Goal: Task Accomplishment & Management: Manage account settings

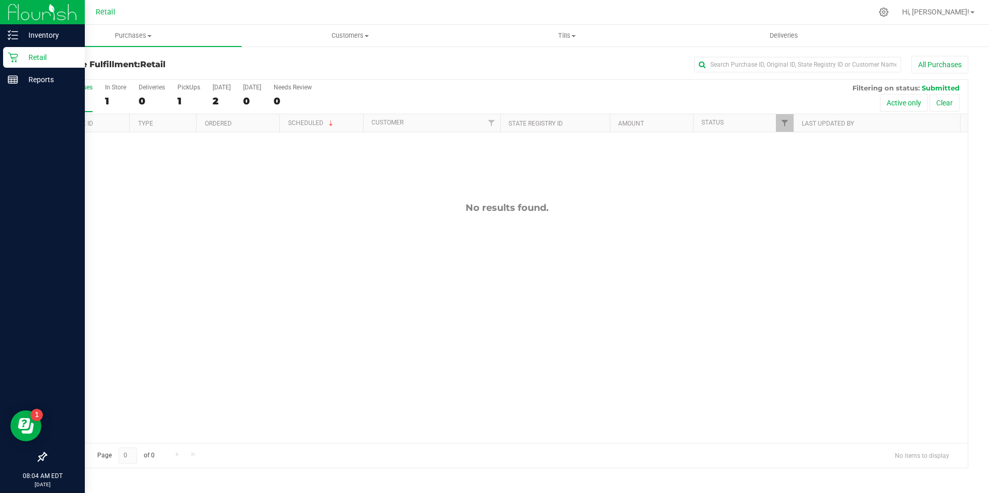
click at [23, 61] on p "Retail" at bounding box center [49, 57] width 62 height 12
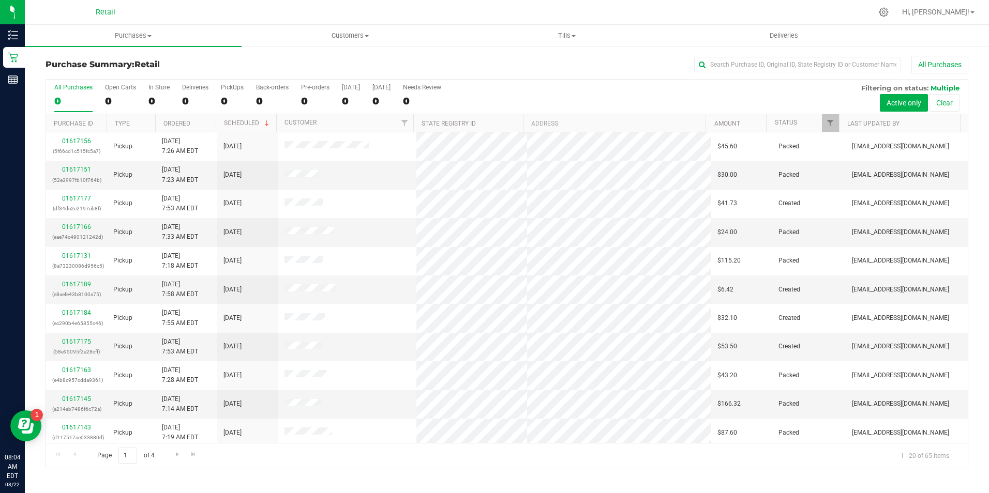
click at [145, 102] on div "All Purchases 0 Open Carts 0 In Store 0 Deliveries 0 PickUps 0 Back-orders 0 Pr…" at bounding box center [506, 97] width 921 height 35
click at [157, 102] on div "0" at bounding box center [158, 101] width 21 height 12
click at [0, 0] on input "In Store 0" at bounding box center [0, 0] width 0 height 0
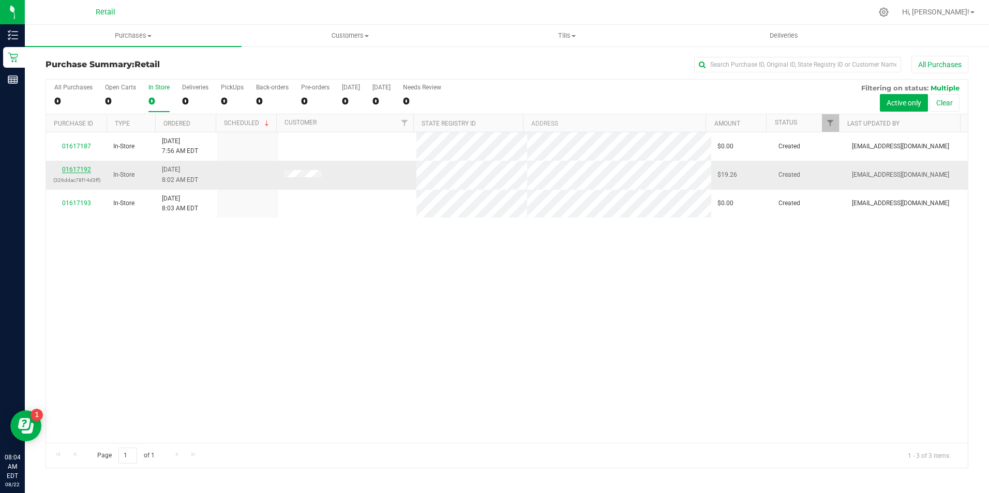
click at [82, 168] on link "01617192" at bounding box center [76, 169] width 29 height 7
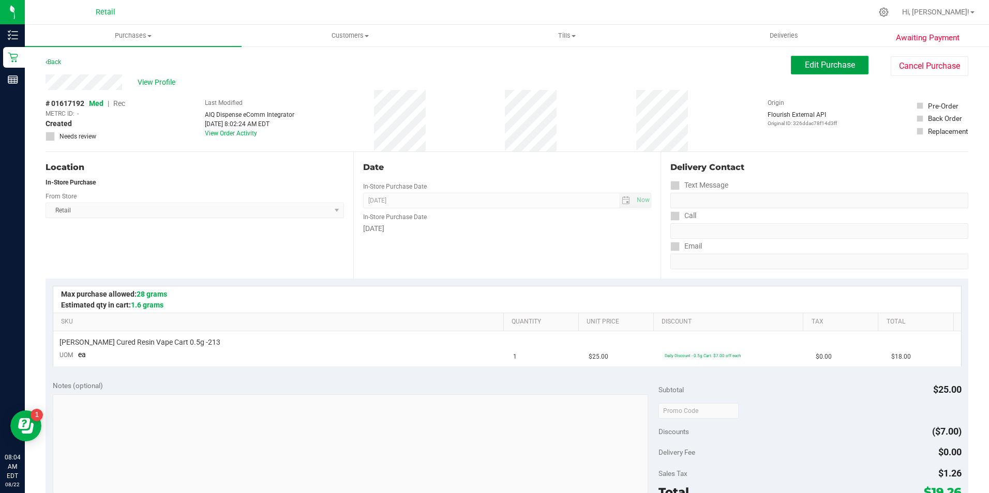
click at [836, 70] on button "Edit Purchase" at bounding box center [830, 65] width 78 height 19
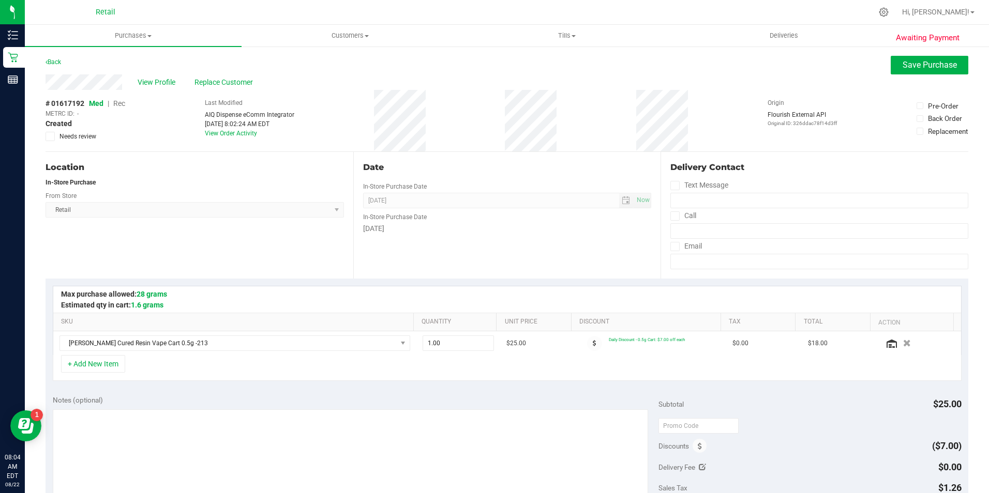
click at [122, 105] on span "Rec" at bounding box center [119, 103] width 12 height 8
click at [904, 67] on span "Save Purchase" at bounding box center [929, 65] width 54 height 10
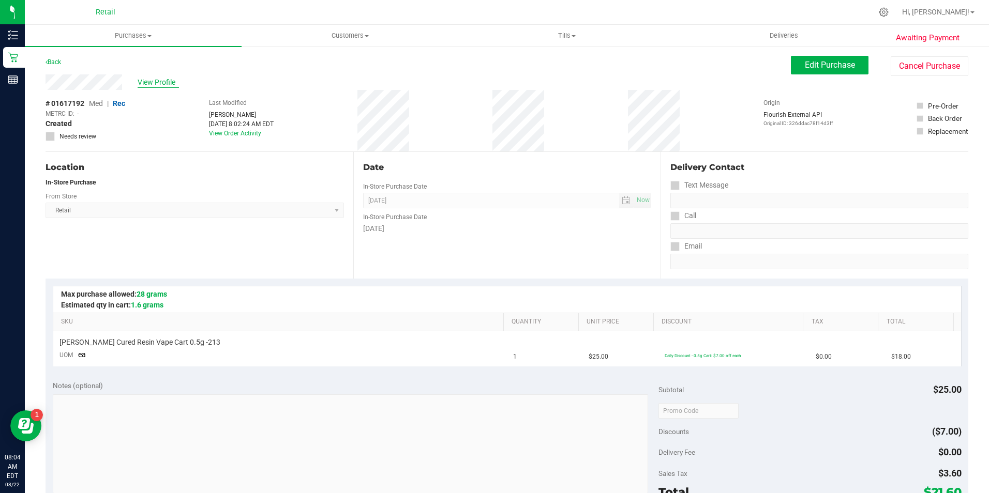
click at [150, 86] on span "View Profile" at bounding box center [158, 82] width 41 height 11
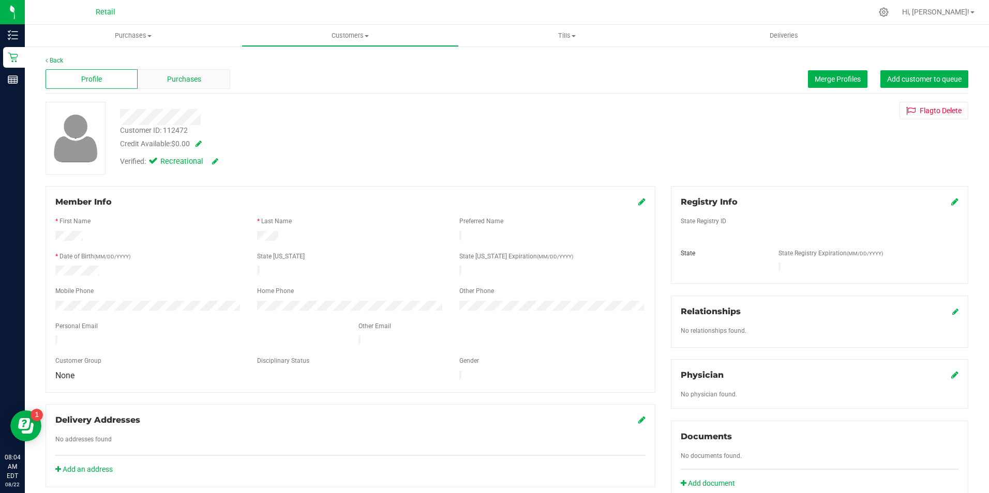
click at [207, 77] on div "Purchases" at bounding box center [184, 79] width 92 height 20
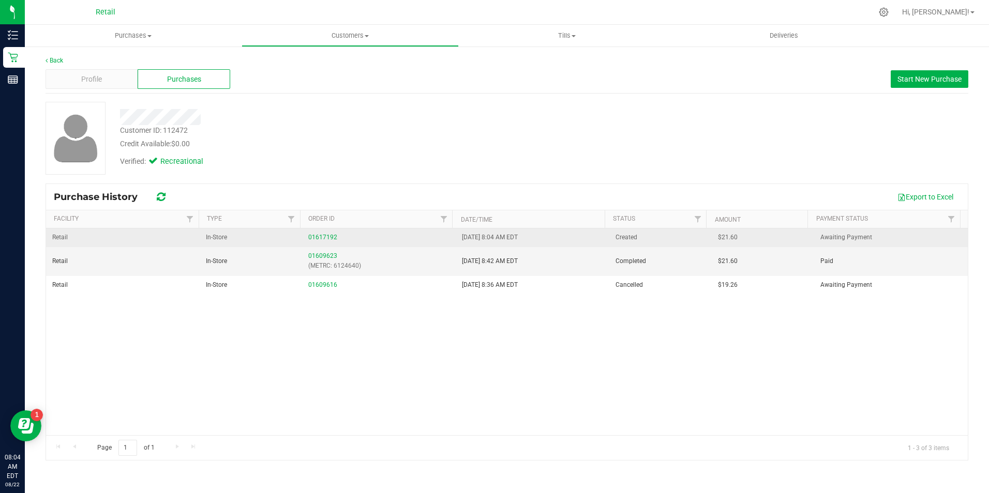
click at [336, 234] on div "01617192" at bounding box center [378, 238] width 141 height 10
click at [325, 238] on link "01617192" at bounding box center [322, 237] width 29 height 7
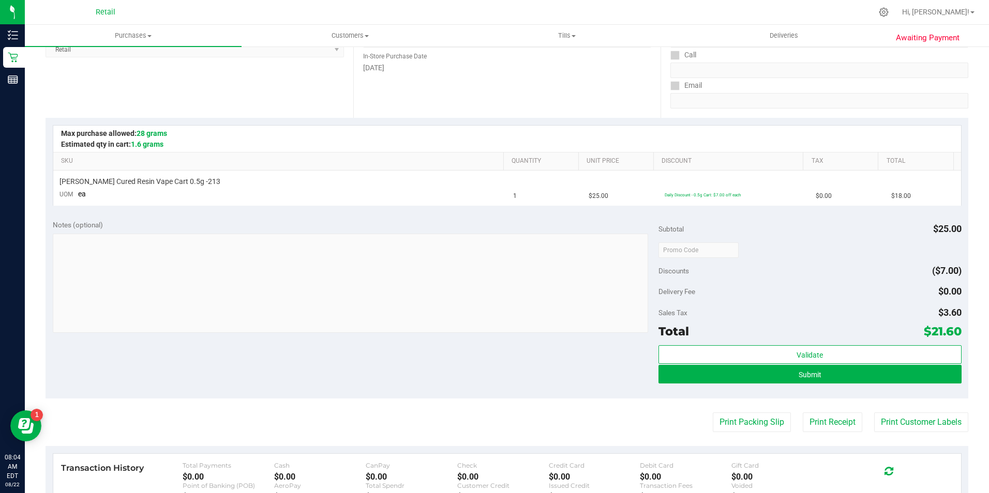
scroll to position [161, 0]
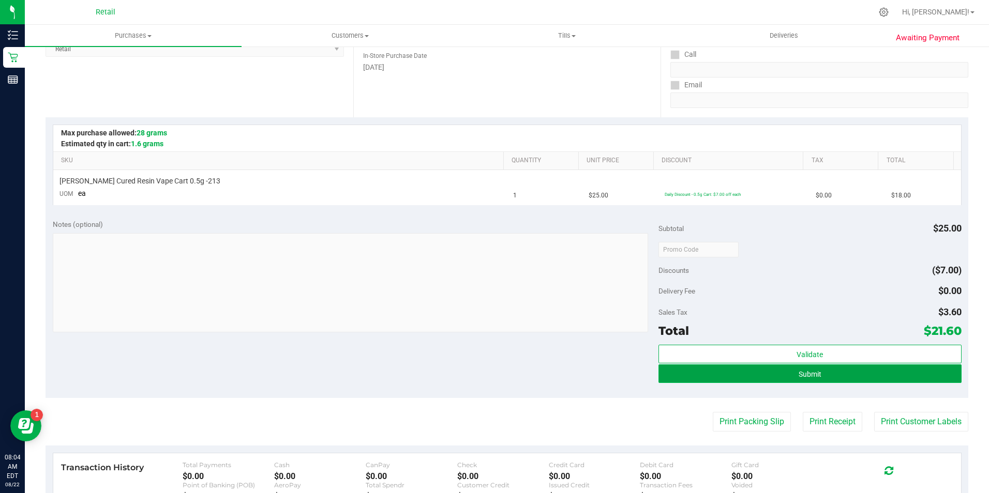
click at [824, 381] on button "Submit" at bounding box center [809, 373] width 303 height 19
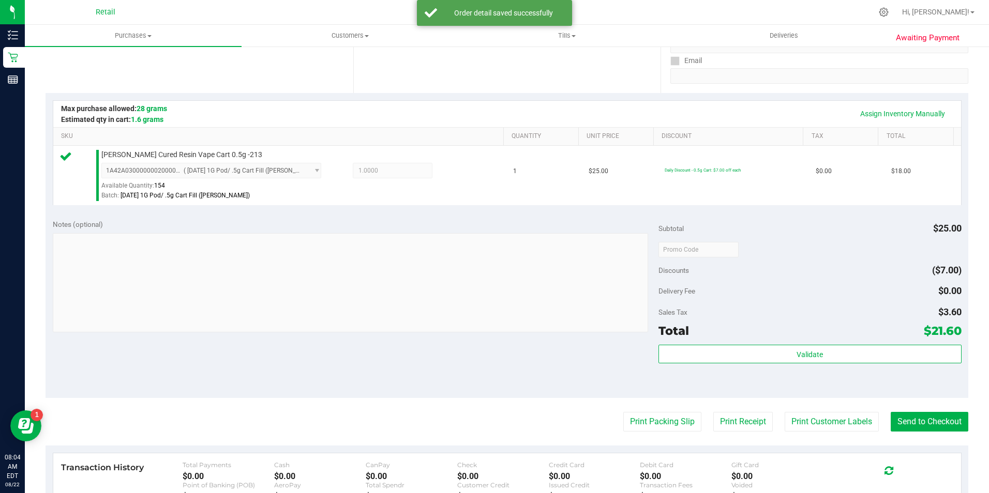
scroll to position [211, 0]
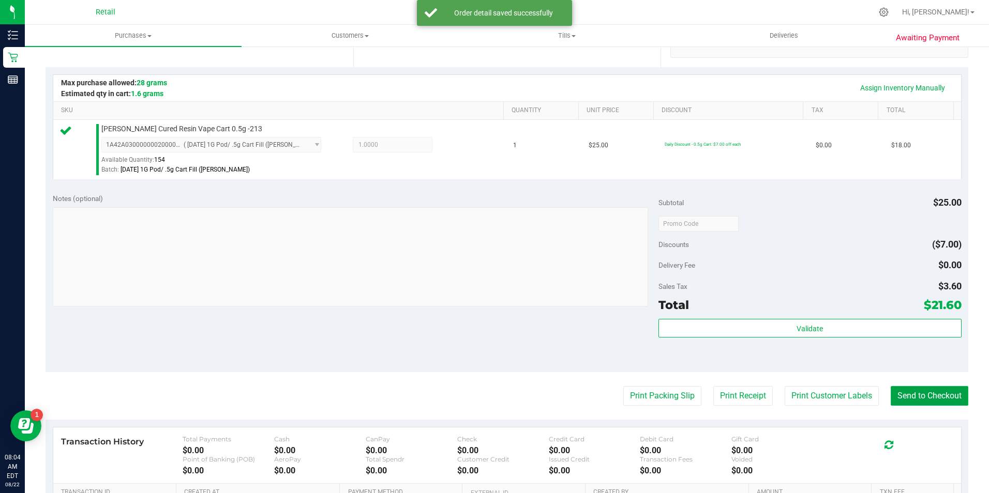
click at [921, 401] on button "Send to Checkout" at bounding box center [929, 396] width 78 height 20
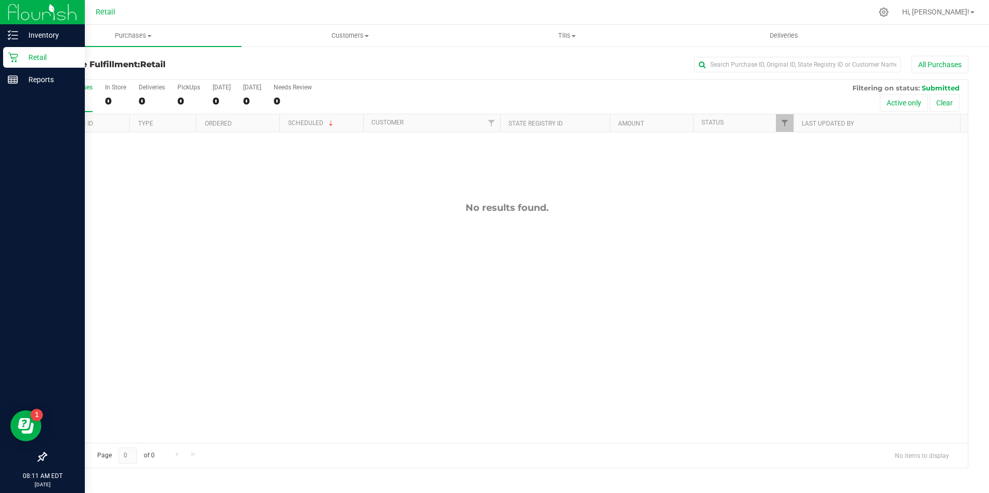
click at [17, 57] on icon at bounding box center [13, 58] width 10 height 10
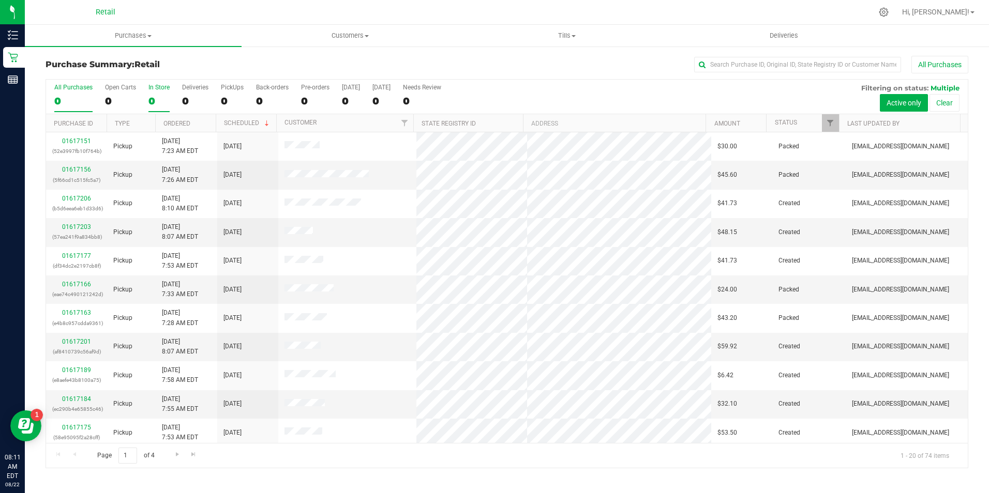
click at [154, 94] on label "In Store 0" at bounding box center [158, 98] width 21 height 28
click at [0, 0] on input "In Store 0" at bounding box center [0, 0] width 0 height 0
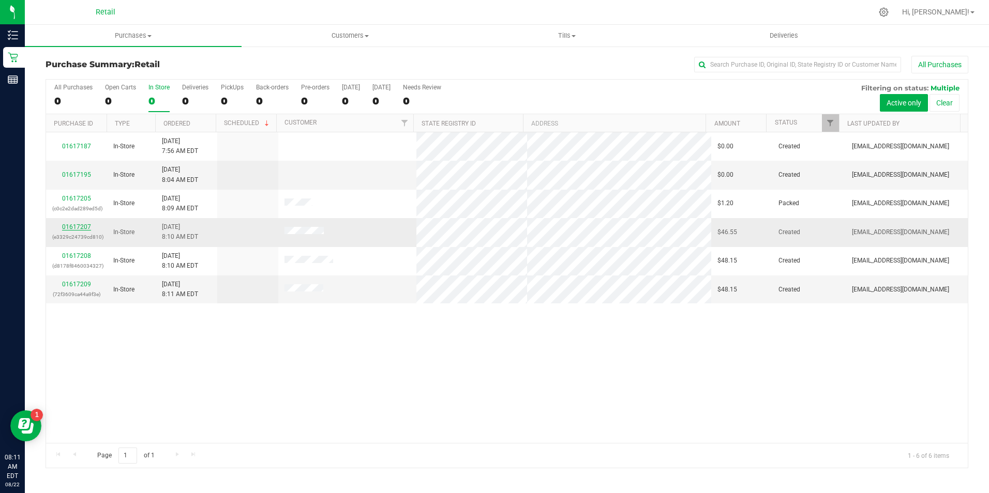
click at [75, 230] on link "01617207" at bounding box center [76, 226] width 29 height 7
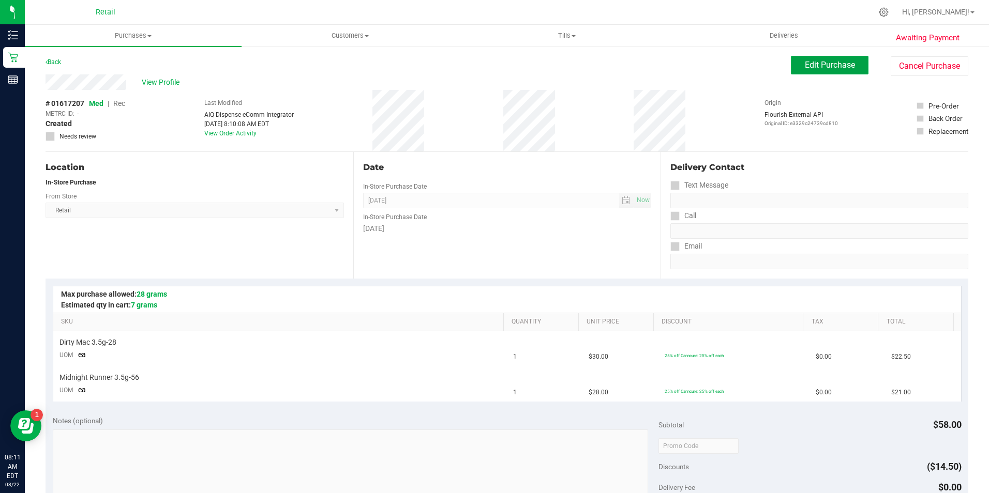
click at [811, 68] on span "Edit Purchase" at bounding box center [829, 65] width 50 height 10
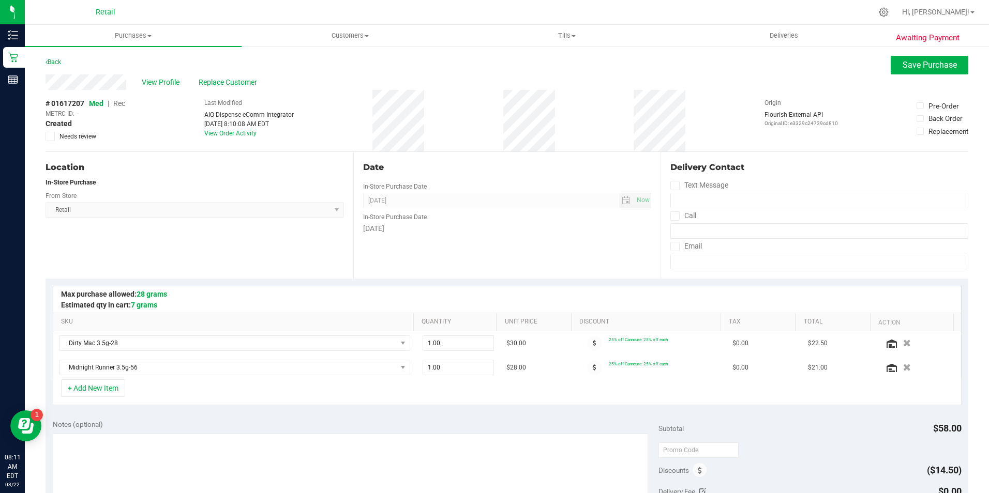
click at [120, 101] on span "Rec" at bounding box center [119, 103] width 12 height 8
click at [929, 63] on span "Save Purchase" at bounding box center [929, 65] width 54 height 10
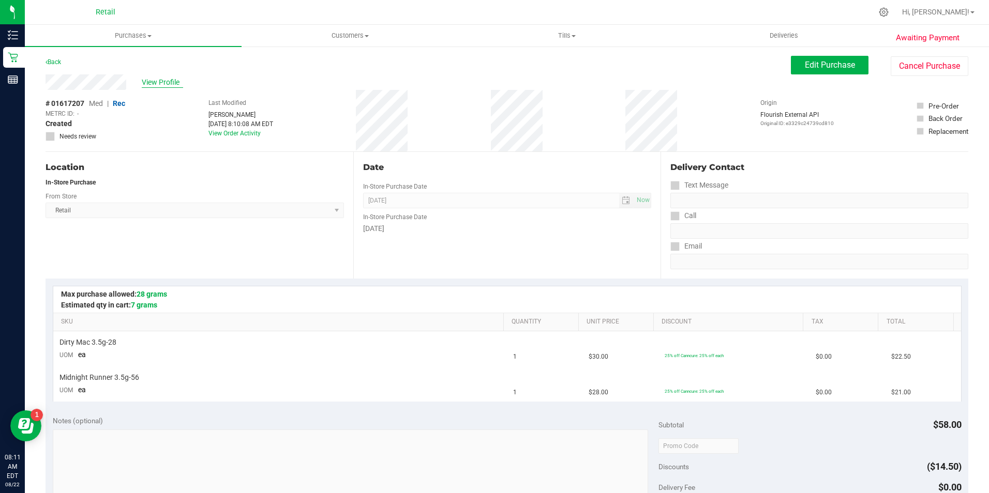
click at [174, 80] on span "View Profile" at bounding box center [162, 82] width 41 height 11
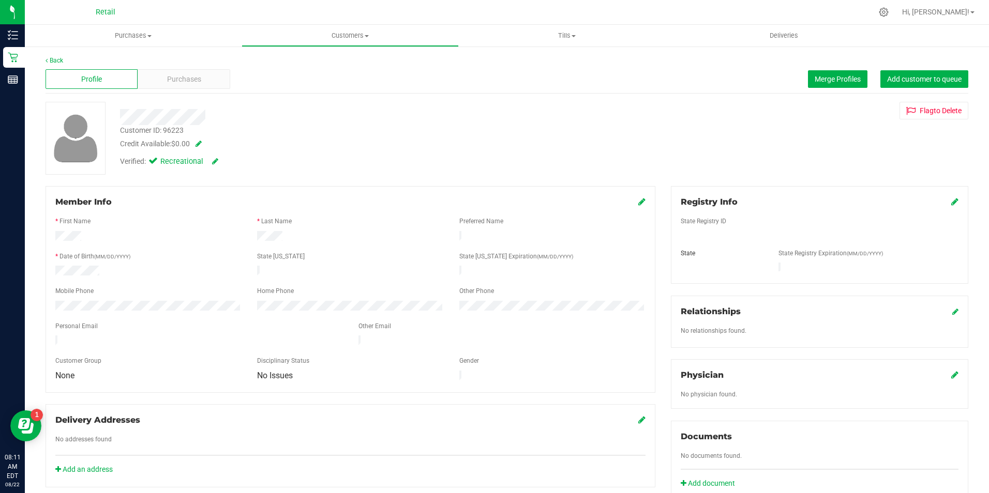
click at [217, 68] on div "Profile Purchases Merge Profiles Add customer to queue" at bounding box center [506, 79] width 922 height 28
click at [181, 78] on span "Purchases" at bounding box center [184, 79] width 34 height 11
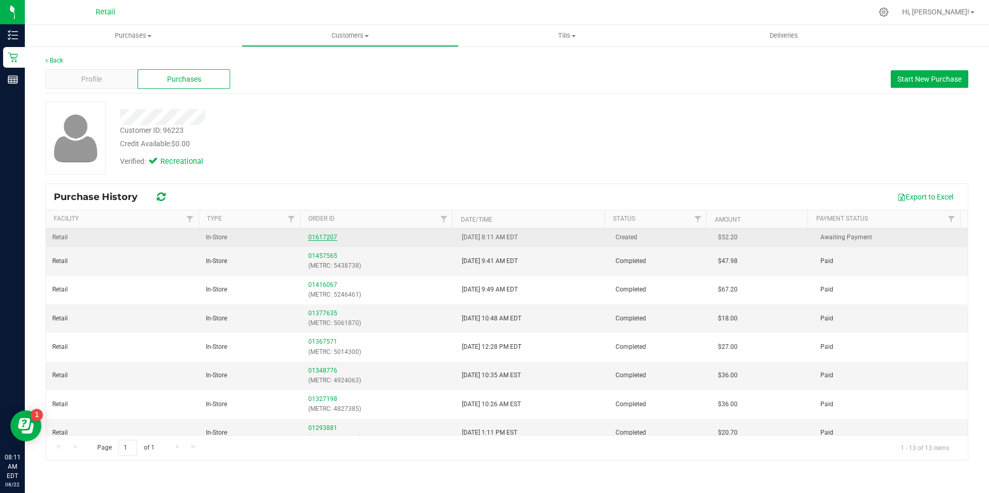
click at [328, 236] on link "01617207" at bounding box center [322, 237] width 29 height 7
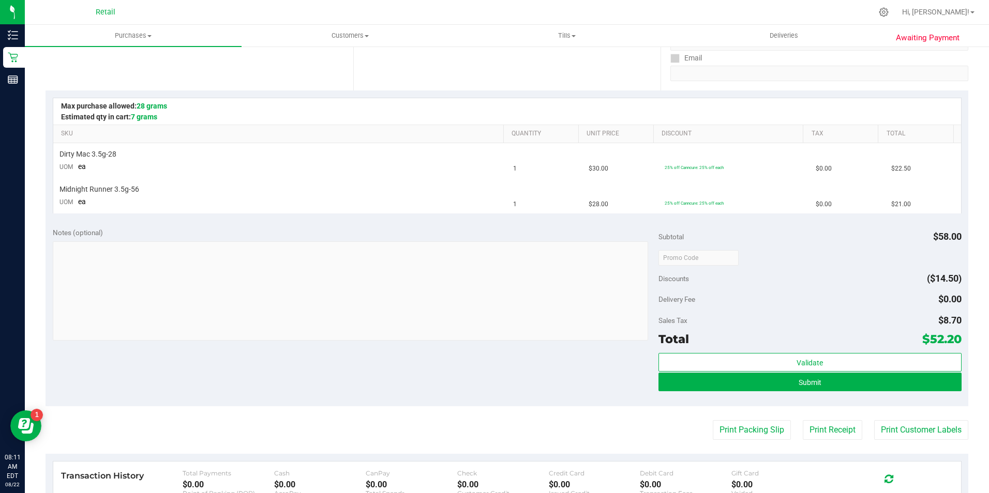
scroll to position [193, 0]
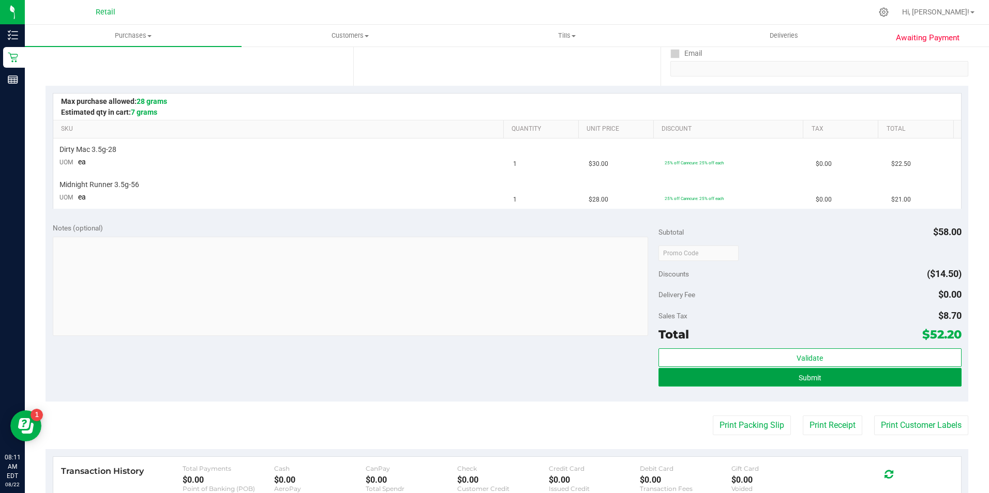
click at [906, 382] on button "Submit" at bounding box center [809, 377] width 303 height 19
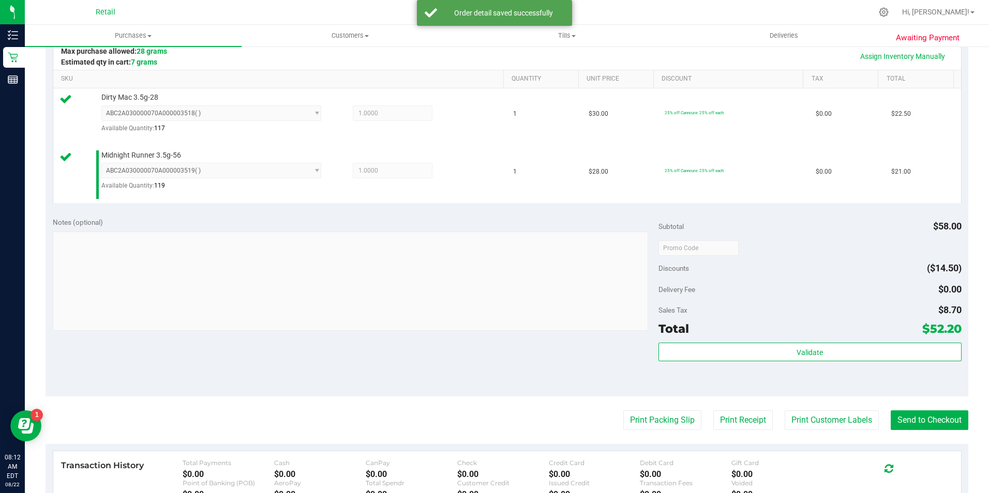
scroll to position [245, 0]
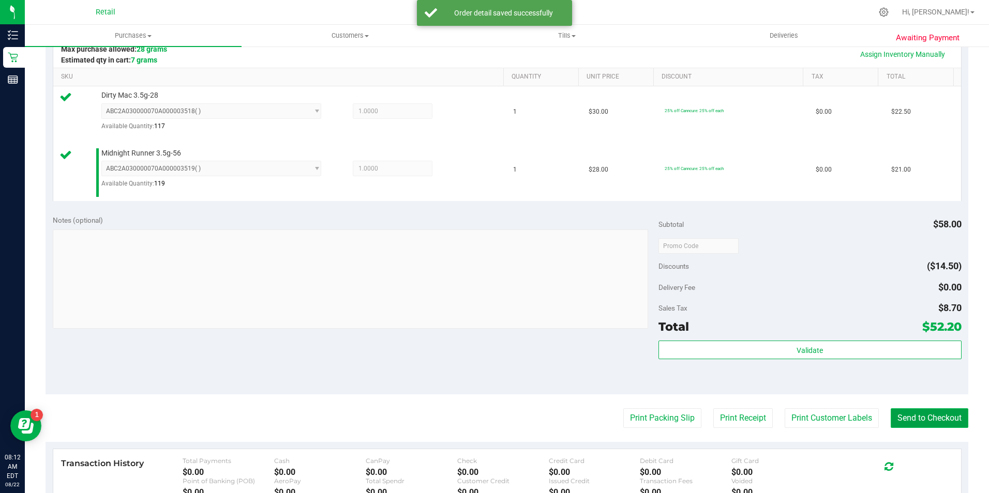
click at [919, 414] on button "Send to Checkout" at bounding box center [929, 418] width 78 height 20
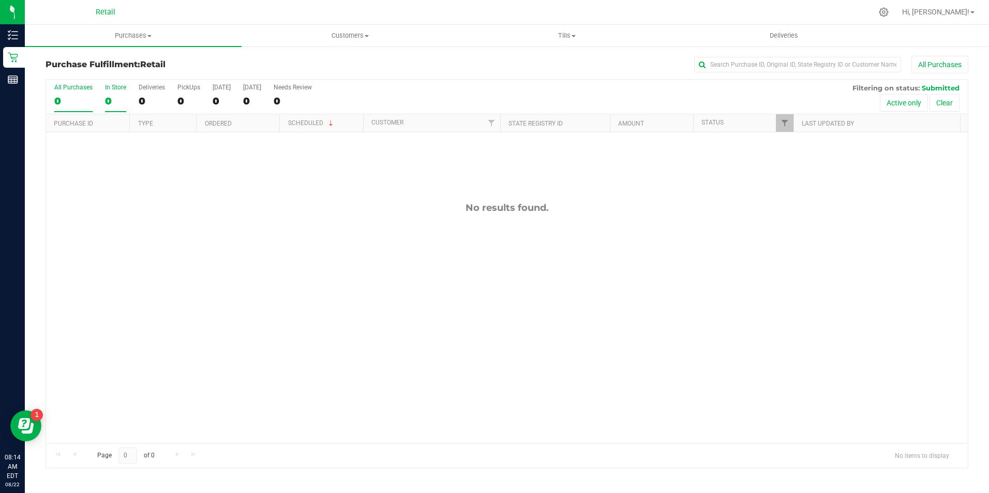
click at [113, 93] on label "In Store 0" at bounding box center [115, 98] width 21 height 28
click at [0, 0] on input "In Store 0" at bounding box center [0, 0] width 0 height 0
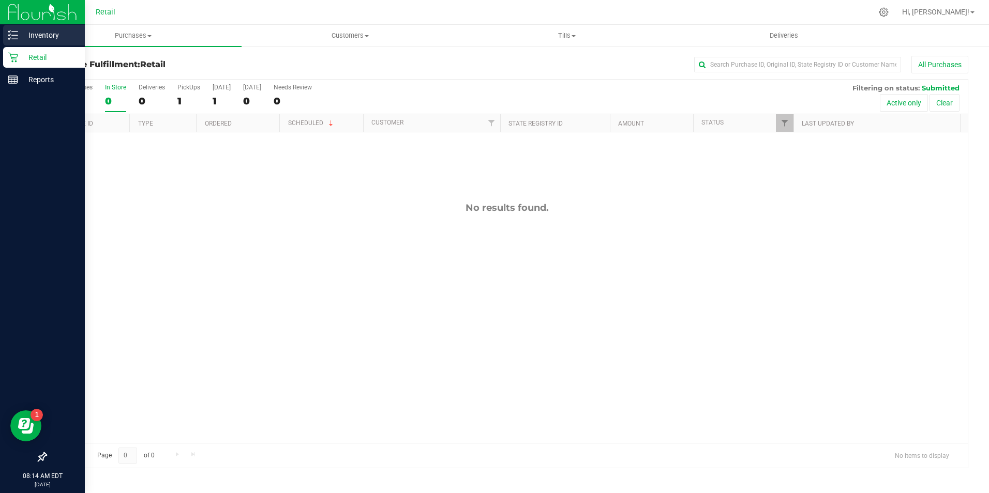
click at [14, 32] on line at bounding box center [15, 32] width 6 height 0
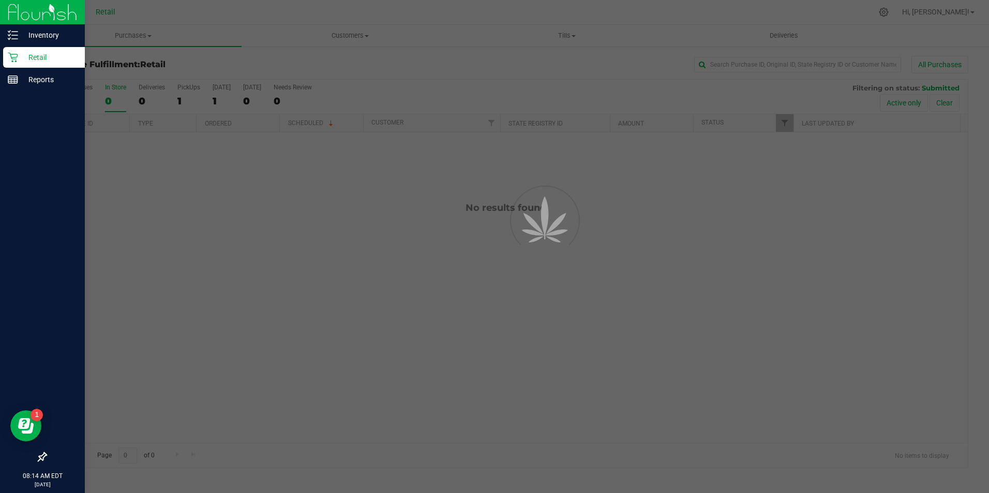
click at [17, 62] on icon at bounding box center [13, 57] width 10 height 10
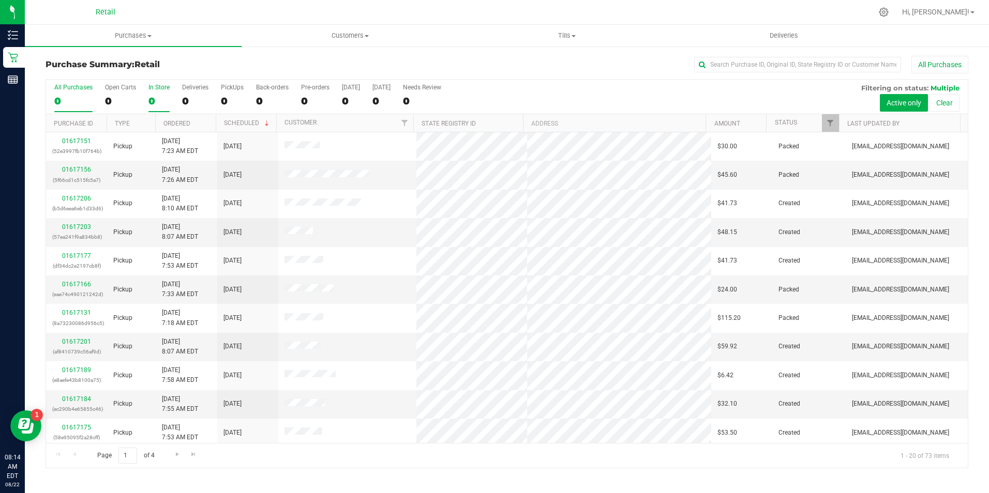
click at [151, 99] on div "0" at bounding box center [158, 101] width 21 height 12
click at [0, 0] on input "In Store 0" at bounding box center [0, 0] width 0 height 0
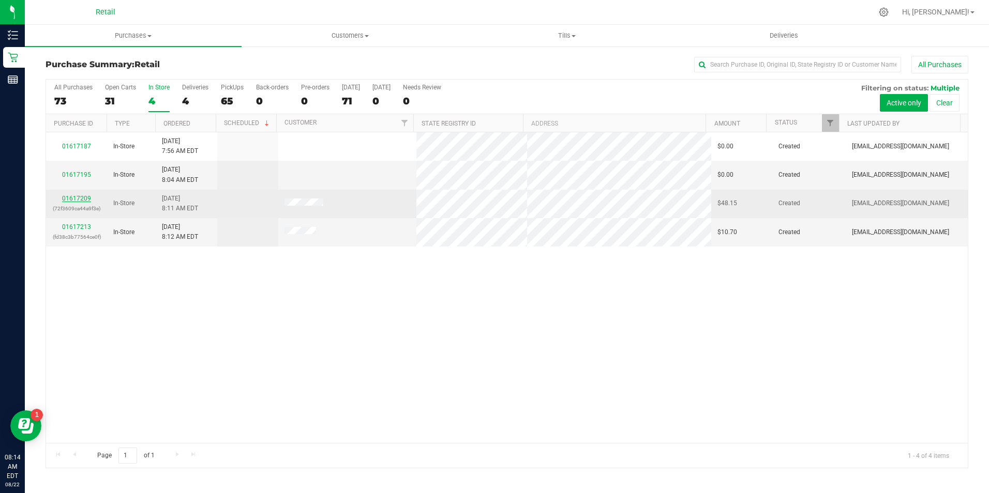
click at [71, 200] on link "01617209" at bounding box center [76, 198] width 29 height 7
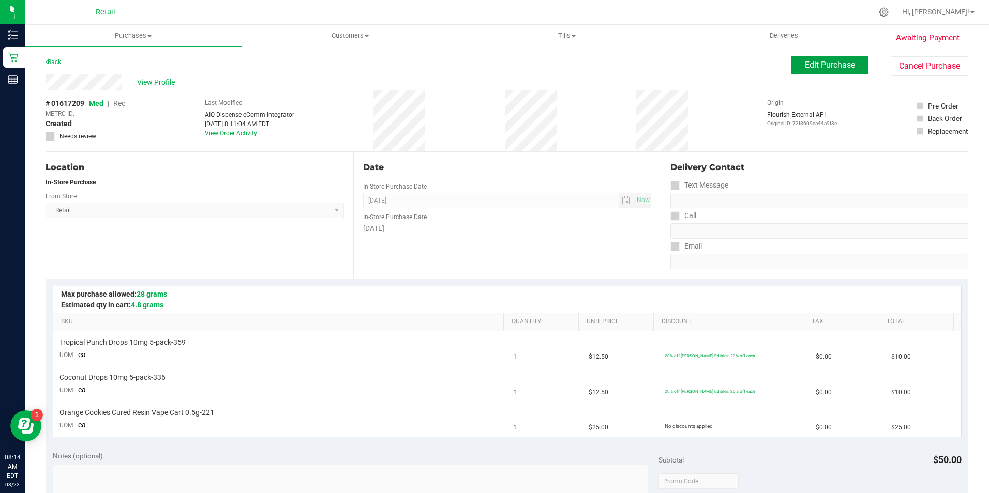
click at [829, 69] on span "Edit Purchase" at bounding box center [829, 65] width 50 height 10
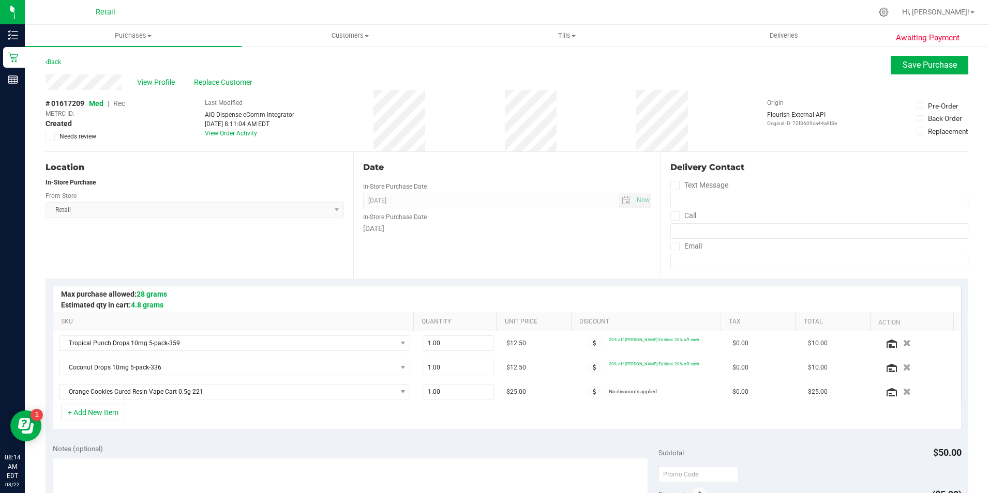
click at [121, 106] on span "Rec" at bounding box center [119, 103] width 12 height 8
click at [931, 63] on span "Save Purchase" at bounding box center [929, 65] width 54 height 10
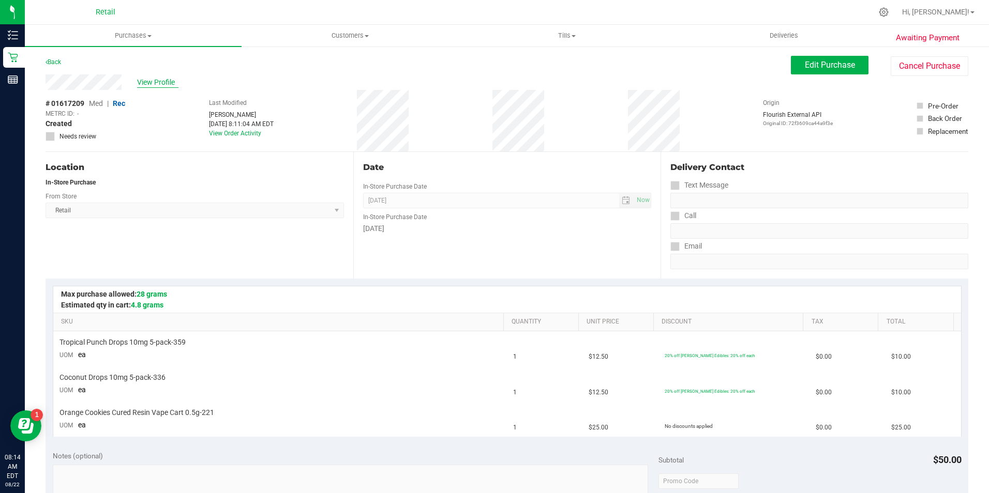
click at [165, 83] on span "View Profile" at bounding box center [157, 82] width 41 height 11
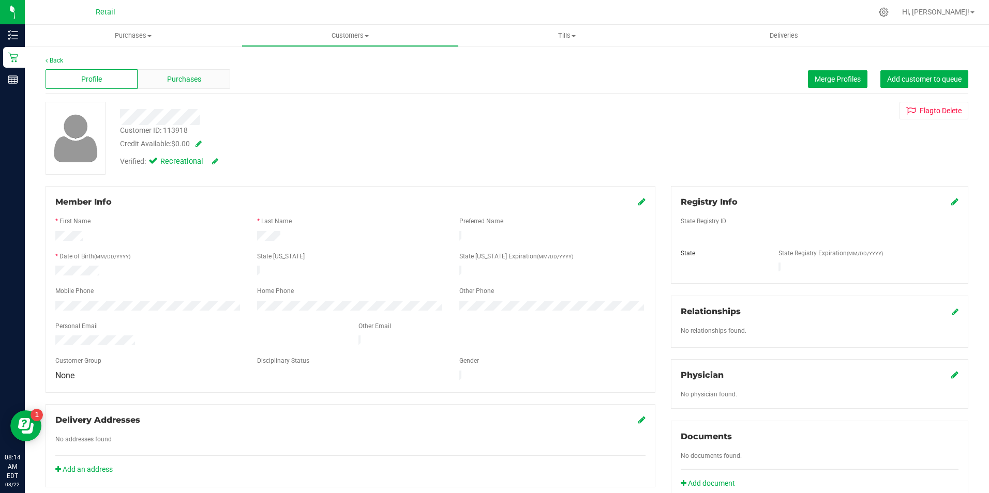
click at [200, 75] on div "Purchases" at bounding box center [184, 79] width 92 height 20
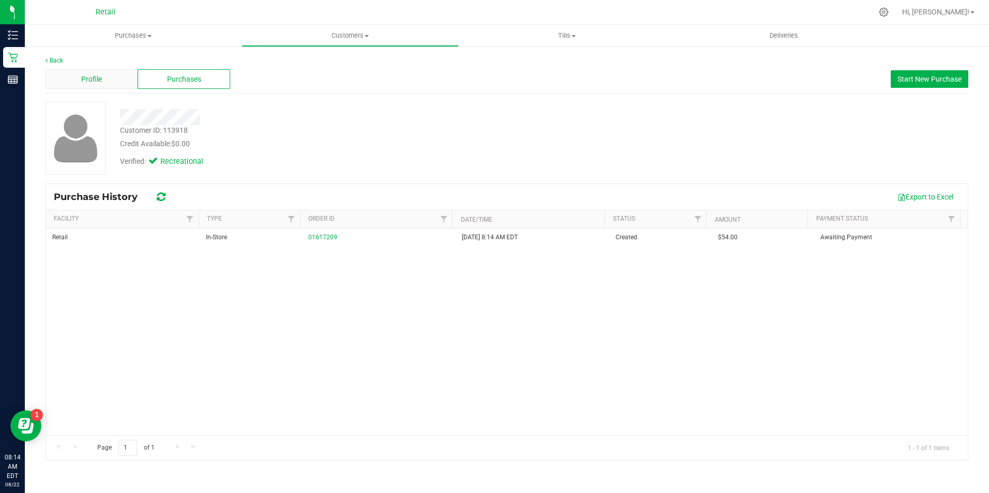
click at [94, 71] on div "Profile" at bounding box center [91, 79] width 92 height 20
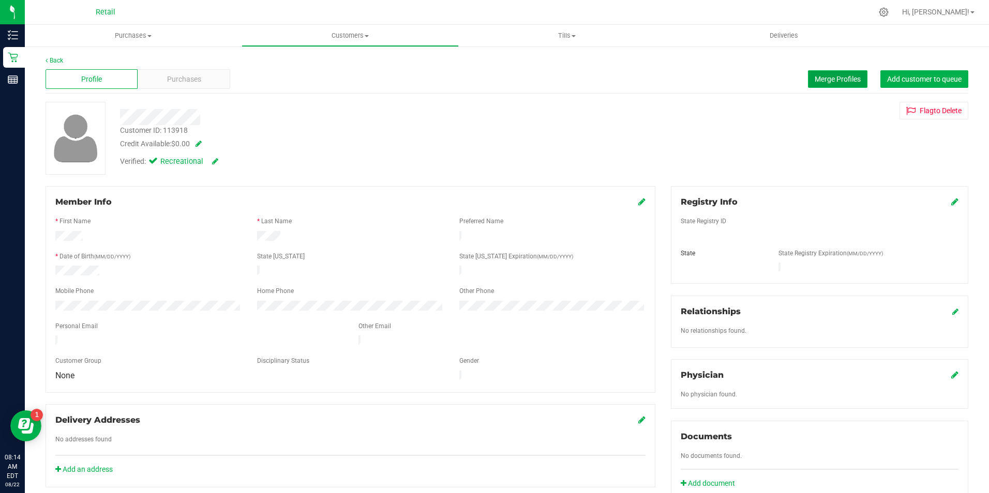
click at [814, 82] on span "Merge Profiles" at bounding box center [837, 79] width 46 height 8
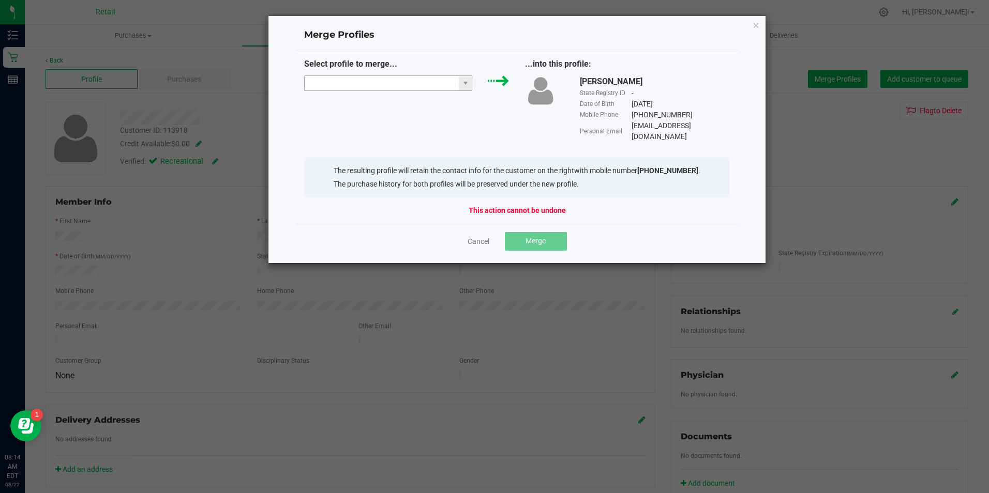
click at [383, 78] on input "NO DATA FOUND" at bounding box center [382, 83] width 155 height 14
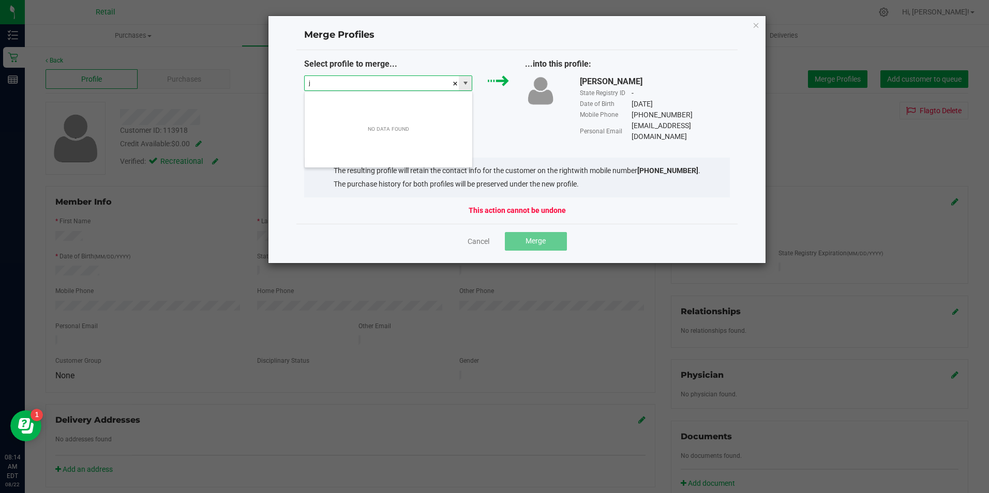
scroll to position [16, 168]
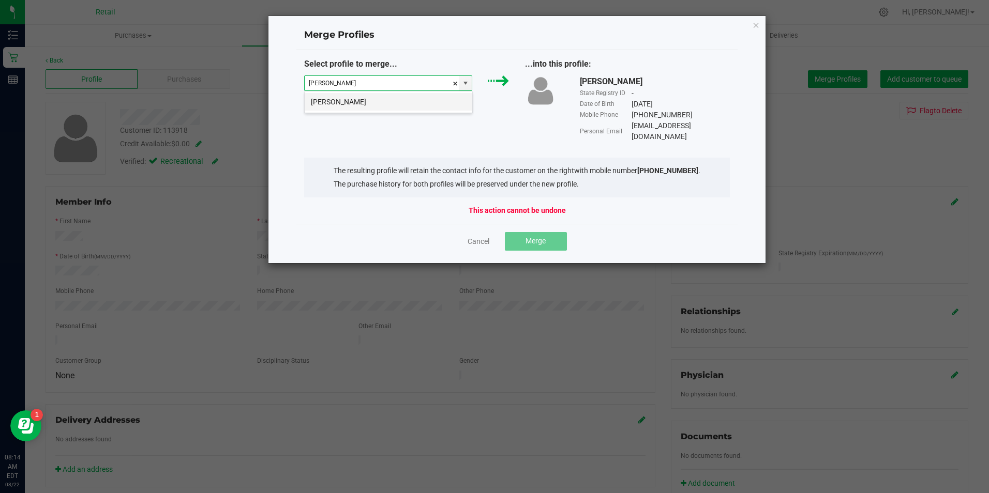
click at [367, 103] on li "Joseph Salem" at bounding box center [389, 102] width 168 height 18
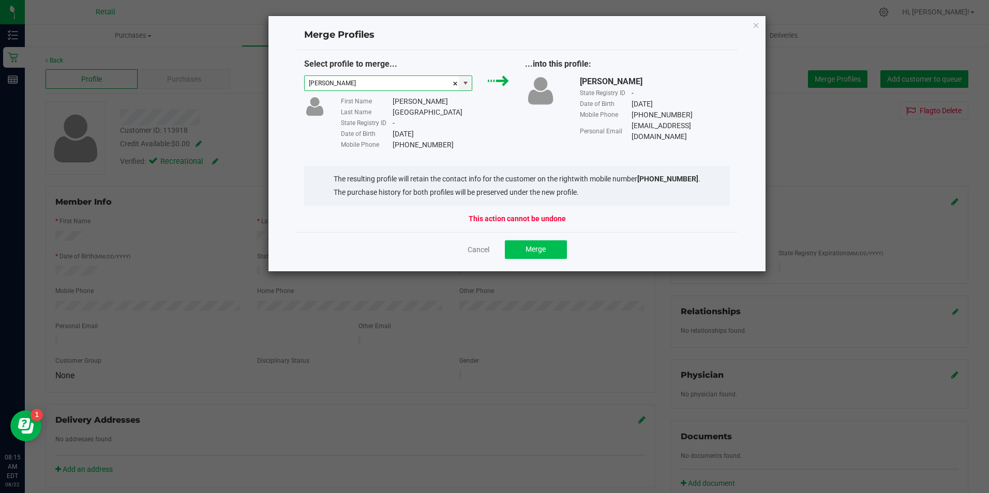
type input "Joseph Salem"
click at [550, 247] on button "Merge" at bounding box center [536, 249] width 62 height 19
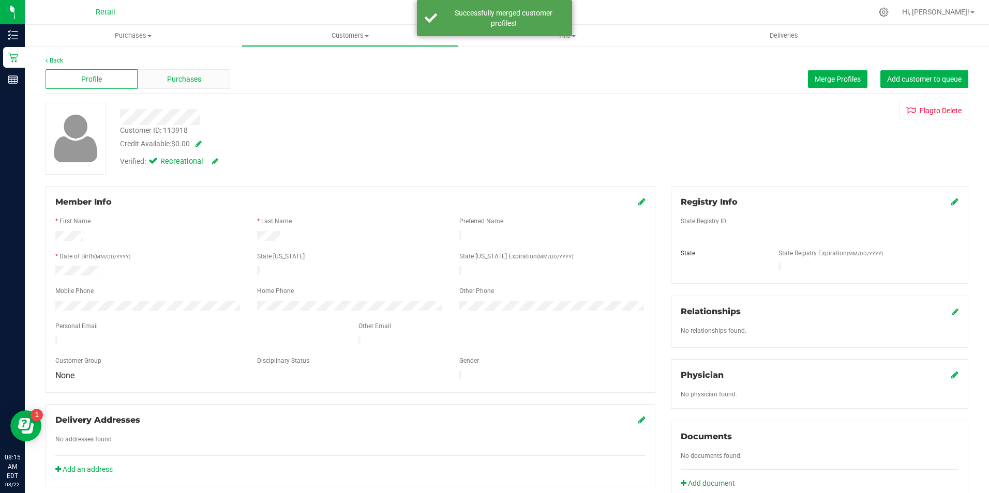
click at [184, 74] on span "Purchases" at bounding box center [184, 79] width 34 height 11
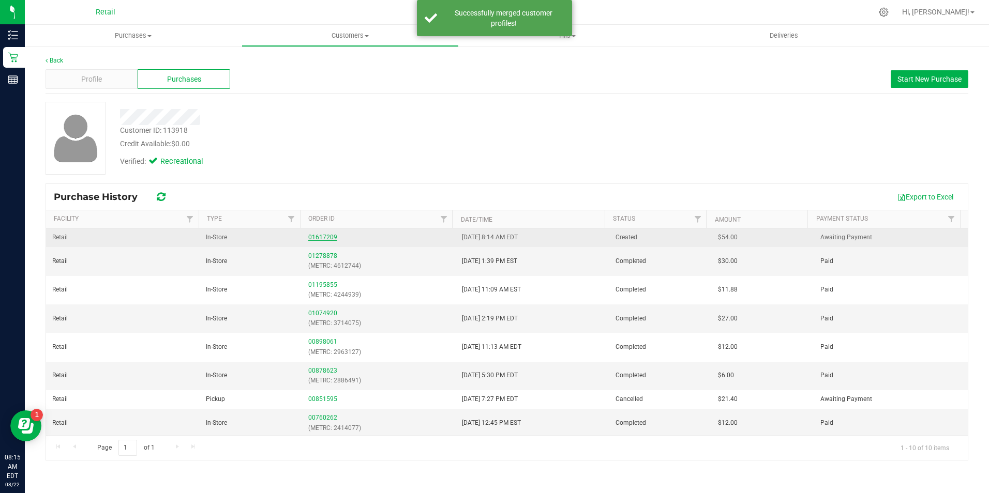
click at [325, 237] on link "01617209" at bounding box center [322, 237] width 29 height 7
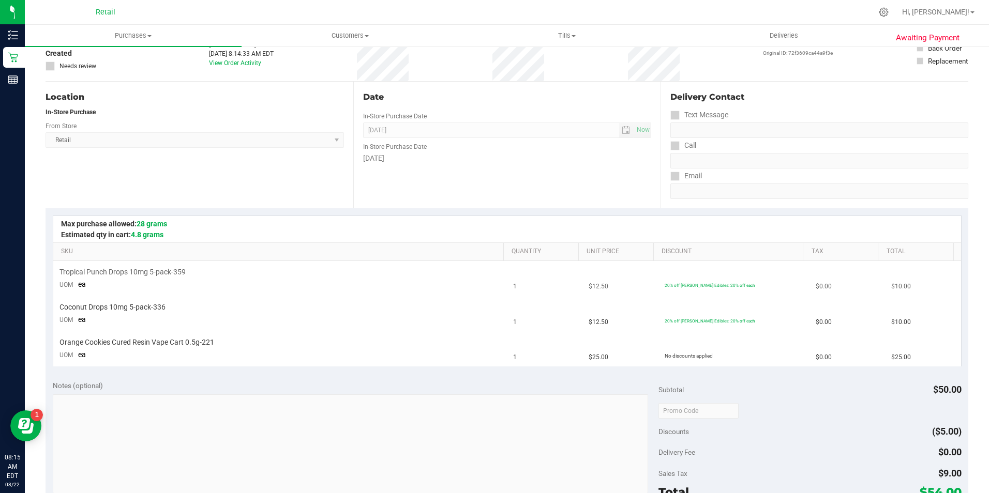
scroll to position [155, 0]
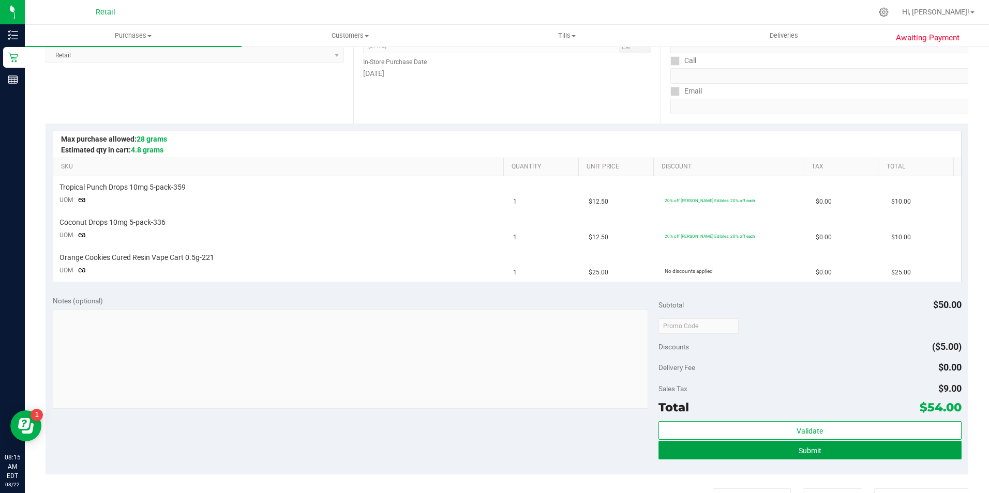
click at [745, 455] on button "Submit" at bounding box center [809, 450] width 303 height 19
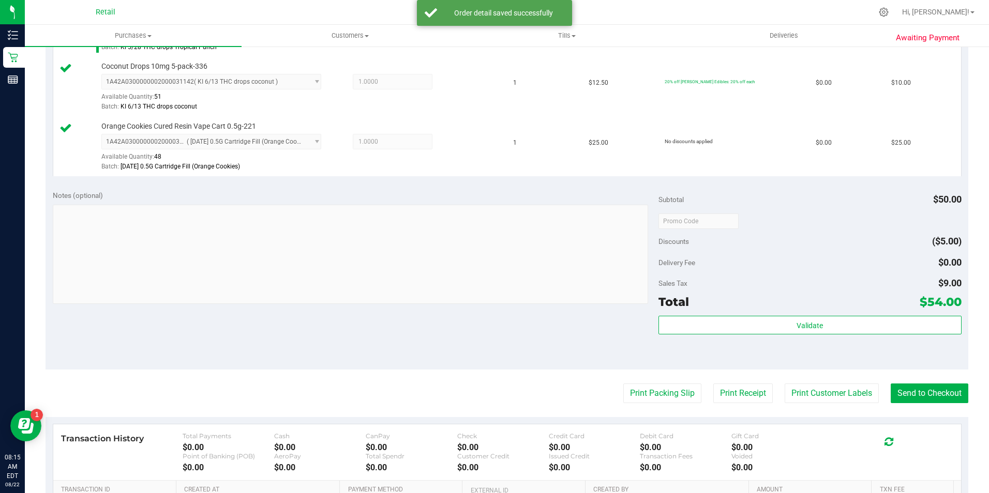
scroll to position [333, 0]
click at [890, 390] on button "Send to Checkout" at bounding box center [929, 394] width 78 height 20
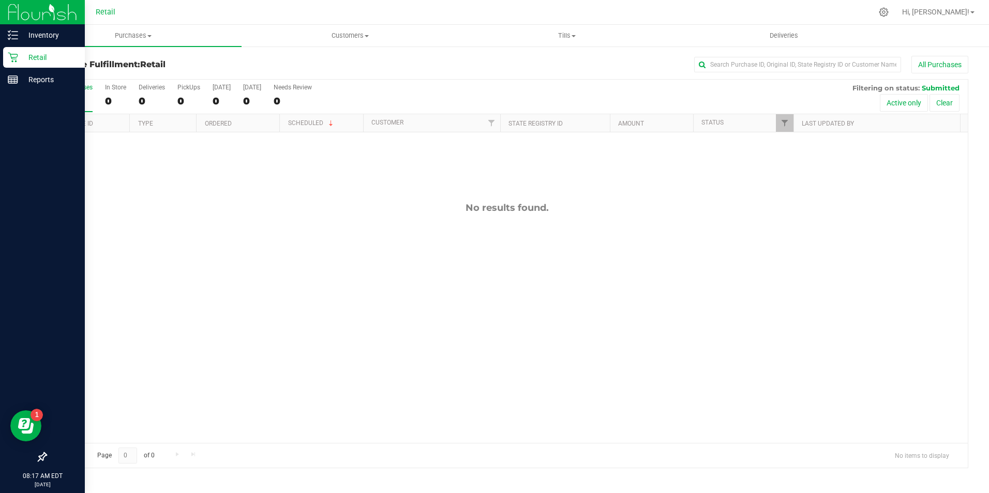
click at [26, 53] on p "Retail" at bounding box center [49, 57] width 62 height 12
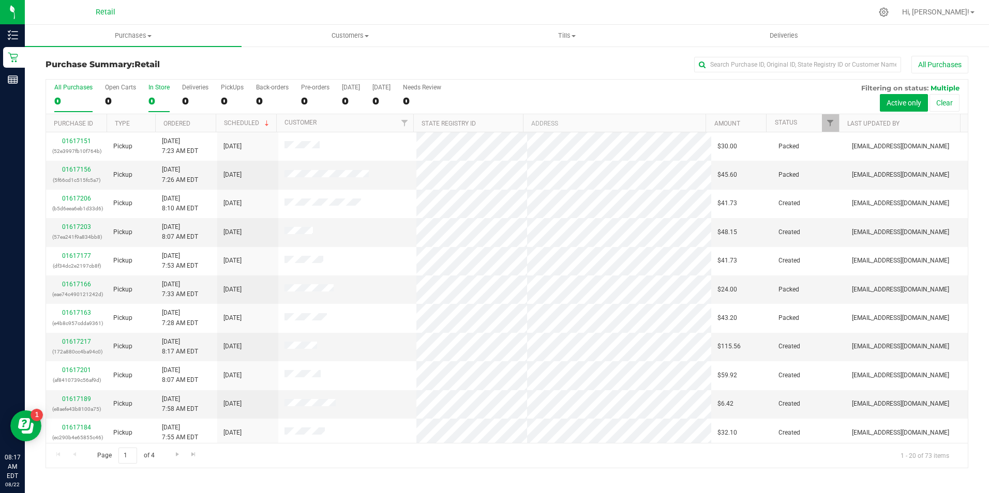
click at [160, 102] on div "0" at bounding box center [158, 101] width 21 height 12
click at [0, 0] on input "In Store 0" at bounding box center [0, 0] width 0 height 0
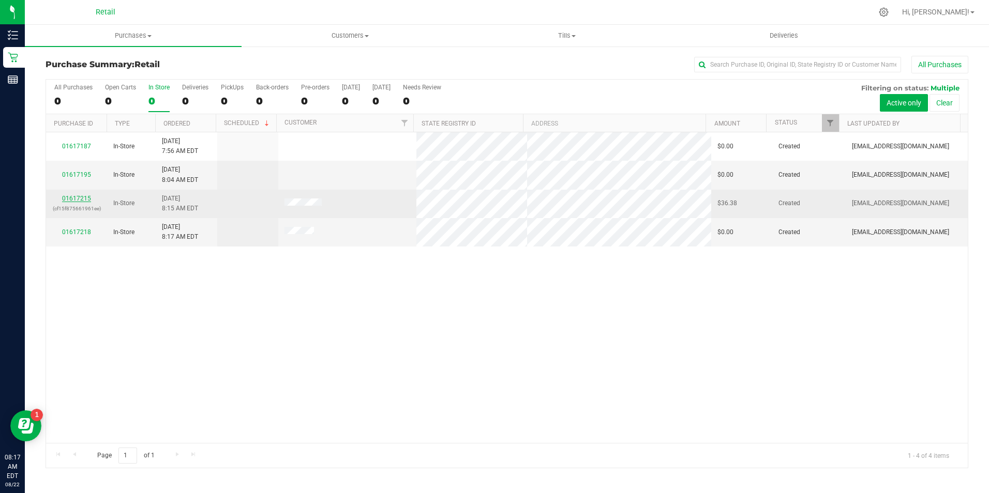
click at [82, 198] on link "01617215" at bounding box center [76, 198] width 29 height 7
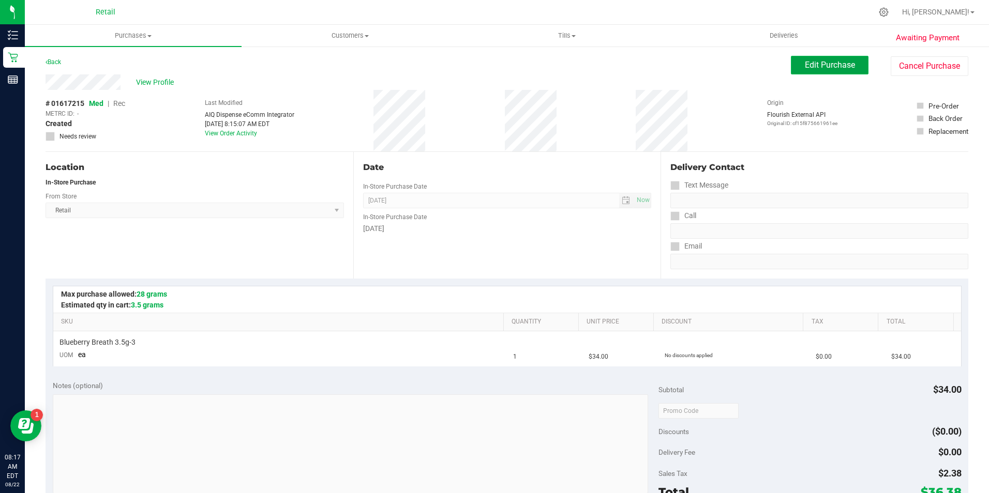
click at [804, 65] on span "Edit Purchase" at bounding box center [829, 65] width 50 height 10
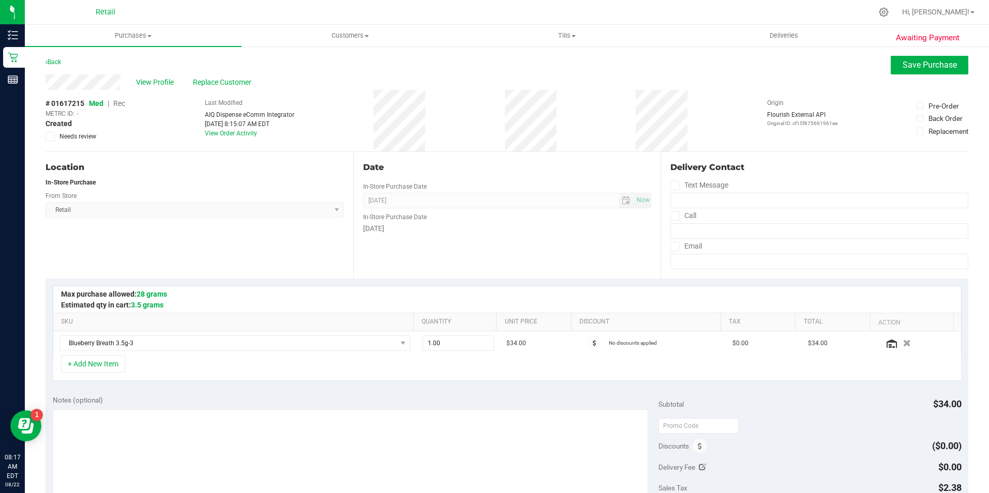
click at [119, 105] on span "Rec" at bounding box center [119, 103] width 12 height 8
click at [919, 67] on span "Save Purchase" at bounding box center [929, 65] width 54 height 10
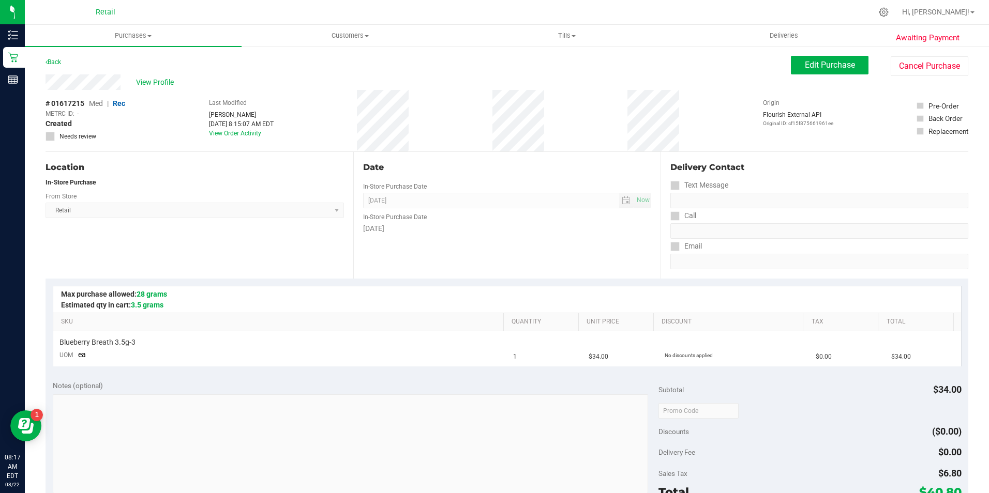
click at [153, 82] on span "View Profile" at bounding box center [156, 82] width 41 height 11
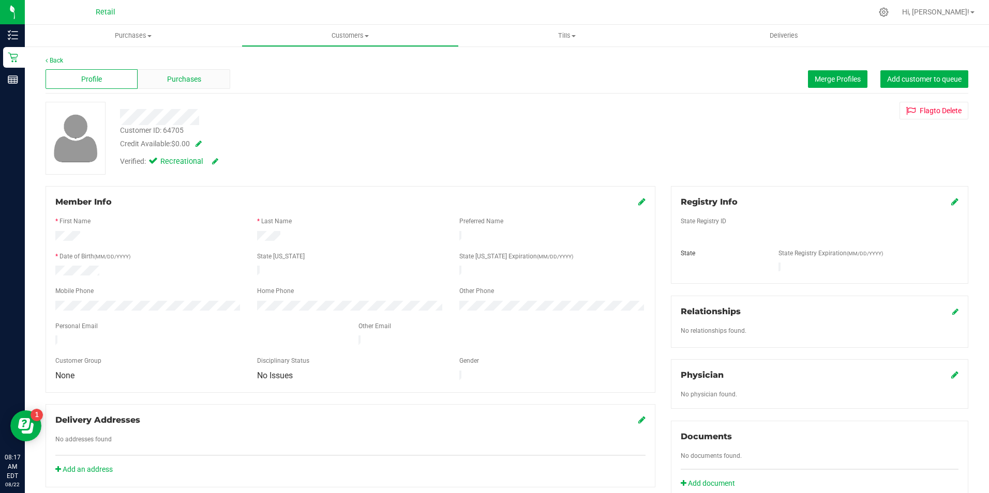
click at [186, 81] on span "Purchases" at bounding box center [184, 79] width 34 height 11
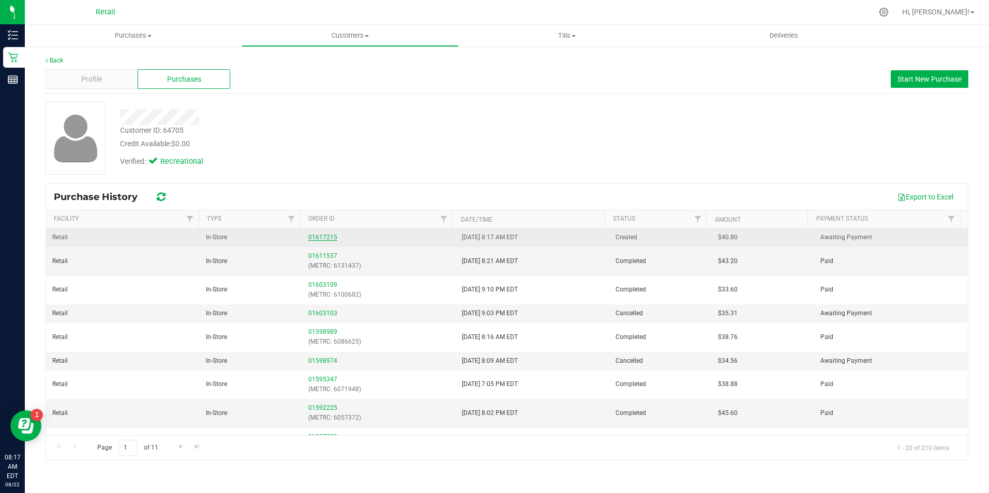
click at [308, 235] on link "01617215" at bounding box center [322, 237] width 29 height 7
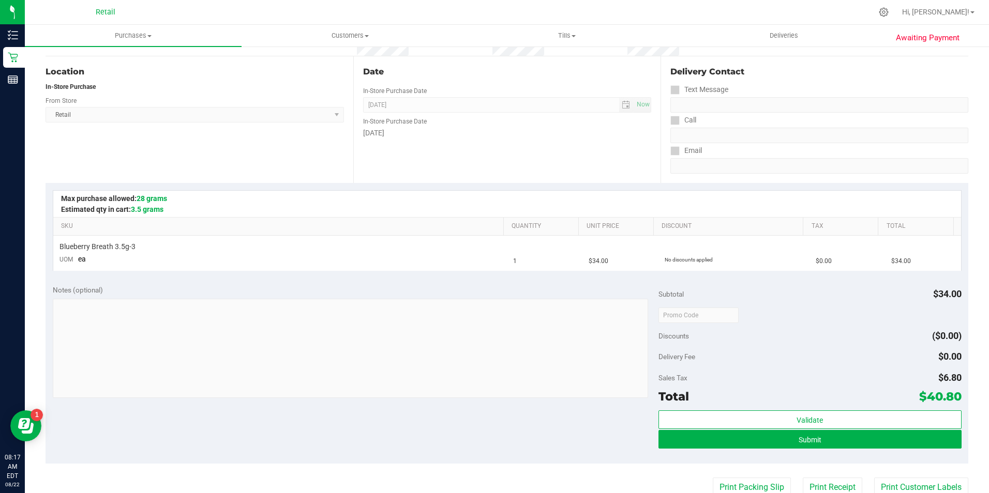
scroll to position [94, 0]
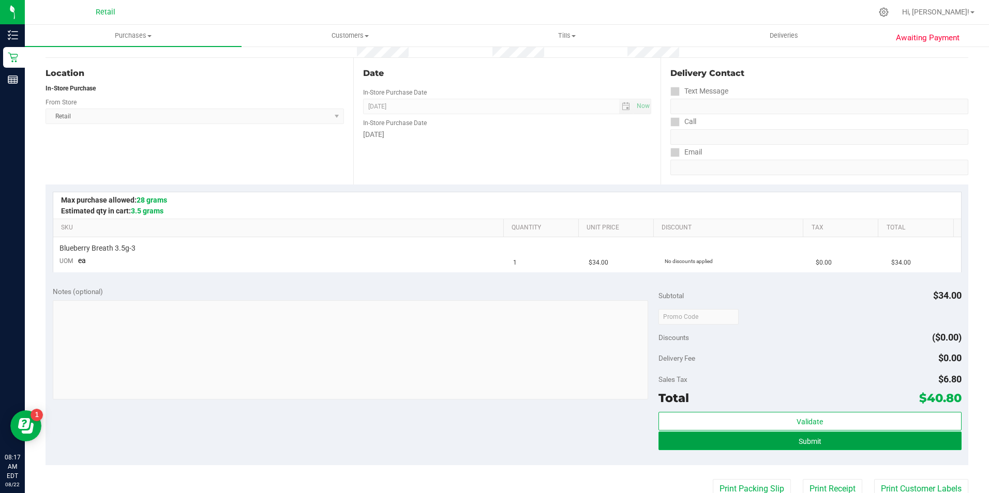
click at [832, 441] on button "Submit" at bounding box center [809, 441] width 303 height 19
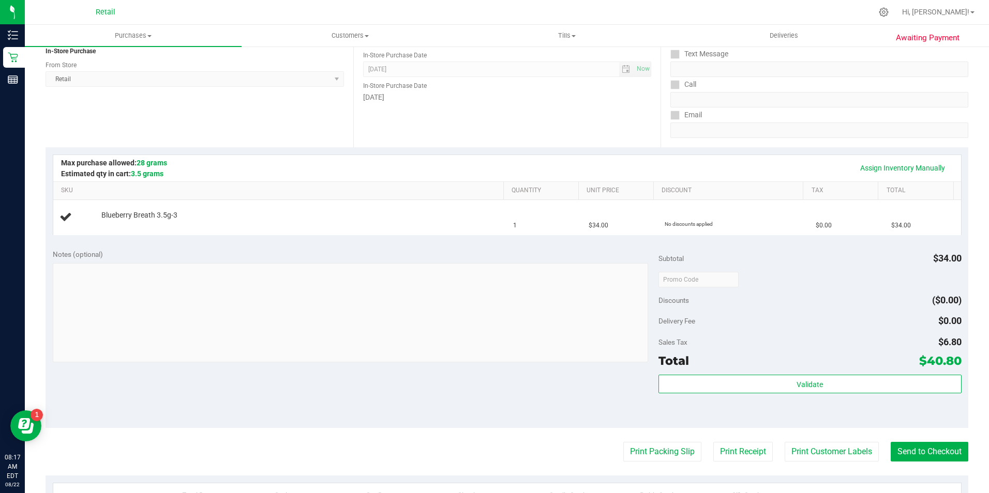
scroll to position [132, 0]
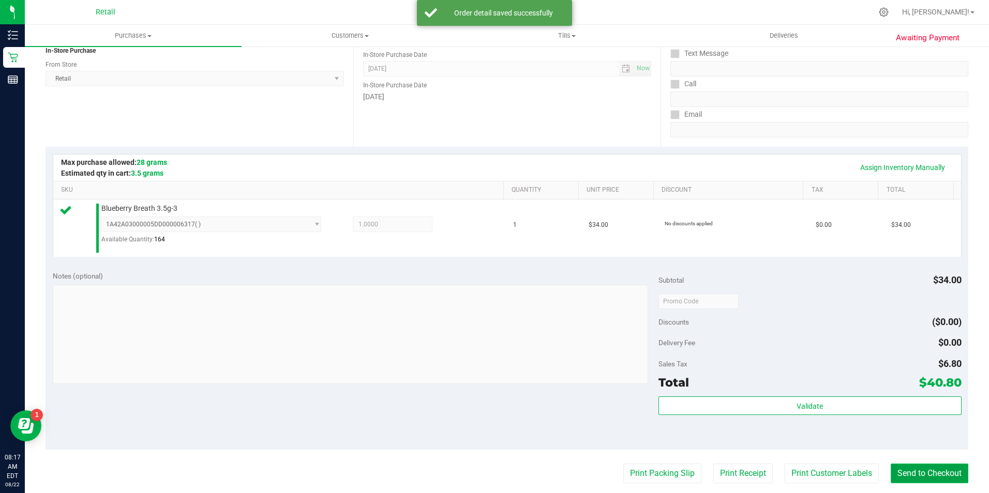
click at [939, 476] on button "Send to Checkout" at bounding box center [929, 474] width 78 height 20
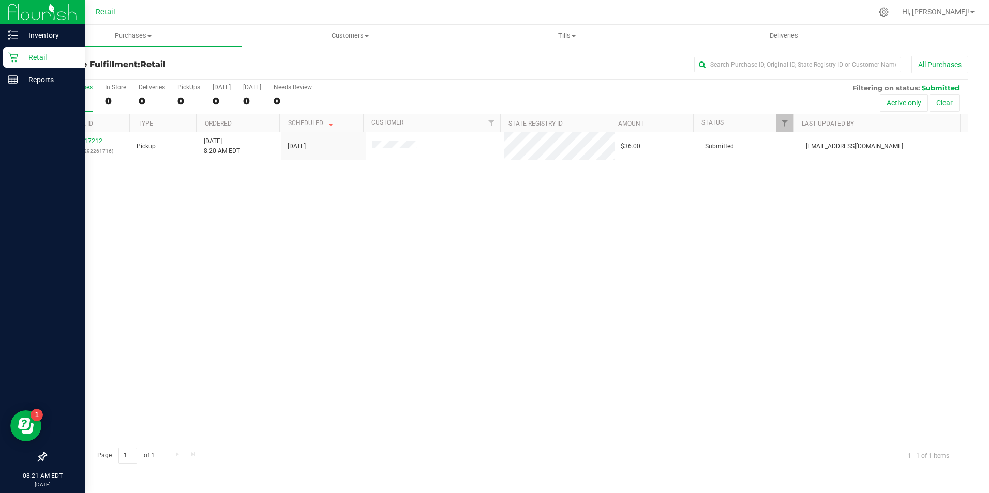
click at [21, 60] on p "Retail" at bounding box center [49, 57] width 62 height 12
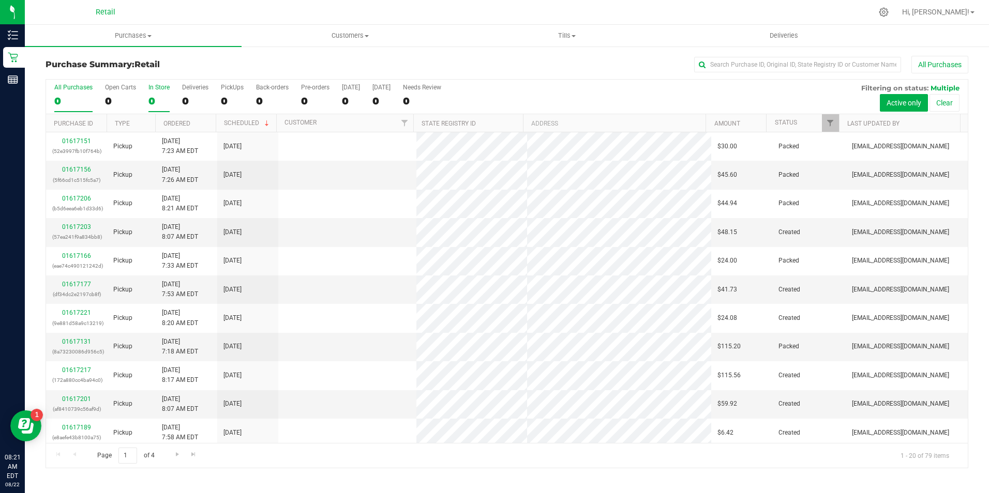
click at [161, 94] on label "In Store 0" at bounding box center [158, 98] width 21 height 28
click at [0, 0] on input "In Store 0" at bounding box center [0, 0] width 0 height 0
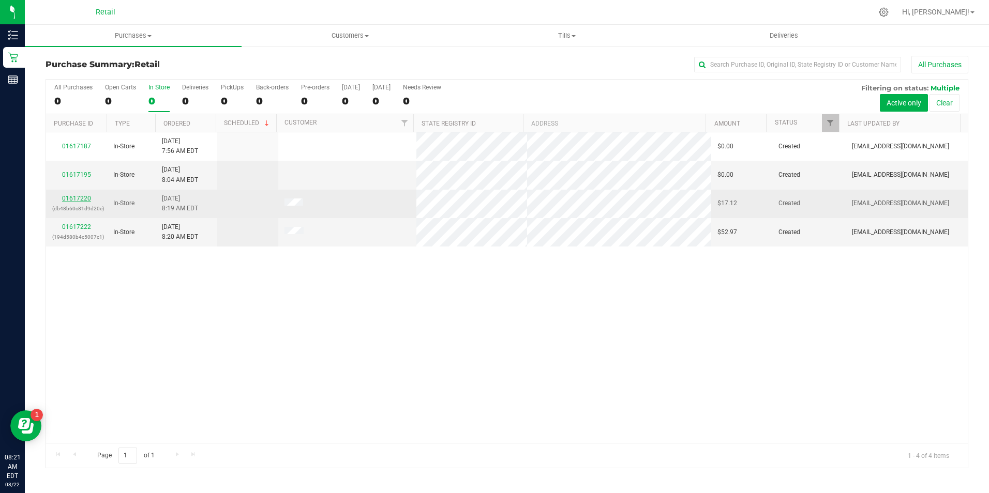
click at [69, 198] on link "01617220" at bounding box center [76, 198] width 29 height 7
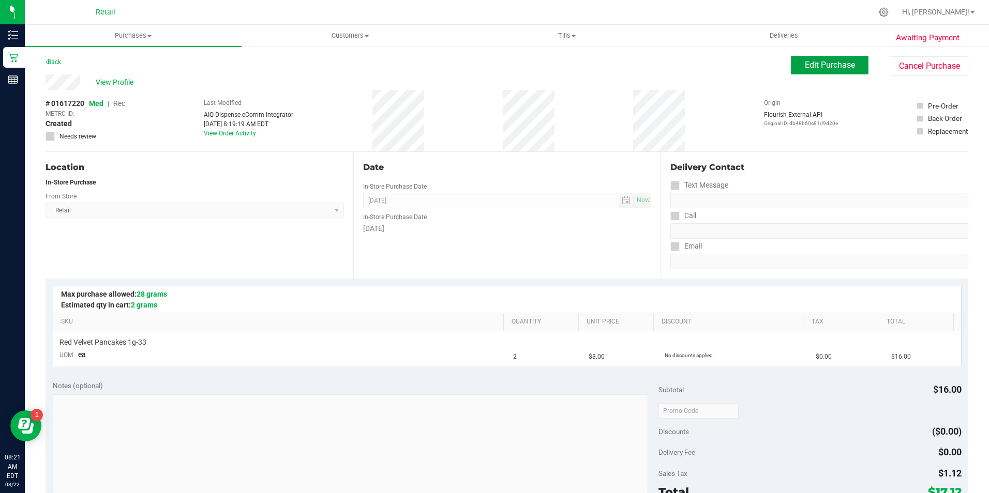
click at [798, 58] on button "Edit Purchase" at bounding box center [830, 65] width 78 height 19
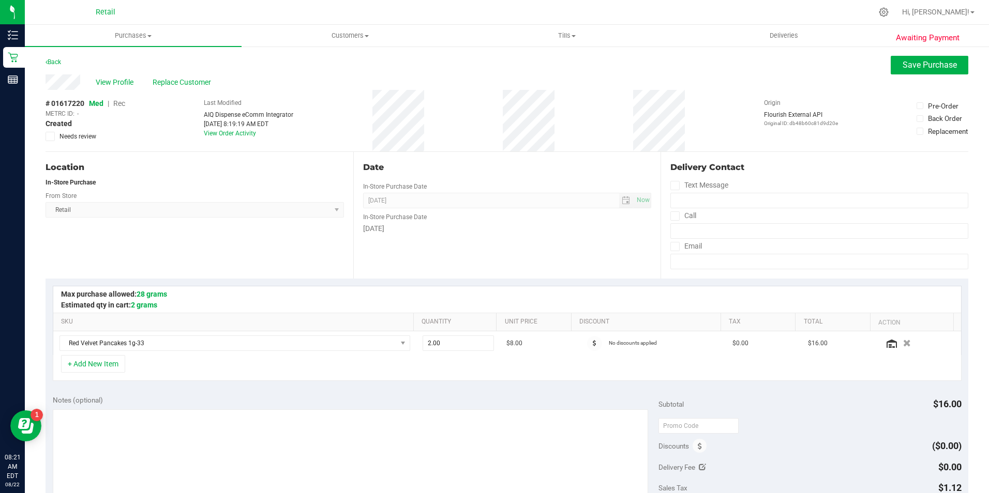
click at [124, 104] on span "Rec" at bounding box center [119, 103] width 12 height 8
click at [912, 70] on button "Save Purchase" at bounding box center [929, 65] width 78 height 19
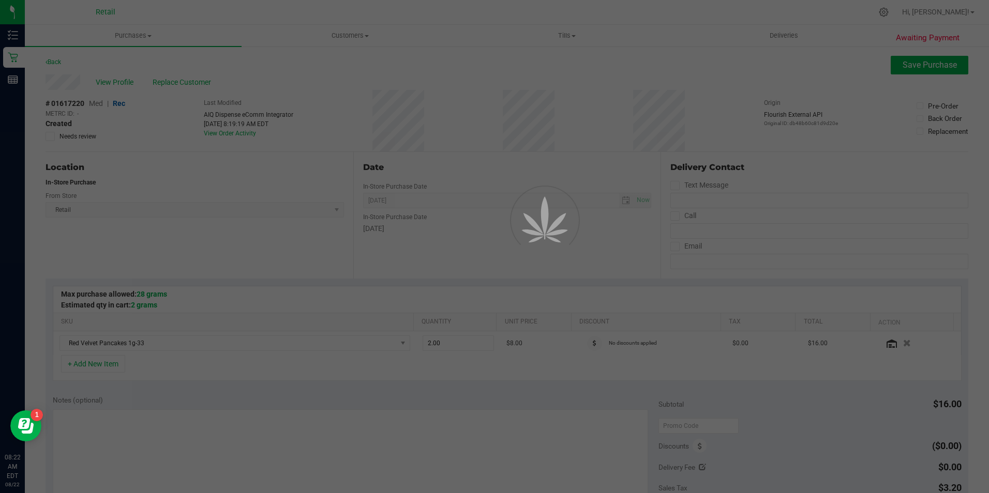
click at [124, 83] on div at bounding box center [494, 246] width 989 height 493
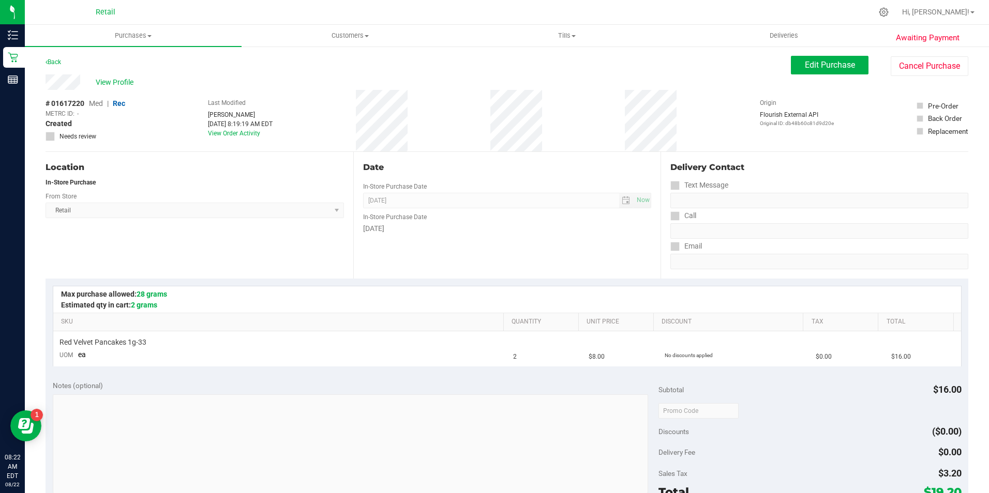
click at [124, 83] on span "View Profile" at bounding box center [116, 82] width 41 height 11
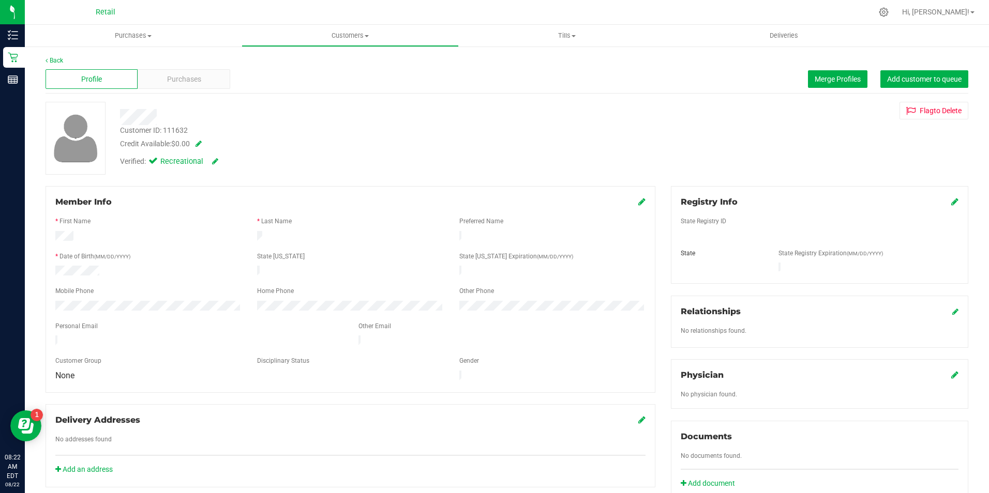
click at [169, 89] on div "Profile Purchases Merge Profiles Add customer to queue" at bounding box center [506, 79] width 922 height 28
click at [180, 81] on span "Purchases" at bounding box center [184, 79] width 34 height 11
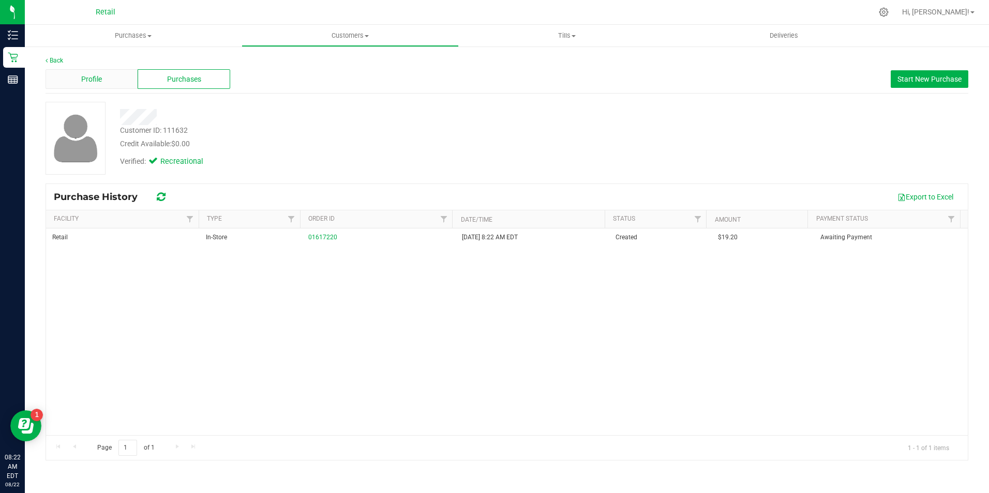
click at [113, 81] on div "Profile" at bounding box center [91, 79] width 92 height 20
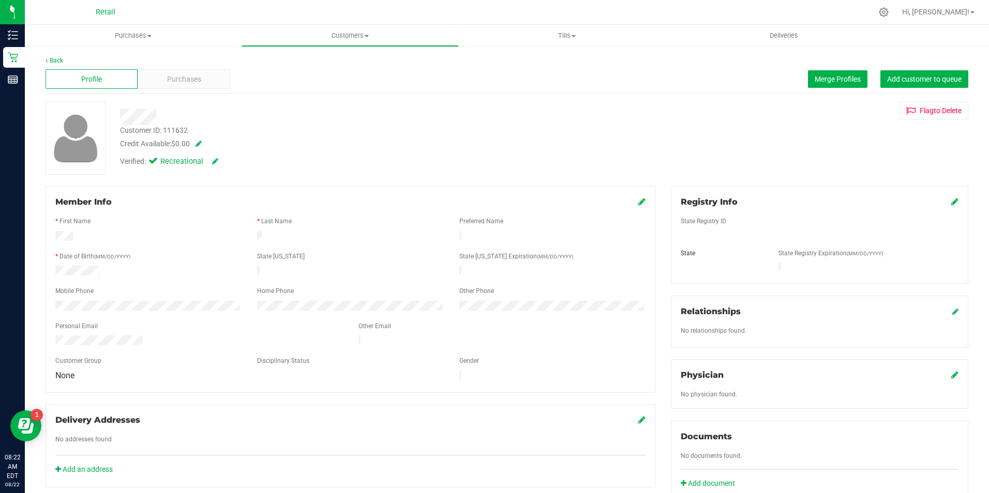
click at [638, 208] on span at bounding box center [641, 202] width 7 height 12
click at [638, 205] on icon at bounding box center [641, 201] width 7 height 8
click at [636, 200] on icon at bounding box center [640, 203] width 9 height 8
click at [831, 81] on span "Merge Profiles" at bounding box center [837, 79] width 46 height 8
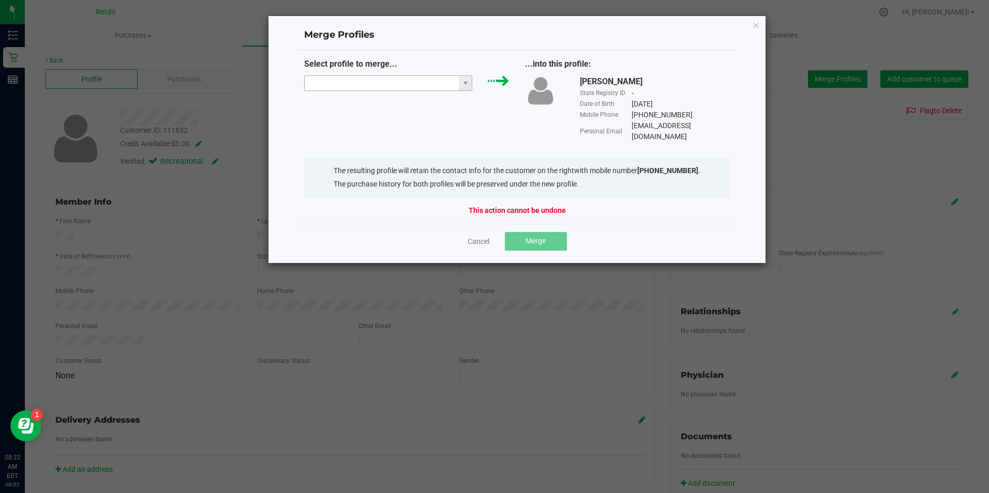
click at [405, 82] on input "NO DATA FOUND" at bounding box center [382, 83] width 155 height 14
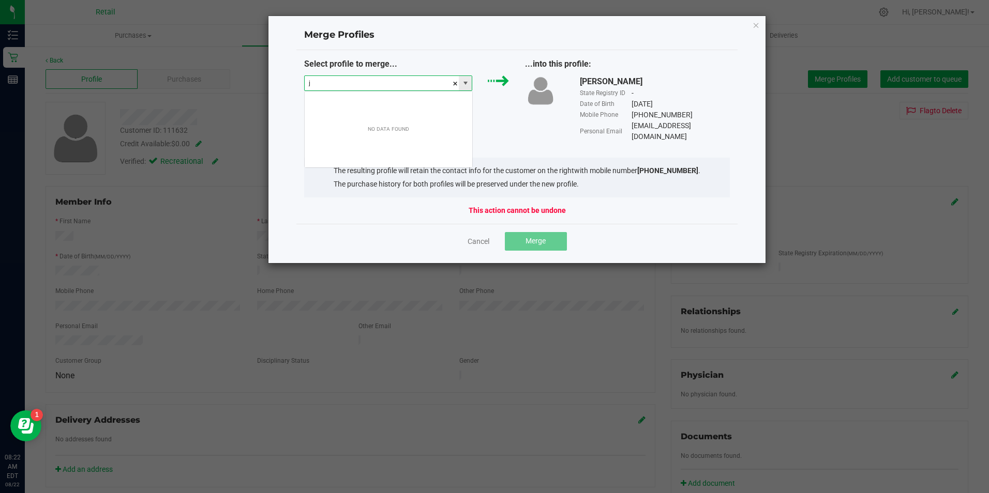
scroll to position [16, 168]
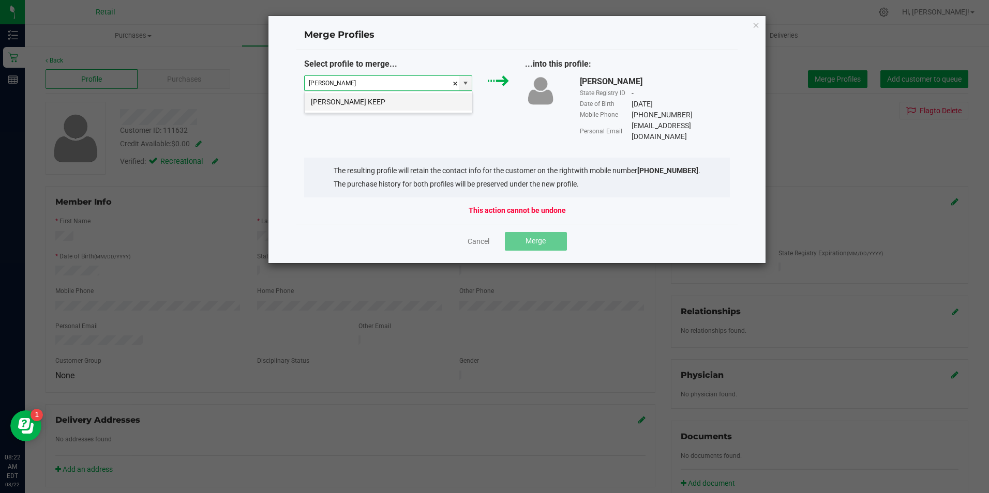
click at [427, 100] on li "Jose Santana KEEP" at bounding box center [389, 102] width 168 height 18
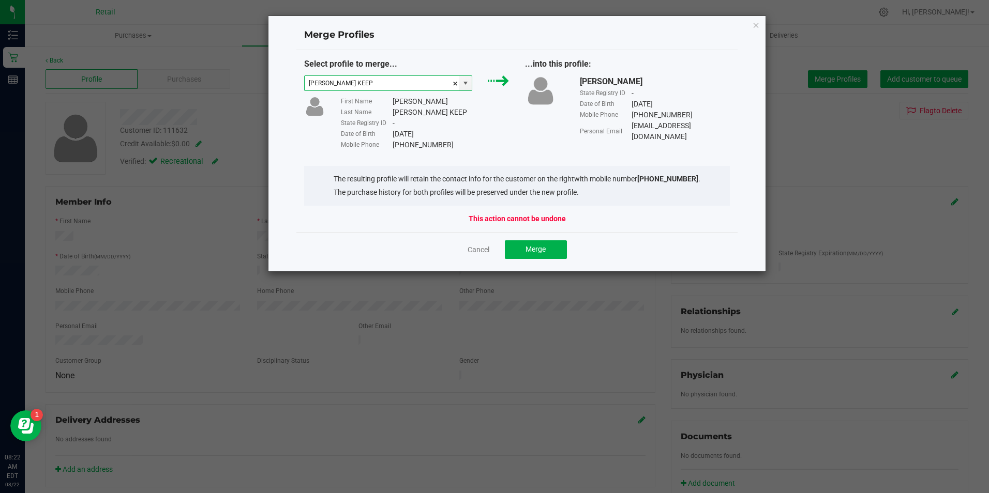
type input "Jose Santana KEEP"
click at [545, 238] on div "Cancel Merge" at bounding box center [517, 249] width 442 height 35
click at [535, 248] on span "Merge" at bounding box center [535, 249] width 20 height 8
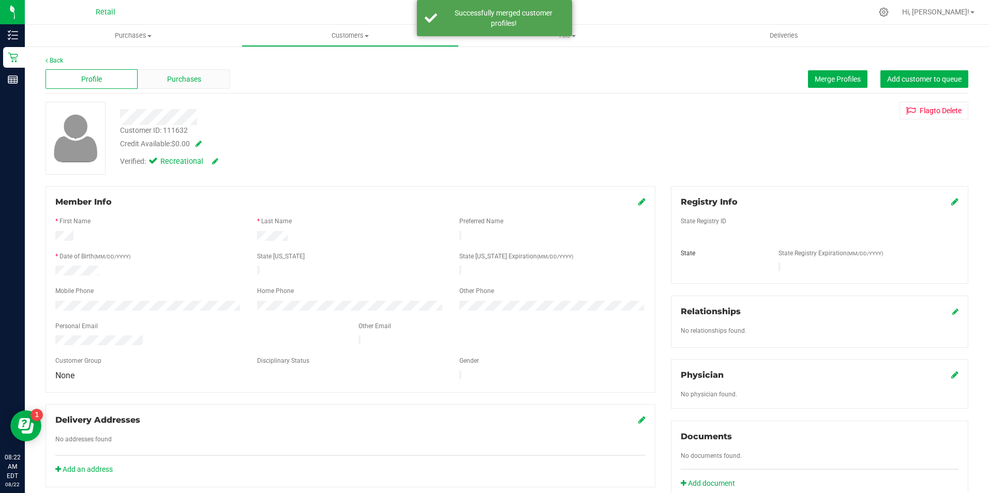
click at [203, 85] on div "Purchases" at bounding box center [184, 79] width 92 height 20
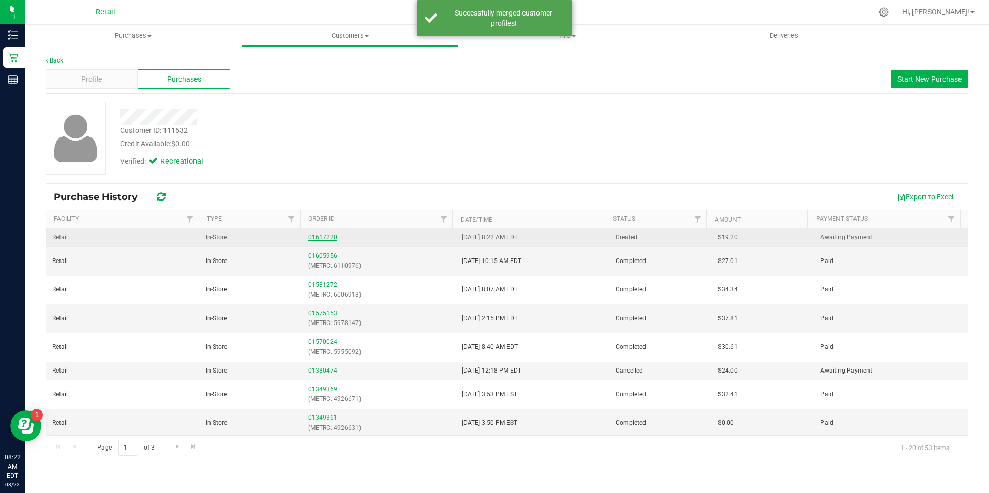
click at [322, 237] on link "01617220" at bounding box center [322, 237] width 29 height 7
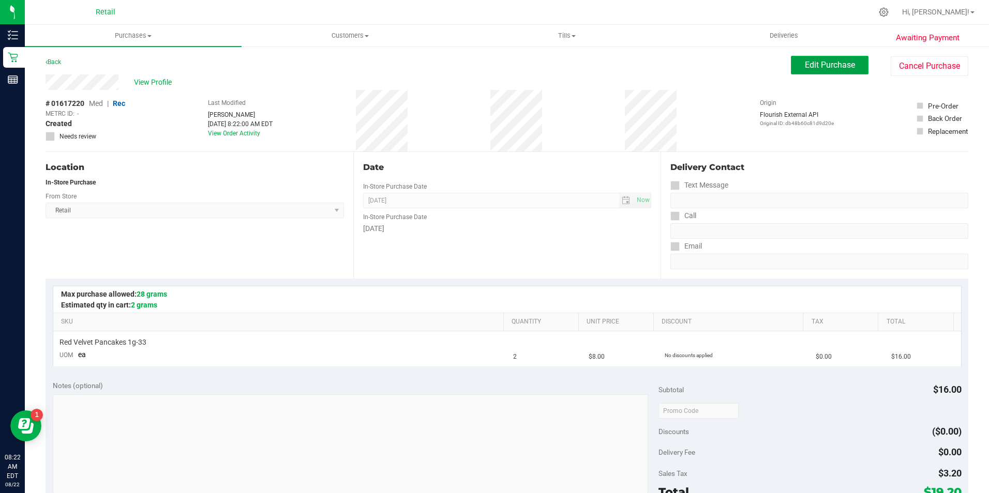
click at [838, 73] on button "Edit Purchase" at bounding box center [830, 65] width 78 height 19
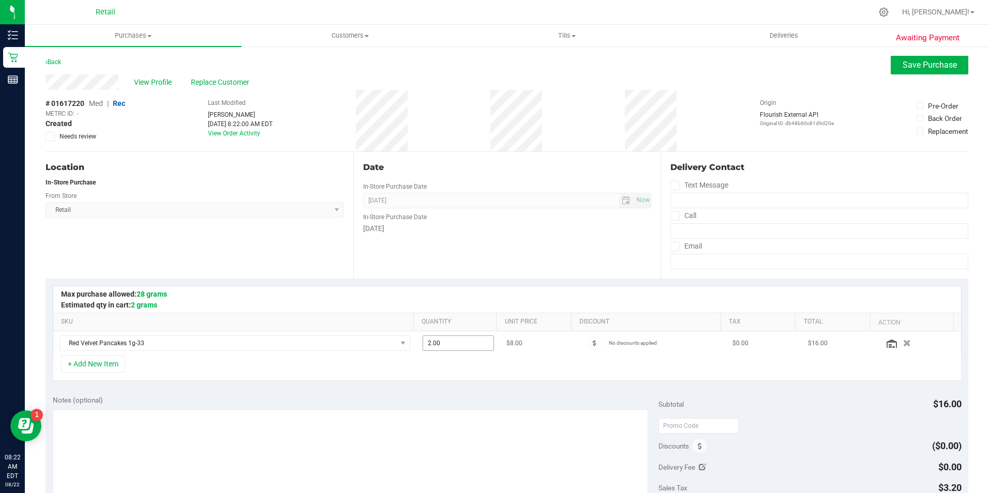
click at [448, 345] on input "2.00" at bounding box center [458, 343] width 70 height 14
type input "1"
click at [544, 394] on div "Notes (optional) Subtotal $16.00 Discounts ($0.00) Delivery Fee $0.00 Sales Tax…" at bounding box center [506, 481] width 922 height 186
type input "1.00"
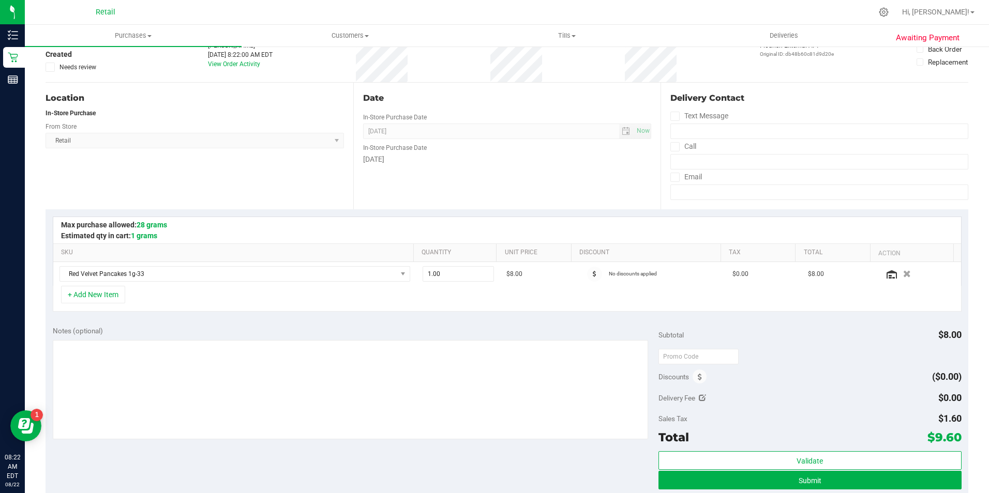
scroll to position [107, 0]
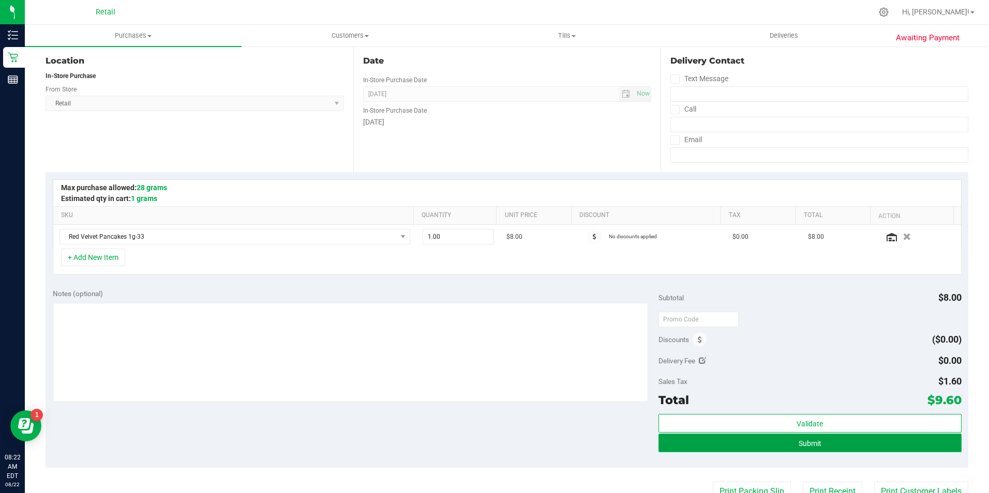
click at [832, 442] on button "Submit" at bounding box center [809, 443] width 303 height 19
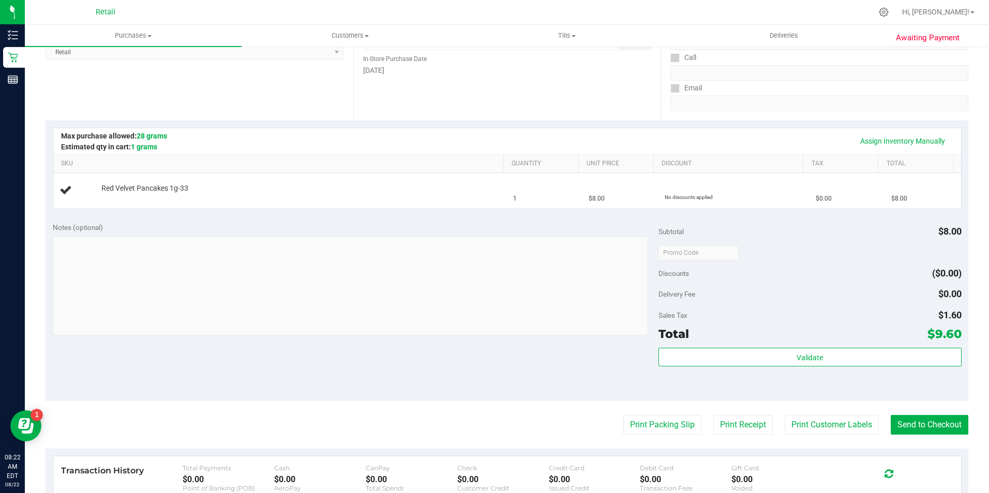
scroll to position [161, 0]
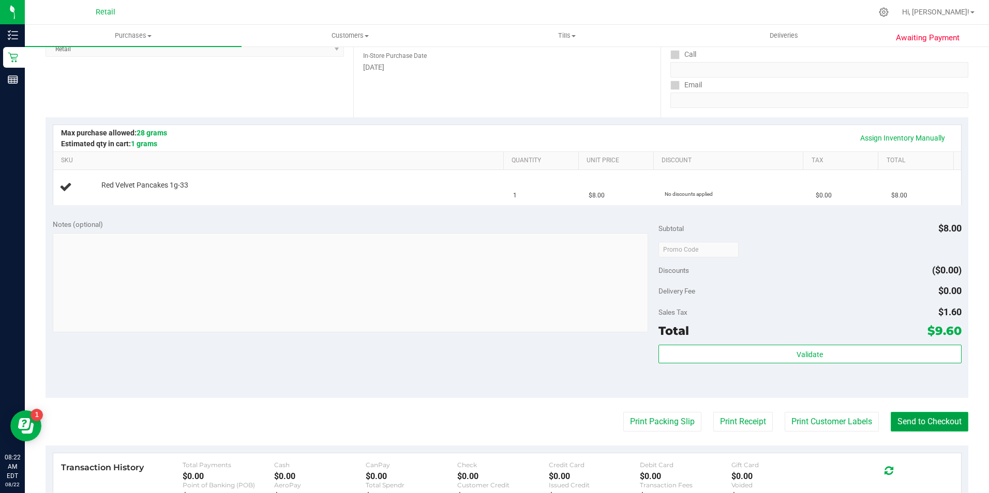
click at [920, 430] on button "Send to Checkout" at bounding box center [929, 422] width 78 height 20
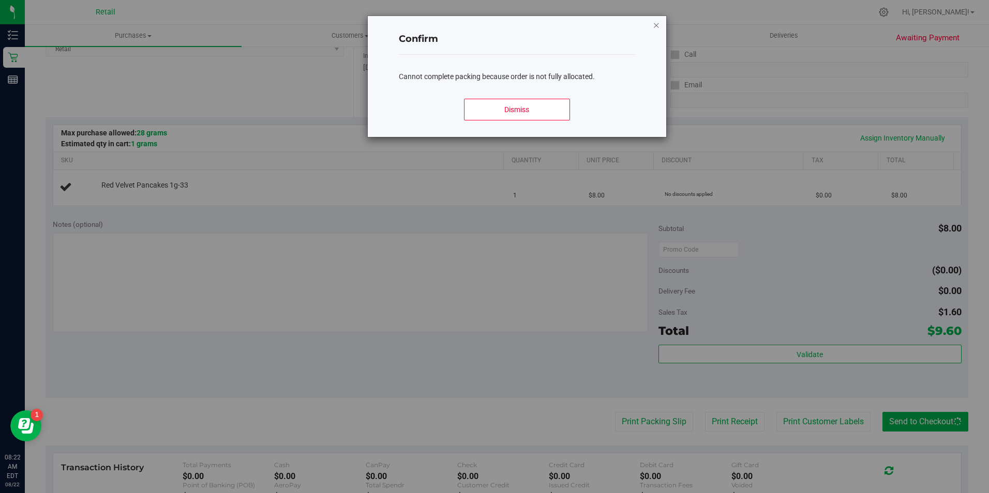
click at [657, 29] on icon "Close modal" at bounding box center [655, 25] width 7 height 12
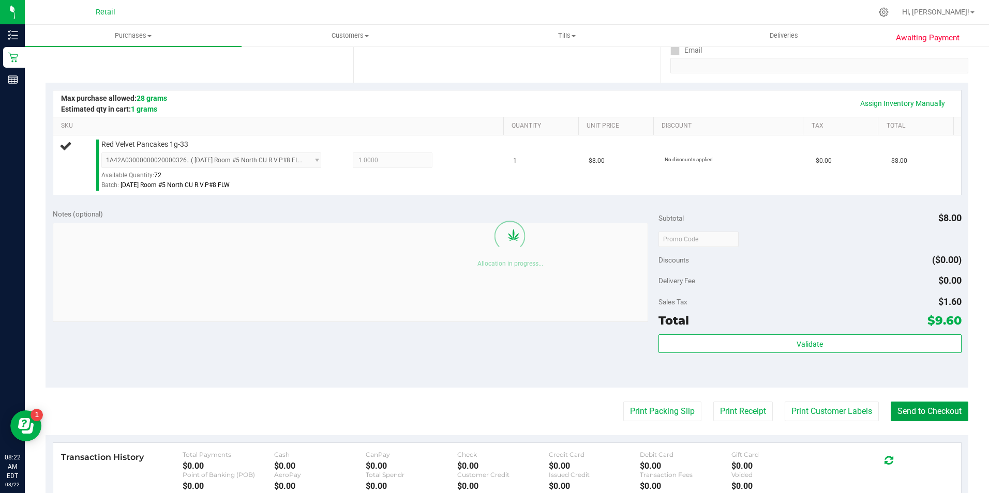
scroll to position [204, 0]
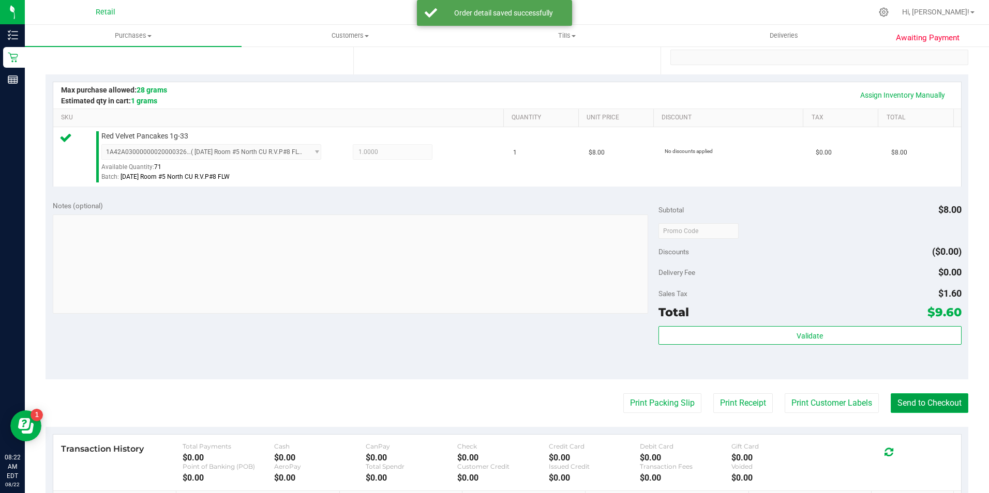
click at [955, 408] on button "Send to Checkout" at bounding box center [929, 403] width 78 height 20
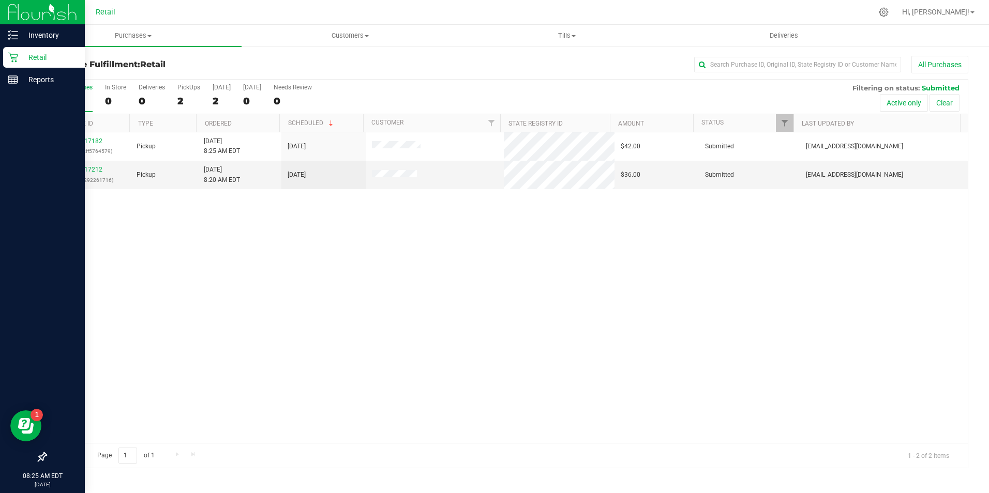
click at [6, 62] on div "Retail" at bounding box center [44, 57] width 82 height 21
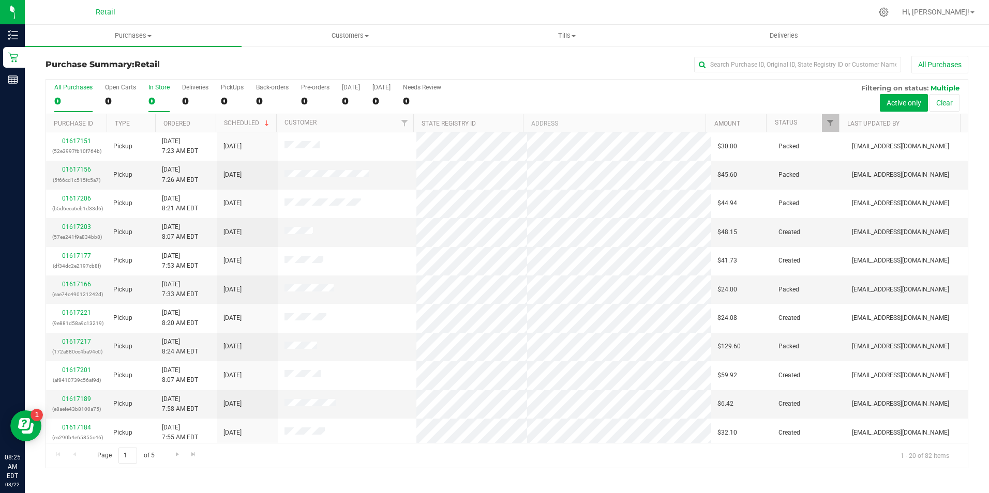
drag, startPoint x: 171, startPoint y: 91, endPoint x: 163, endPoint y: 93, distance: 8.0
click at [163, 93] on div "All Purchases 0 Open Carts 0 In Store 0 Deliveries 0 PickUps 0 Back-orders 0 Pr…" at bounding box center [506, 97] width 921 height 35
drag, startPoint x: 163, startPoint y: 93, endPoint x: 157, endPoint y: 93, distance: 5.7
click at [157, 93] on label "In Store 0" at bounding box center [158, 98] width 21 height 28
click at [0, 0] on input "In Store 0" at bounding box center [0, 0] width 0 height 0
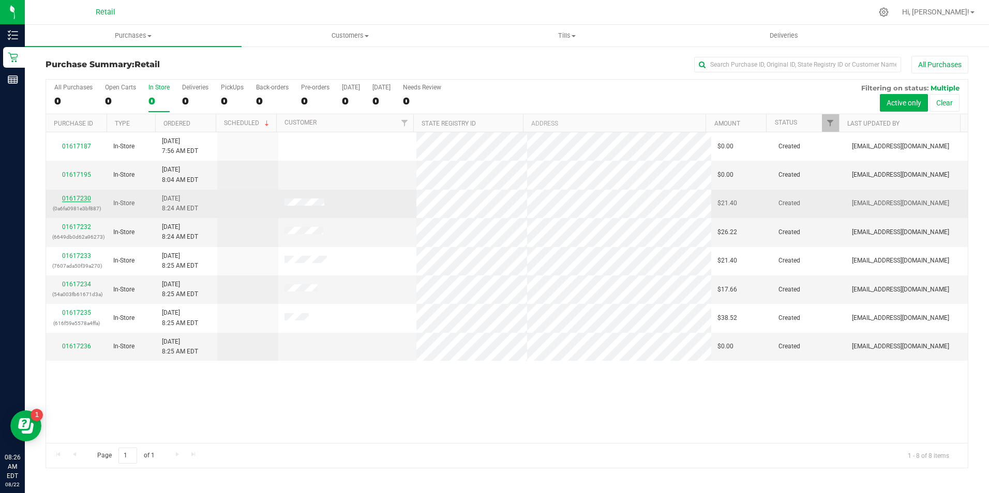
click at [80, 195] on link "01617230" at bounding box center [76, 198] width 29 height 7
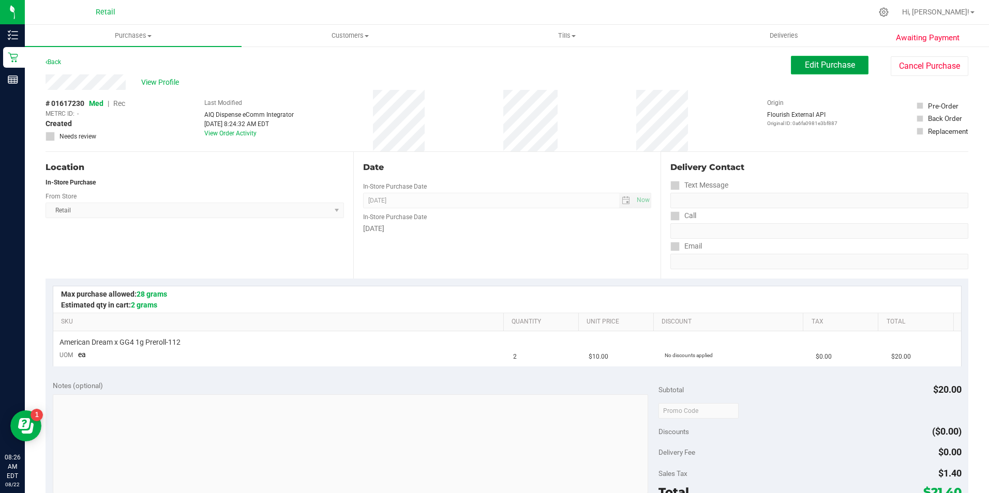
click at [839, 65] on span "Edit Purchase" at bounding box center [829, 65] width 50 height 10
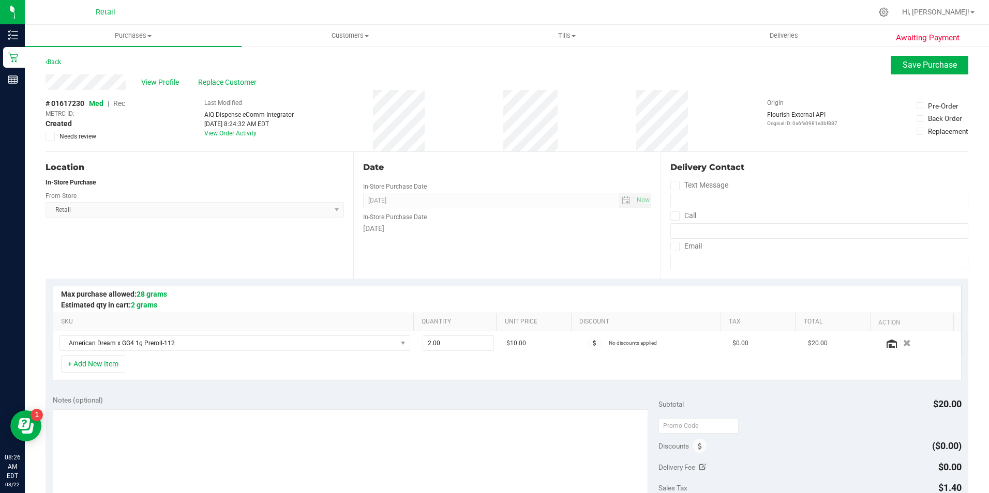
click at [109, 103] on span "|" at bounding box center [109, 103] width 2 height 8
click at [114, 102] on span "Med | Rec" at bounding box center [107, 103] width 36 height 8
click at [124, 99] on div "# 01617230 Med | Rec METRC ID: - Created Needs review" at bounding box center [85, 119] width 80 height 43
click at [124, 108] on span "Rec" at bounding box center [119, 103] width 12 height 8
click at [935, 69] on span "Save Purchase" at bounding box center [929, 65] width 54 height 10
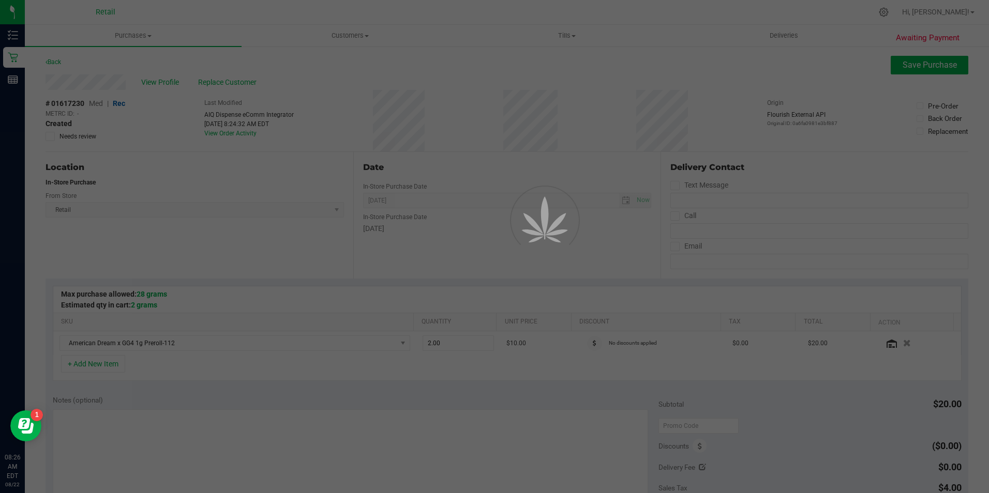
scroll to position [103, 0]
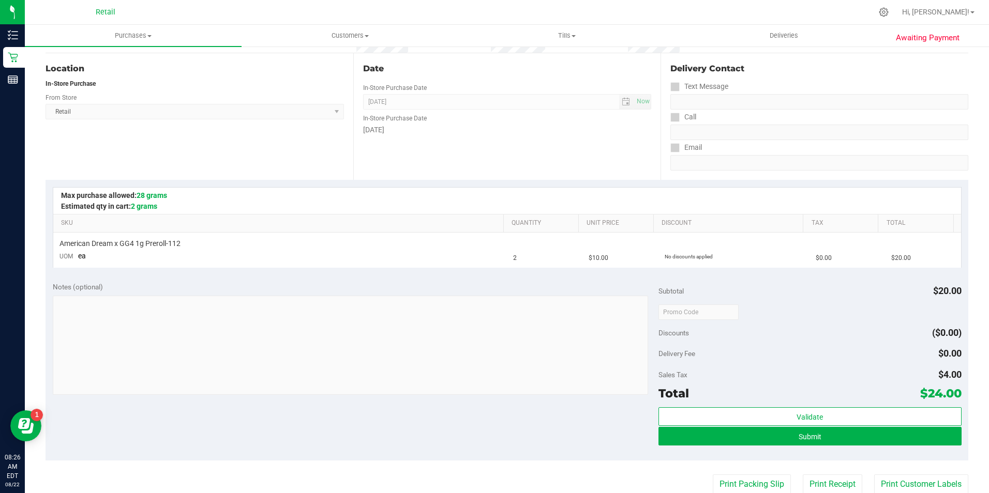
scroll to position [103, 0]
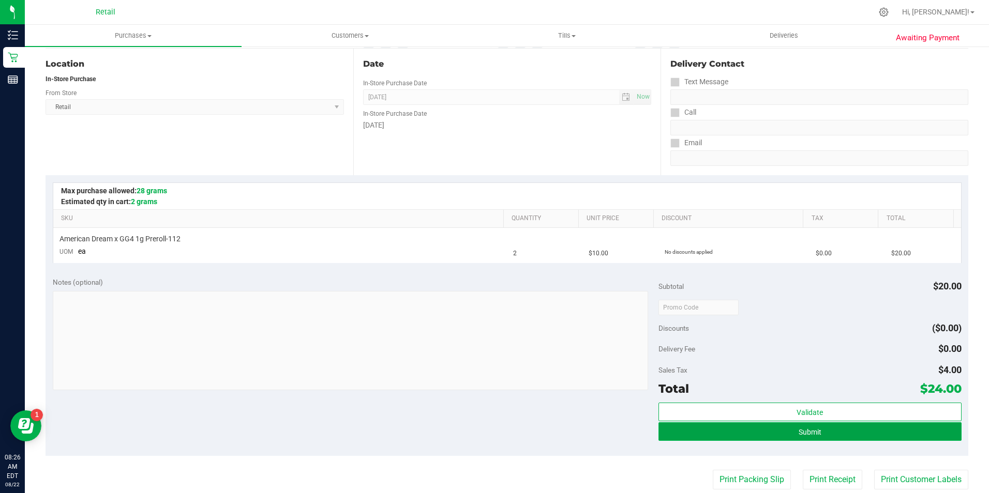
click at [925, 425] on button "Submit" at bounding box center [809, 431] width 303 height 19
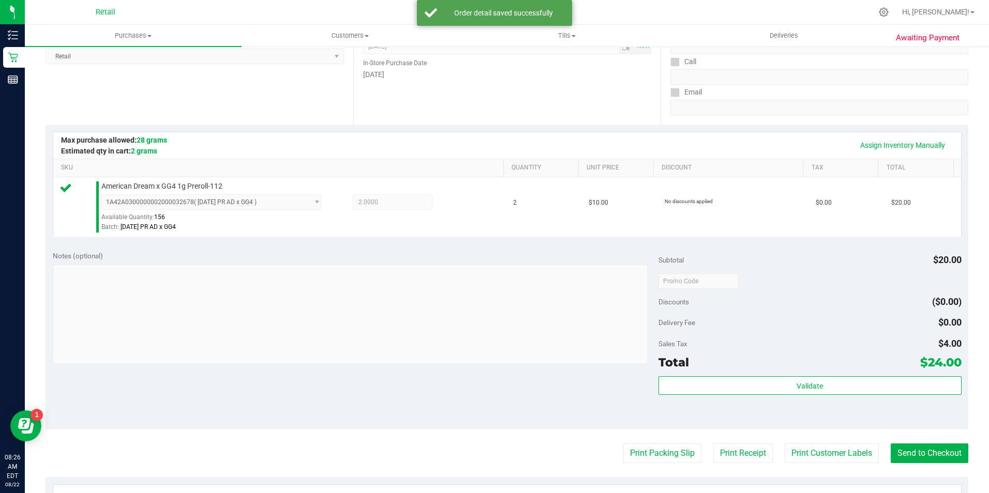
scroll to position [155, 0]
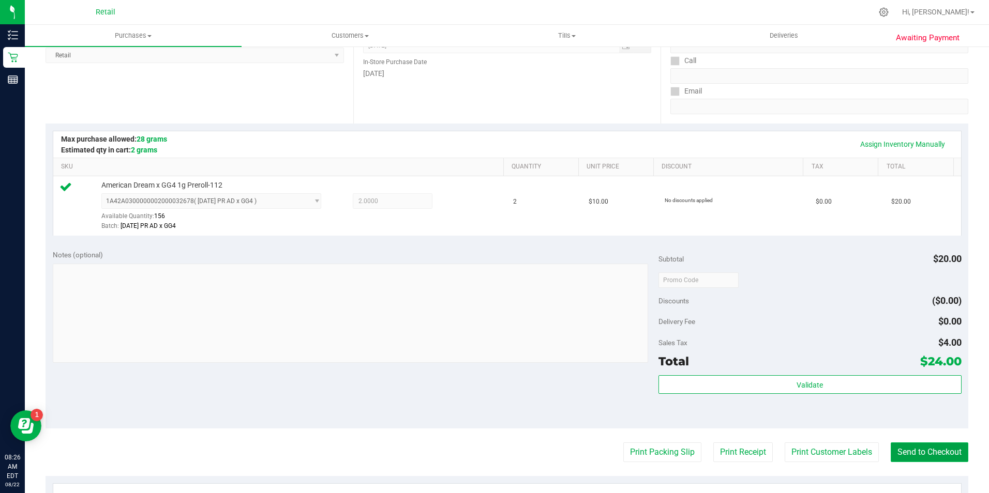
click at [931, 453] on button "Send to Checkout" at bounding box center [929, 453] width 78 height 20
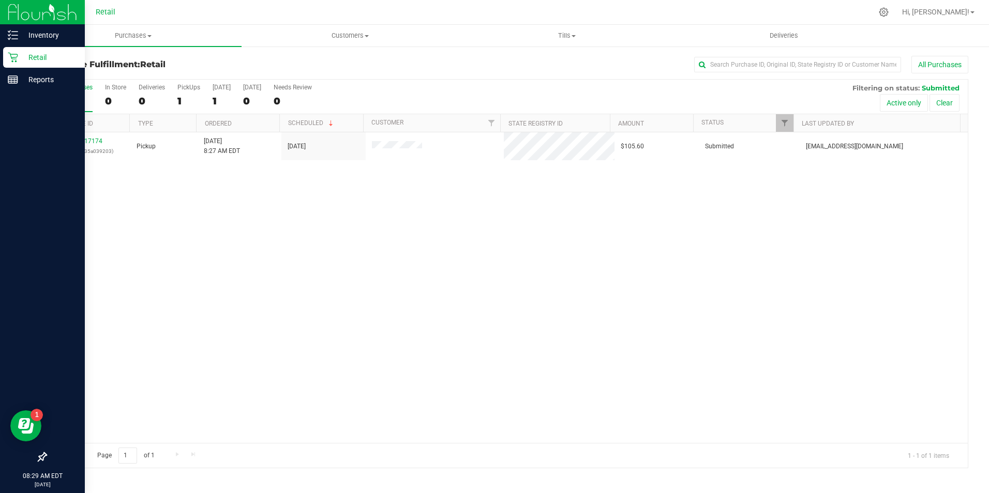
click at [14, 57] on icon at bounding box center [13, 58] width 10 height 10
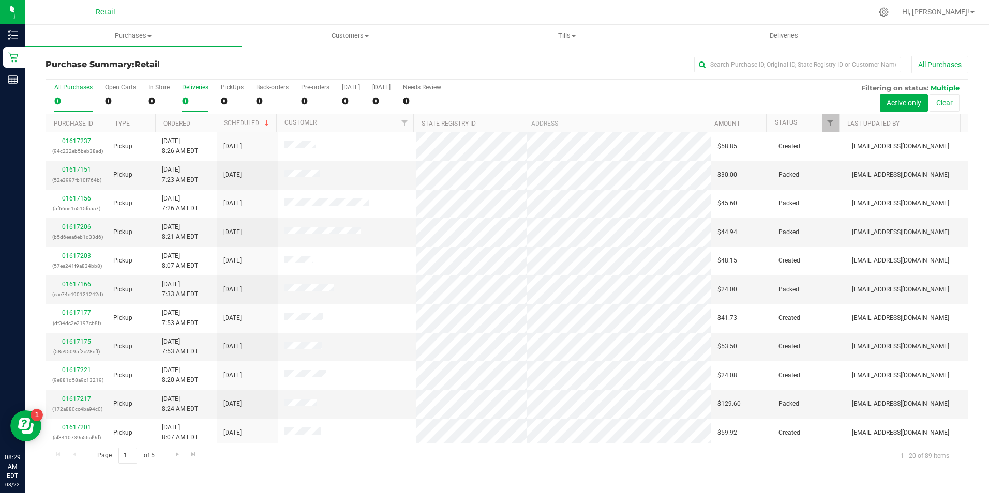
drag, startPoint x: 192, startPoint y: 93, endPoint x: 187, endPoint y: 95, distance: 5.8
click at [187, 95] on label "Deliveries 0" at bounding box center [195, 98] width 26 height 28
click at [0, 0] on input "Deliveries 0" at bounding box center [0, 0] width 0 height 0
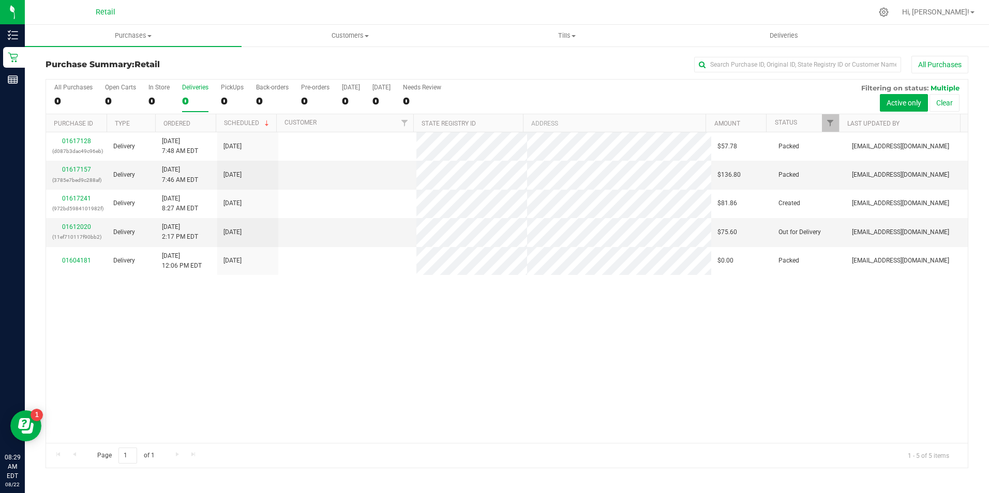
click at [141, 96] on div "All Purchases 0 Open Carts 0 In Store 0 Deliveries 0 PickUps 0 Back-orders 0 Pr…" at bounding box center [506, 97] width 921 height 35
click at [151, 97] on div "0" at bounding box center [158, 101] width 21 height 12
click at [0, 0] on input "In Store 0" at bounding box center [0, 0] width 0 height 0
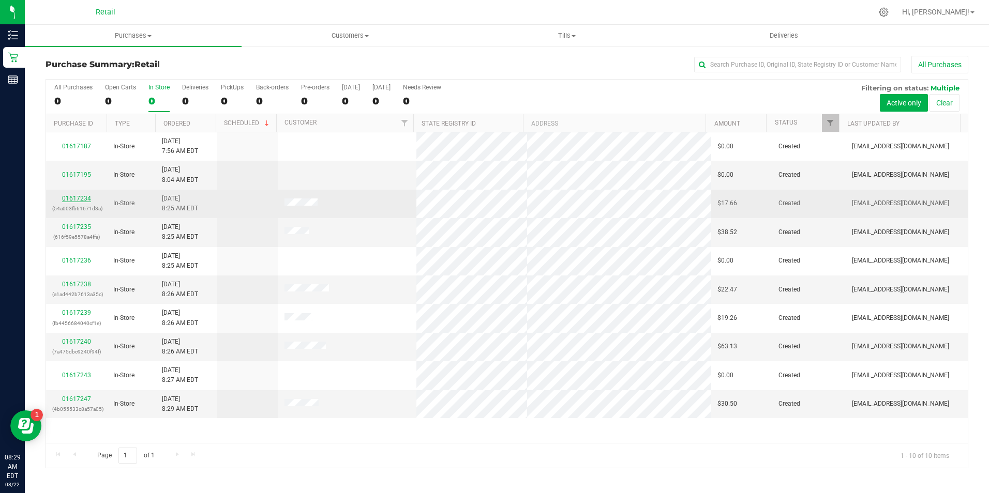
click at [83, 197] on link "01617234" at bounding box center [76, 198] width 29 height 7
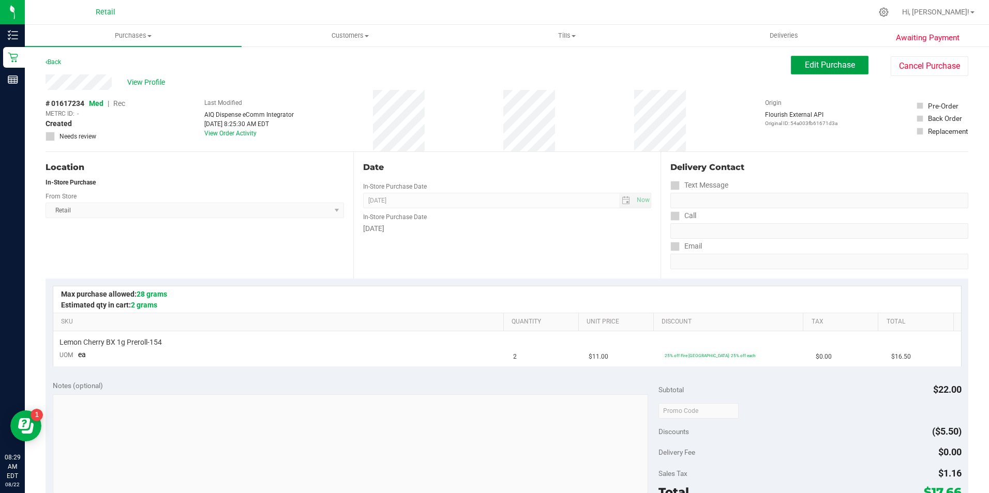
click at [842, 67] on span "Edit Purchase" at bounding box center [829, 65] width 50 height 10
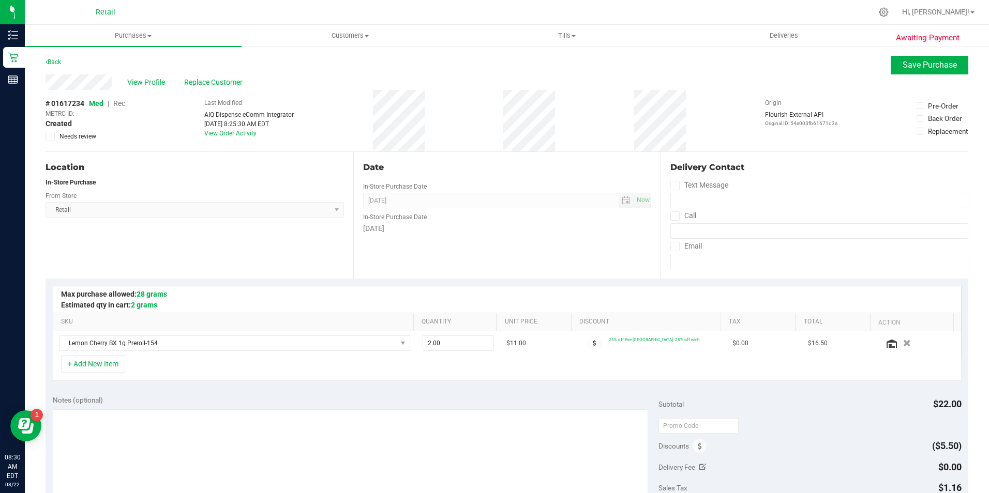
click at [125, 102] on span "Rec" at bounding box center [119, 103] width 12 height 8
click at [902, 62] on span "Save Purchase" at bounding box center [929, 65] width 54 height 10
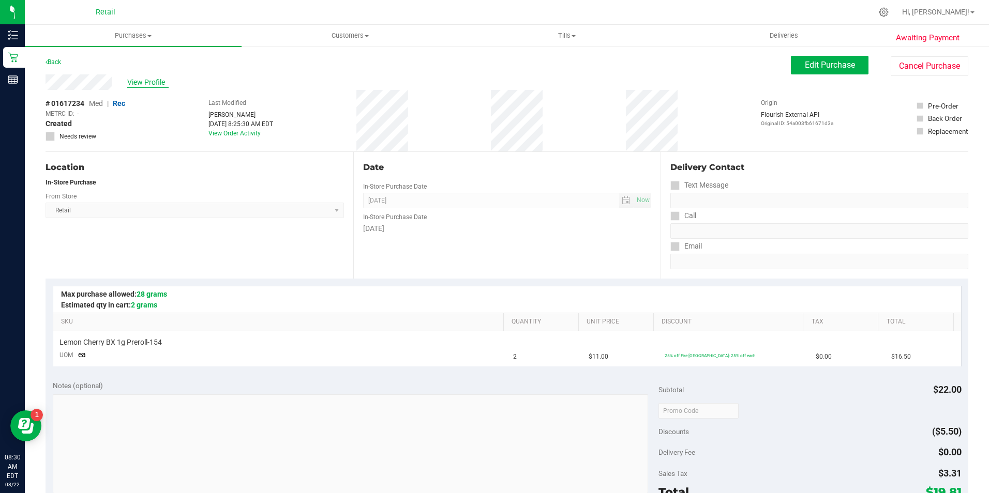
click at [143, 82] on span "View Profile" at bounding box center [147, 82] width 41 height 11
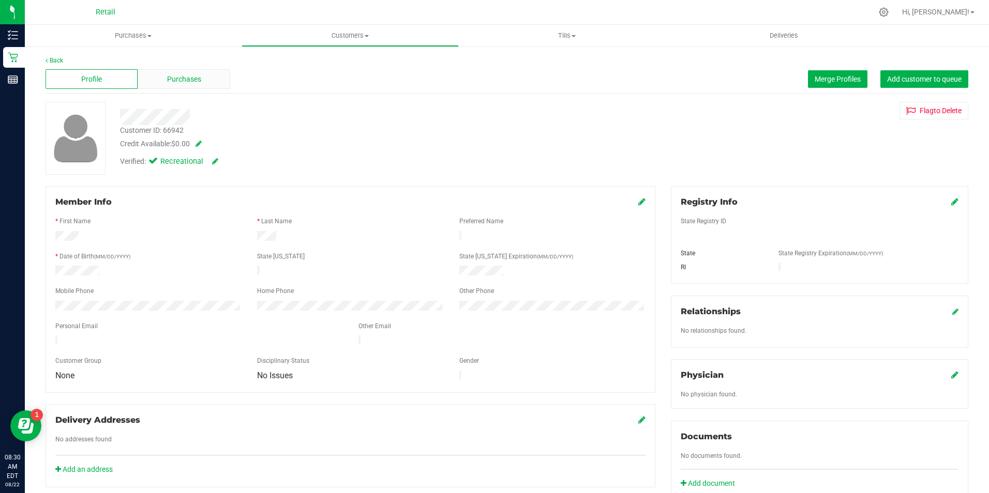
click at [202, 83] on div "Purchases" at bounding box center [184, 79] width 92 height 20
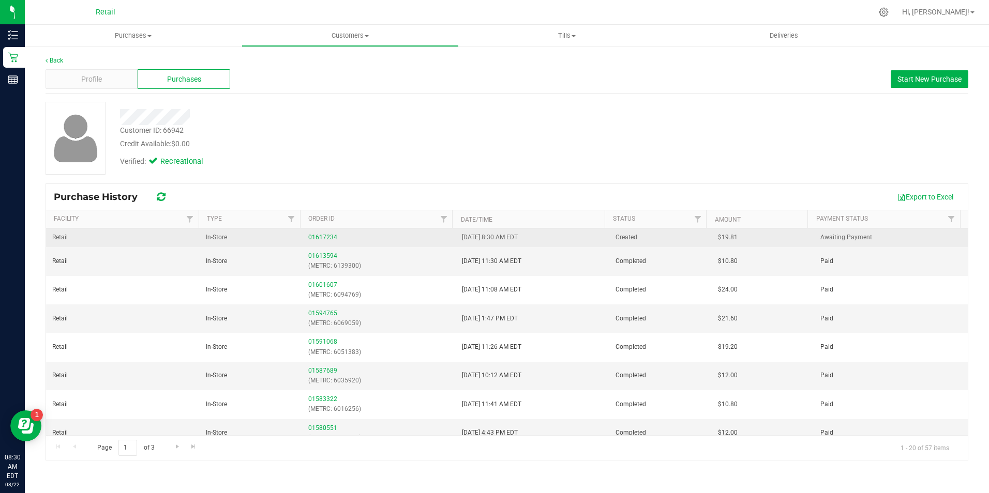
click at [329, 233] on div "01617234" at bounding box center [378, 238] width 141 height 10
click at [325, 234] on link "01617234" at bounding box center [322, 237] width 29 height 7
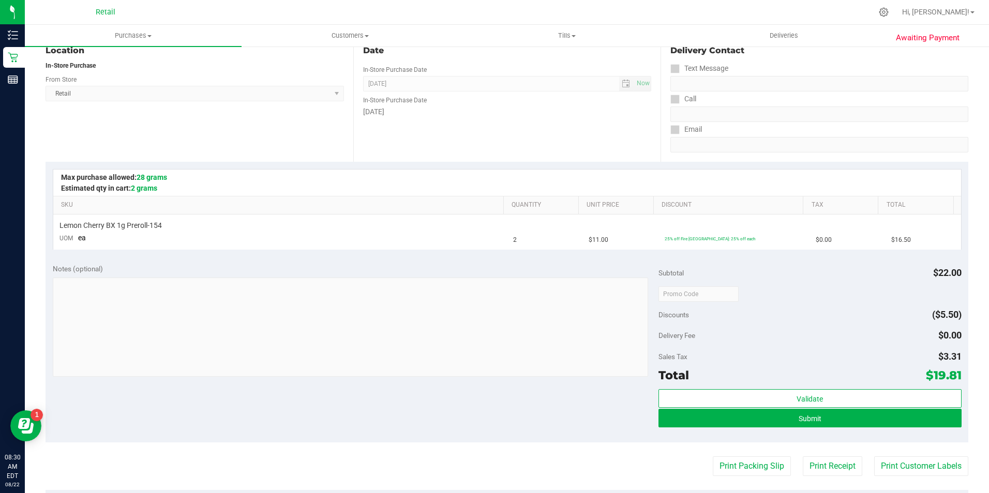
scroll to position [127, 0]
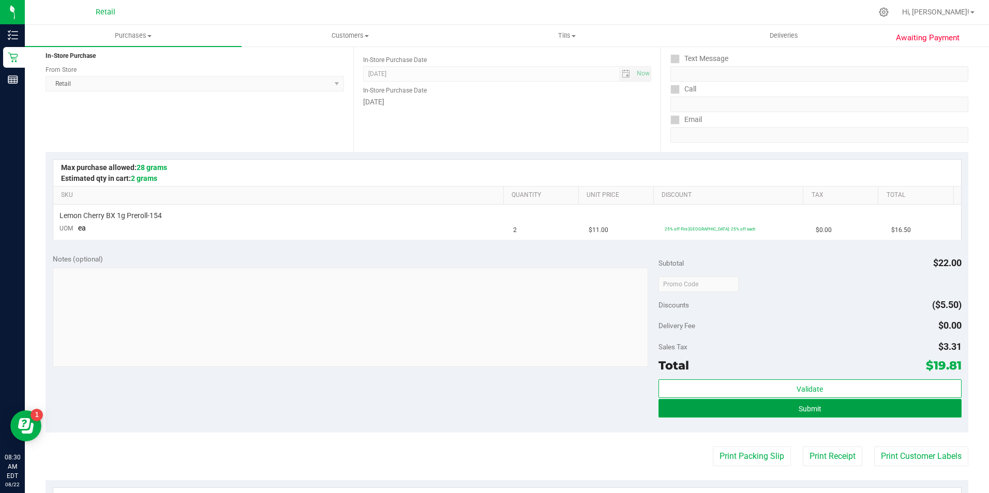
click at [805, 414] on button "Submit" at bounding box center [809, 408] width 303 height 19
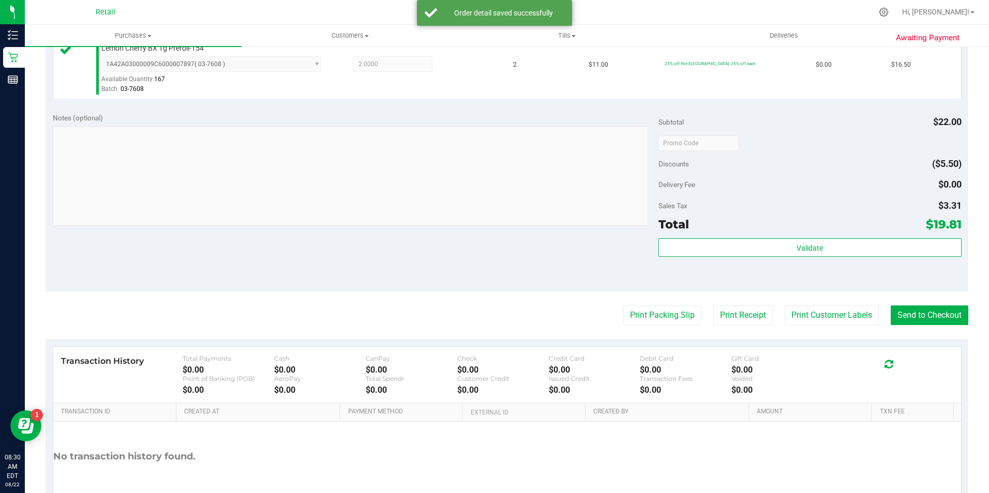
scroll to position [310, 0]
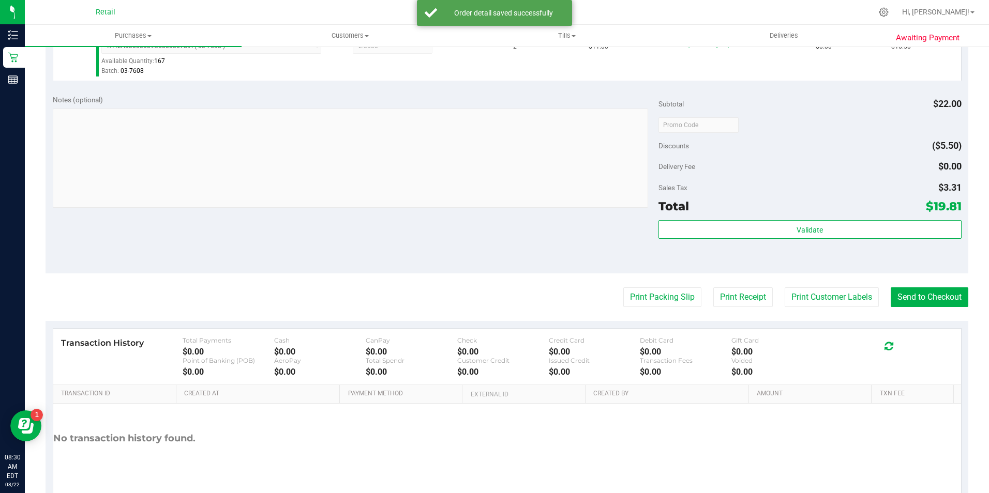
click at [934, 287] on purchase-details "Back Edit Purchase Cancel Purchase View Profile # 01617234 Med | Rec METRC ID: …" at bounding box center [506, 130] width 922 height 769
click at [913, 298] on button "Send to Checkout" at bounding box center [929, 297] width 78 height 20
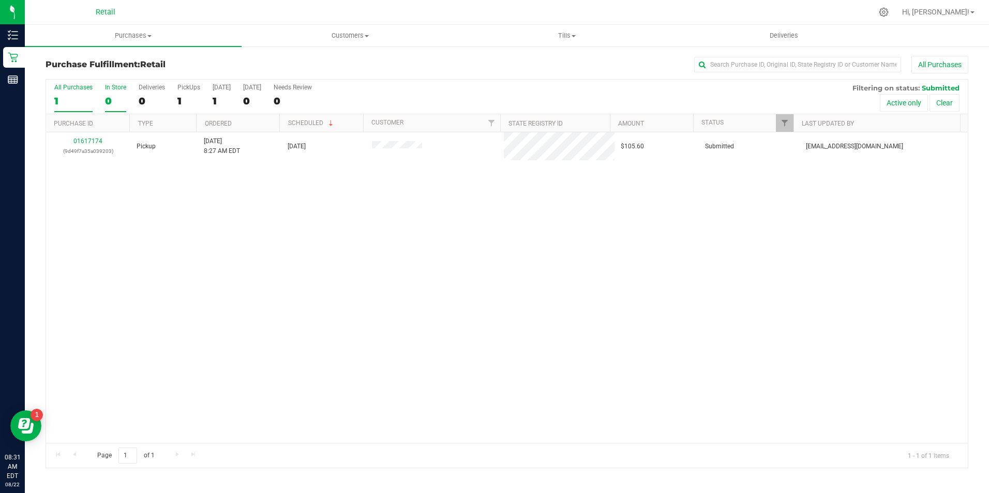
click at [124, 97] on div "0" at bounding box center [115, 101] width 21 height 12
click at [0, 0] on input "In Store 0" at bounding box center [0, 0] width 0 height 0
click at [27, 59] on div "Purchase Fulfillment: Retail All Purchases All Purchases 0 In Store 0 Deliverie…" at bounding box center [507, 261] width 964 height 433
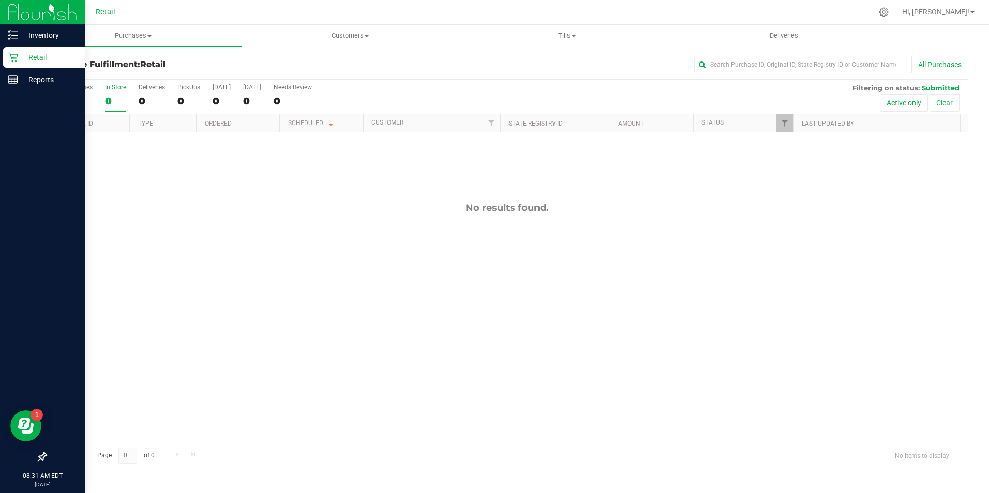
click at [9, 58] on icon at bounding box center [13, 57] width 10 height 10
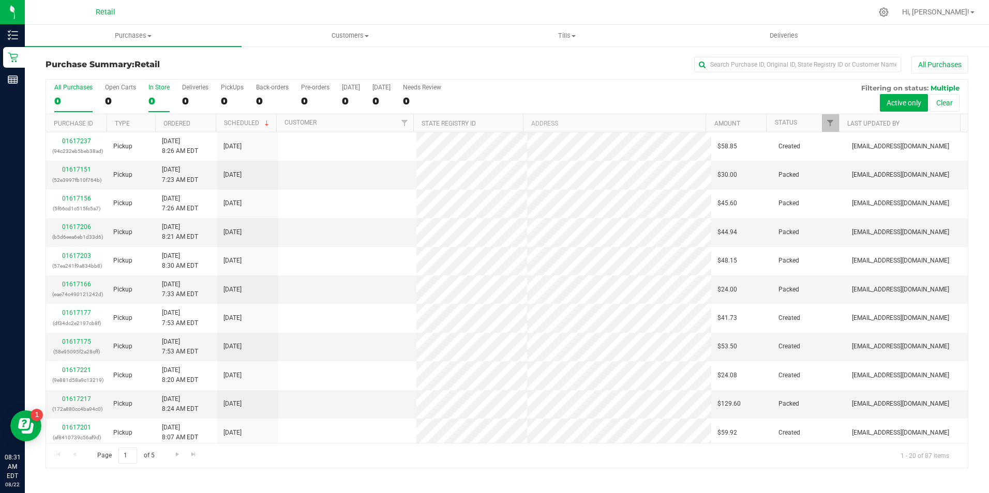
click at [153, 101] on div "0" at bounding box center [158, 101] width 21 height 12
click at [0, 0] on input "In Store 0" at bounding box center [0, 0] width 0 height 0
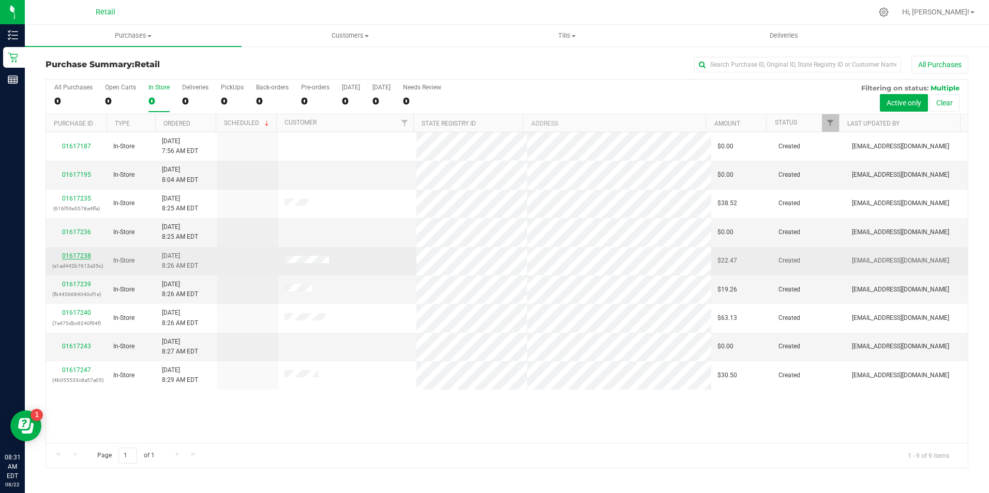
click at [81, 255] on link "01617238" at bounding box center [76, 255] width 29 height 7
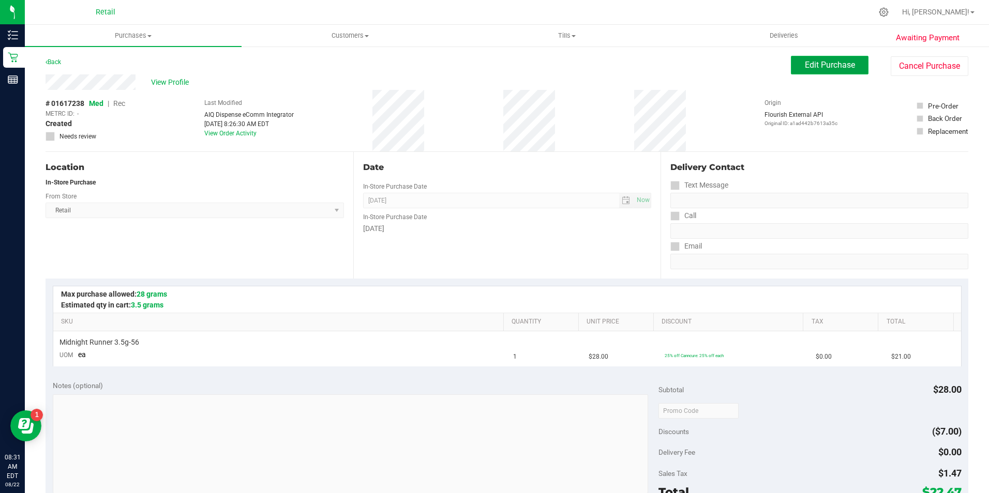
click at [826, 65] on span "Edit Purchase" at bounding box center [829, 65] width 50 height 10
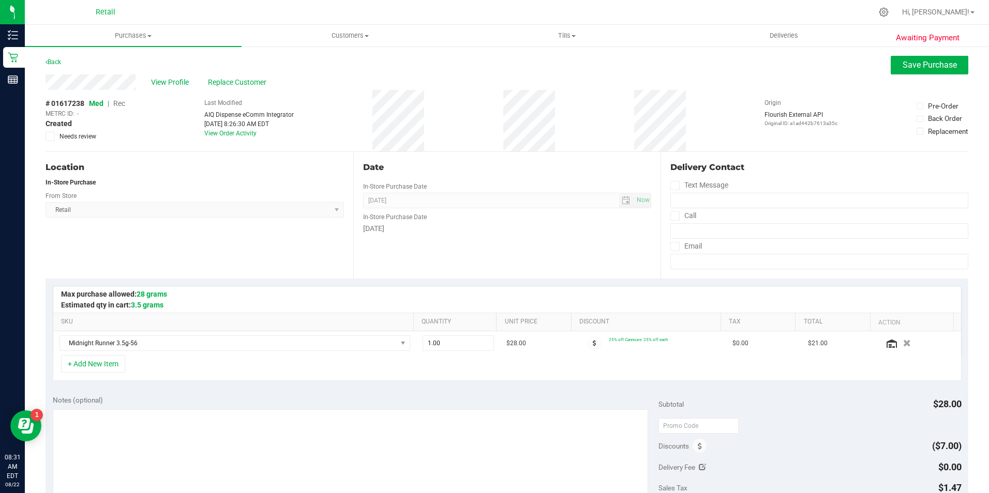
click at [113, 104] on span "Med | Rec" at bounding box center [107, 103] width 36 height 8
click at [121, 103] on span "Rec" at bounding box center [119, 103] width 12 height 8
click at [930, 70] on button "Save Purchase" at bounding box center [929, 65] width 78 height 19
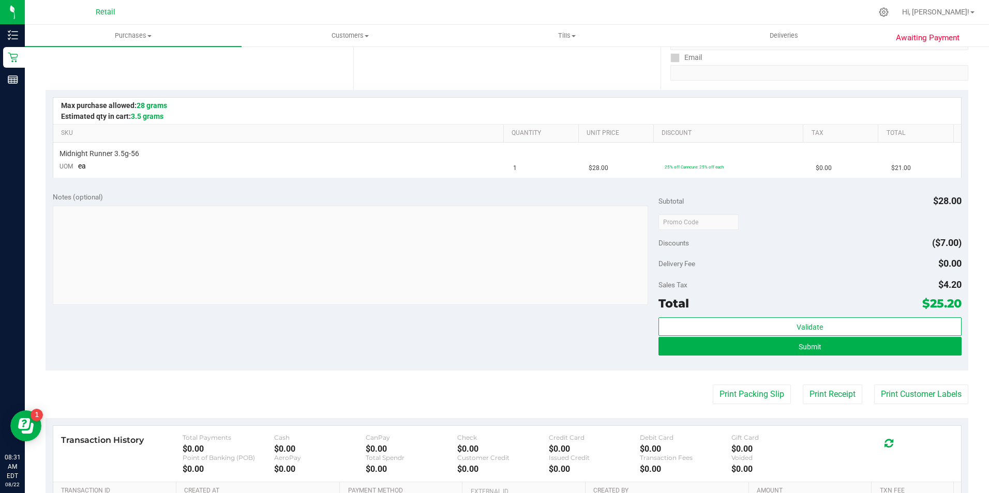
scroll to position [207, 0]
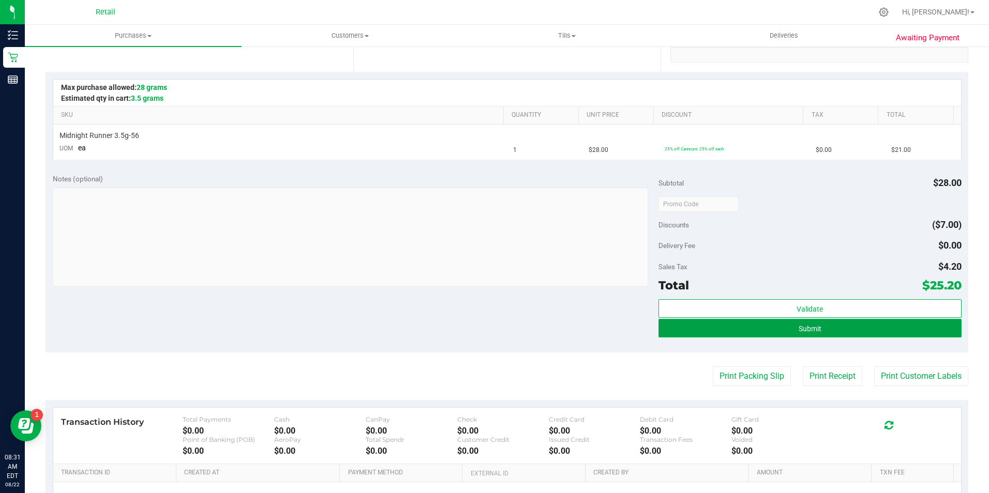
click at [736, 323] on button "Submit" at bounding box center [809, 328] width 303 height 19
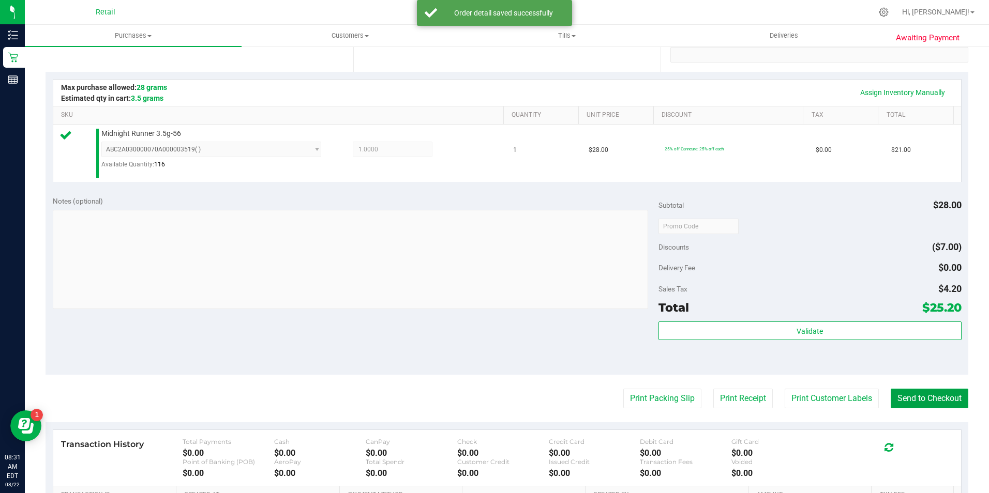
click at [931, 400] on button "Send to Checkout" at bounding box center [929, 399] width 78 height 20
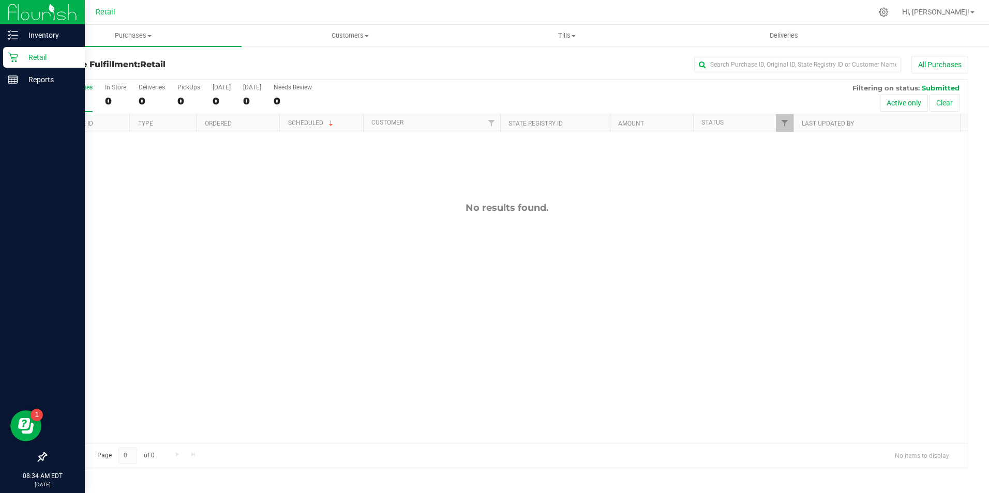
click at [21, 60] on p "Retail" at bounding box center [49, 57] width 62 height 12
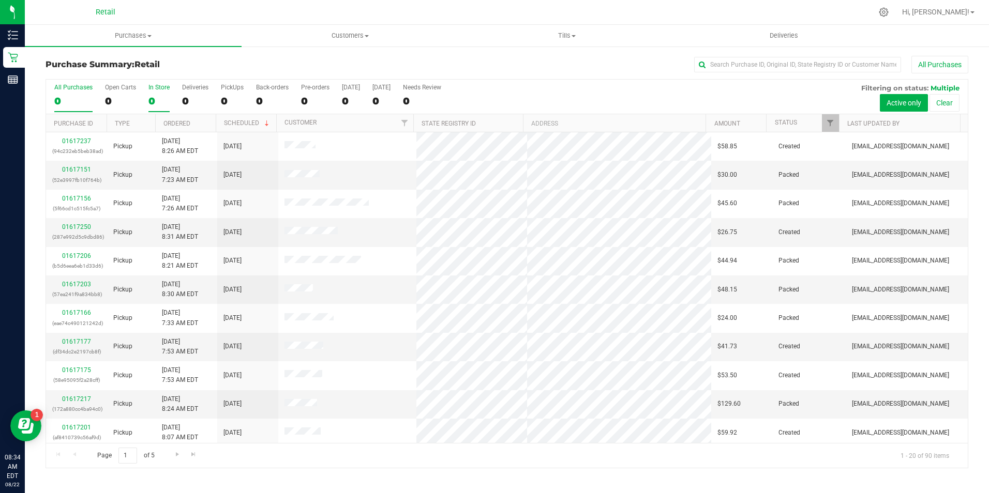
click at [164, 94] on label "In Store 0" at bounding box center [158, 98] width 21 height 28
click at [0, 0] on input "In Store 0" at bounding box center [0, 0] width 0 height 0
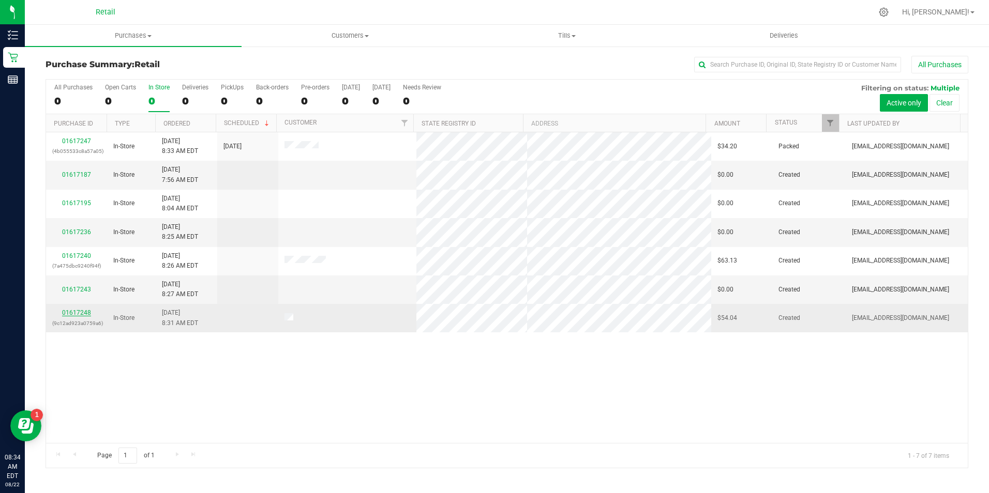
click at [76, 312] on link "01617248" at bounding box center [76, 312] width 29 height 7
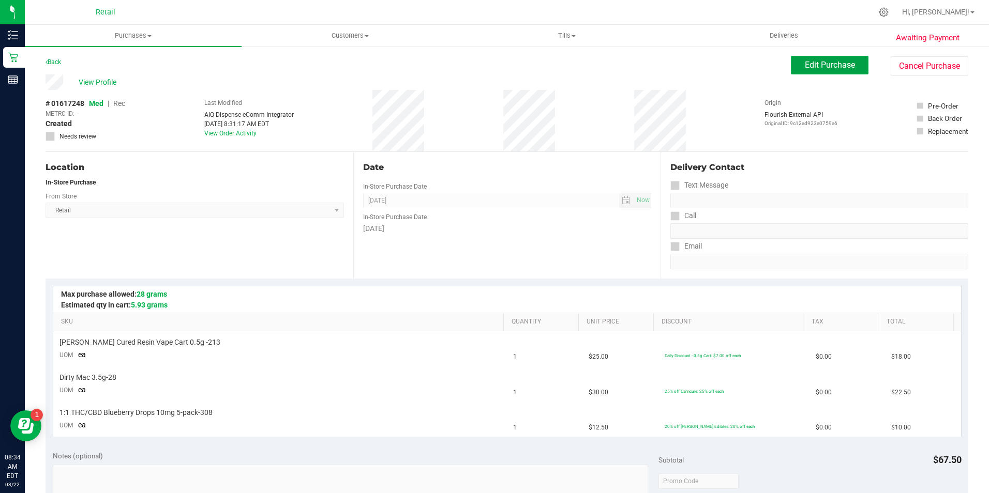
click at [798, 70] on button "Edit Purchase" at bounding box center [830, 65] width 78 height 19
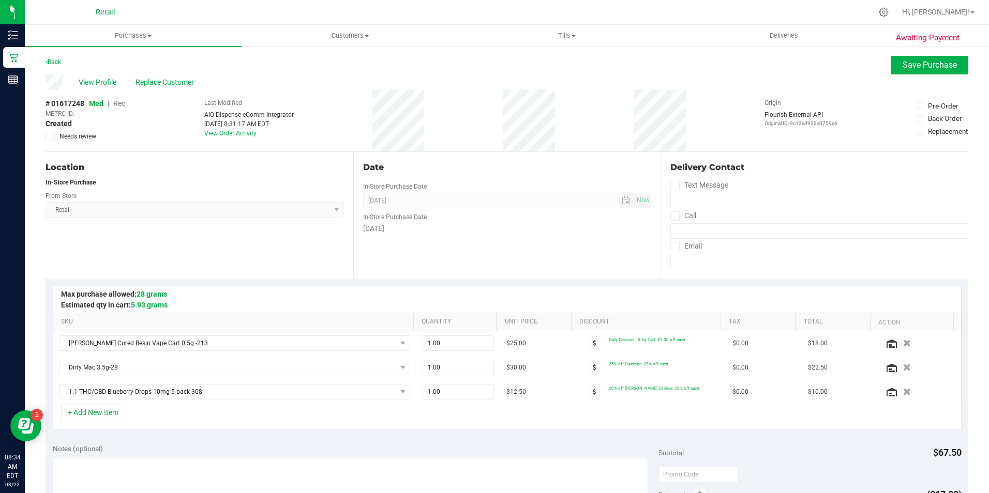
click at [180, 89] on div "View Profile Replace Customer" at bounding box center [506, 82] width 922 height 16
click at [180, 86] on span "Replace Customer" at bounding box center [166, 82] width 62 height 11
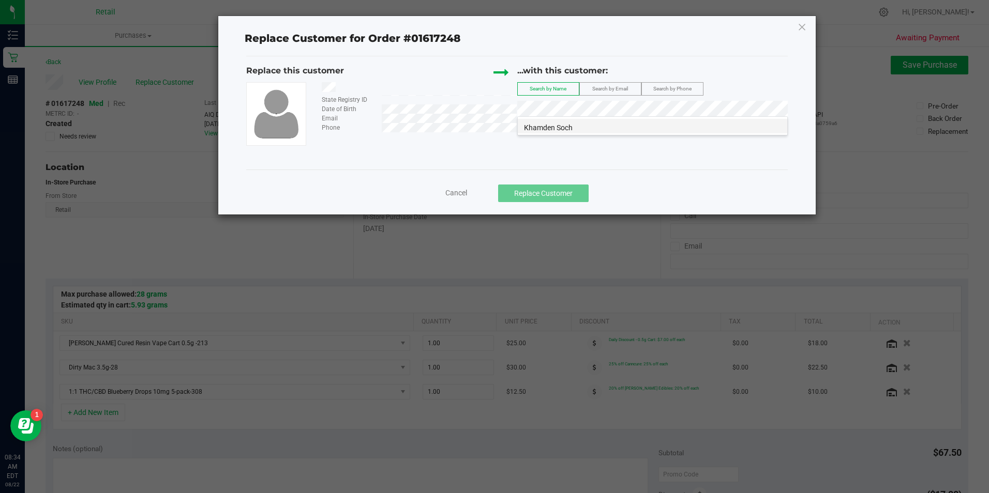
click at [607, 130] on li "Khamden Soch" at bounding box center [652, 126] width 269 height 14
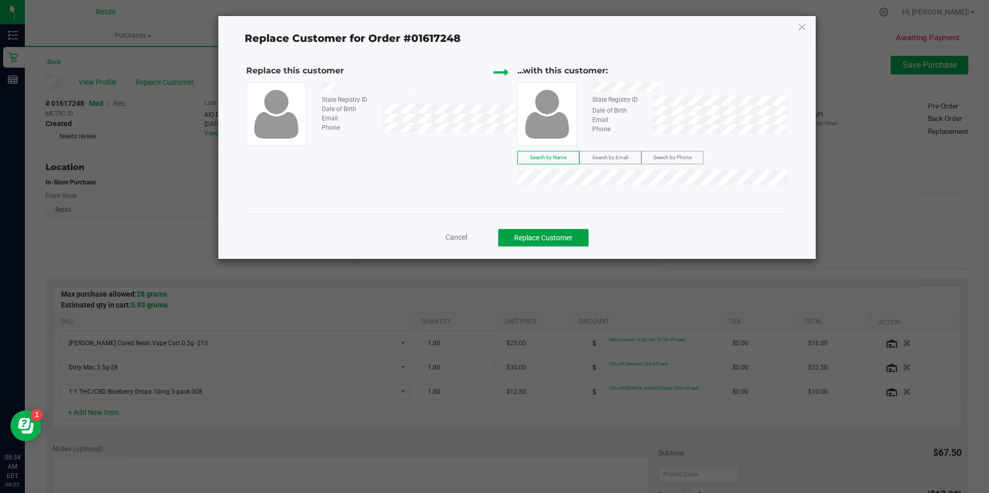
click at [554, 234] on button "Replace Customer" at bounding box center [543, 238] width 90 height 18
click at [548, 237] on button "Replace Customer" at bounding box center [543, 238] width 90 height 18
click at [555, 241] on button "Replace Customer" at bounding box center [543, 238] width 90 height 18
click at [559, 234] on button "Replace Customer" at bounding box center [543, 238] width 90 height 18
click at [545, 240] on button "Replace Customer" at bounding box center [543, 238] width 90 height 18
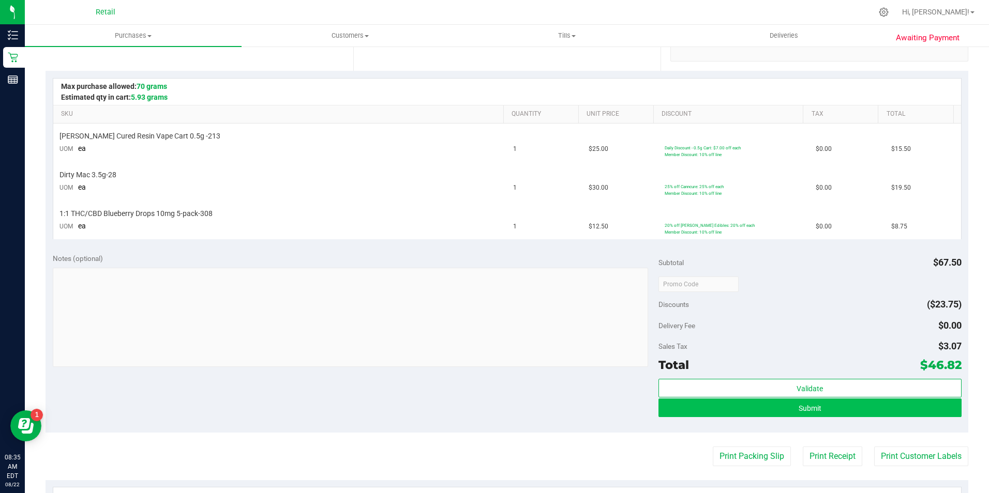
scroll to position [259, 0]
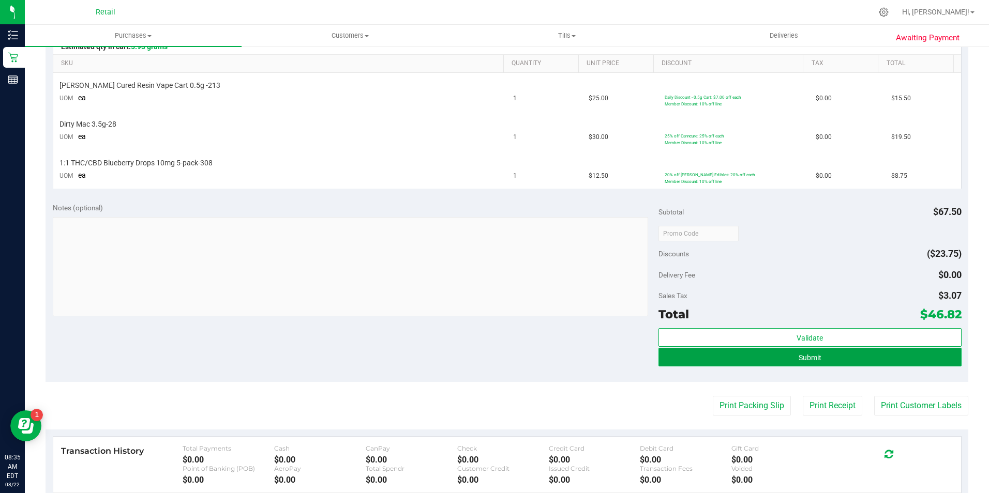
click at [758, 351] on button "Submit" at bounding box center [809, 357] width 303 height 19
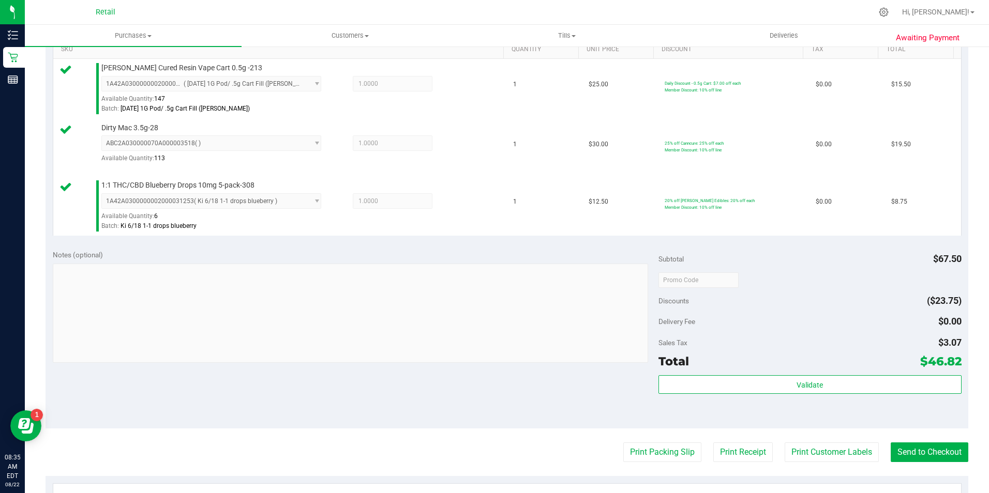
scroll to position [274, 0]
click at [940, 448] on button "Send to Checkout" at bounding box center [929, 452] width 78 height 20
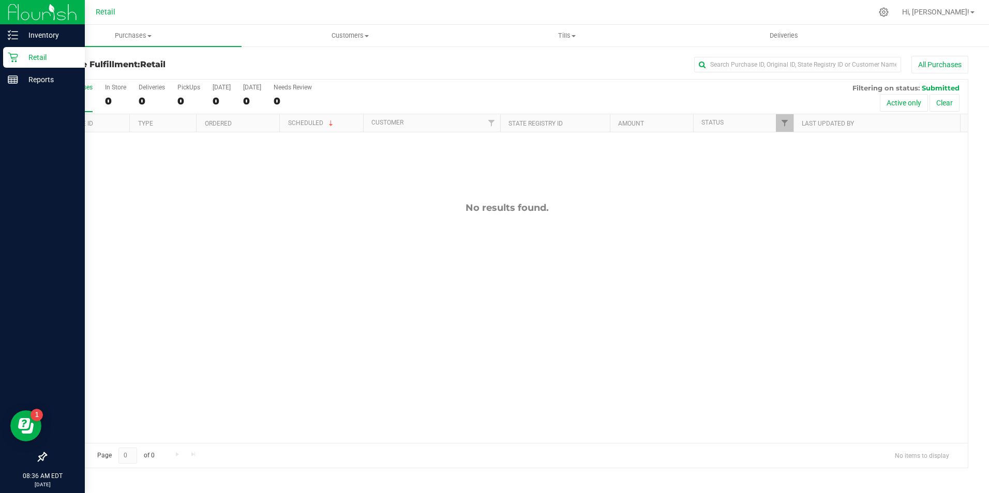
click at [21, 54] on p "Retail" at bounding box center [49, 57] width 62 height 12
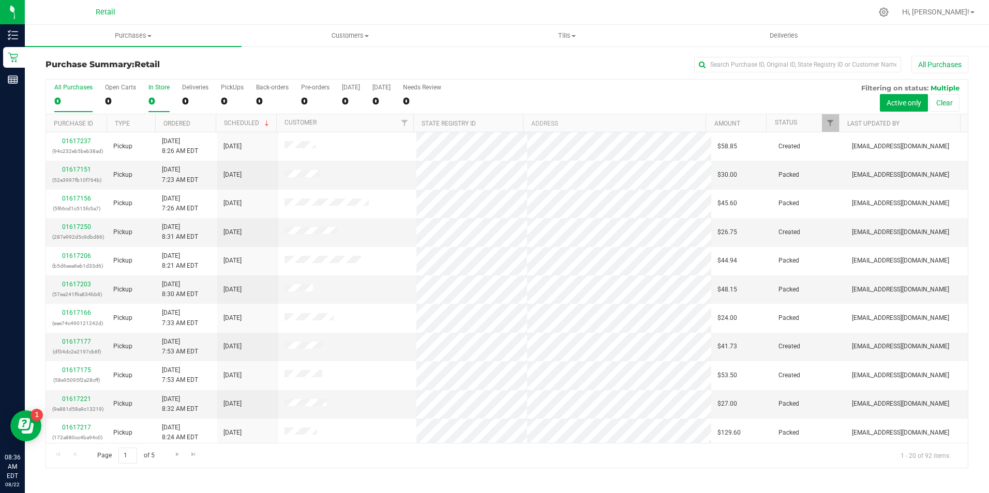
click at [162, 102] on div "0" at bounding box center [158, 101] width 21 height 12
click at [0, 0] on input "In Store 0" at bounding box center [0, 0] width 0 height 0
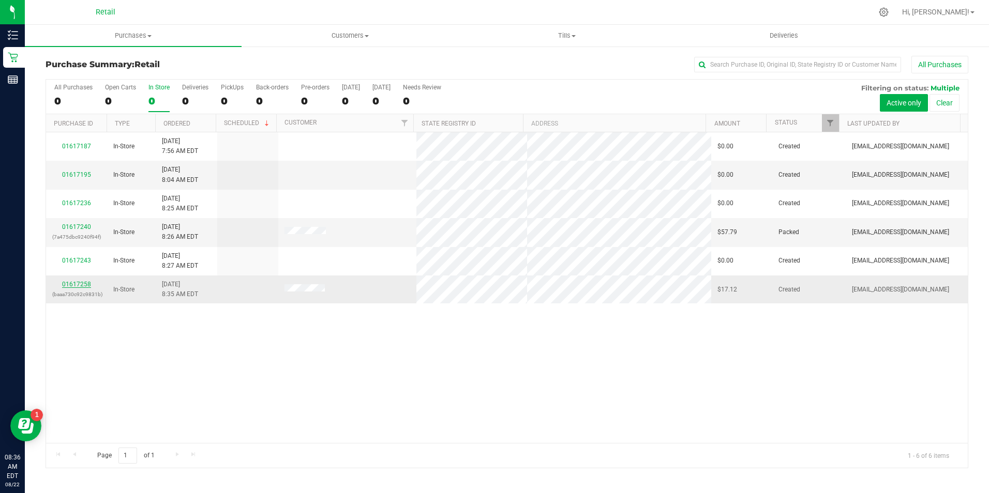
click at [67, 283] on link "01617258" at bounding box center [76, 284] width 29 height 7
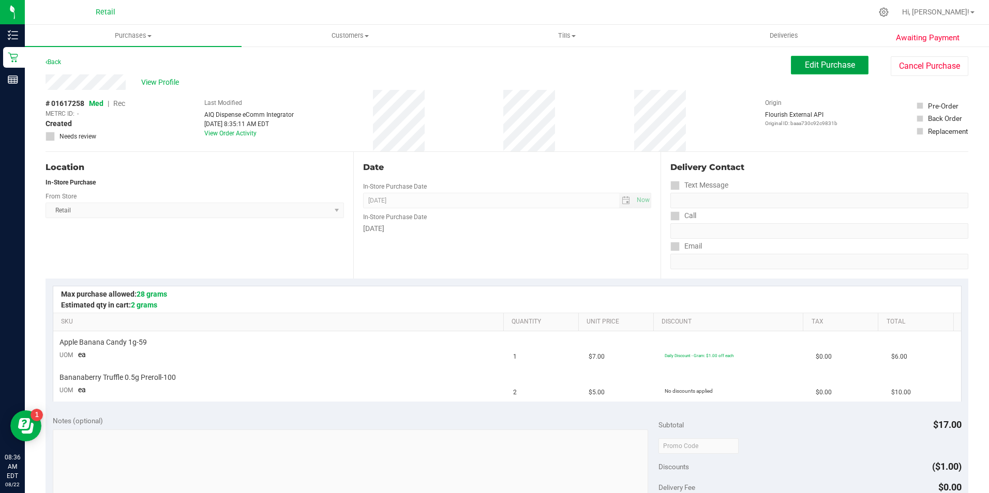
click at [821, 63] on span "Edit Purchase" at bounding box center [829, 65] width 50 height 10
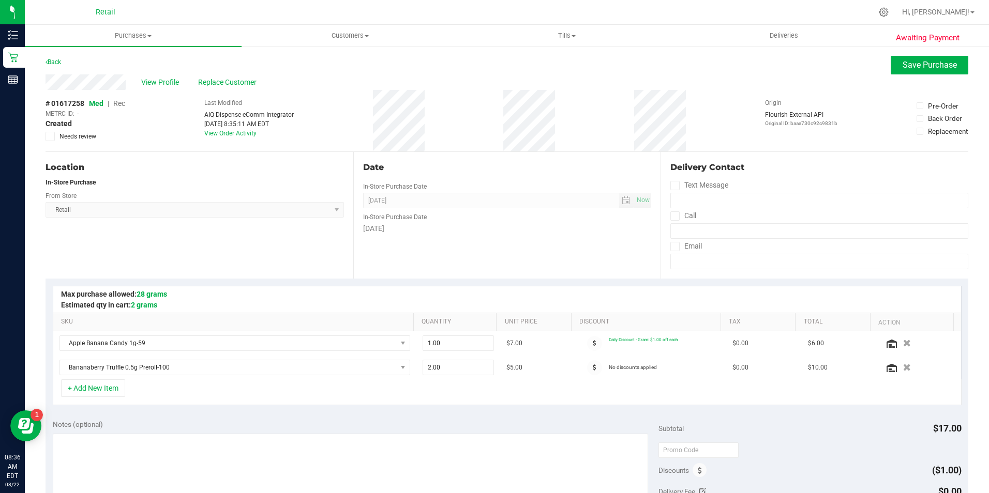
click at [124, 98] on div "# 01617258 Med | Rec METRC ID: - Created Needs review" at bounding box center [85, 119] width 80 height 43
click at [120, 104] on span "Rec" at bounding box center [119, 103] width 12 height 8
click at [902, 68] on span "Save Purchase" at bounding box center [929, 65] width 54 height 10
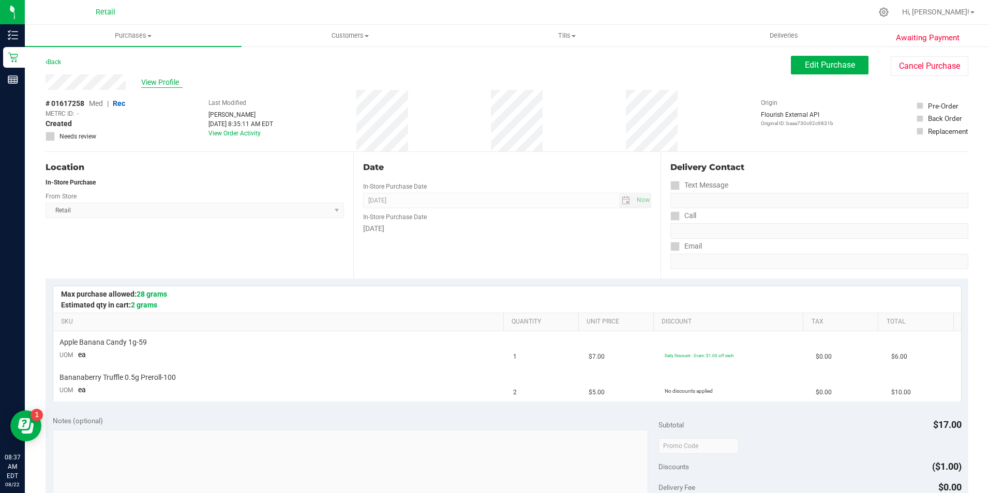
click at [163, 82] on span "View Profile" at bounding box center [161, 82] width 41 height 11
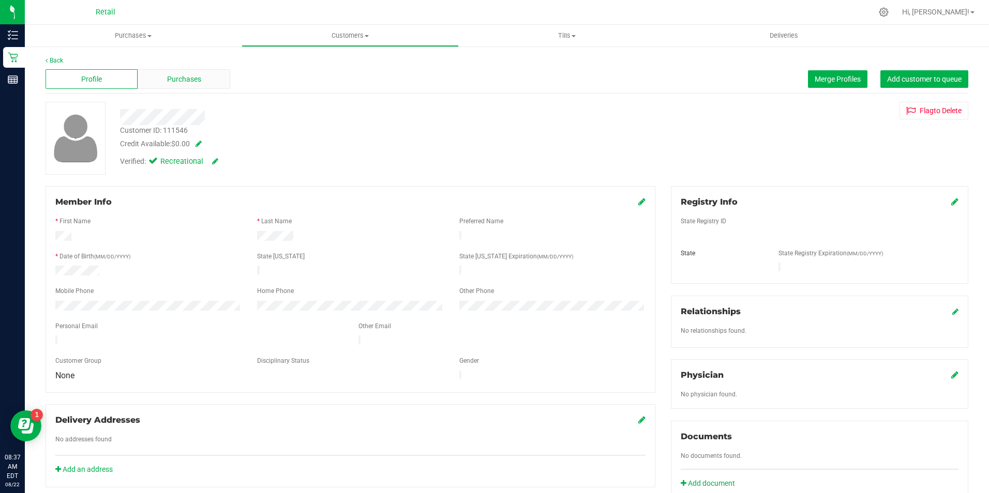
click at [172, 81] on span "Purchases" at bounding box center [184, 79] width 34 height 11
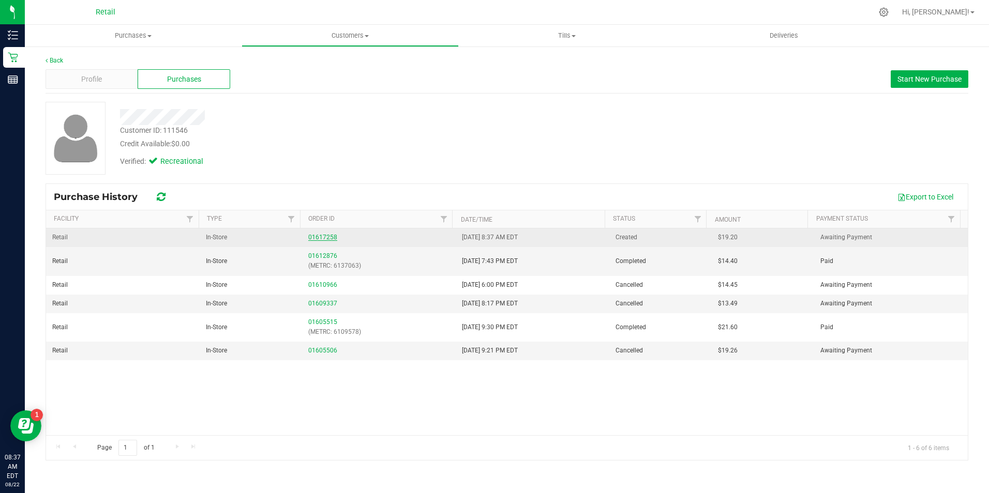
click at [321, 239] on link "01617258" at bounding box center [322, 237] width 29 height 7
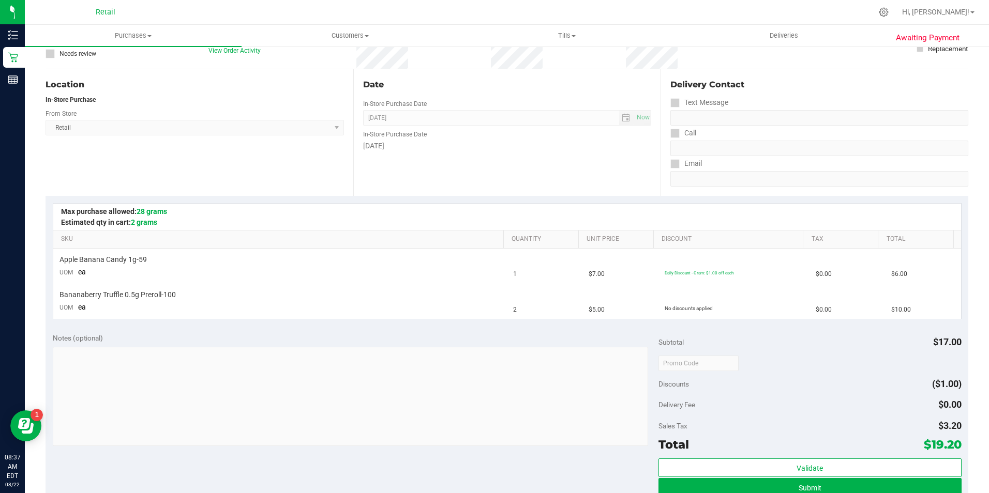
scroll to position [113, 0]
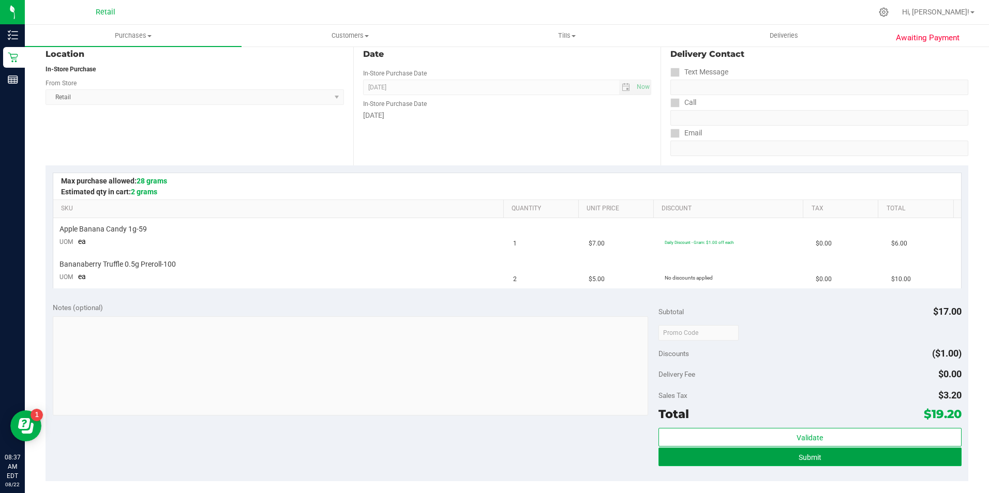
click at [870, 455] on button "Submit" at bounding box center [809, 457] width 303 height 19
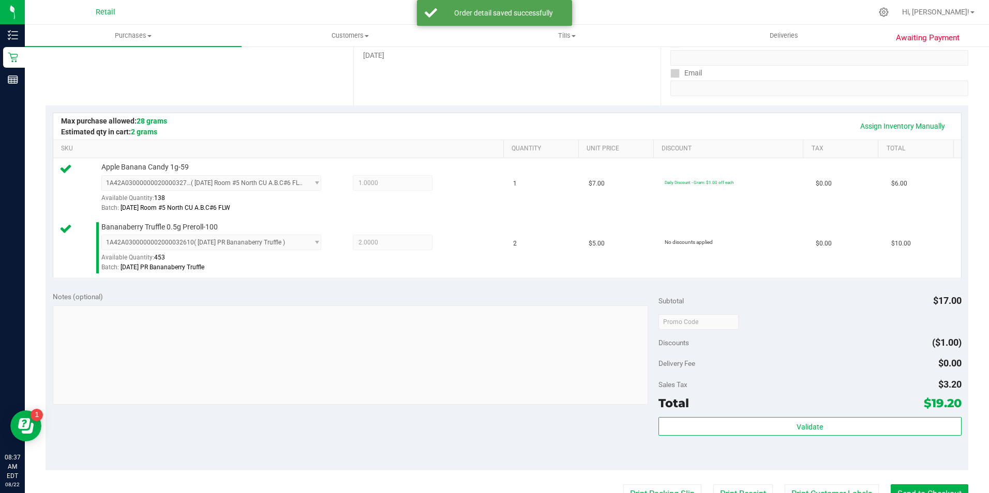
scroll to position [188, 0]
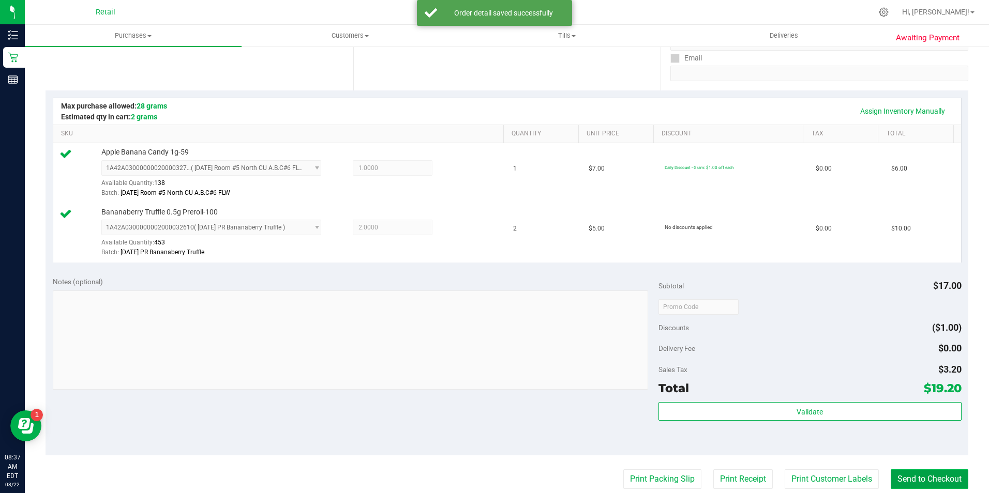
click at [923, 478] on button "Send to Checkout" at bounding box center [929, 479] width 78 height 20
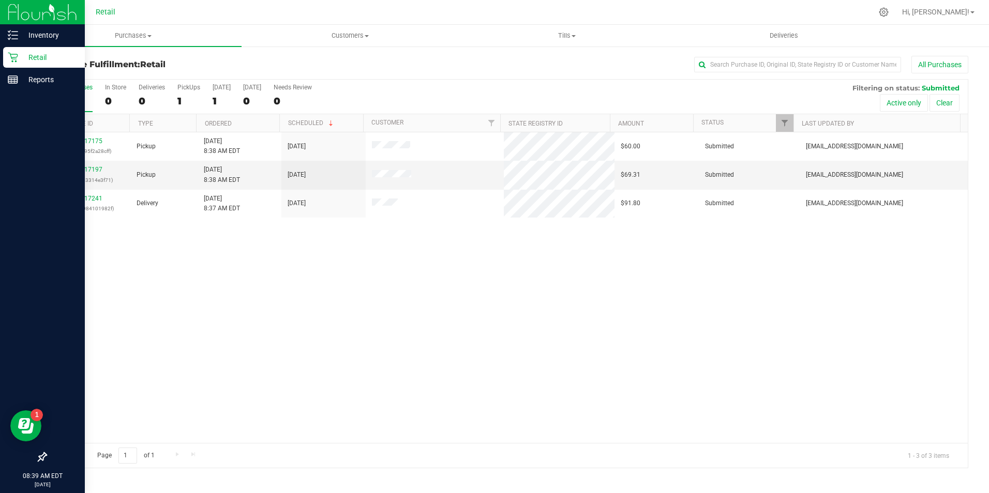
click at [13, 60] on icon at bounding box center [13, 57] width 10 height 10
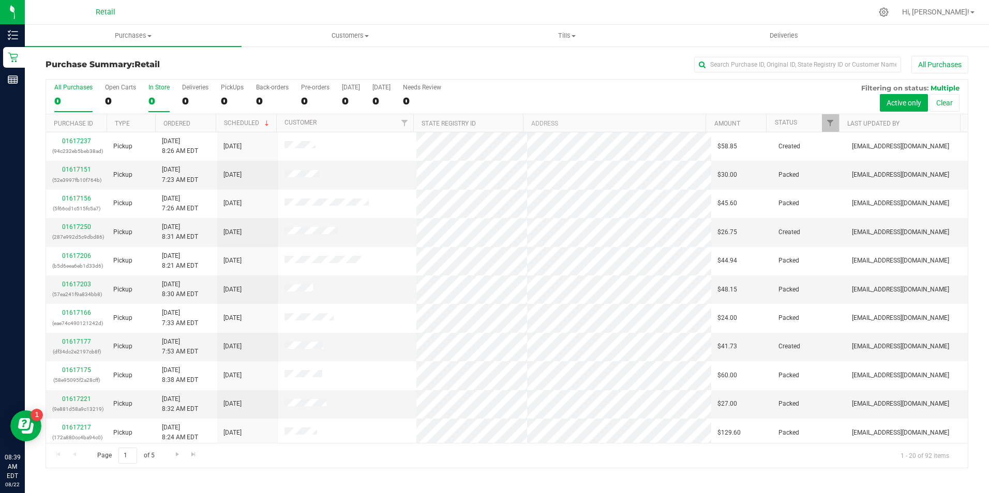
click at [154, 89] on div "In Store" at bounding box center [158, 87] width 21 height 7
click at [0, 0] on input "In Store 0" at bounding box center [0, 0] width 0 height 0
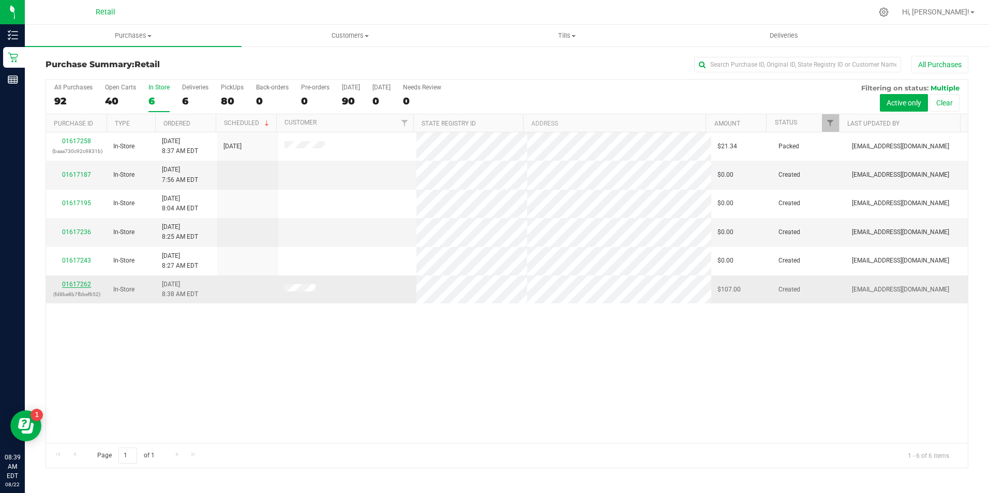
click at [63, 285] on link "01617262" at bounding box center [76, 284] width 29 height 7
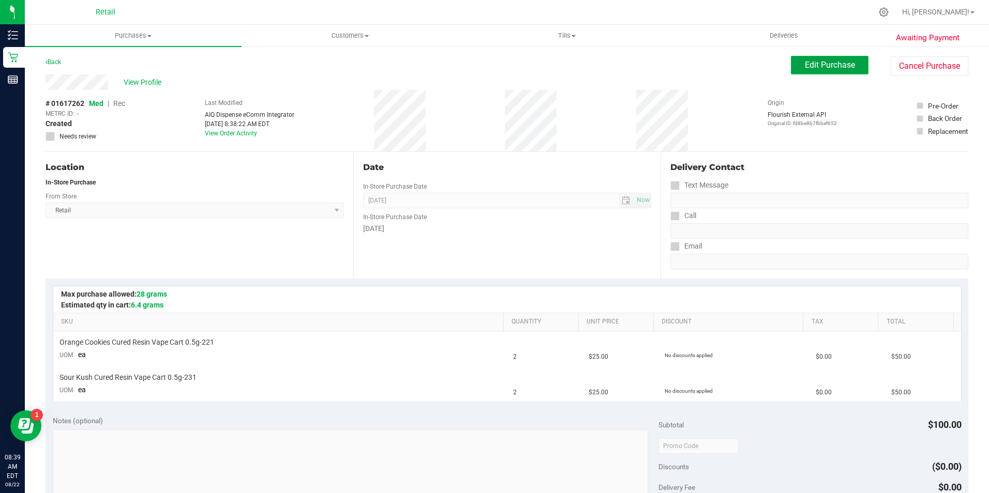
click at [804, 60] on span "Edit Purchase" at bounding box center [829, 65] width 50 height 10
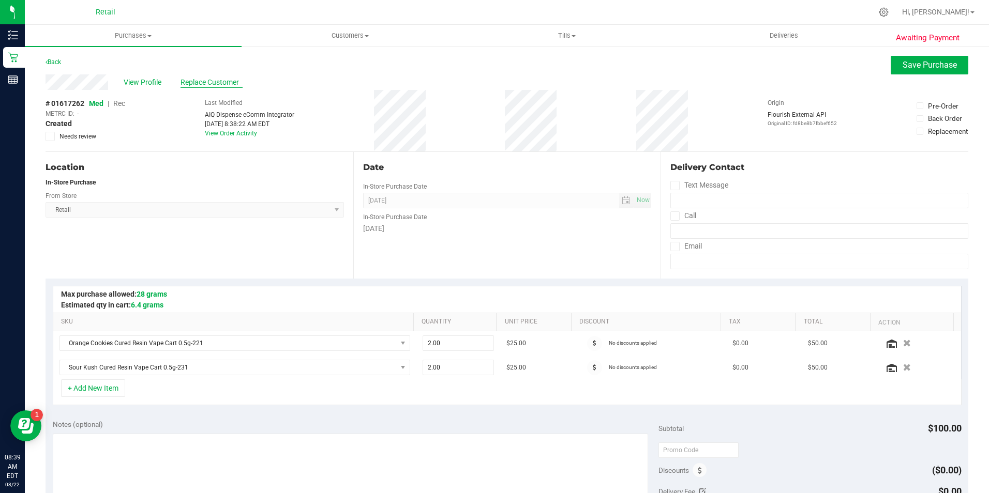
click at [213, 83] on span "Replace Customer" at bounding box center [211, 82] width 62 height 11
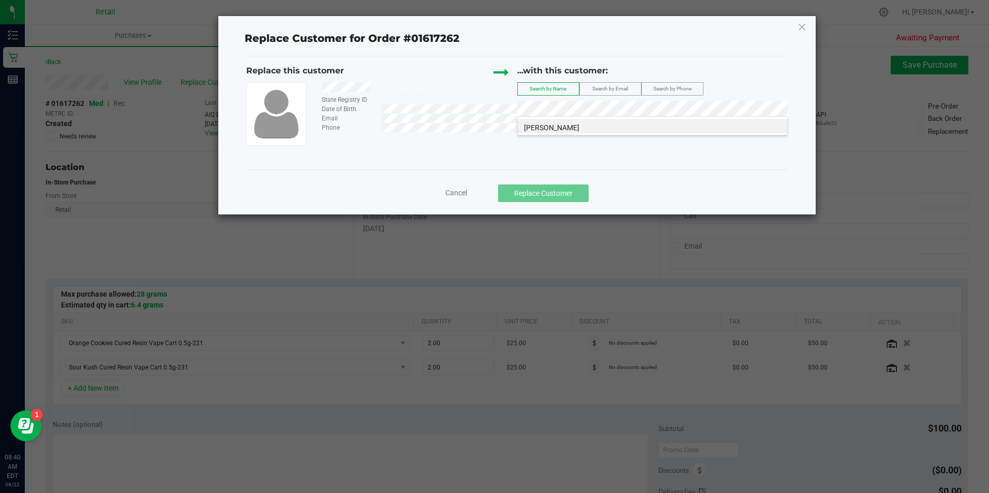
click at [543, 125] on span "Christopher Florio" at bounding box center [551, 128] width 55 height 8
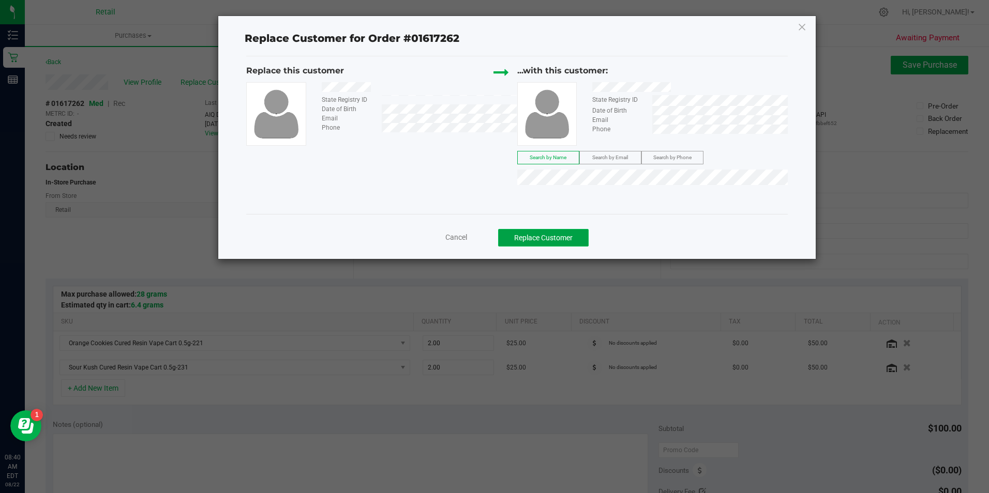
click at [556, 238] on button "Replace Customer" at bounding box center [543, 238] width 90 height 18
click at [563, 235] on button "Replace Customer" at bounding box center [543, 238] width 90 height 18
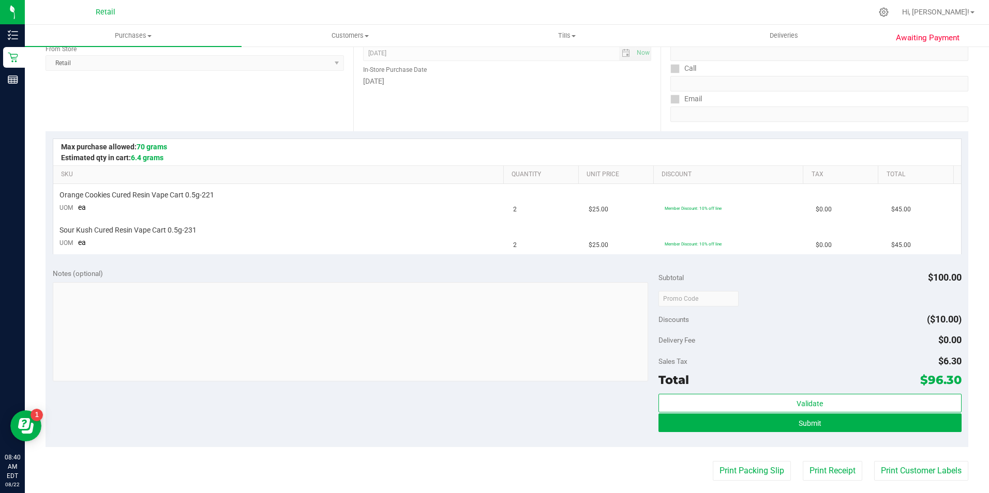
scroll to position [207, 0]
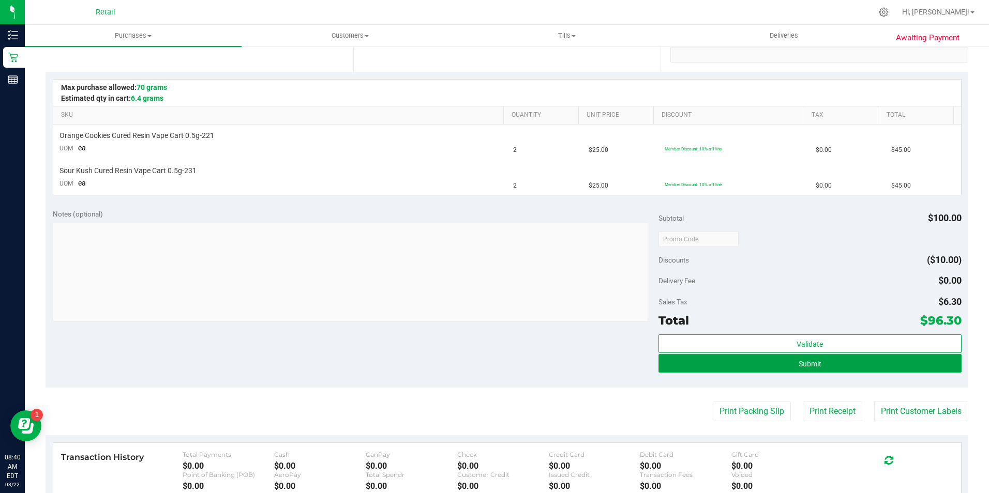
click at [669, 363] on button "Submit" at bounding box center [809, 363] width 303 height 19
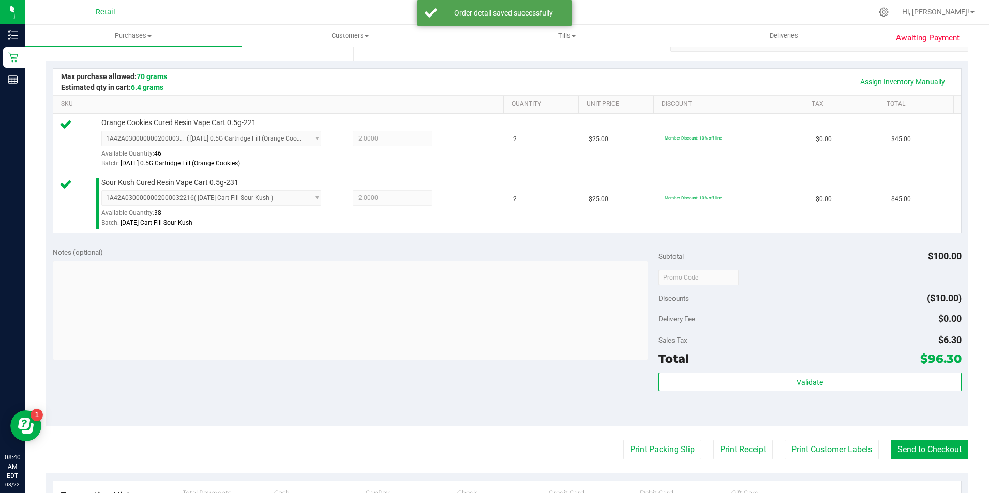
scroll to position [219, 0]
click at [933, 449] on button "Send to Checkout" at bounding box center [929, 449] width 78 height 20
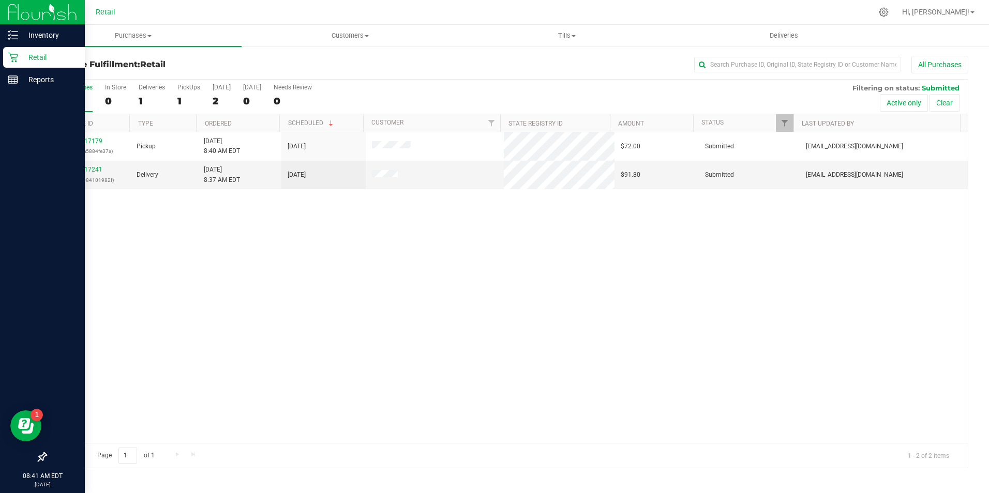
click at [8, 58] on icon at bounding box center [13, 57] width 10 height 10
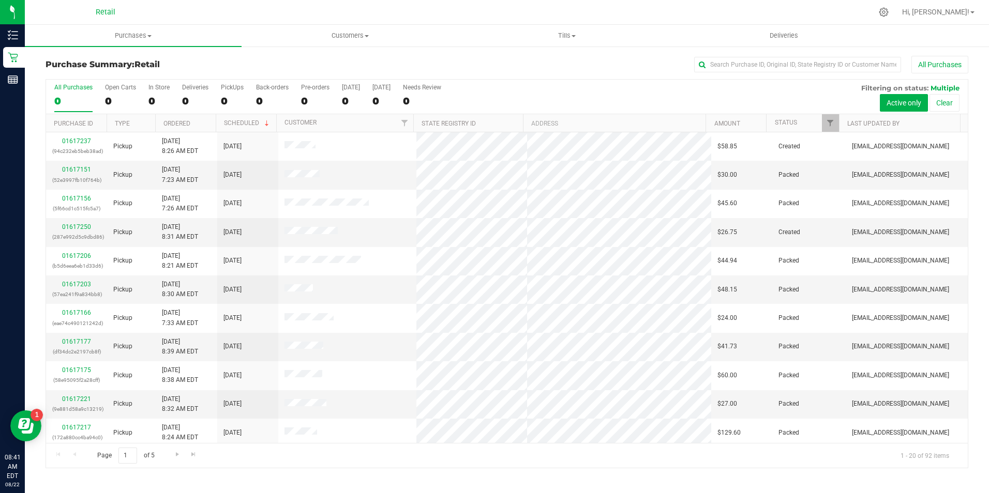
drag, startPoint x: 159, startPoint y: 94, endPoint x: 245, endPoint y: 102, distance: 86.3
click at [157, 94] on label "In Store 0" at bounding box center [158, 98] width 21 height 28
click at [0, 0] on input "In Store 0" at bounding box center [0, 0] width 0 height 0
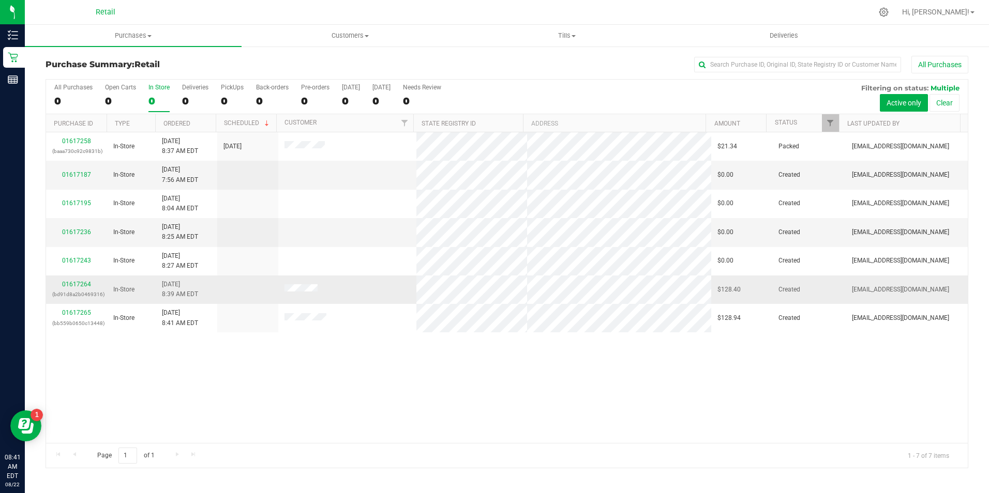
click at [81, 280] on div "01617264 (bd91d8a2b0469316)" at bounding box center [76, 290] width 49 height 20
click at [76, 280] on div "01617264 (bd91d8a2b0469316)" at bounding box center [76, 290] width 49 height 20
click at [84, 286] on link "01617264" at bounding box center [76, 284] width 29 height 7
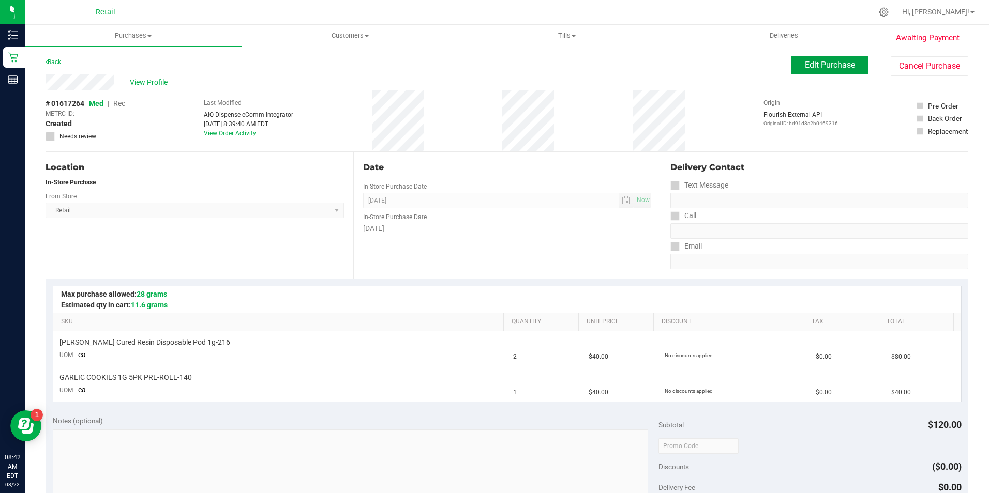
drag, startPoint x: 814, startPoint y: 56, endPoint x: 788, endPoint y: 75, distance: 32.2
click at [808, 68] on button "Edit Purchase" at bounding box center [830, 65] width 78 height 19
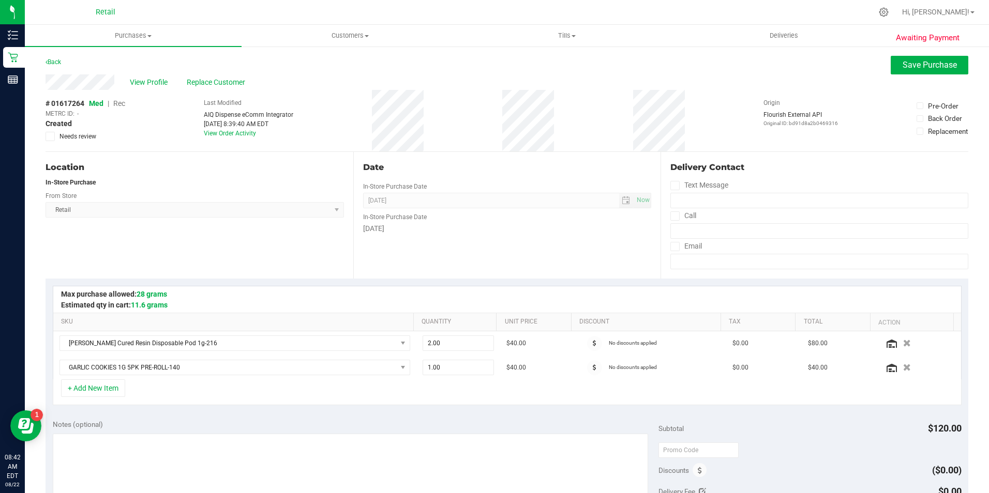
click at [119, 104] on span "Rec" at bounding box center [119, 103] width 12 height 8
click at [928, 59] on button "Save Purchase" at bounding box center [929, 65] width 78 height 19
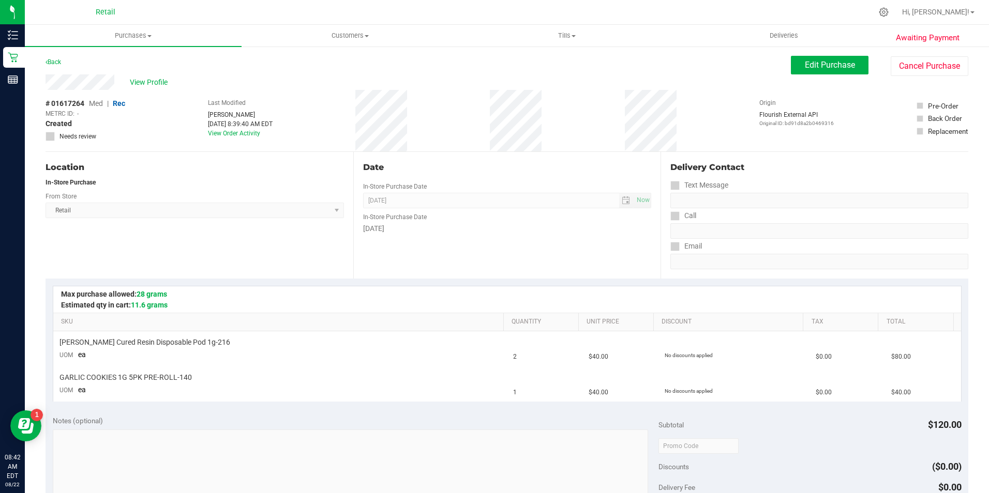
scroll to position [207, 0]
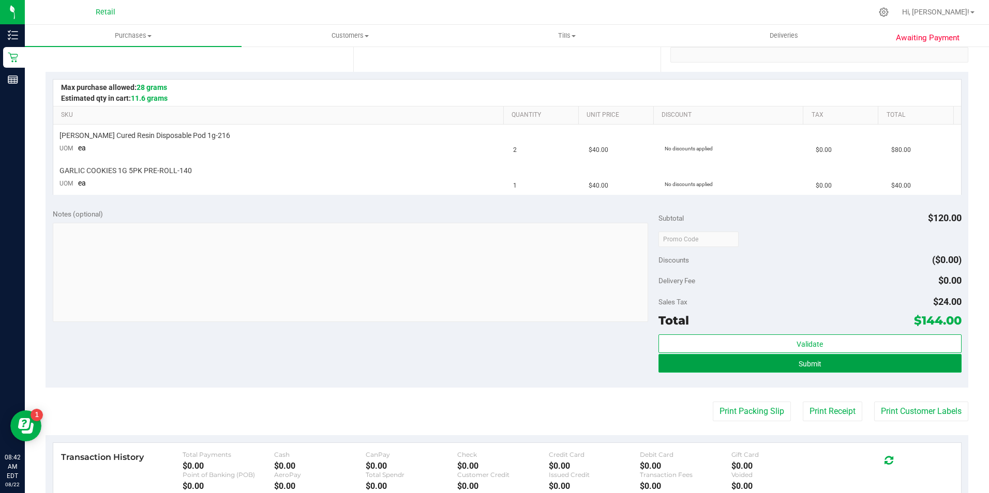
click at [802, 355] on button "Submit" at bounding box center [809, 363] width 303 height 19
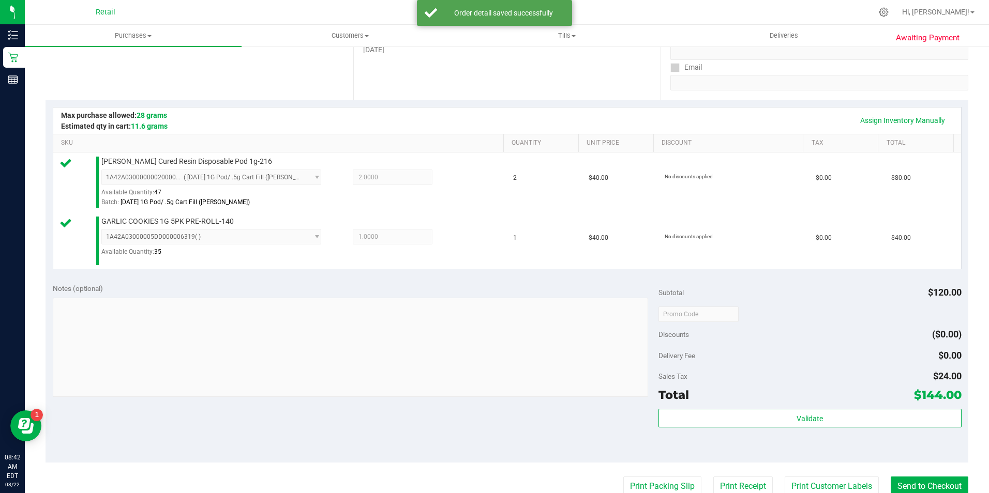
scroll to position [206, 0]
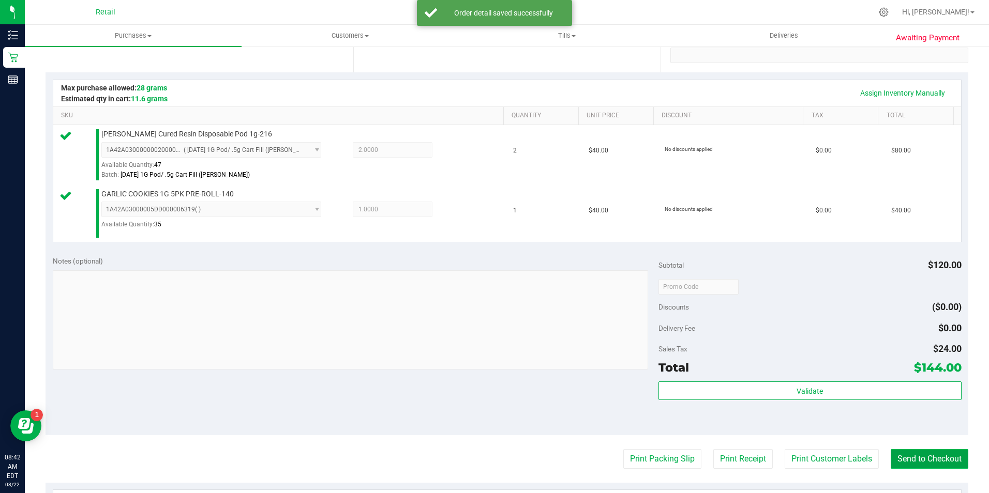
click at [930, 459] on button "Send to Checkout" at bounding box center [929, 459] width 78 height 20
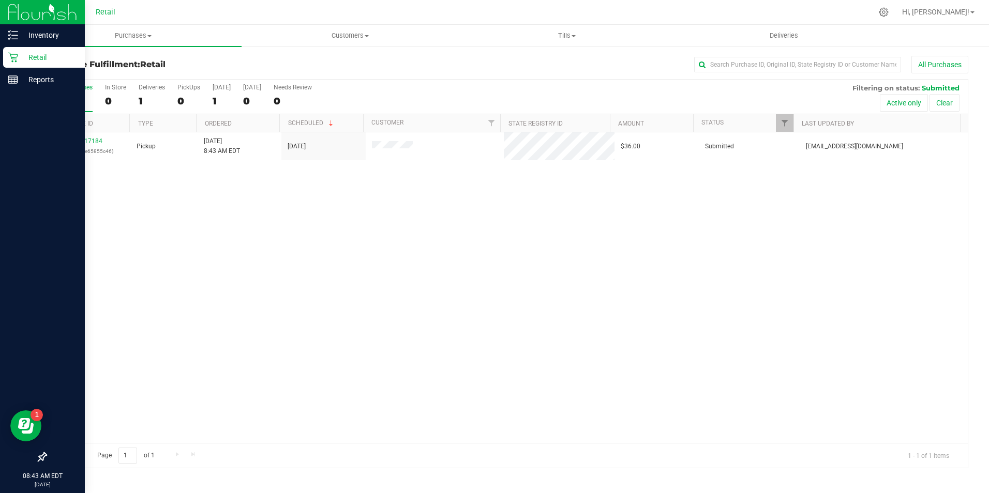
click at [23, 53] on p "Retail" at bounding box center [49, 57] width 62 height 12
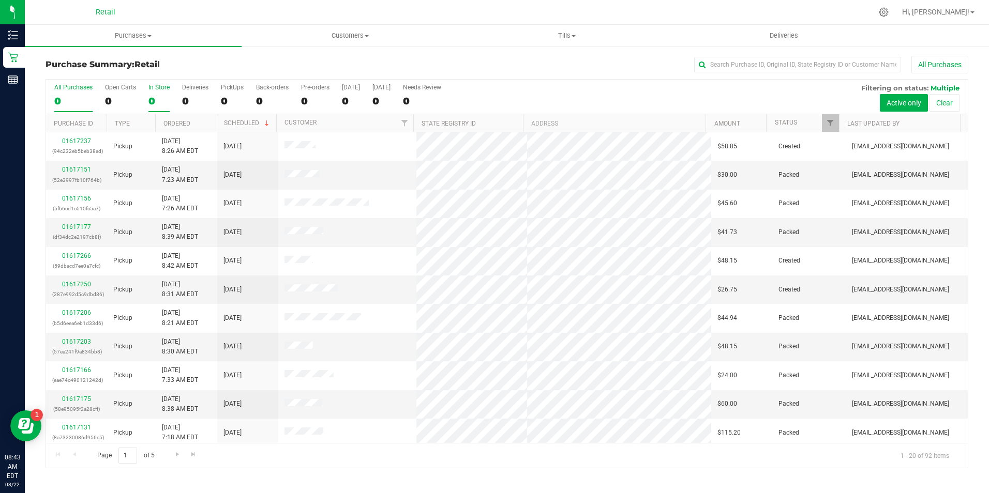
click at [149, 93] on label "In Store 0" at bounding box center [158, 98] width 21 height 28
click at [0, 0] on input "In Store 0" at bounding box center [0, 0] width 0 height 0
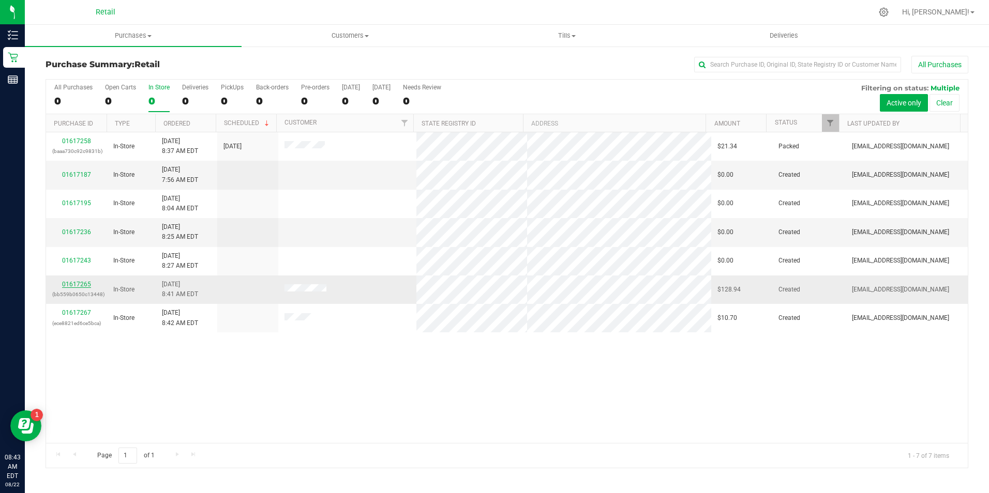
click at [79, 285] on link "01617265" at bounding box center [76, 284] width 29 height 7
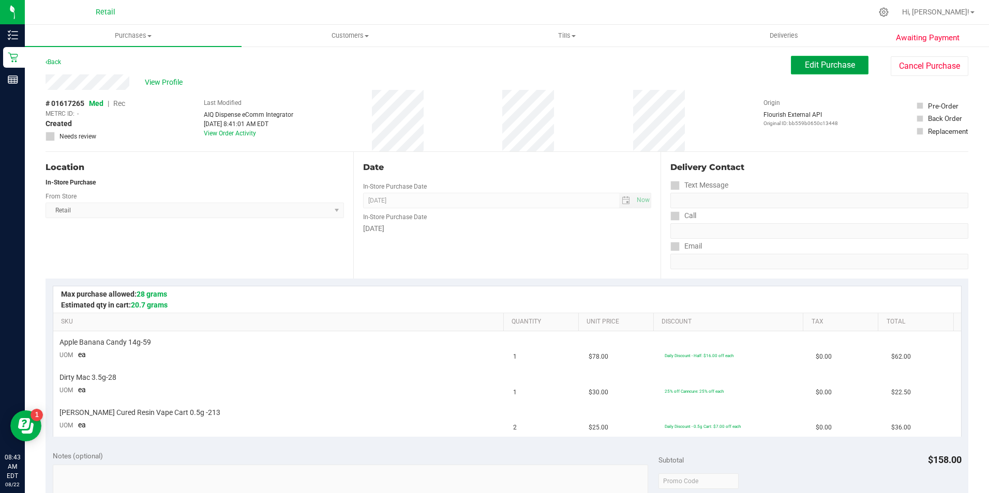
click at [810, 74] on button "Edit Purchase" at bounding box center [830, 65] width 78 height 19
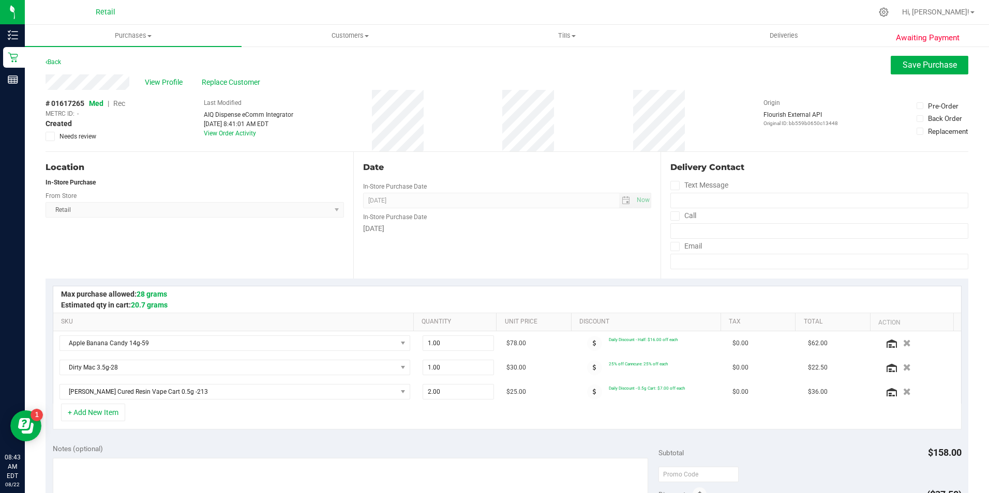
click at [118, 102] on span "Rec" at bounding box center [119, 103] width 12 height 8
click at [904, 70] on button "Save Purchase" at bounding box center [929, 65] width 78 height 19
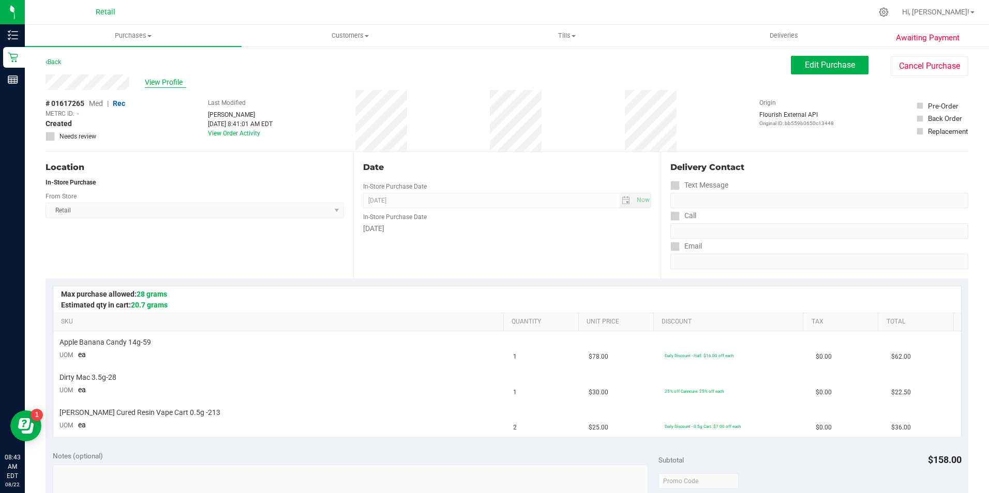
click at [166, 80] on span "View Profile" at bounding box center [165, 82] width 41 height 11
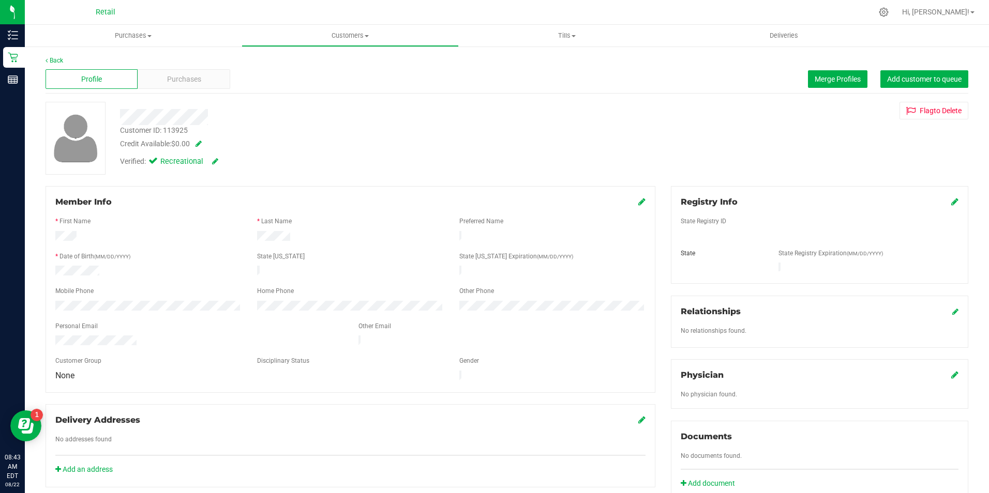
click at [201, 96] on div "Back Profile Purchases Merge Profiles Add customer to queue Customer ID: 113925…" at bounding box center [506, 384] width 922 height 656
click at [204, 83] on div "Purchases" at bounding box center [184, 79] width 92 height 20
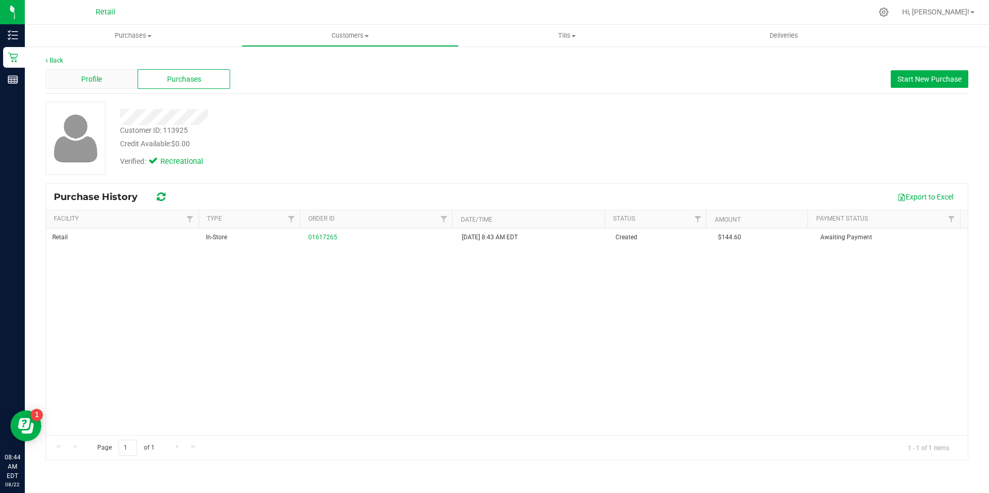
click at [75, 75] on div "Profile" at bounding box center [91, 79] width 92 height 20
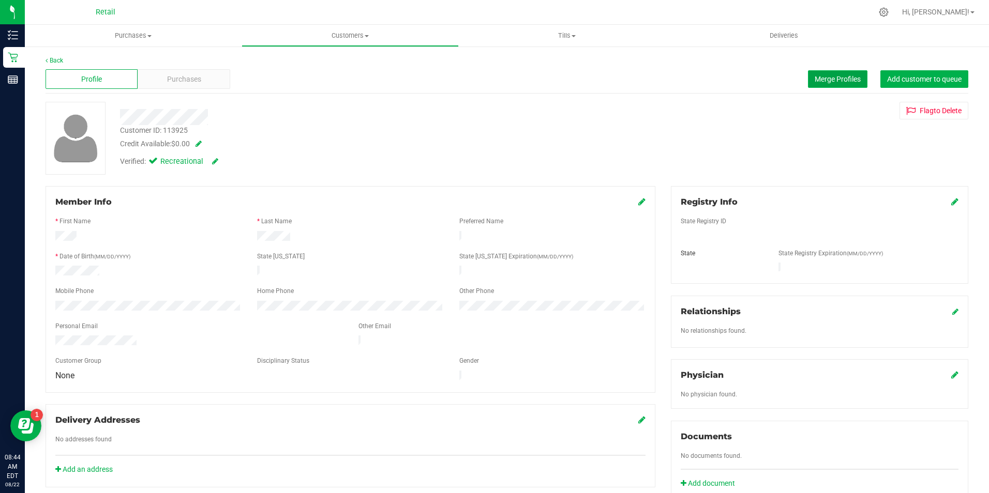
click at [828, 83] on button "Merge Profiles" at bounding box center [837, 79] width 59 height 18
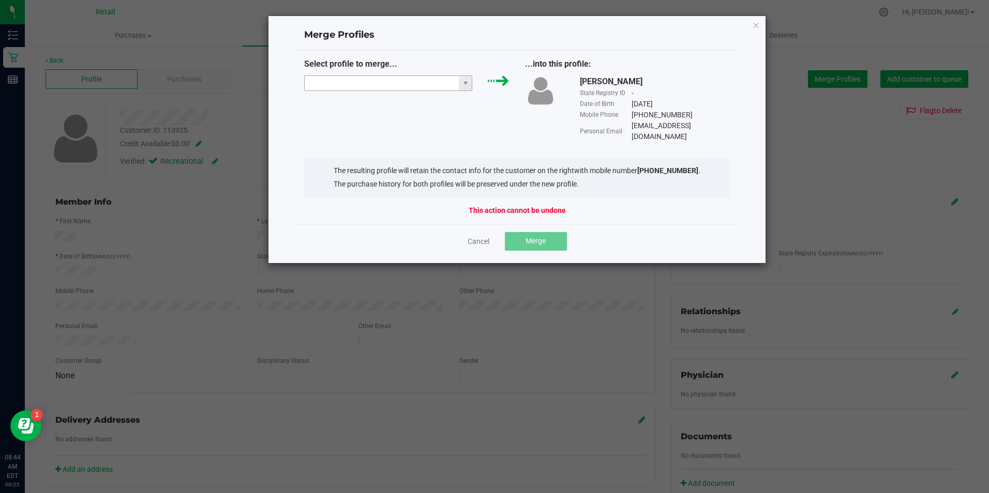
click at [323, 83] on input "NO DATA FOUND" at bounding box center [382, 83] width 155 height 14
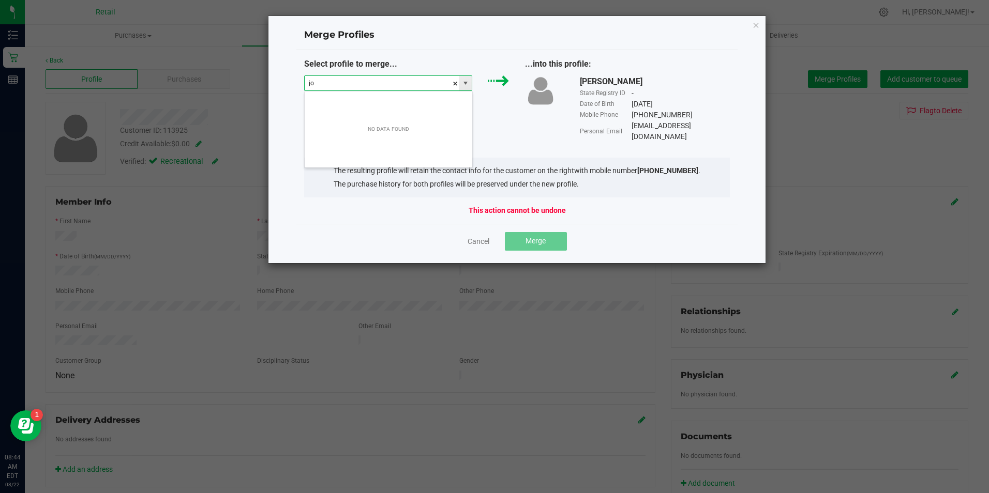
scroll to position [16, 168]
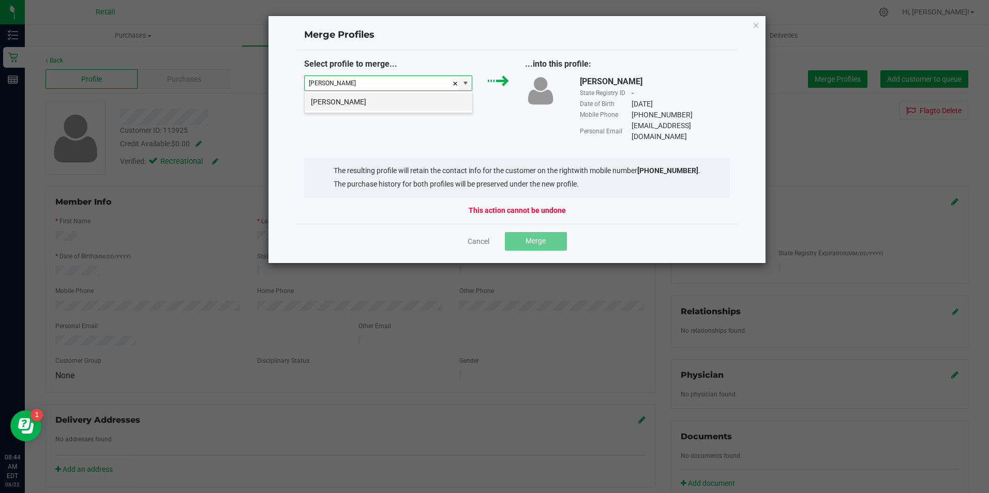
click at [335, 94] on li "Jorge Calmeiro" at bounding box center [389, 102] width 168 height 18
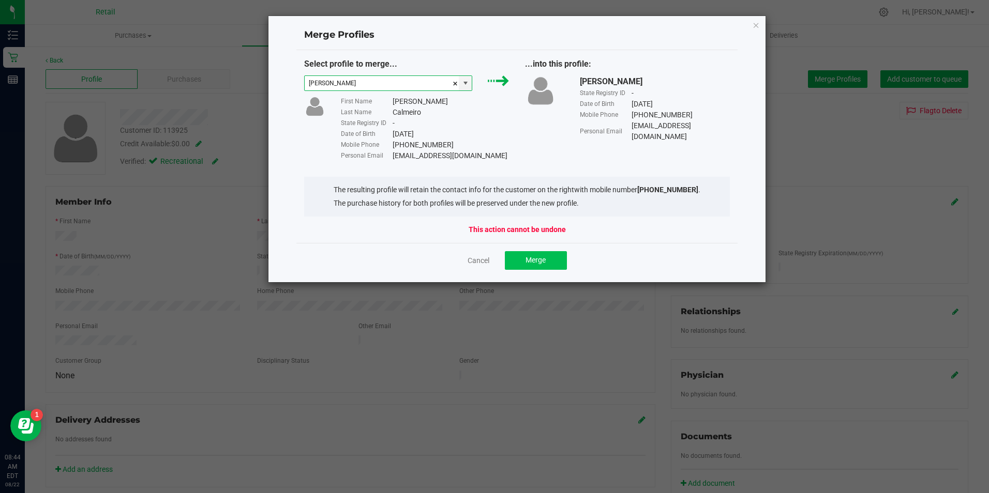
type input "Jorge Calmeiro"
click at [530, 261] on span "Merge" at bounding box center [535, 260] width 20 height 8
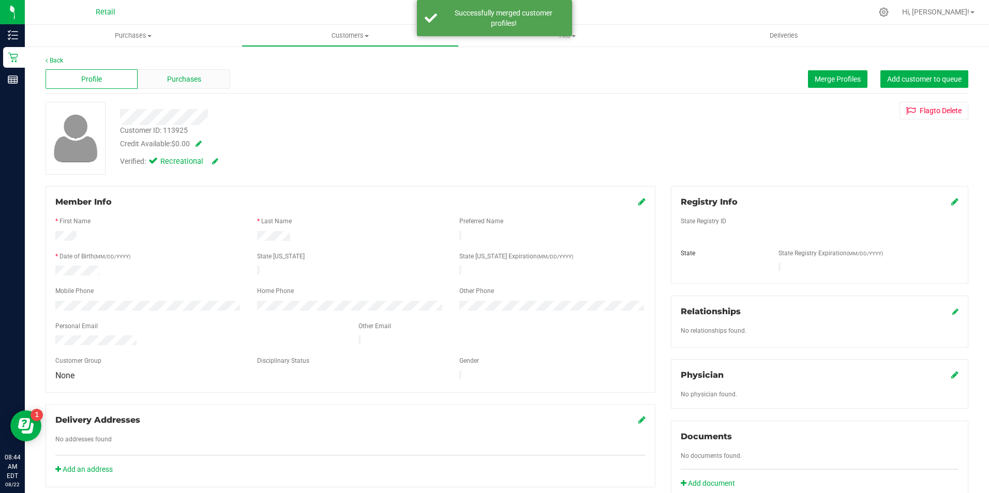
click at [188, 84] on span "Purchases" at bounding box center [184, 79] width 34 height 11
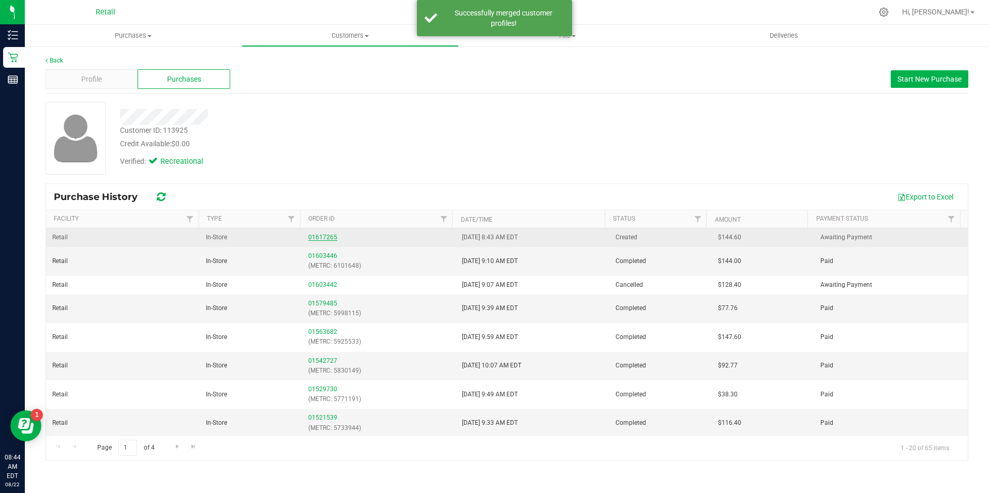
click at [319, 236] on link "01617265" at bounding box center [322, 237] width 29 height 7
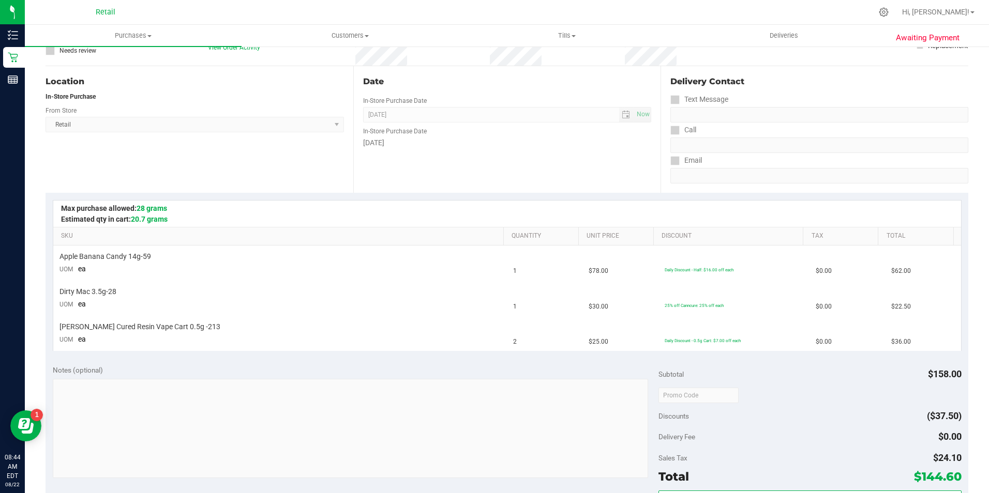
scroll to position [181, 0]
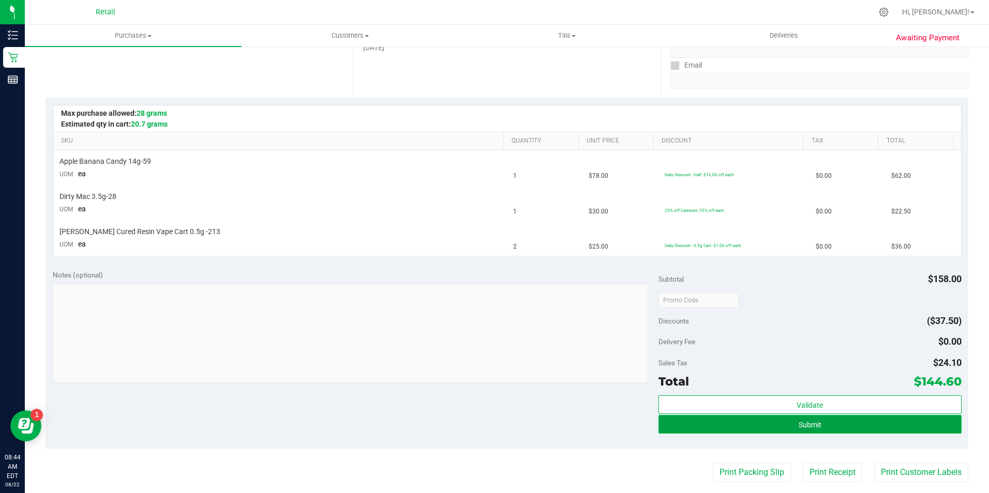
click at [856, 428] on button "Submit" at bounding box center [809, 424] width 303 height 19
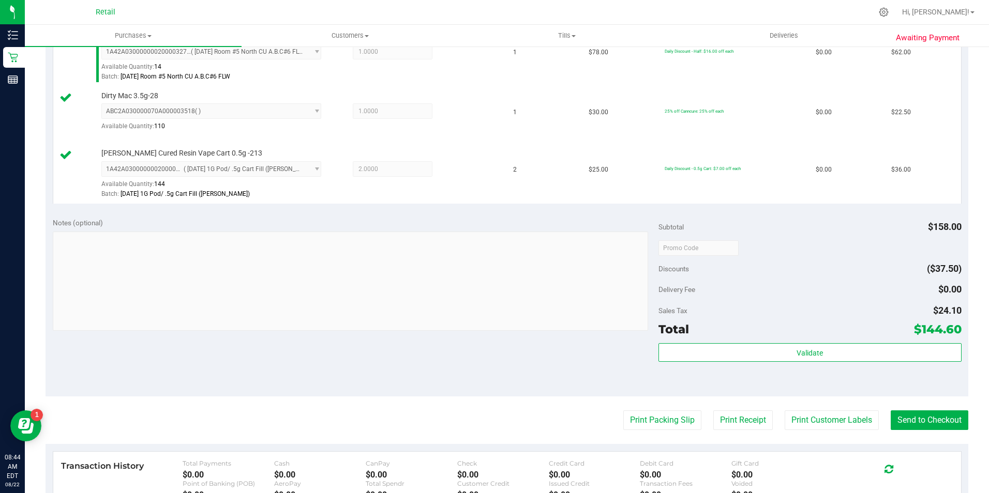
scroll to position [317, 0]
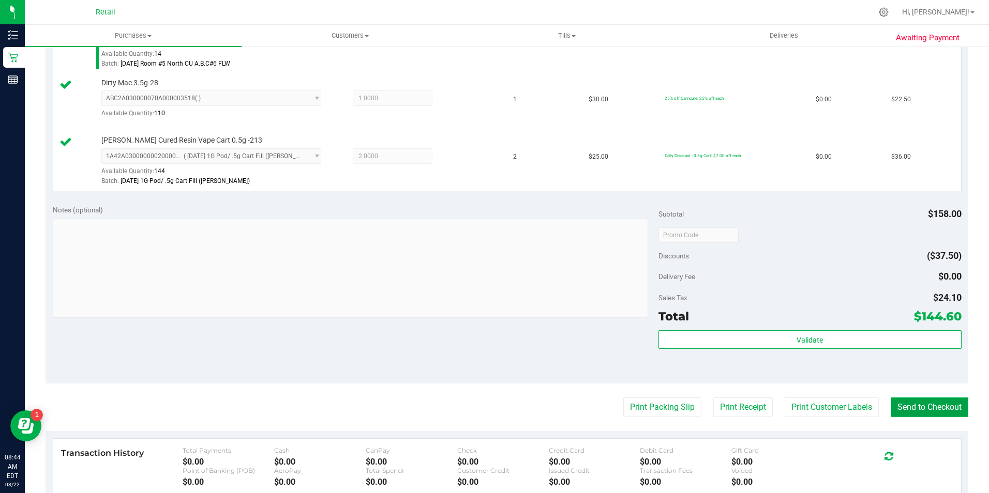
click at [909, 409] on button "Send to Checkout" at bounding box center [929, 408] width 78 height 20
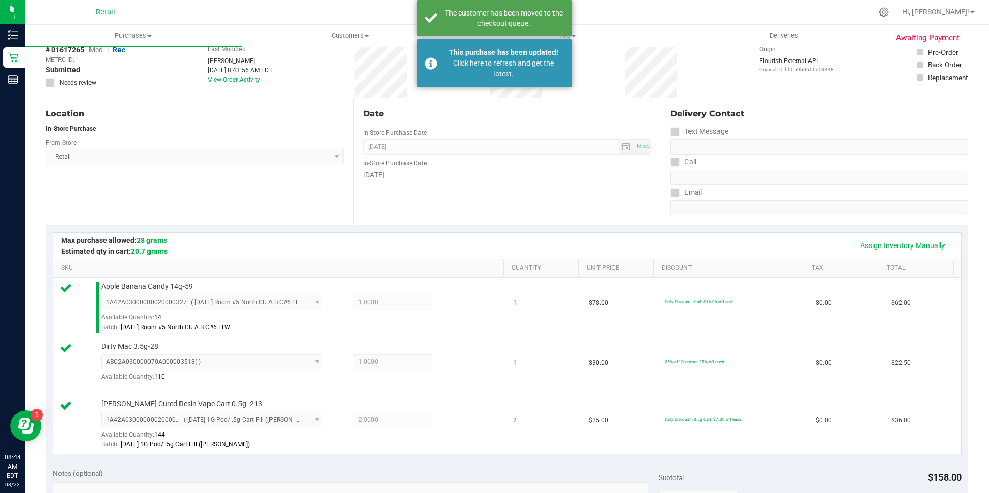
scroll to position [0, 0]
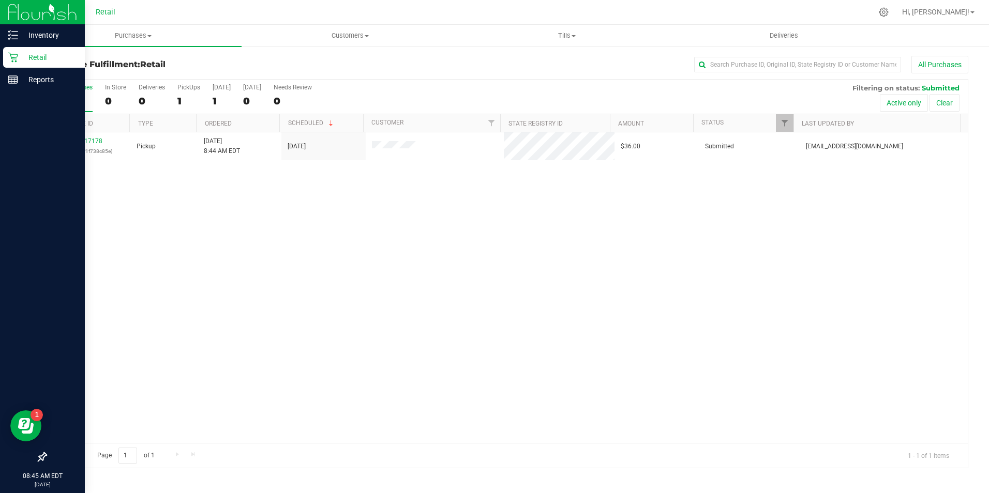
click at [25, 62] on p "Retail" at bounding box center [49, 57] width 62 height 12
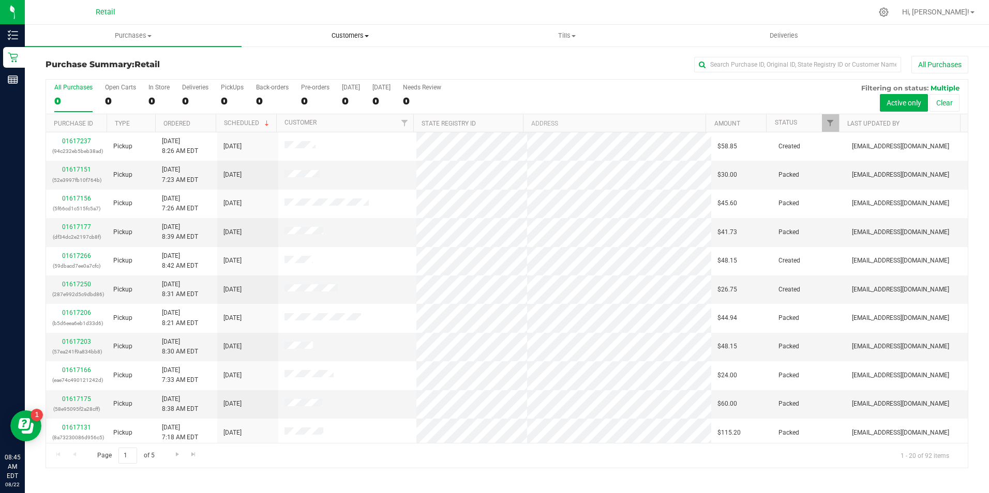
click at [348, 40] on span "Customers" at bounding box center [350, 35] width 216 height 9
click at [154, 88] on div "In Store" at bounding box center [158, 87] width 21 height 7
click at [0, 0] on input "In Store 0" at bounding box center [0, 0] width 0 height 0
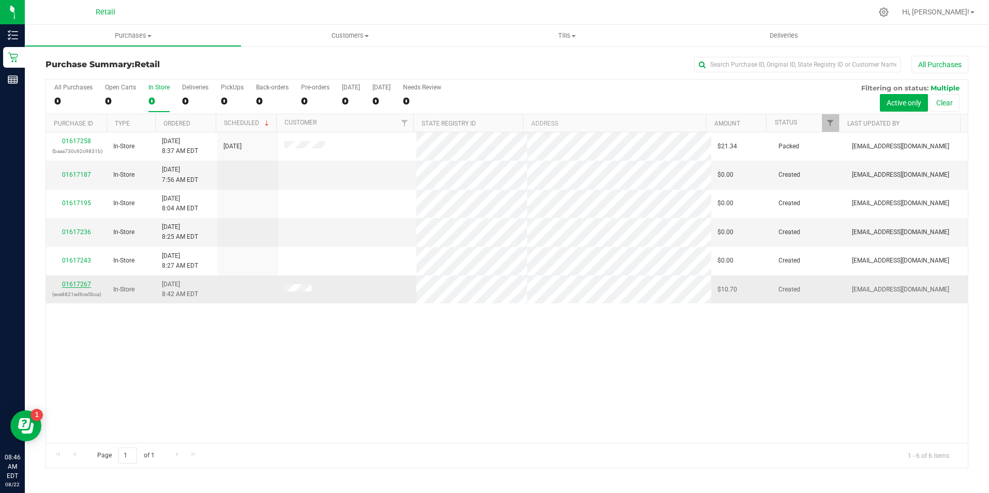
click at [82, 282] on link "01617267" at bounding box center [76, 284] width 29 height 7
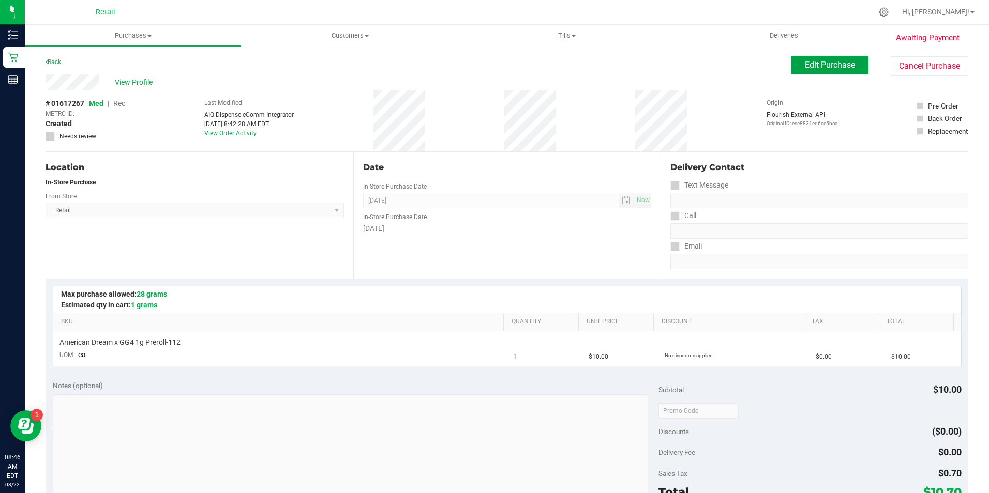
click at [816, 72] on button "Edit Purchase" at bounding box center [830, 65] width 78 height 19
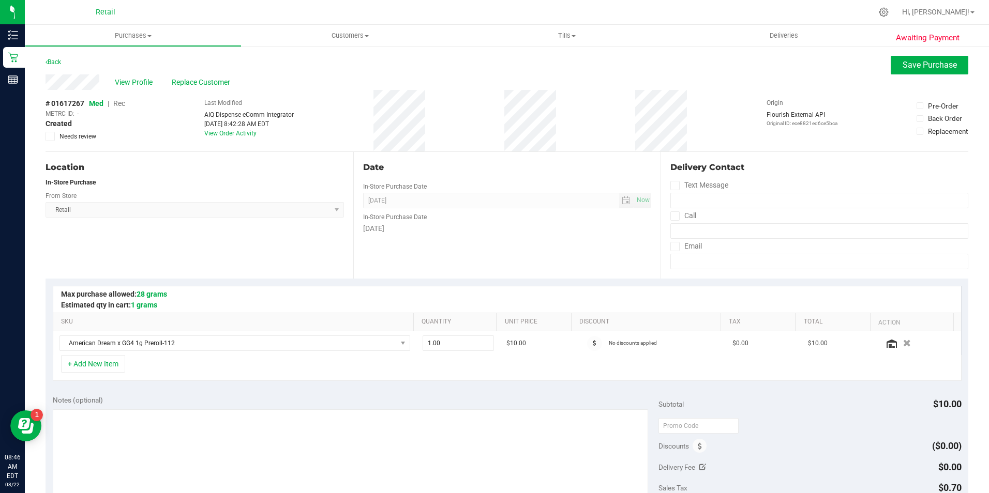
click at [120, 103] on span "Rec" at bounding box center [119, 103] width 12 height 8
click at [920, 71] on button "Save Purchase" at bounding box center [929, 65] width 78 height 19
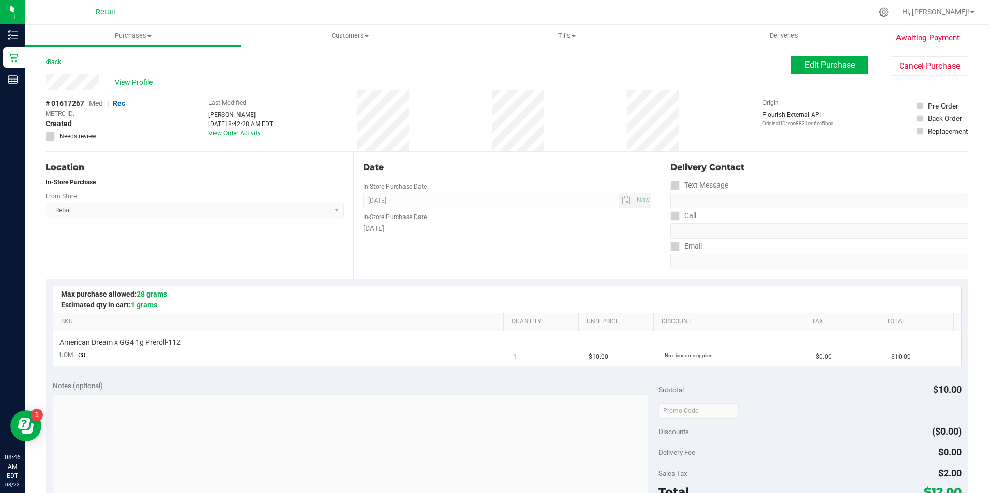
click at [138, 82] on span "View Profile" at bounding box center [135, 82] width 41 height 11
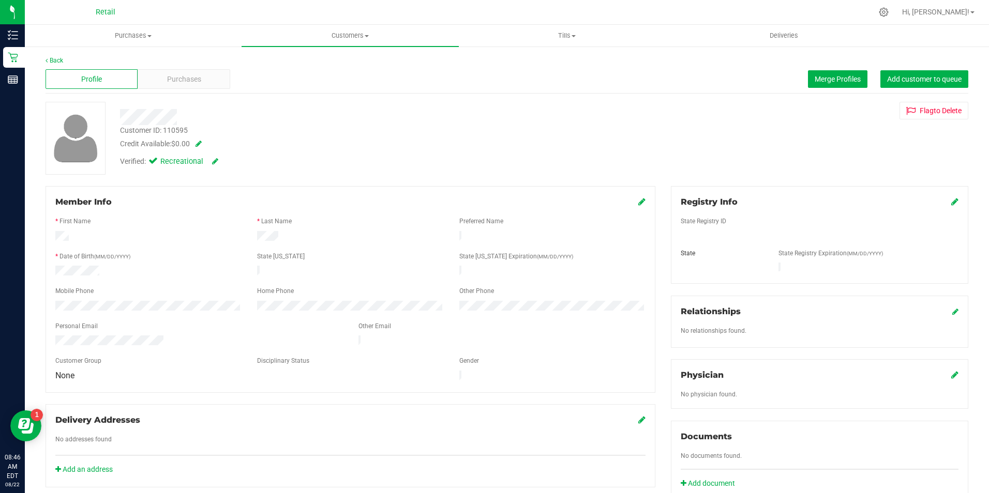
click at [161, 80] on div "Purchases" at bounding box center [184, 79] width 92 height 20
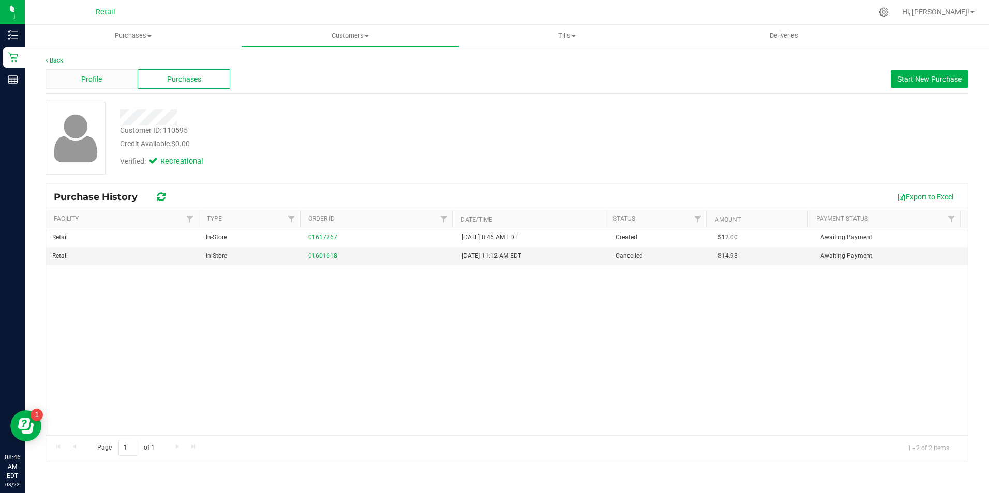
click at [103, 82] on div "Profile" at bounding box center [91, 79] width 92 height 20
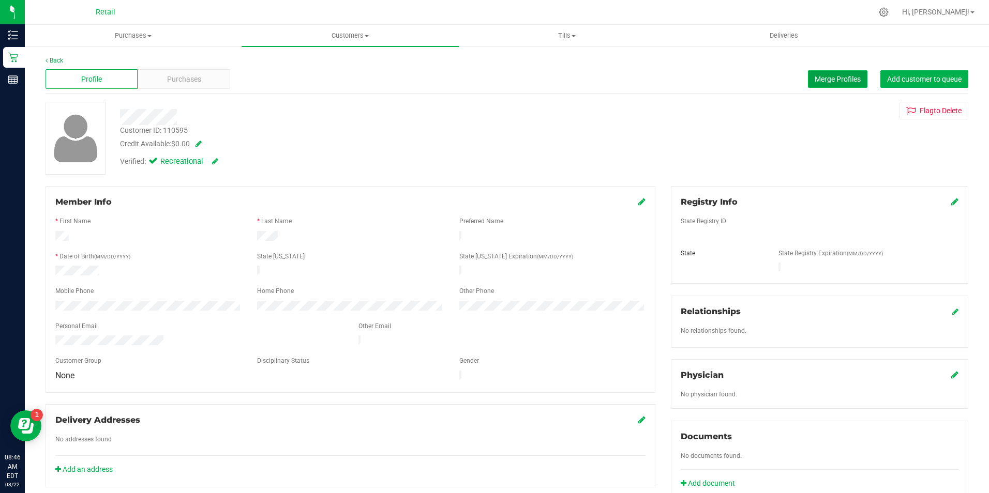
click at [821, 75] on span "Merge Profiles" at bounding box center [837, 79] width 46 height 8
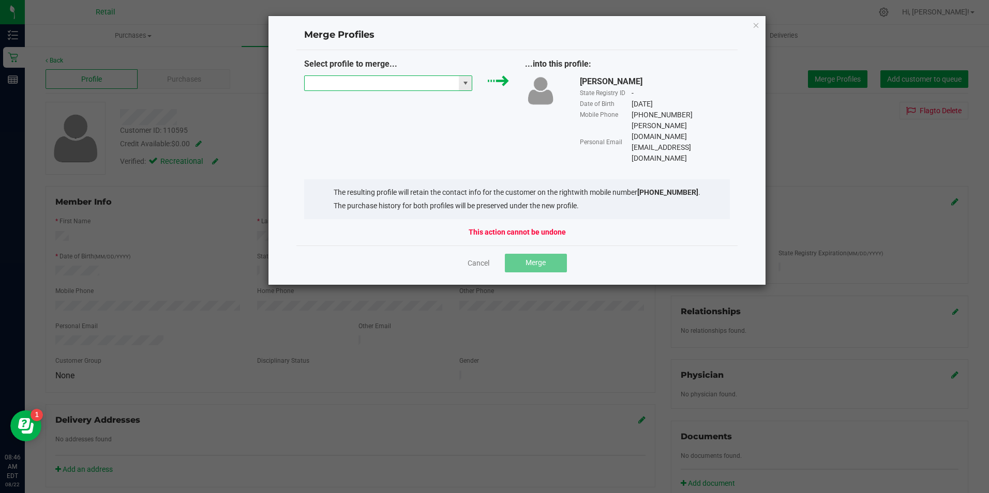
click at [417, 88] on input "NO DATA FOUND" at bounding box center [382, 83] width 155 height 14
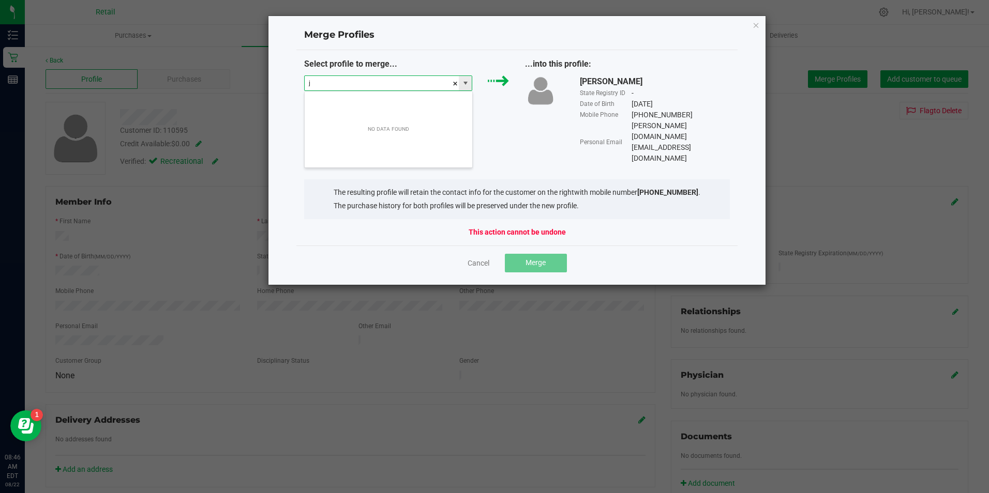
scroll to position [16, 168]
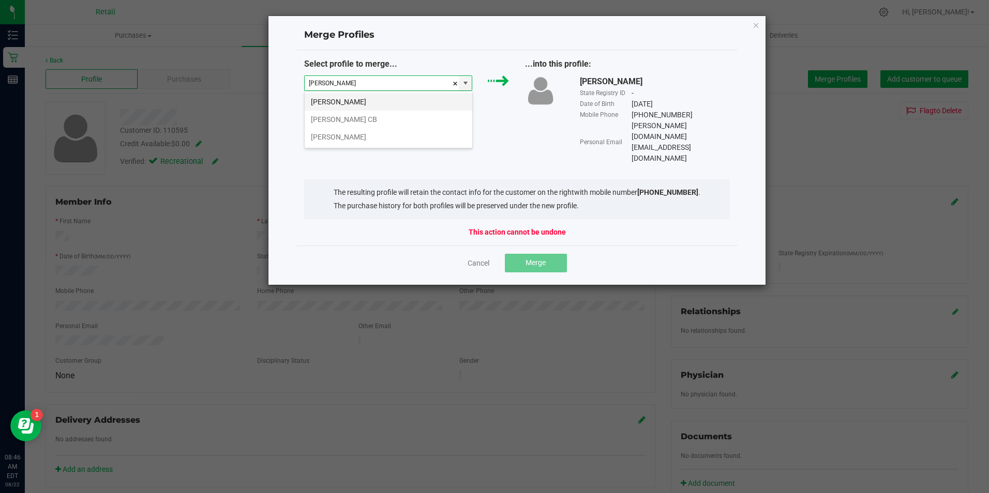
click at [355, 107] on li "Joseph Tiberi" at bounding box center [389, 102] width 168 height 18
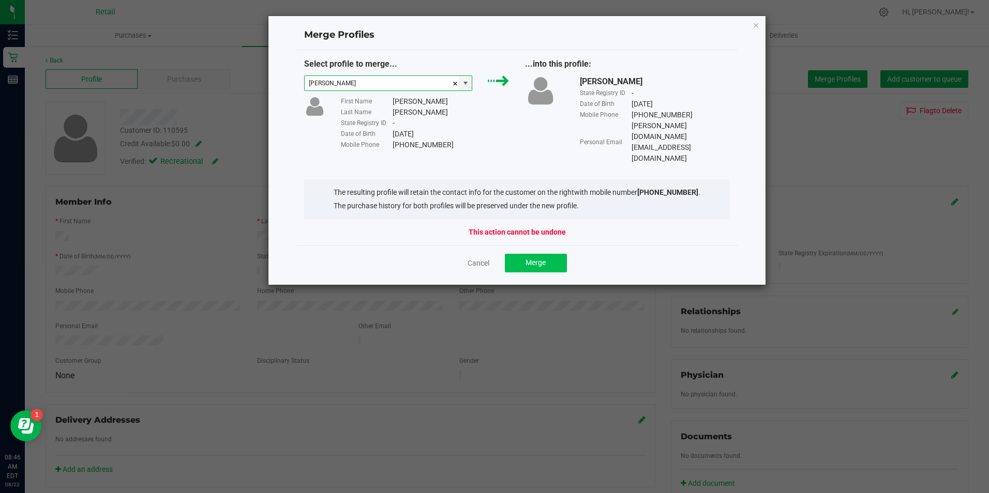
type input "Joseph Tiberi"
click at [544, 259] on span "Merge" at bounding box center [535, 263] width 20 height 8
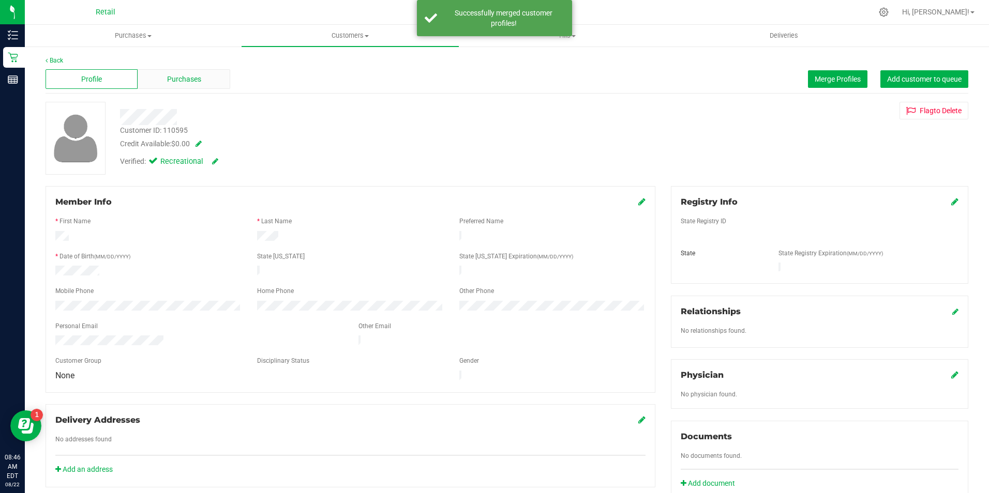
click at [170, 82] on span "Purchases" at bounding box center [184, 79] width 34 height 11
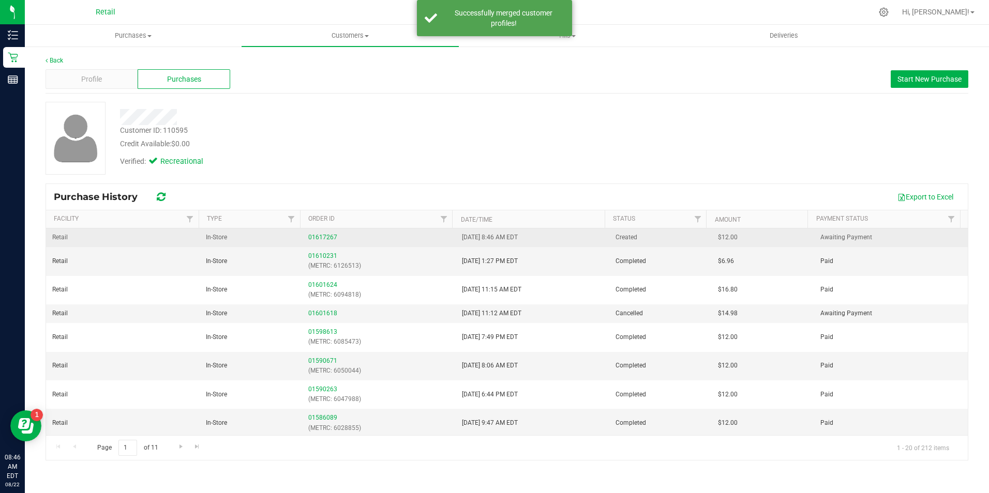
click at [337, 238] on div "01617267" at bounding box center [378, 238] width 141 height 10
click at [329, 238] on link "01617267" at bounding box center [322, 237] width 29 height 7
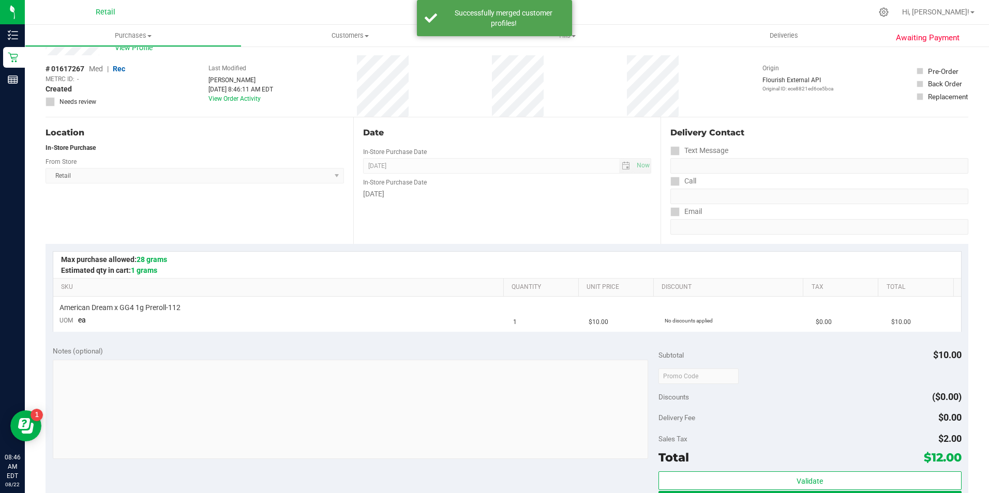
scroll to position [52, 0]
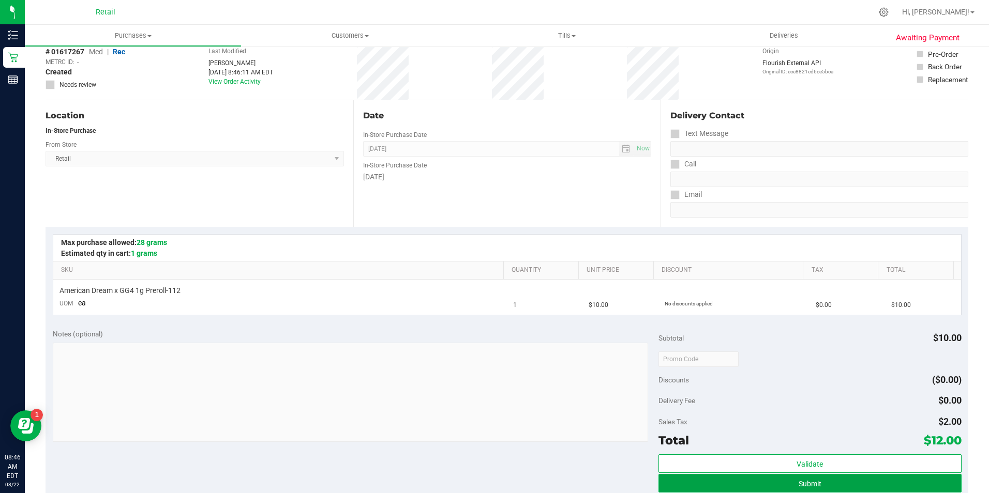
click at [868, 487] on button "Submit" at bounding box center [809, 483] width 303 height 19
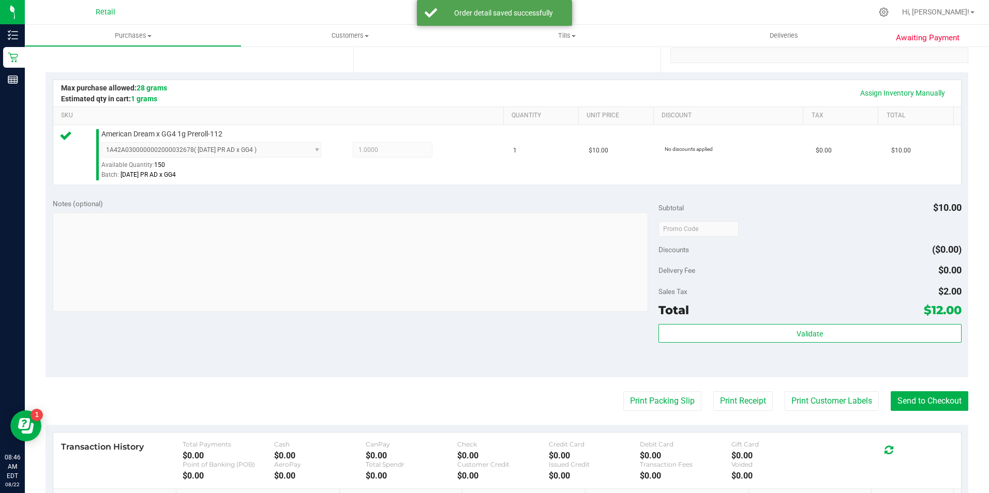
scroll to position [207, 0]
click at [932, 402] on button "Send to Checkout" at bounding box center [929, 401] width 78 height 20
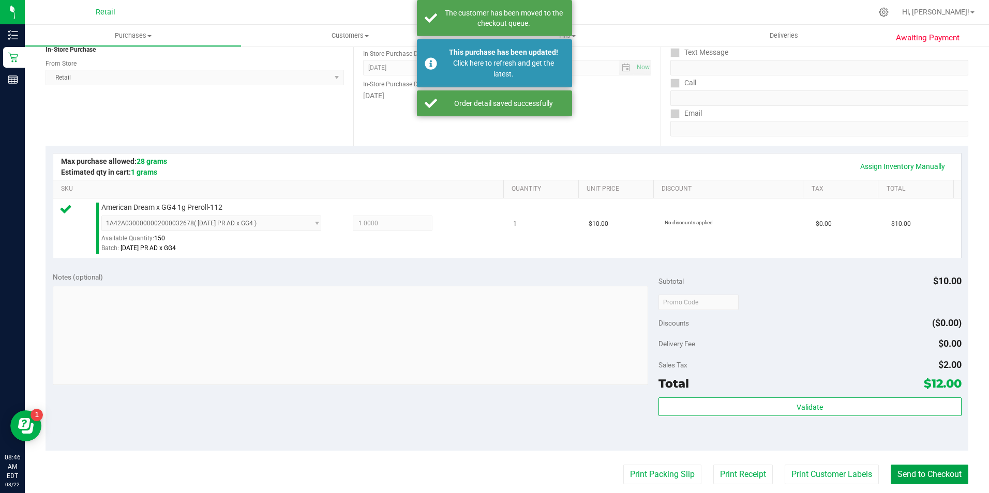
scroll to position [0, 0]
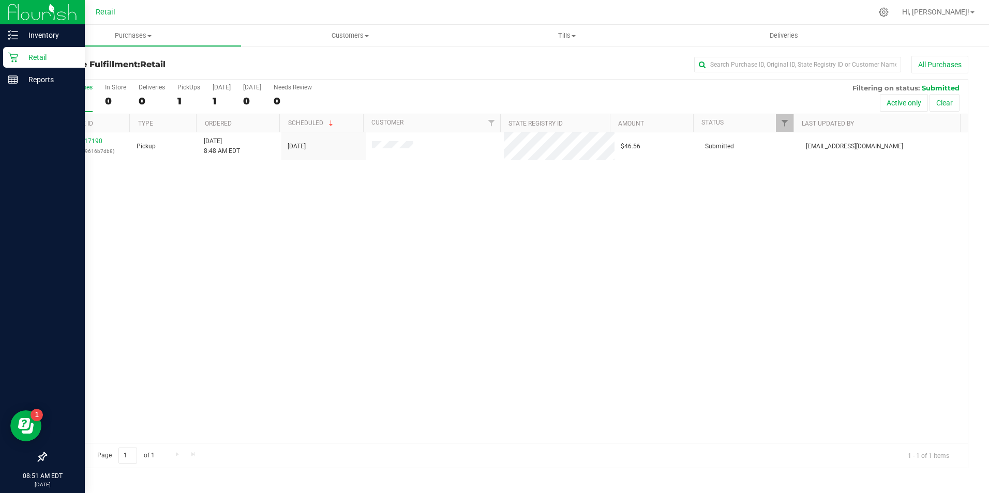
click at [9, 63] on div "Retail" at bounding box center [44, 57] width 82 height 21
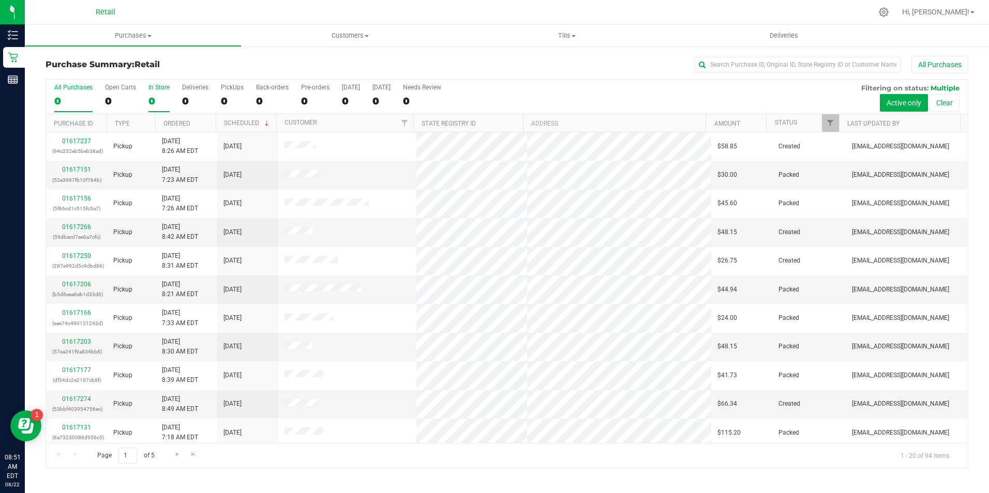
click at [151, 95] on div "0" at bounding box center [158, 101] width 21 height 12
click at [0, 0] on input "In Store 0" at bounding box center [0, 0] width 0 height 0
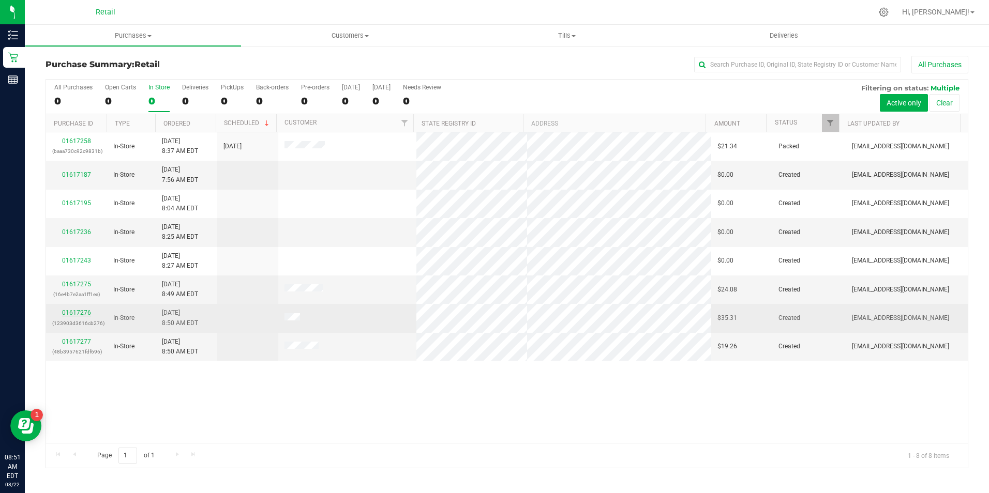
click at [68, 314] on link "01617276" at bounding box center [76, 312] width 29 height 7
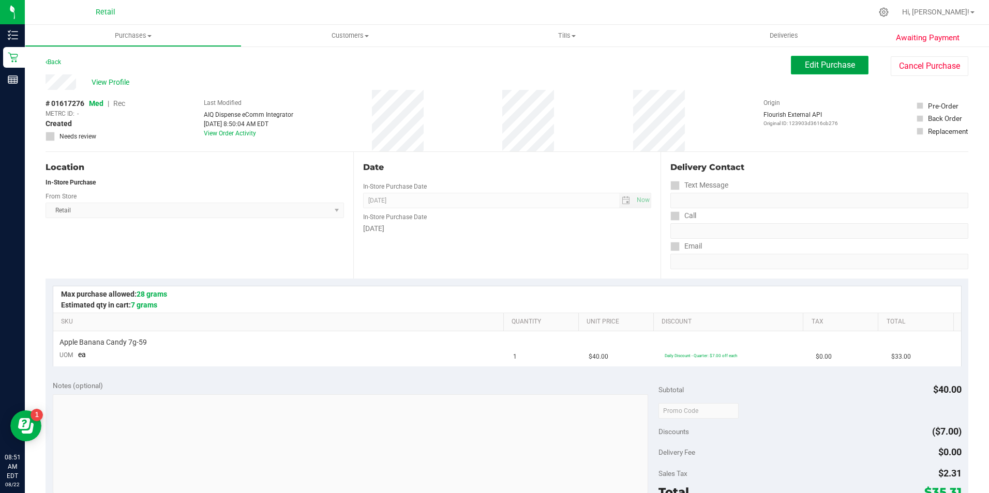
click at [799, 70] on button "Edit Purchase" at bounding box center [830, 65] width 78 height 19
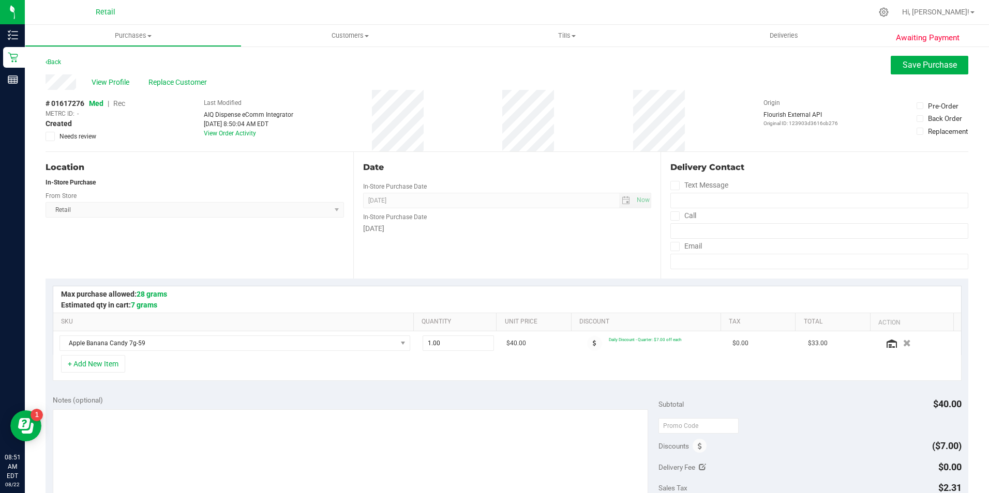
click at [119, 102] on span "Rec" at bounding box center [119, 103] width 12 height 8
click at [904, 57] on button "Save Purchase" at bounding box center [929, 65] width 78 height 19
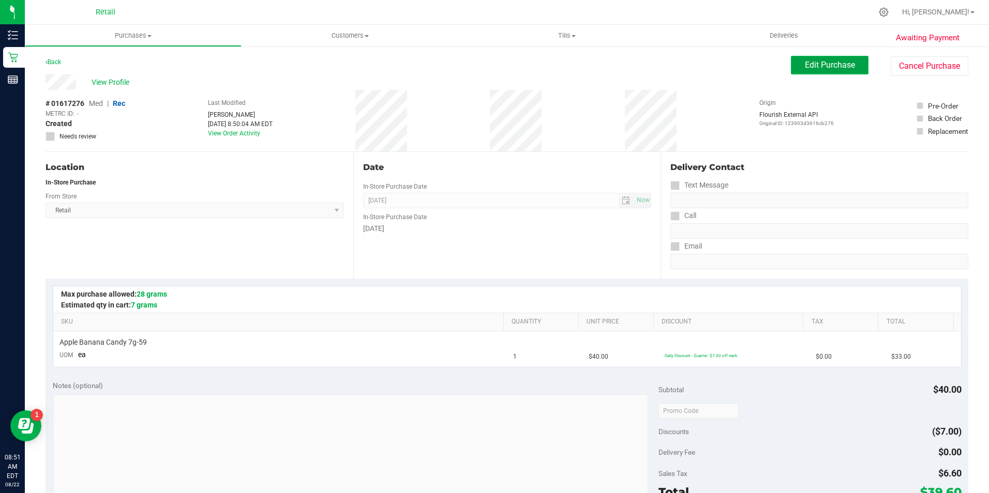
click at [815, 68] on span "Edit Purchase" at bounding box center [829, 65] width 50 height 10
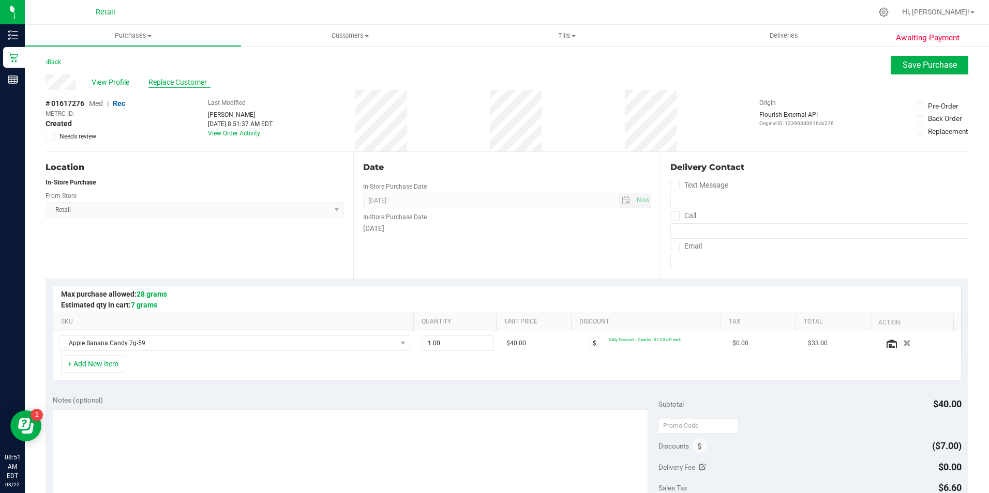
click at [176, 82] on span "Replace Customer" at bounding box center [179, 82] width 62 height 11
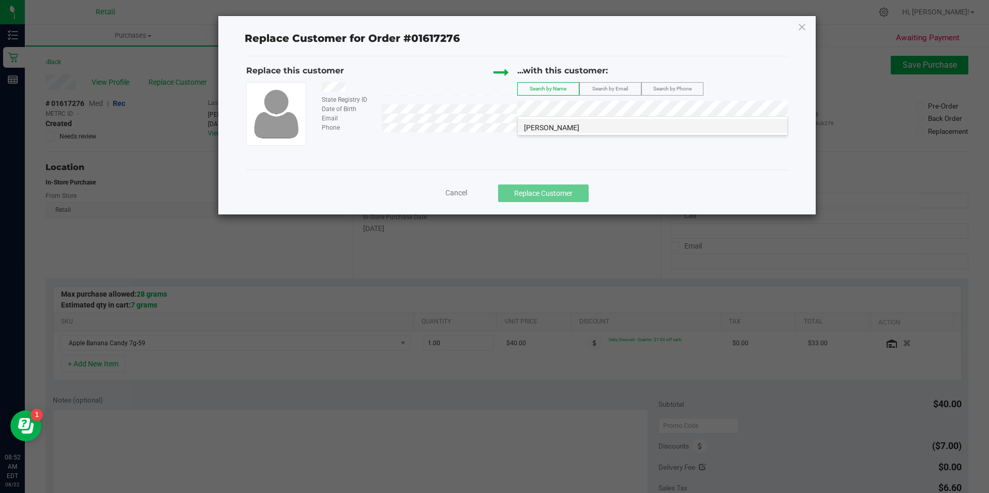
click at [573, 125] on span "vladimil sanchez" at bounding box center [551, 128] width 55 height 8
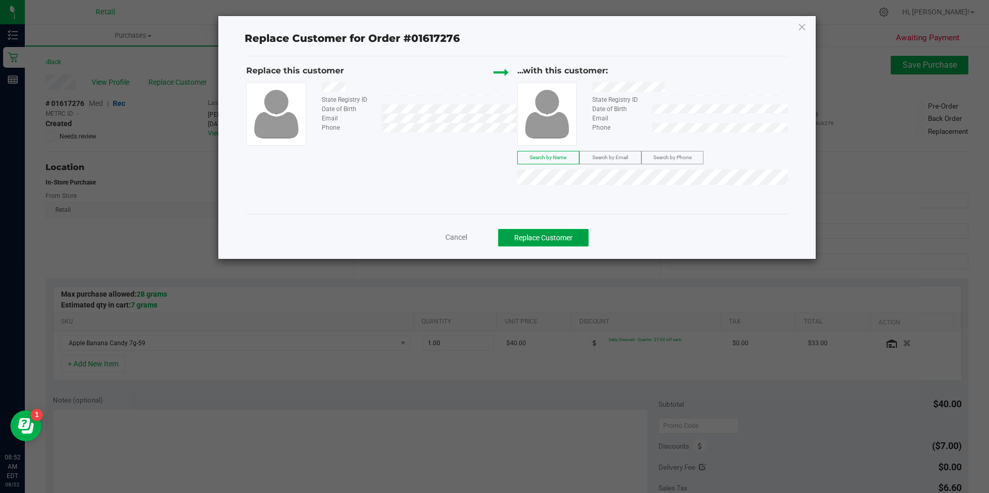
click at [538, 238] on button "Replace Customer" at bounding box center [543, 238] width 90 height 18
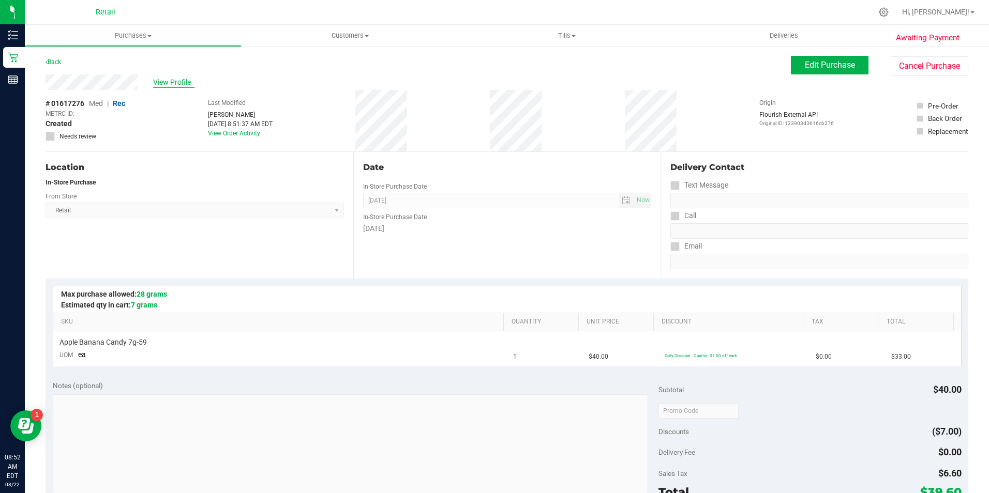
click at [184, 79] on span "View Profile" at bounding box center [173, 82] width 41 height 11
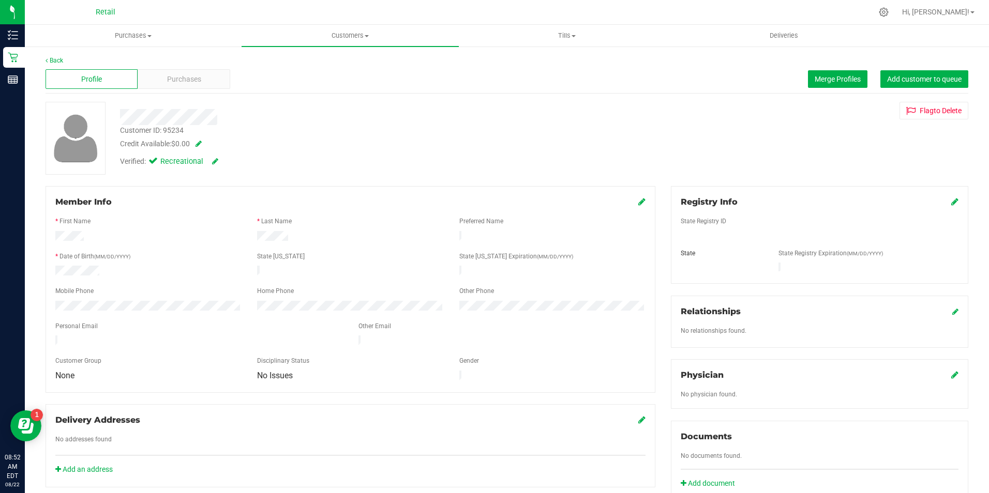
click at [174, 67] on div "Profile Purchases Merge Profiles Add customer to queue" at bounding box center [506, 79] width 922 height 28
click at [174, 73] on div "Purchases" at bounding box center [184, 79] width 92 height 20
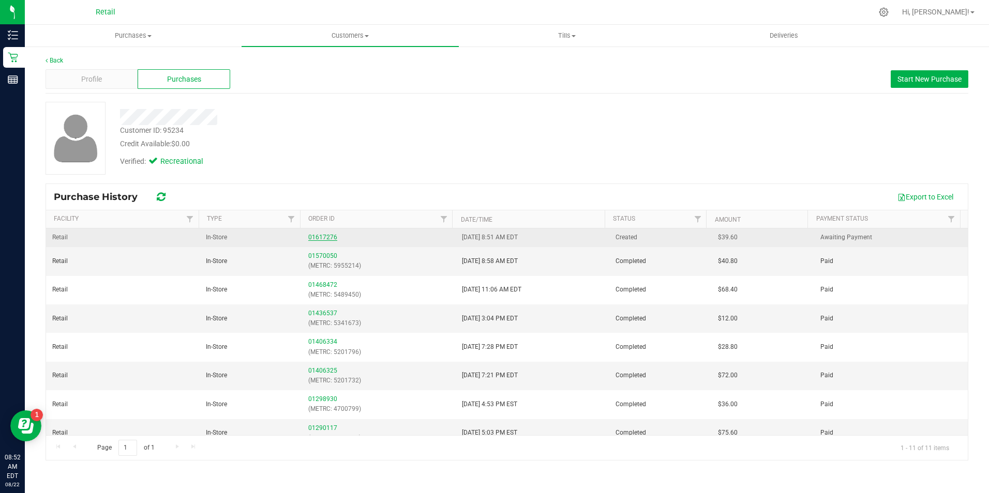
click at [311, 234] on link "01617276" at bounding box center [322, 237] width 29 height 7
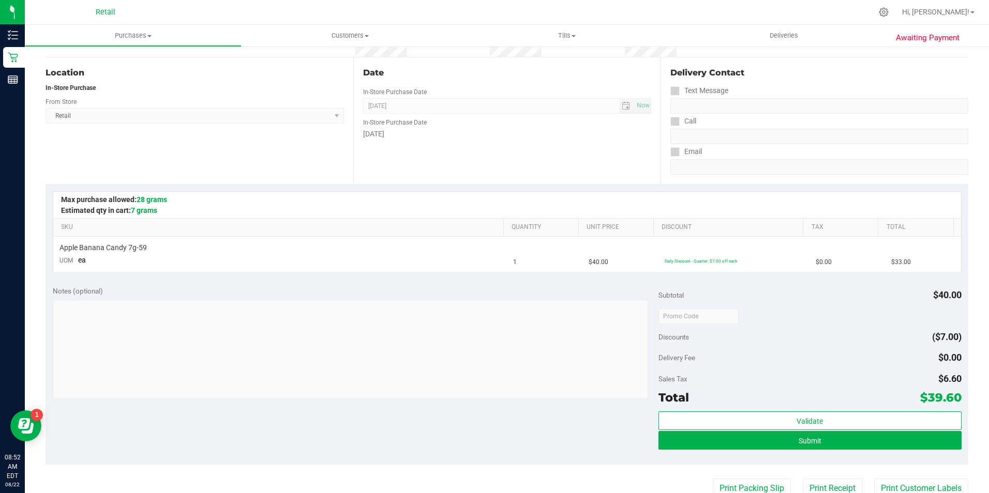
scroll to position [98, 0]
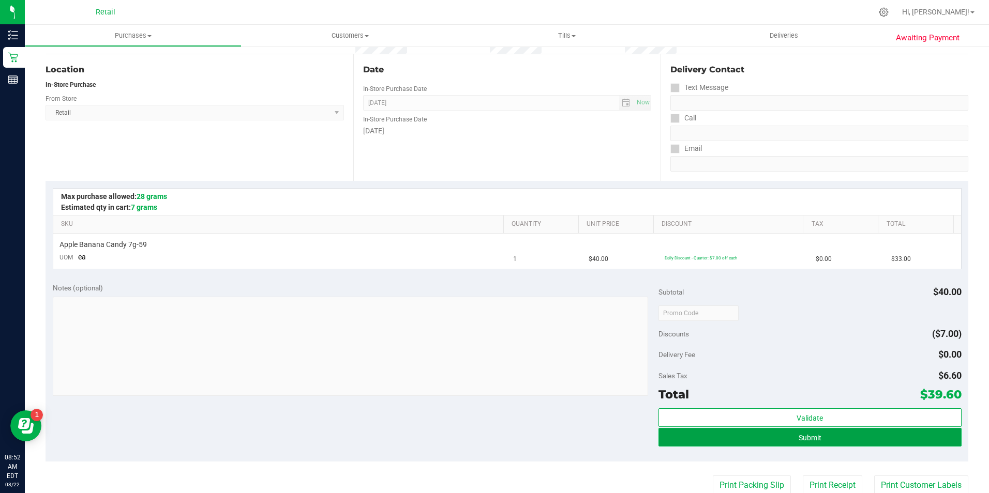
click at [908, 435] on button "Submit" at bounding box center [809, 437] width 303 height 19
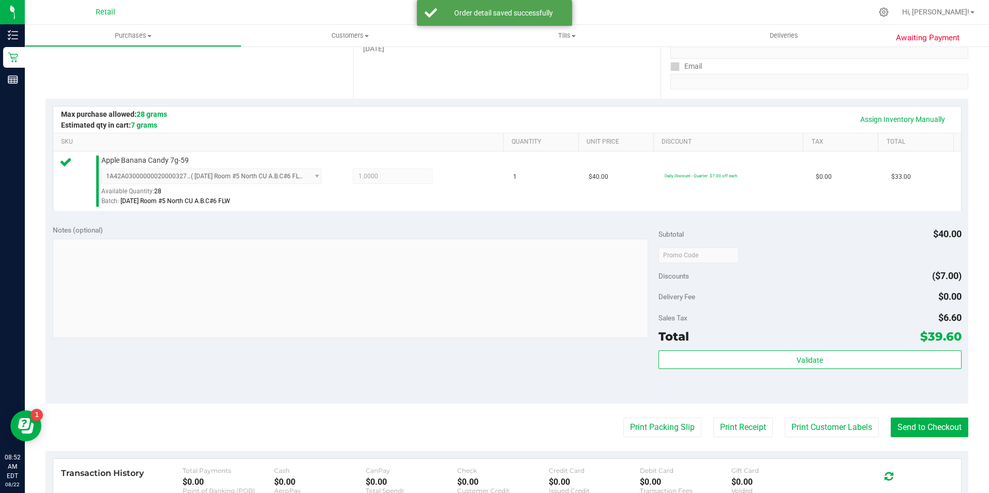
scroll to position [259, 0]
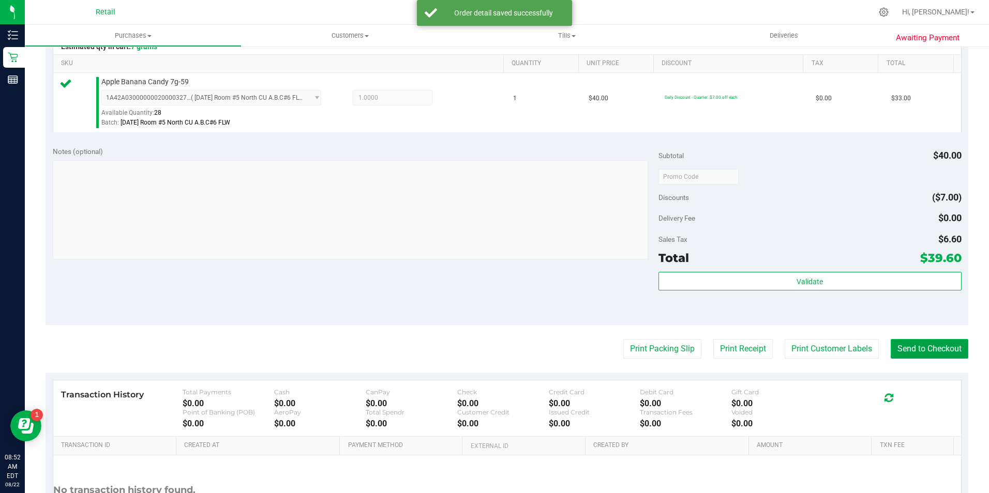
click at [958, 356] on button "Send to Checkout" at bounding box center [929, 349] width 78 height 20
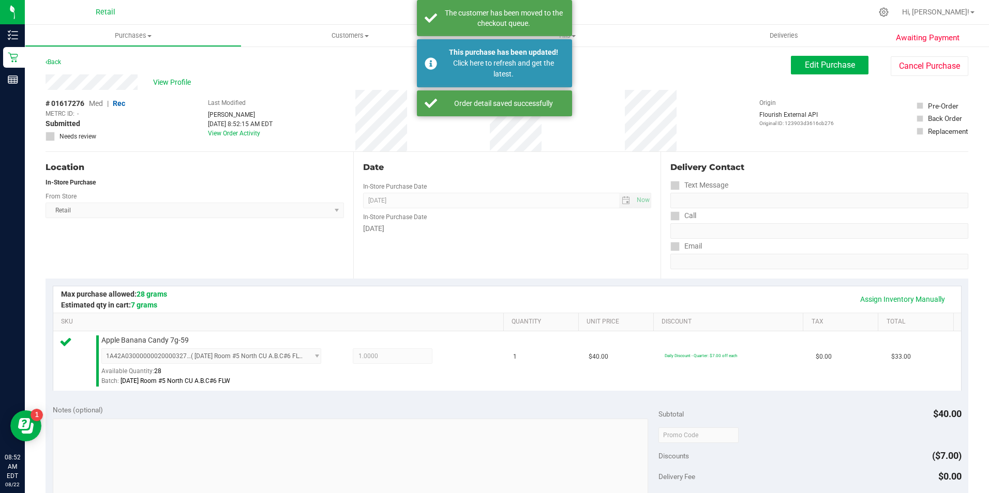
scroll to position [0, 0]
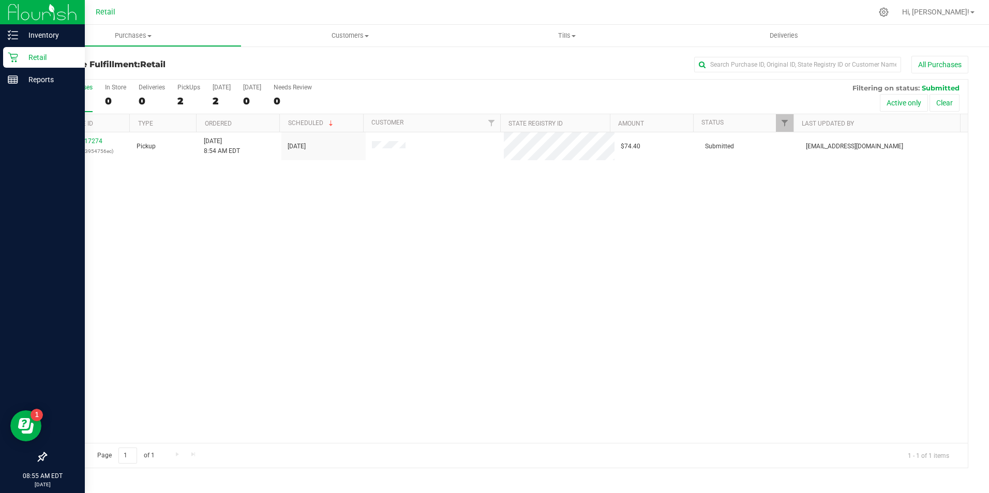
click at [20, 62] on p "Retail" at bounding box center [49, 57] width 62 height 12
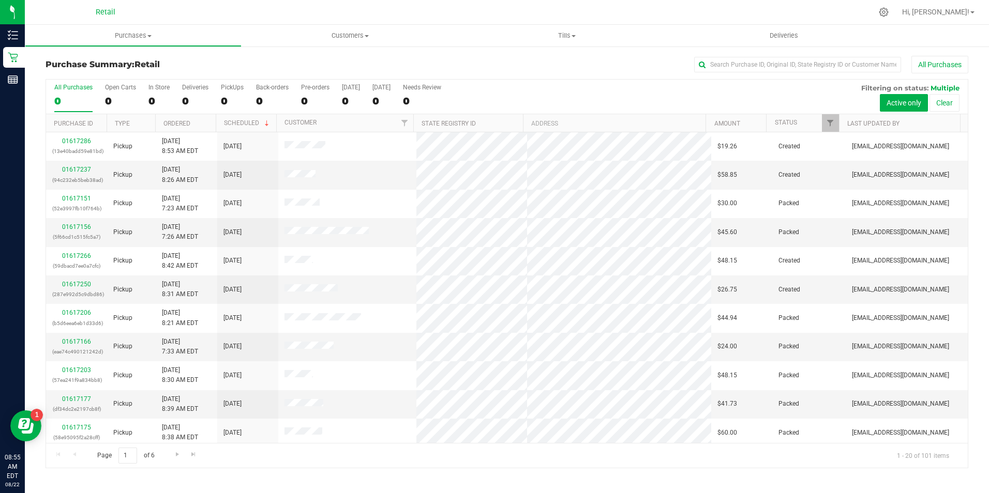
click at [146, 94] on div "All Purchases 0 Open Carts 0 In Store 0 Deliveries 0 PickUps 0 Back-orders 0 Pr…" at bounding box center [506, 97] width 921 height 35
click at [154, 97] on div "0" at bounding box center [158, 101] width 21 height 12
click at [0, 0] on input "In Store 0" at bounding box center [0, 0] width 0 height 0
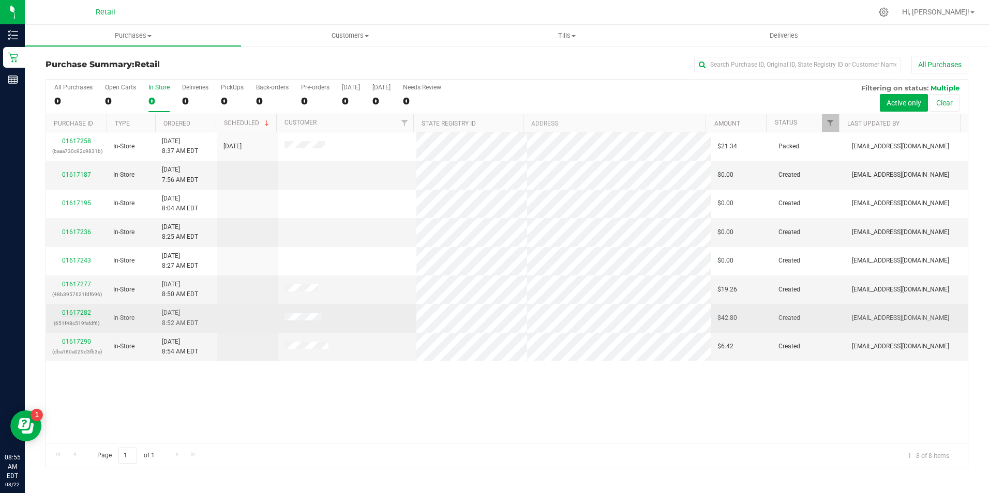
click at [83, 312] on link "01617282" at bounding box center [76, 312] width 29 height 7
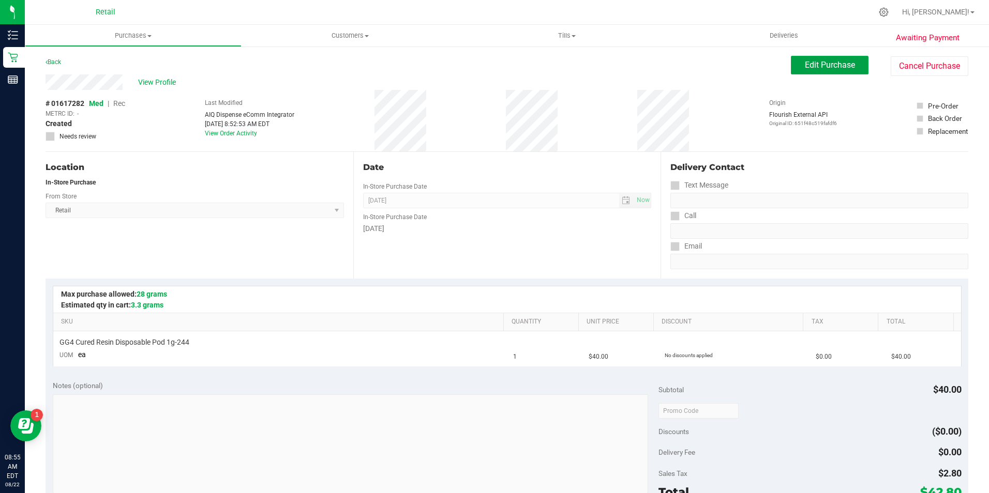
drag, startPoint x: 831, startPoint y: 62, endPoint x: 292, endPoint y: 78, distance: 539.5
click at [820, 65] on span "Edit Purchase" at bounding box center [829, 65] width 50 height 10
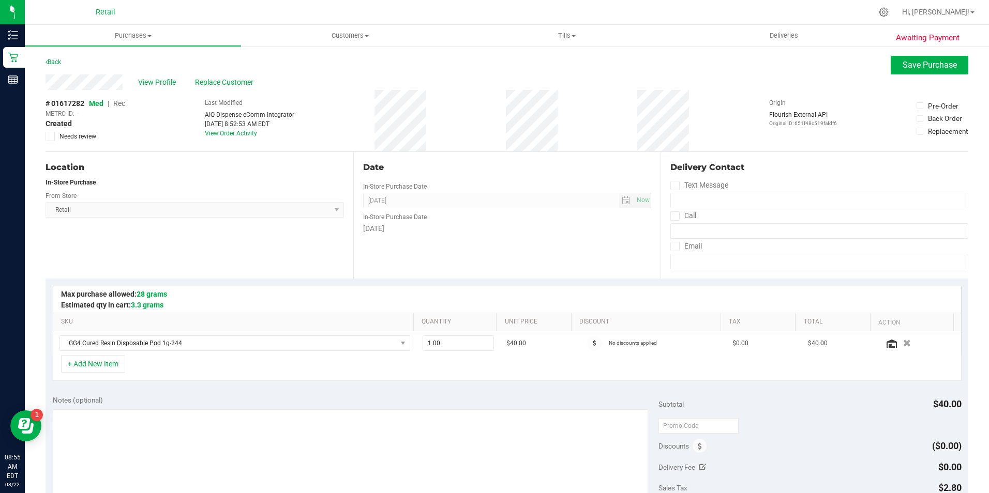
click at [122, 100] on span "Rec" at bounding box center [119, 103] width 12 height 8
click at [917, 69] on span "Save Purchase" at bounding box center [929, 65] width 54 height 10
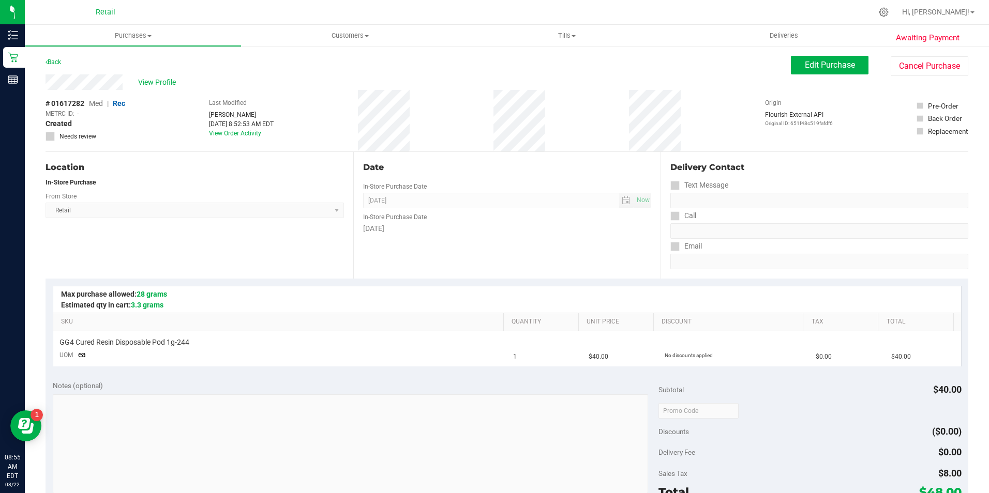
click at [155, 84] on span "View Profile" at bounding box center [158, 82] width 41 height 11
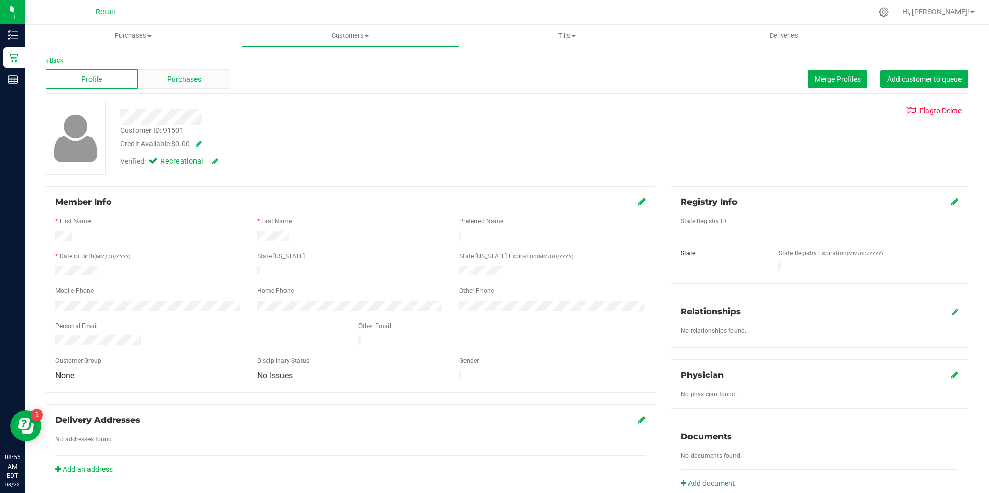
click at [181, 84] on span "Purchases" at bounding box center [184, 79] width 34 height 11
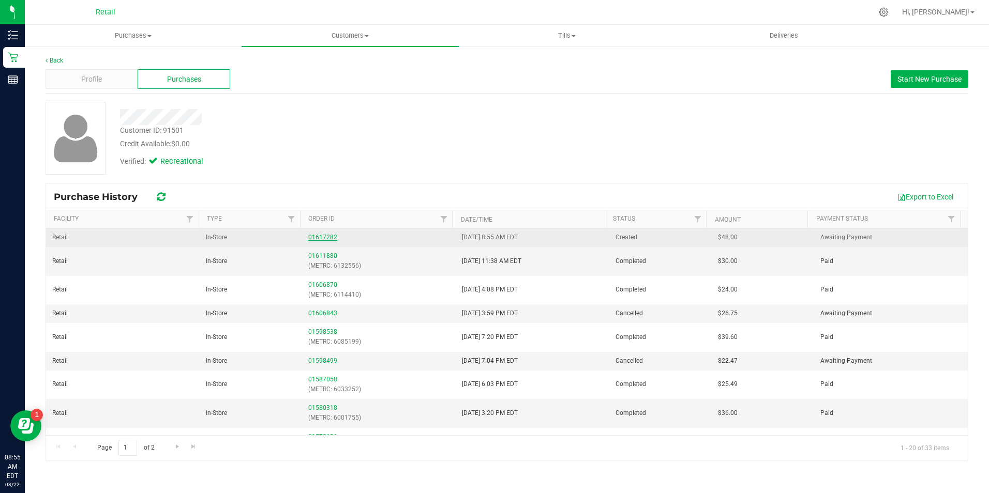
click at [329, 240] on link "01617282" at bounding box center [322, 237] width 29 height 7
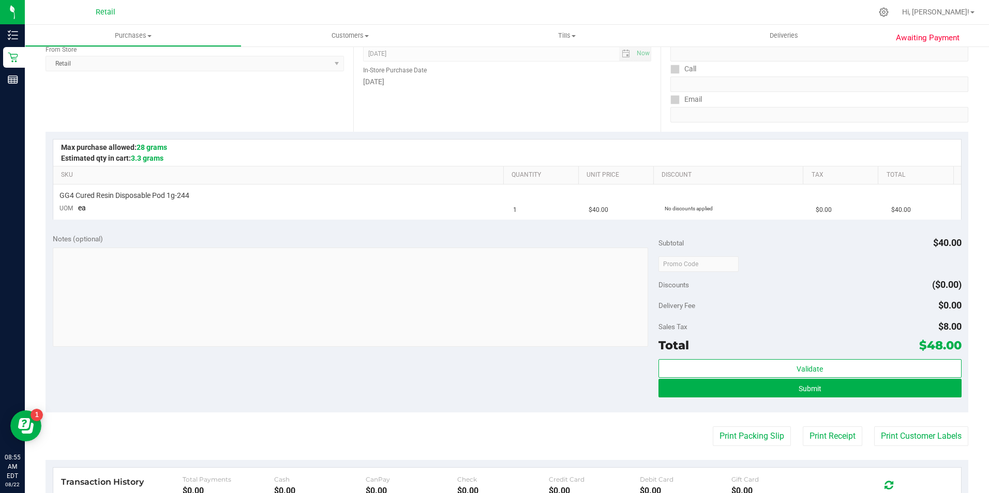
scroll to position [160, 0]
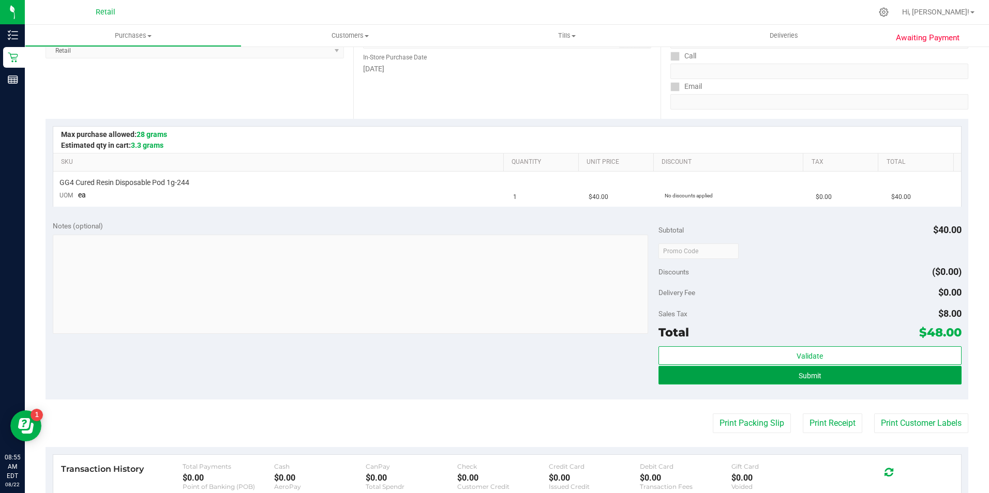
click at [776, 384] on button "Submit" at bounding box center [809, 375] width 303 height 19
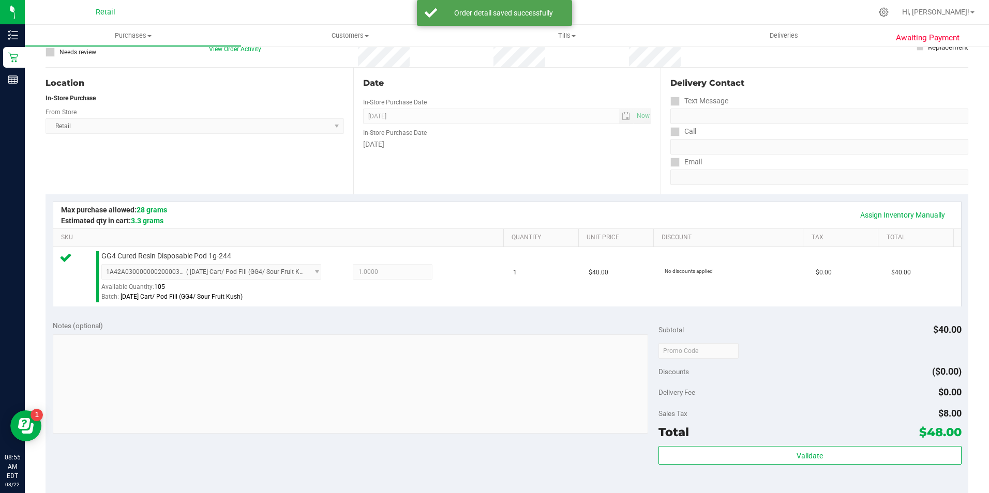
scroll to position [128, 0]
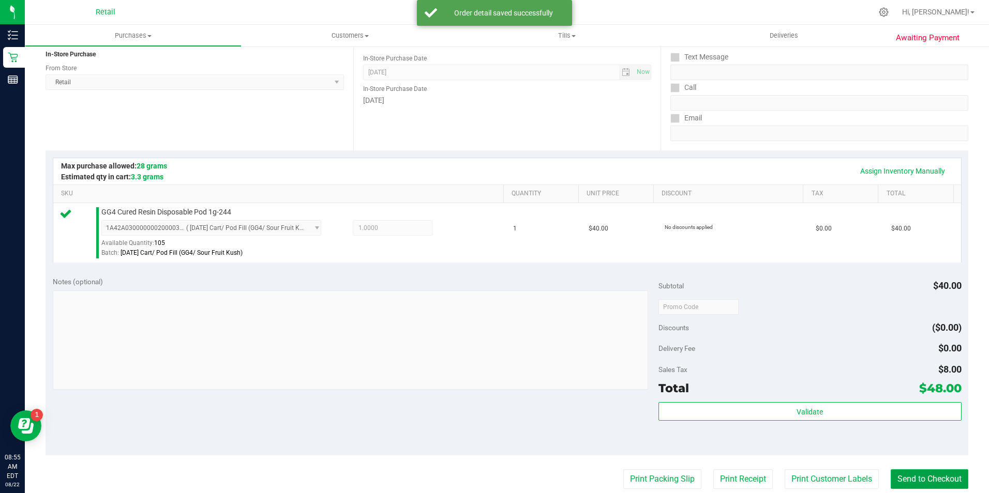
click at [899, 475] on button "Send to Checkout" at bounding box center [929, 479] width 78 height 20
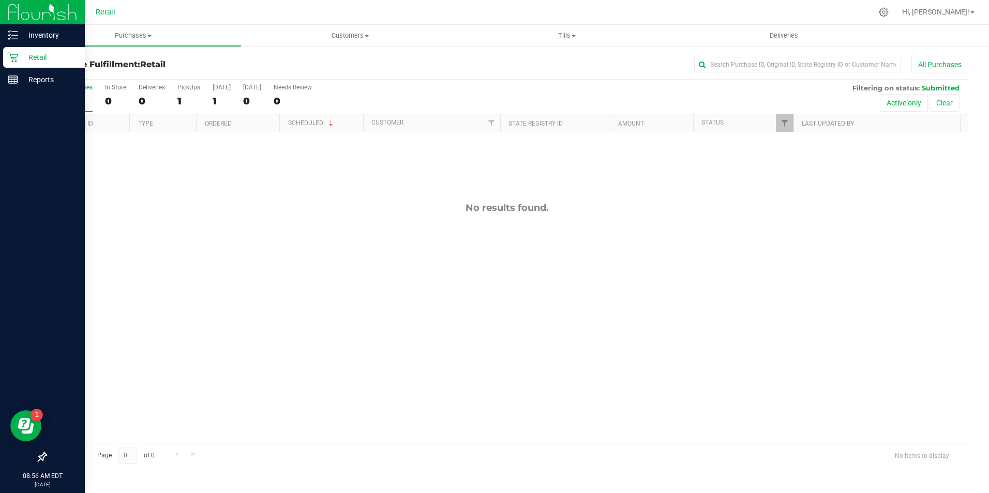
click at [29, 51] on div "Retail" at bounding box center [44, 57] width 82 height 21
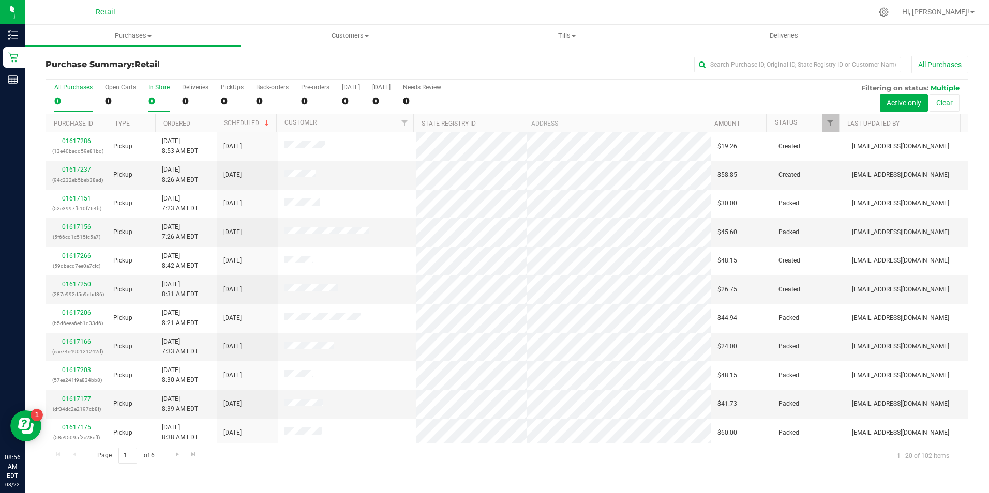
click at [155, 97] on div "0" at bounding box center [158, 101] width 21 height 12
click at [0, 0] on input "In Store 0" at bounding box center [0, 0] width 0 height 0
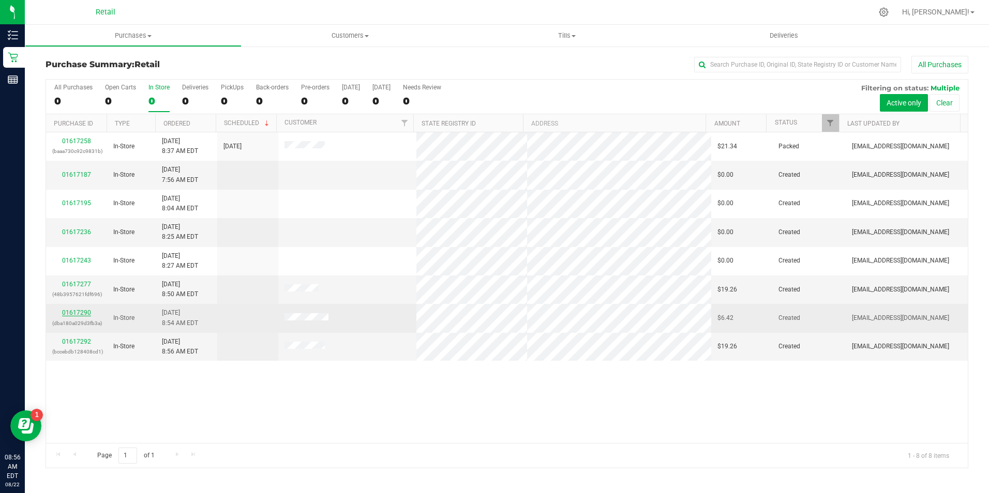
click at [80, 313] on link "01617290" at bounding box center [76, 312] width 29 height 7
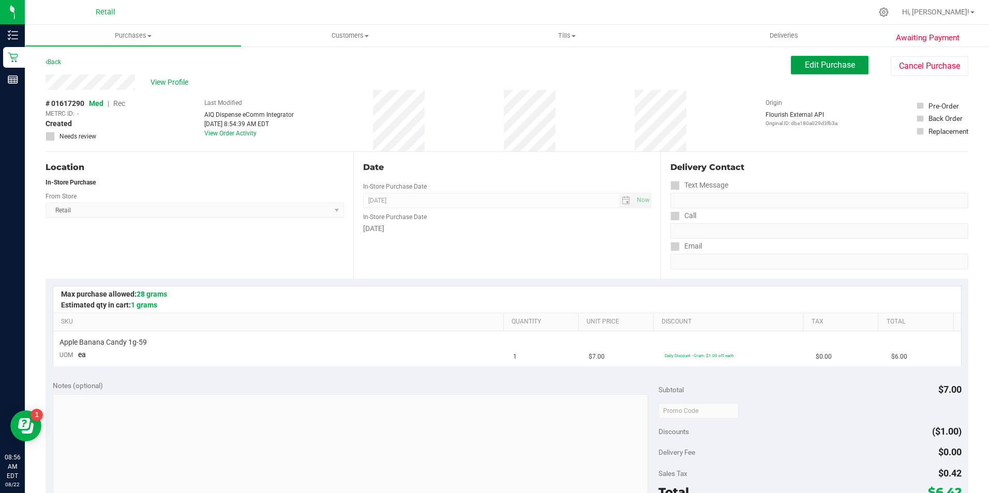
click at [825, 64] on span "Edit Purchase" at bounding box center [829, 65] width 50 height 10
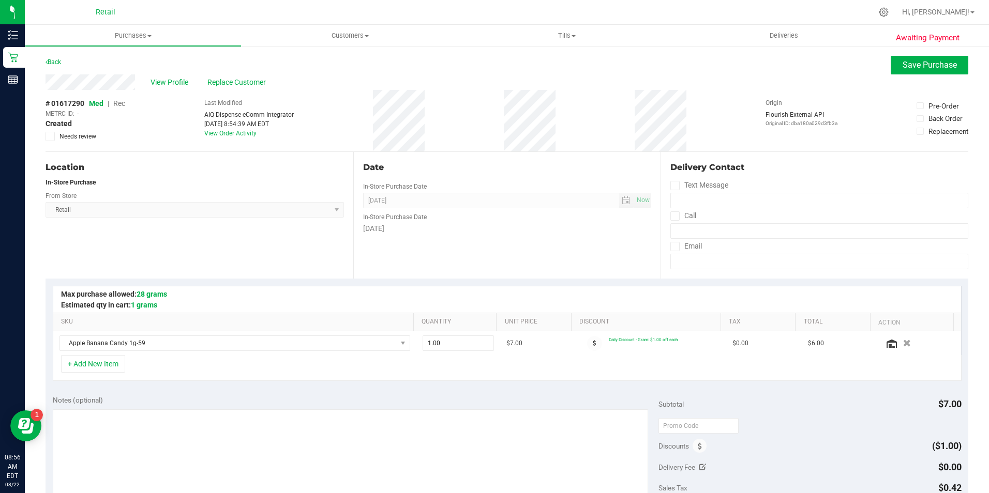
click at [118, 106] on span "Rec" at bounding box center [119, 103] width 12 height 8
click at [902, 65] on span "Save Purchase" at bounding box center [929, 65] width 54 height 10
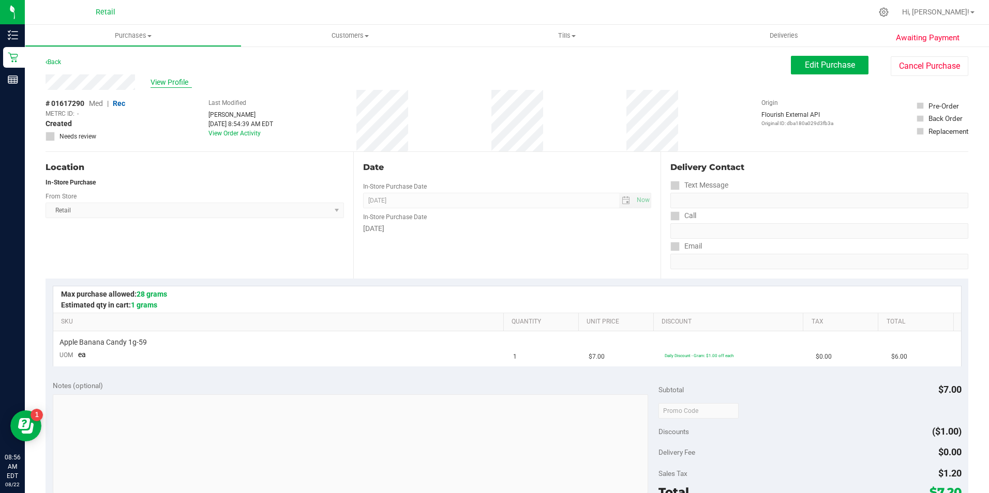
click at [170, 84] on span "View Profile" at bounding box center [170, 82] width 41 height 11
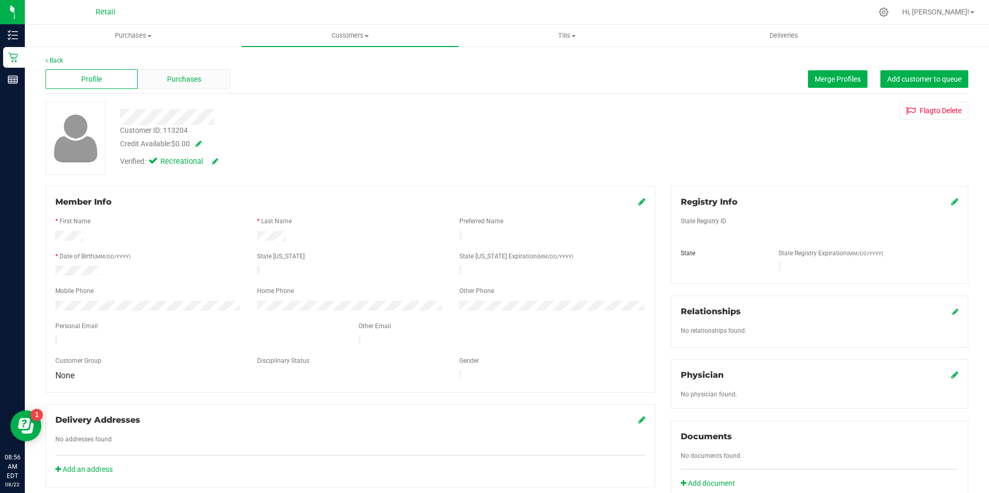
click at [167, 83] on span "Purchases" at bounding box center [184, 79] width 34 height 11
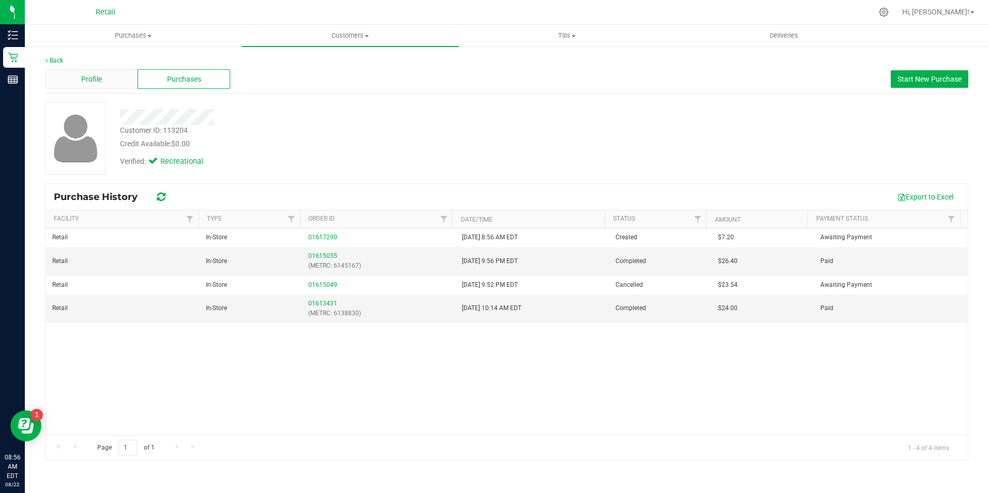
click at [117, 76] on div "Profile" at bounding box center [91, 79] width 92 height 20
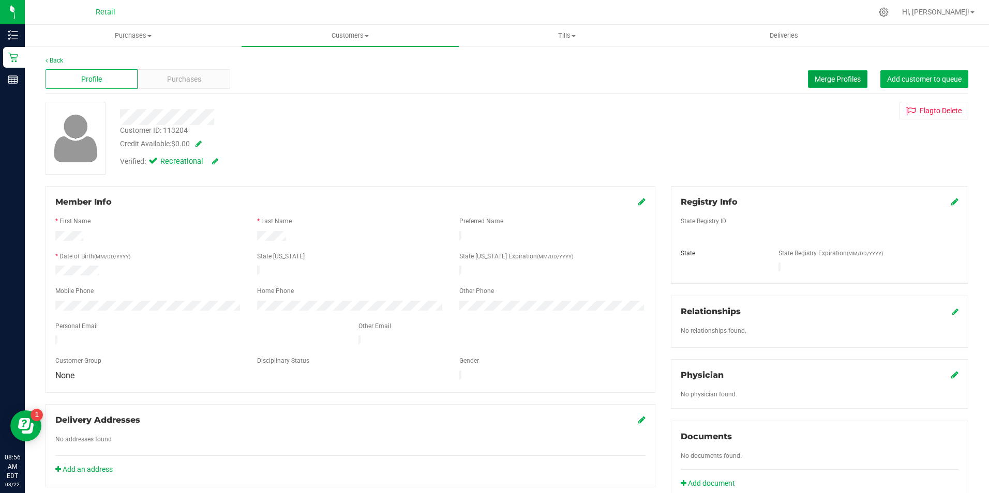
click at [817, 79] on span "Merge Profiles" at bounding box center [837, 79] width 46 height 8
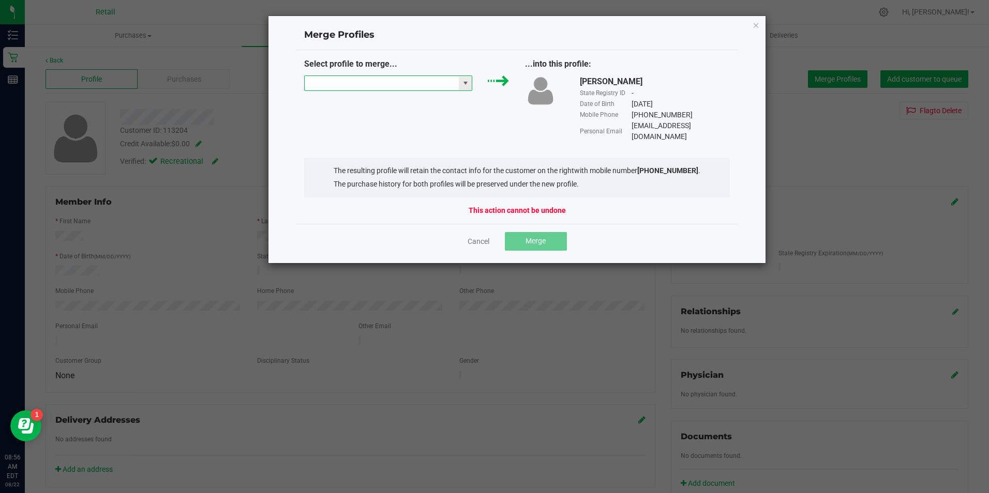
click at [365, 86] on input "NO DATA FOUND" at bounding box center [382, 83] width 155 height 14
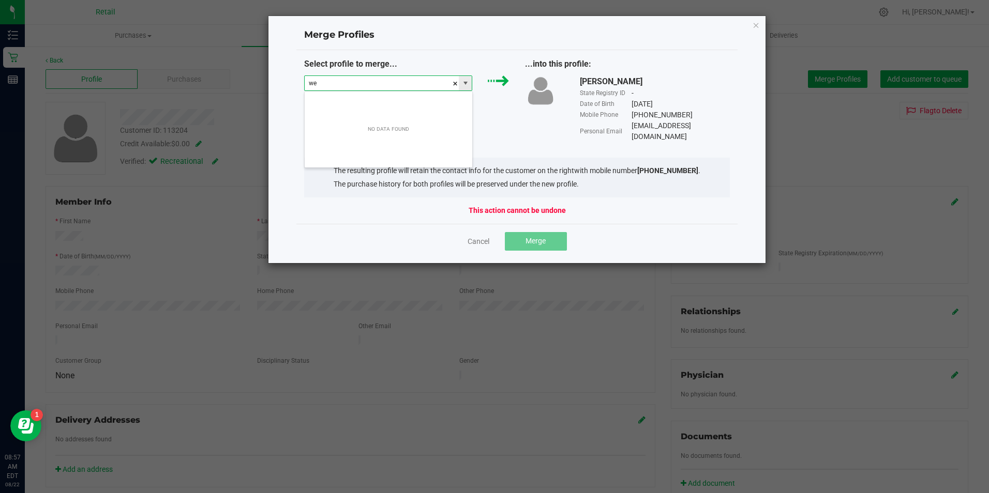
scroll to position [16, 168]
type input "welther marmol"
click at [758, 26] on icon "Close" at bounding box center [755, 25] width 7 height 12
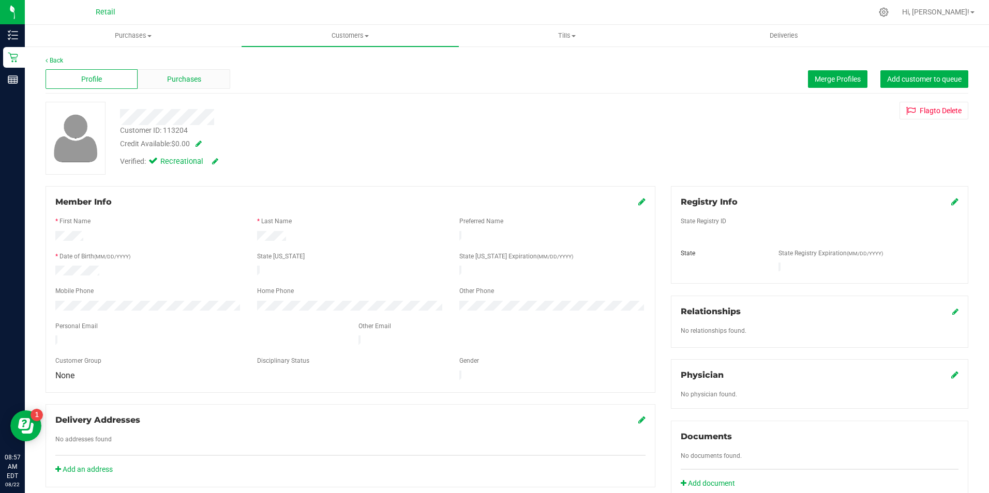
click at [206, 79] on div "Purchases" at bounding box center [184, 79] width 92 height 20
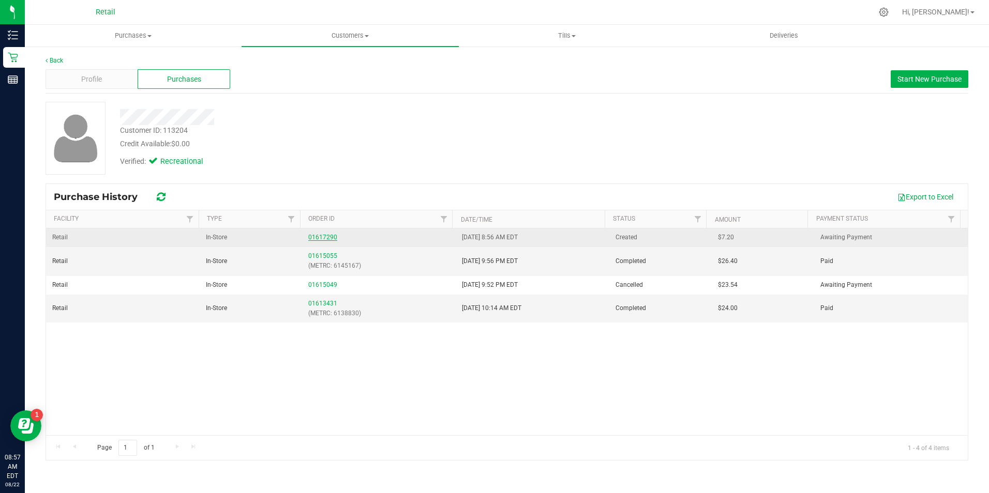
click at [327, 235] on link "01617290" at bounding box center [322, 237] width 29 height 7
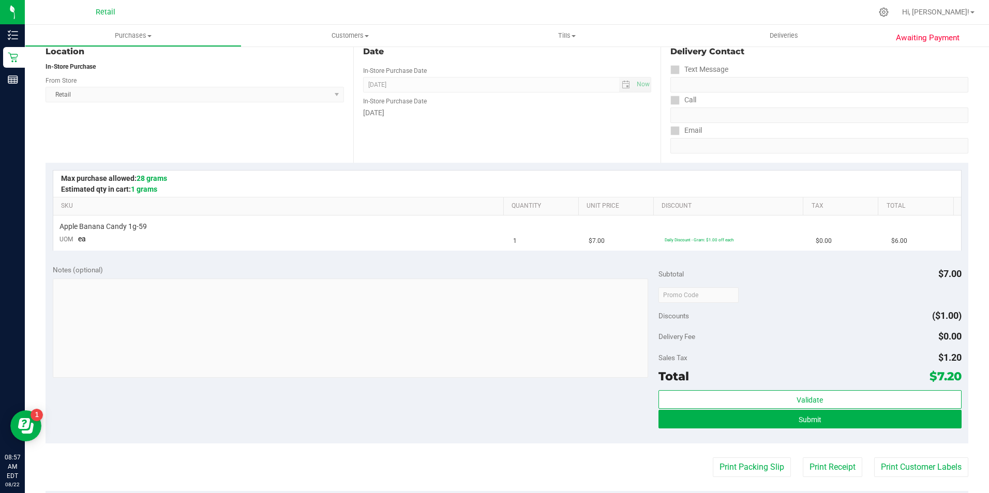
scroll to position [155, 0]
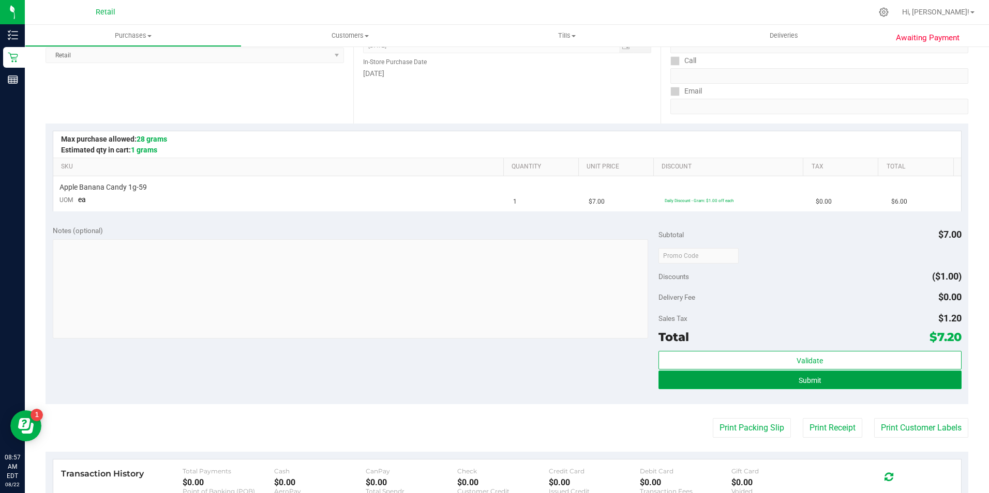
click at [803, 388] on button "Submit" at bounding box center [809, 380] width 303 height 19
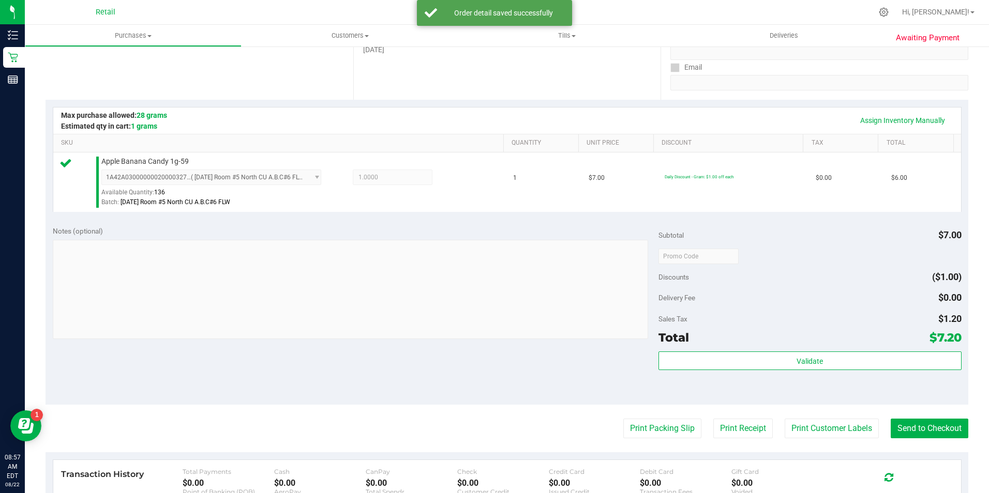
scroll to position [180, 0]
click at [934, 430] on button "Send to Checkout" at bounding box center [929, 427] width 78 height 20
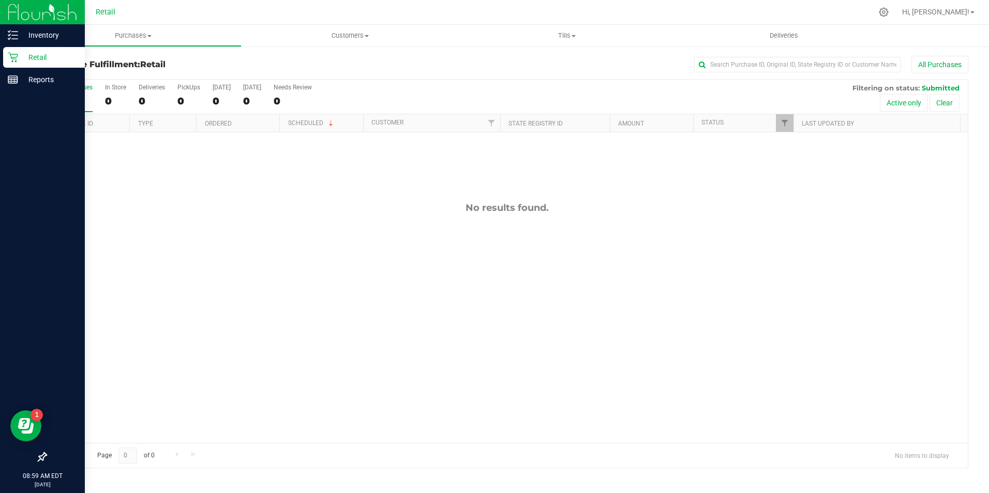
click at [17, 67] on div "Retail" at bounding box center [44, 57] width 82 height 21
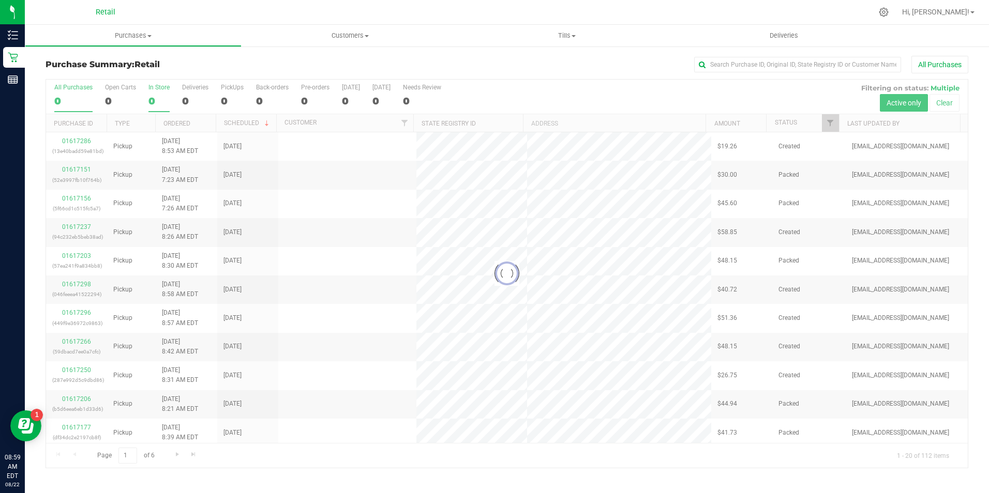
click at [156, 99] on div "0" at bounding box center [158, 101] width 21 height 12
click at [0, 0] on input "In Store 0" at bounding box center [0, 0] width 0 height 0
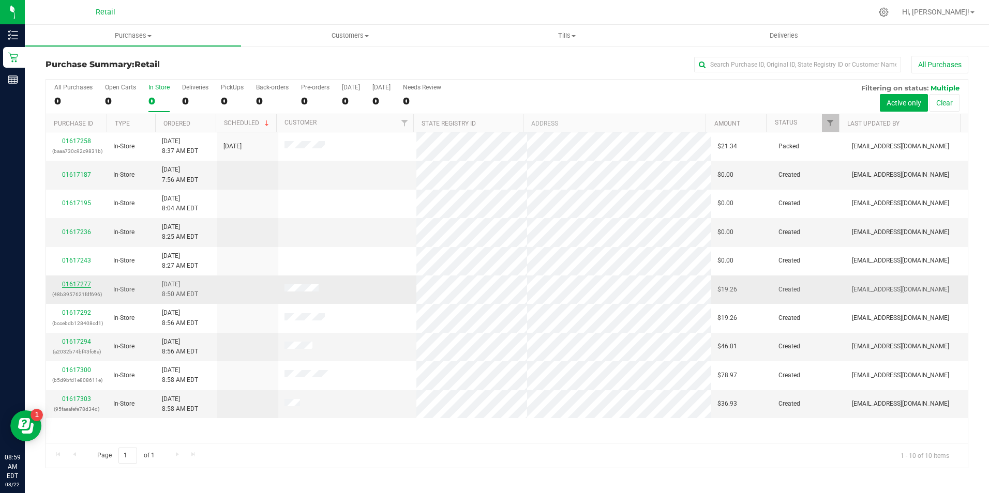
click at [66, 285] on link "01617277" at bounding box center [76, 284] width 29 height 7
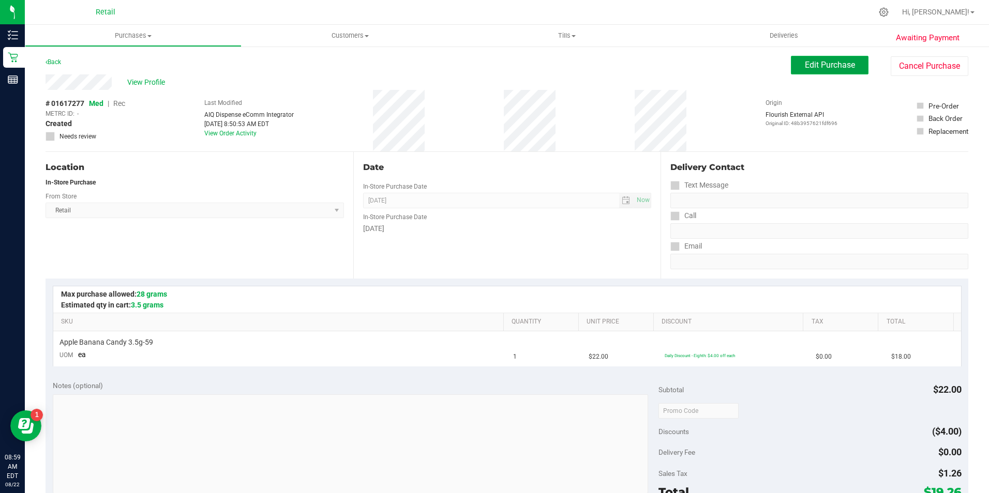
click at [811, 65] on span "Edit Purchase" at bounding box center [829, 65] width 50 height 10
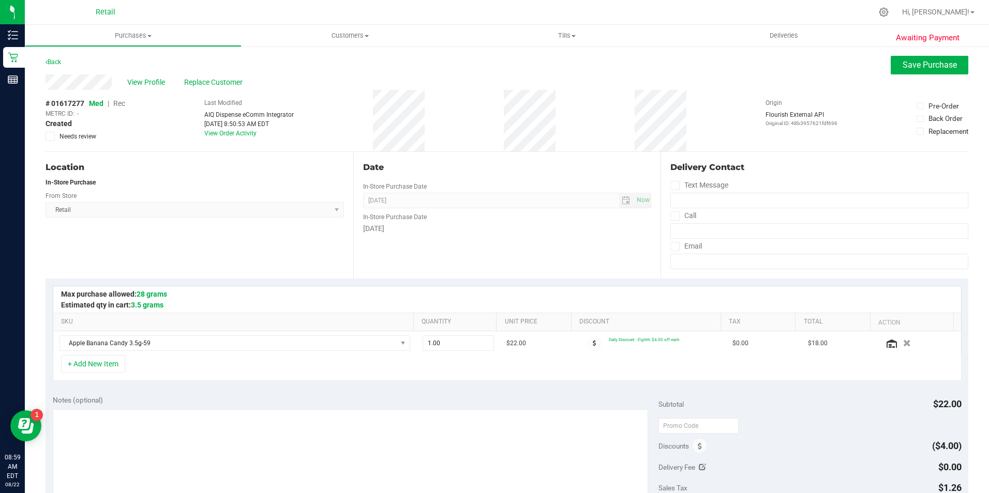
click at [117, 108] on span "Rec" at bounding box center [119, 103] width 12 height 8
click at [911, 66] on span "Save Purchase" at bounding box center [929, 65] width 54 height 10
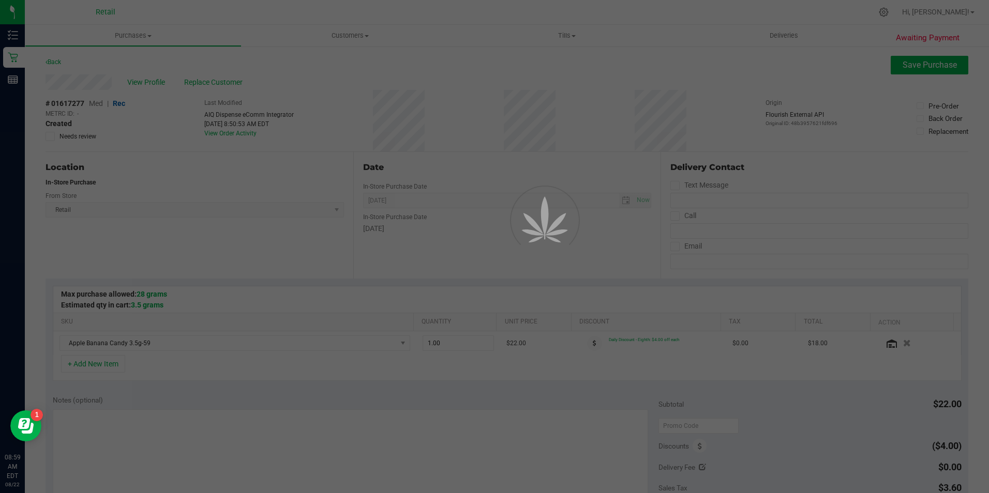
click at [153, 84] on div at bounding box center [494, 246] width 989 height 493
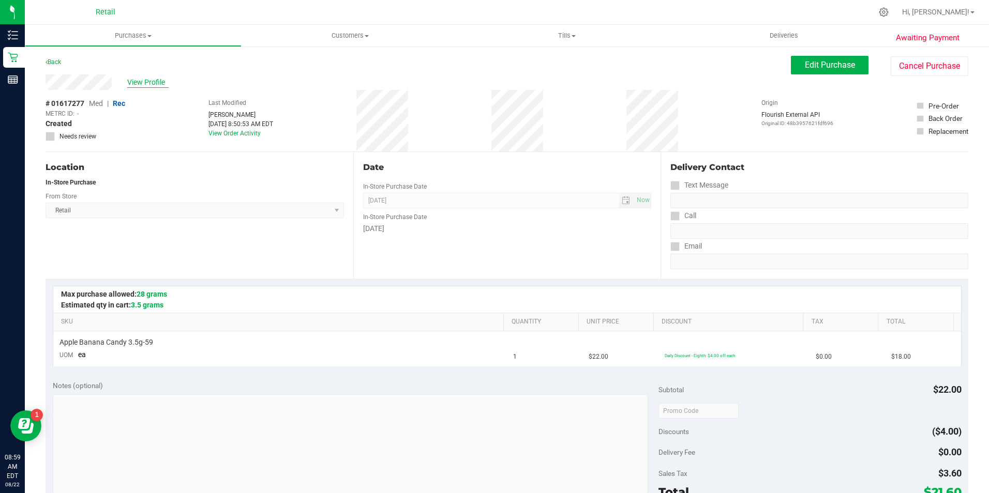
click at [158, 85] on span "View Profile" at bounding box center [147, 82] width 41 height 11
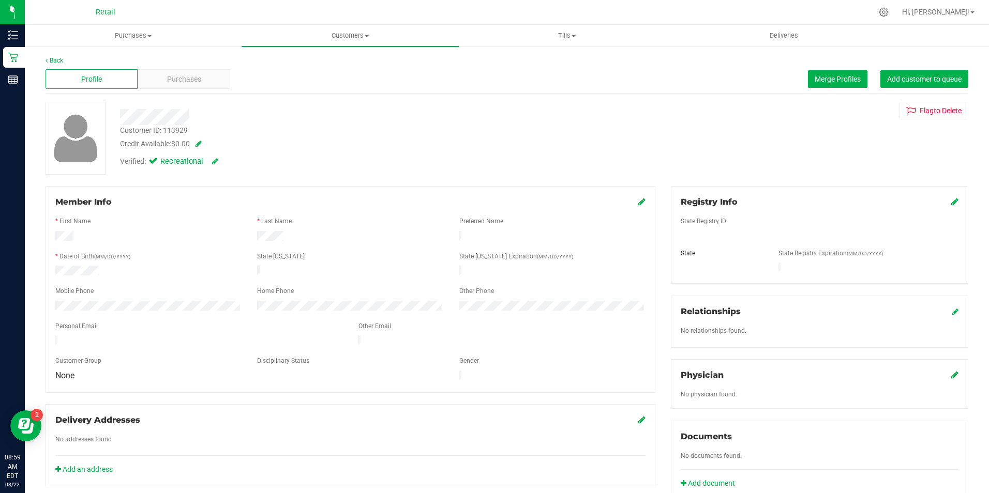
click at [203, 71] on div "Purchases" at bounding box center [184, 79] width 92 height 20
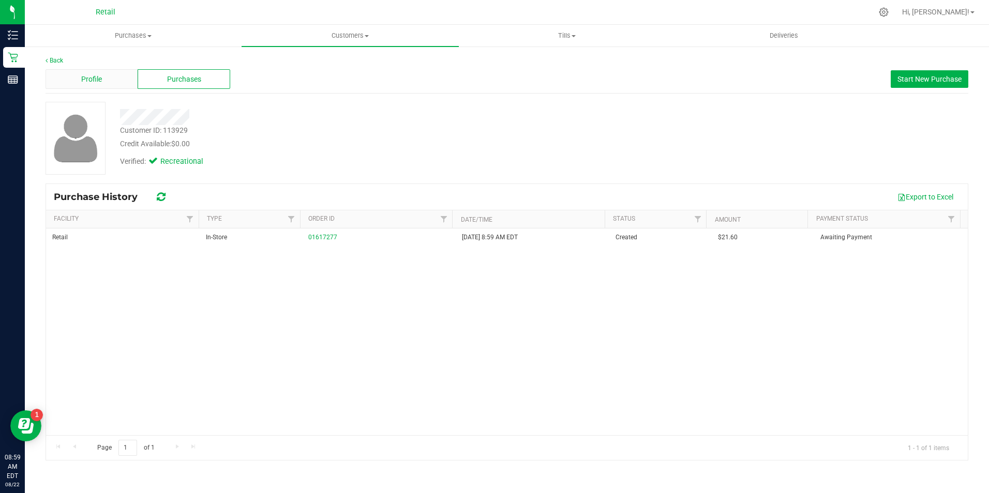
click at [109, 85] on div "Profile" at bounding box center [91, 79] width 92 height 20
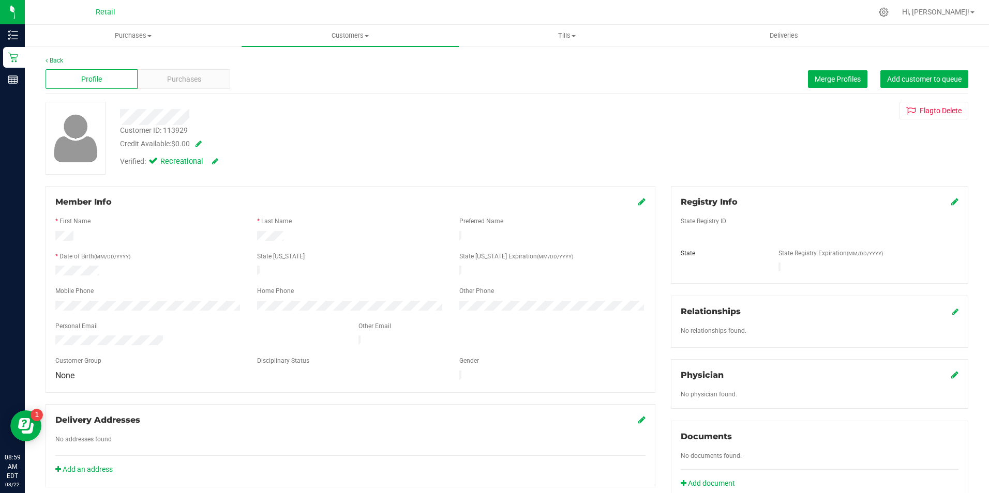
click at [843, 99] on div "Back Profile Purchases Merge Profiles Add customer to queue Customer ID: 113929…" at bounding box center [506, 384] width 922 height 656
click at [814, 79] on span "Merge Profiles" at bounding box center [837, 79] width 46 height 8
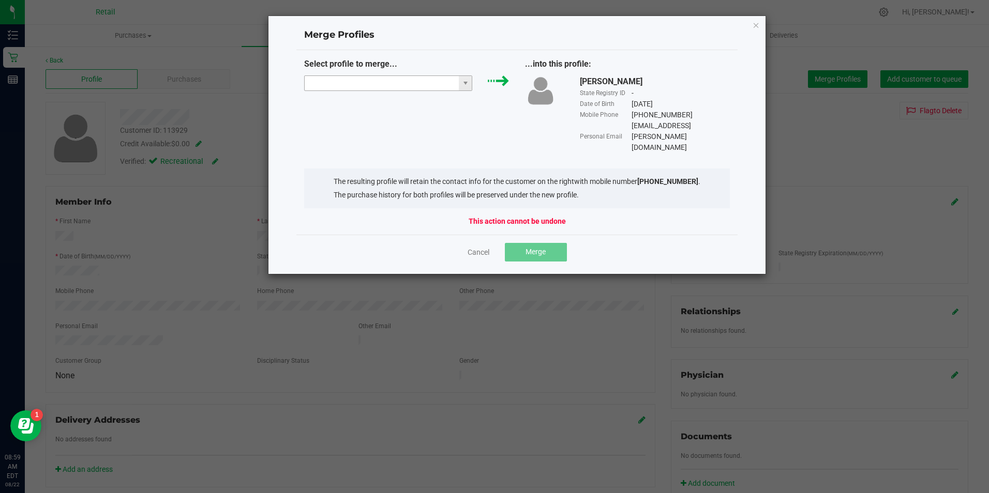
click at [416, 83] on input "NO DATA FOUND" at bounding box center [382, 83] width 155 height 14
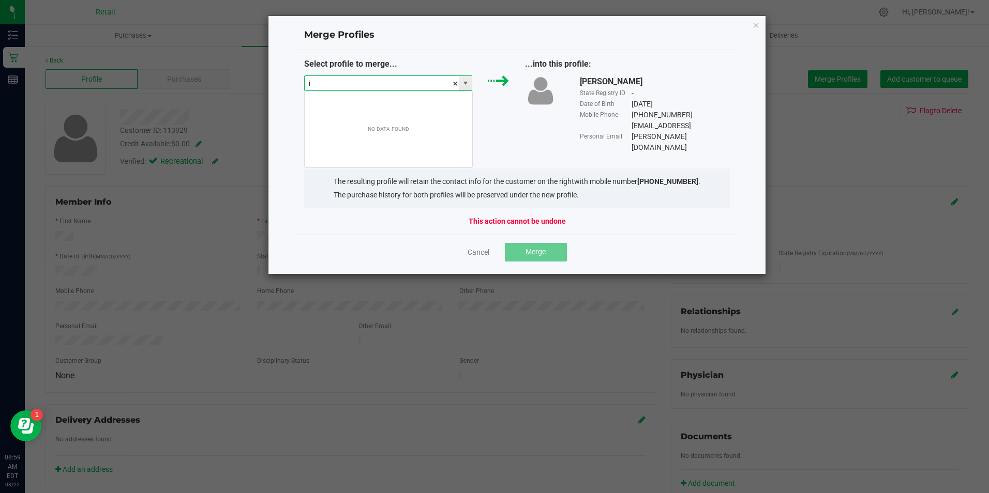
scroll to position [16, 168]
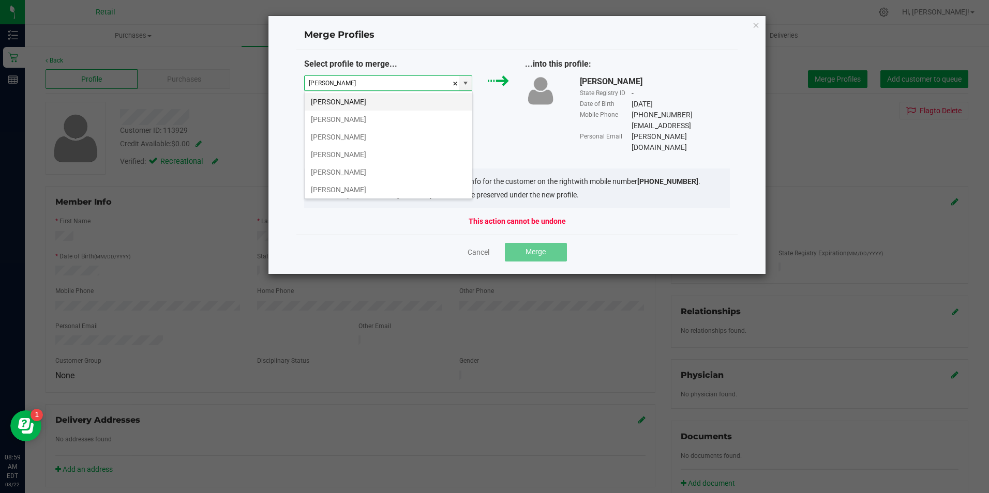
click at [397, 103] on li "jose gomez" at bounding box center [389, 102] width 168 height 18
click at [386, 119] on li "Jose Gomez" at bounding box center [389, 120] width 168 height 18
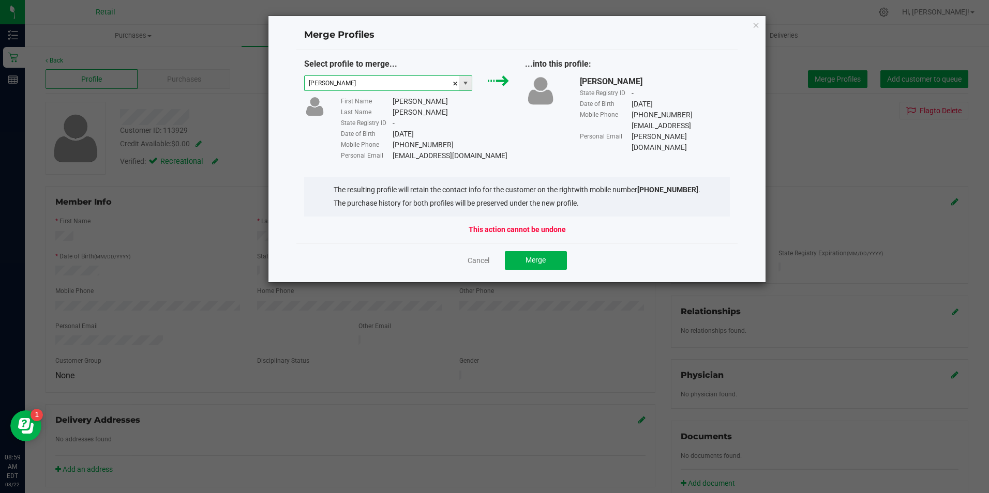
click at [419, 87] on input "Jose Gomez" at bounding box center [382, 83] width 155 height 14
click at [405, 89] on input "Jose Gomez" at bounding box center [382, 83] width 155 height 14
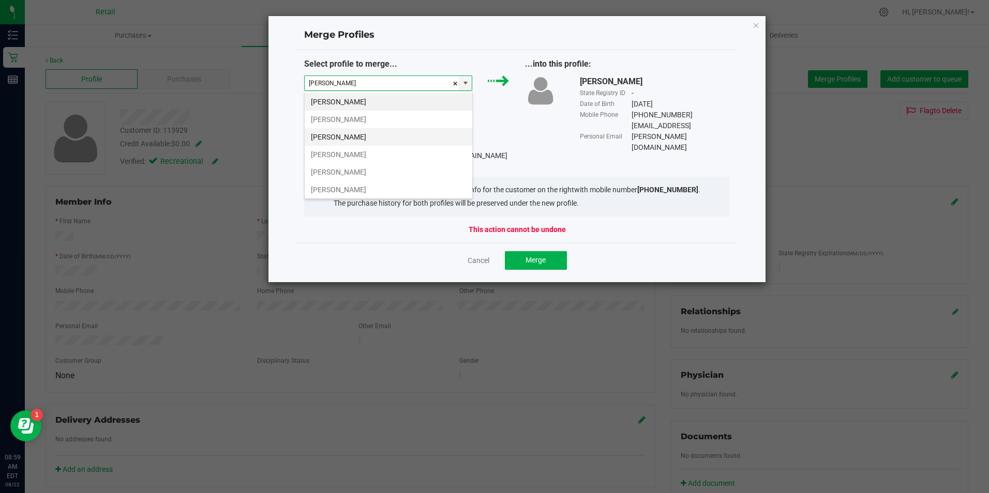
click at [340, 132] on li "Jose Gomez" at bounding box center [389, 137] width 168 height 18
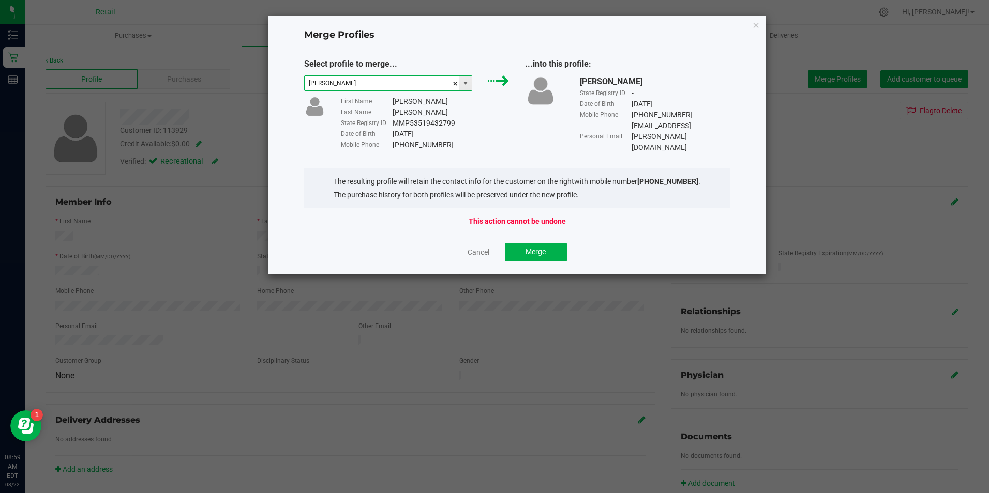
click at [424, 81] on input "Jose Gomez" at bounding box center [382, 83] width 155 height 14
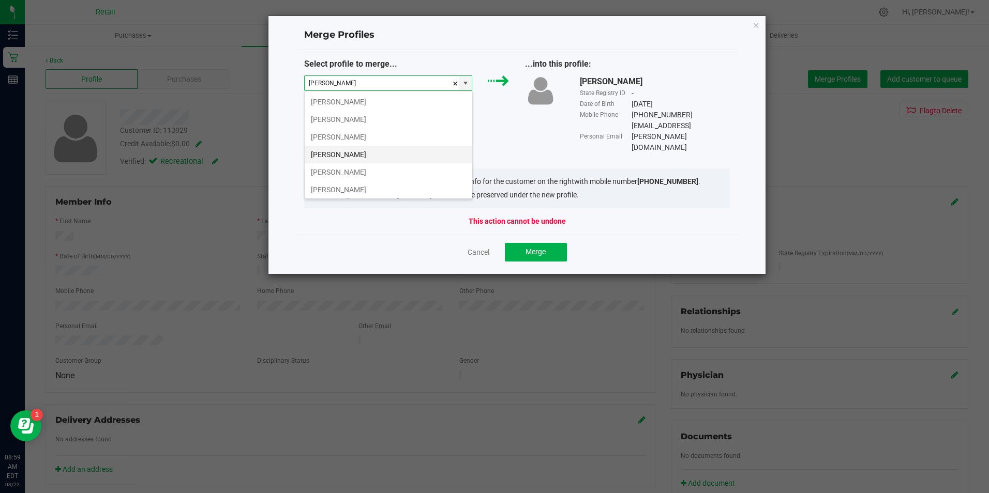
click at [360, 155] on li "jose gomez" at bounding box center [389, 155] width 168 height 18
click at [355, 170] on li "Jose Gomez" at bounding box center [389, 172] width 168 height 18
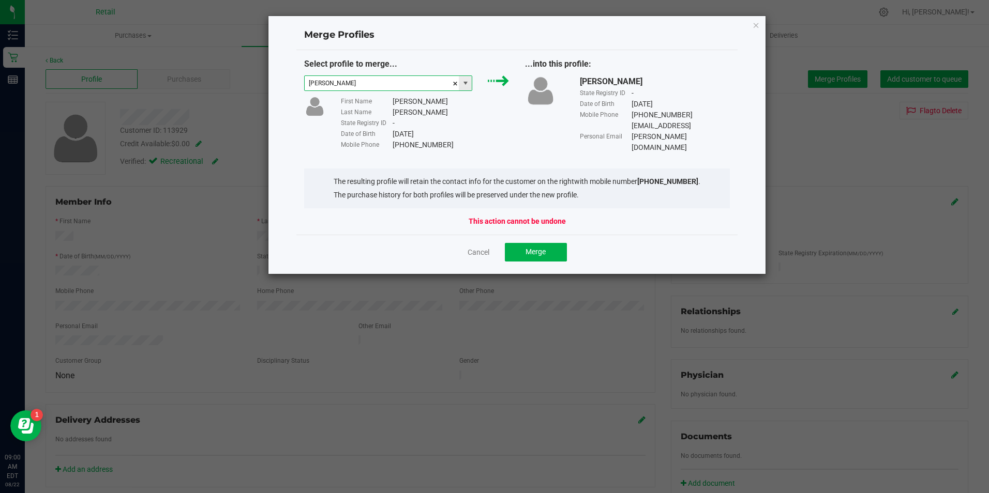
click at [418, 81] on input "Jose Gomez" at bounding box center [382, 83] width 155 height 14
click at [419, 78] on input "Jose Gomez" at bounding box center [382, 83] width 155 height 14
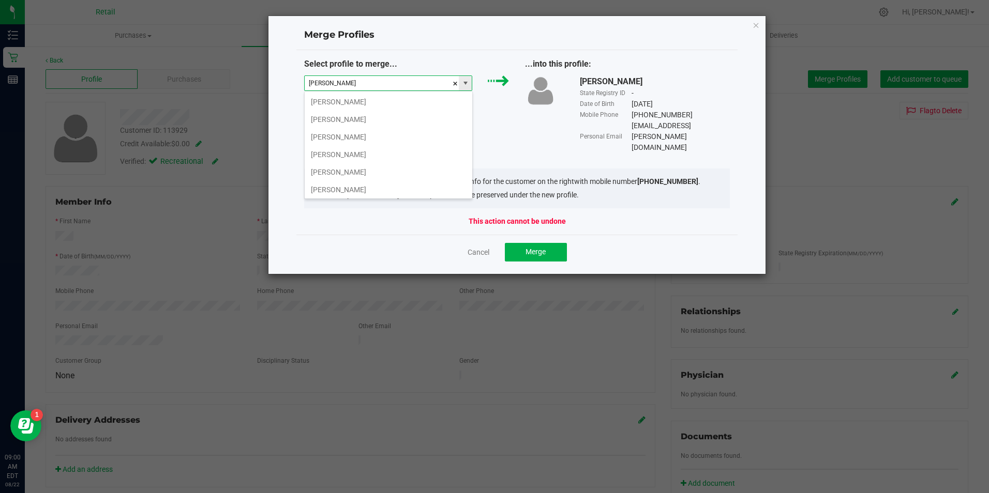
type input "Jose Gomez"
click at [374, 188] on li "Jose Gomez" at bounding box center [389, 190] width 168 height 18
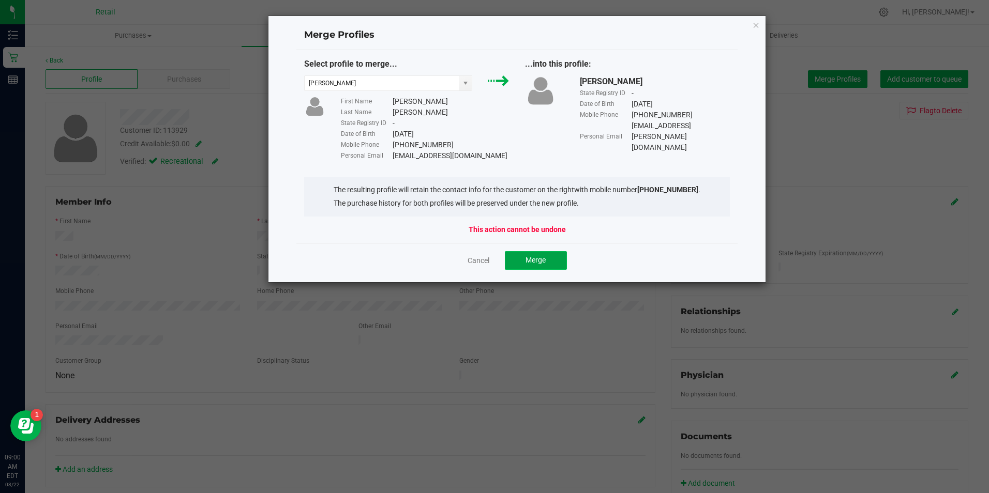
click at [545, 258] on span "Merge" at bounding box center [535, 260] width 20 height 8
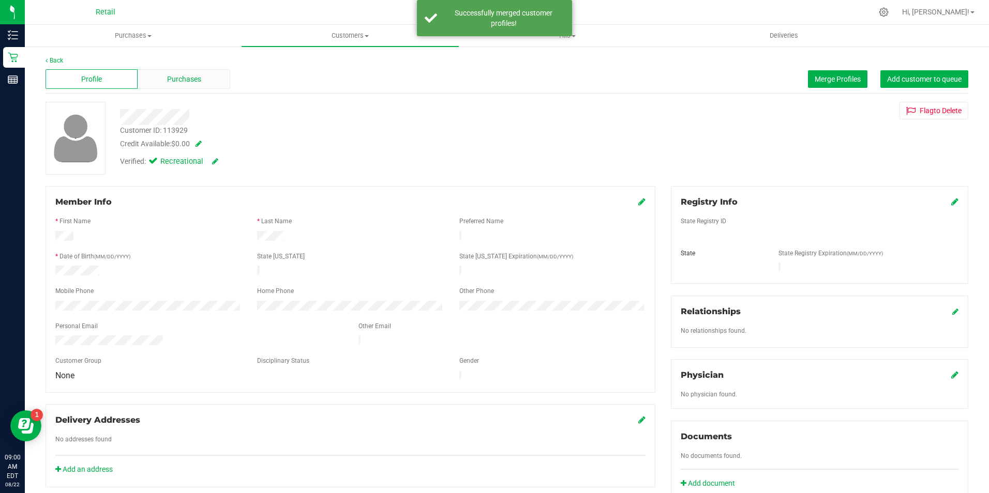
click at [175, 86] on div "Purchases" at bounding box center [184, 79] width 92 height 20
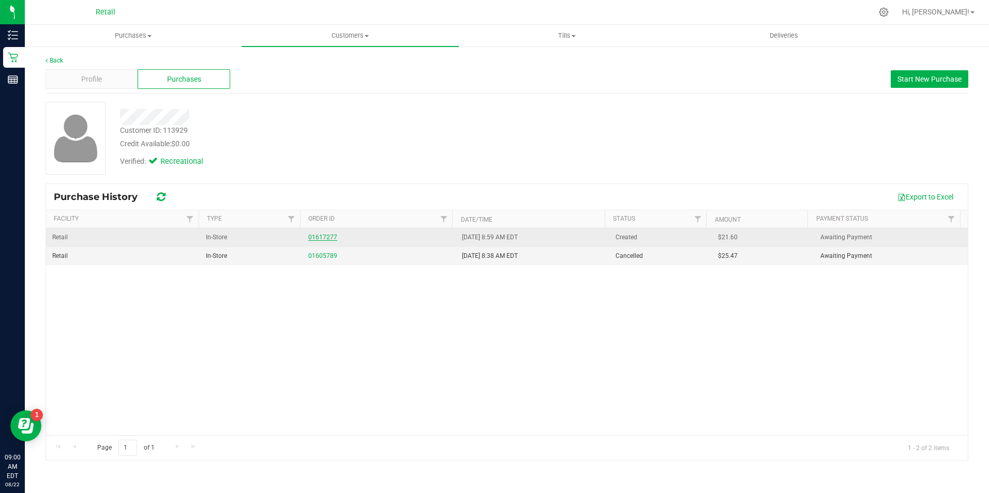
click at [318, 238] on link "01617277" at bounding box center [322, 237] width 29 height 7
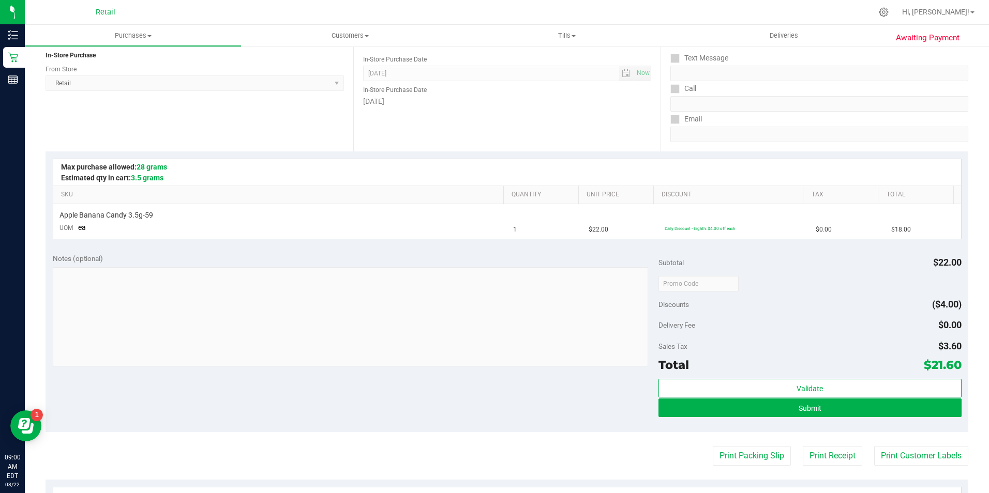
scroll to position [155, 0]
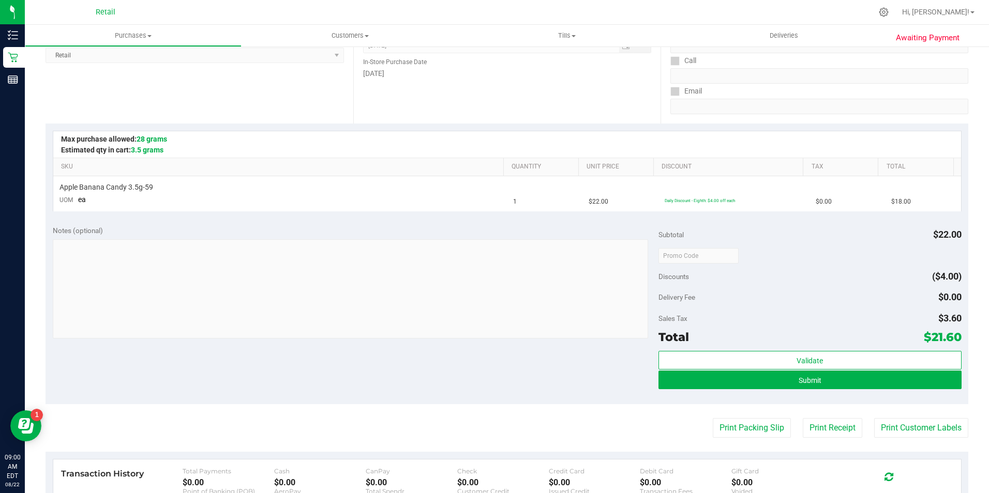
click at [769, 393] on div "Validate Submit" at bounding box center [809, 374] width 303 height 47
click at [782, 377] on button "Submit" at bounding box center [809, 380] width 303 height 19
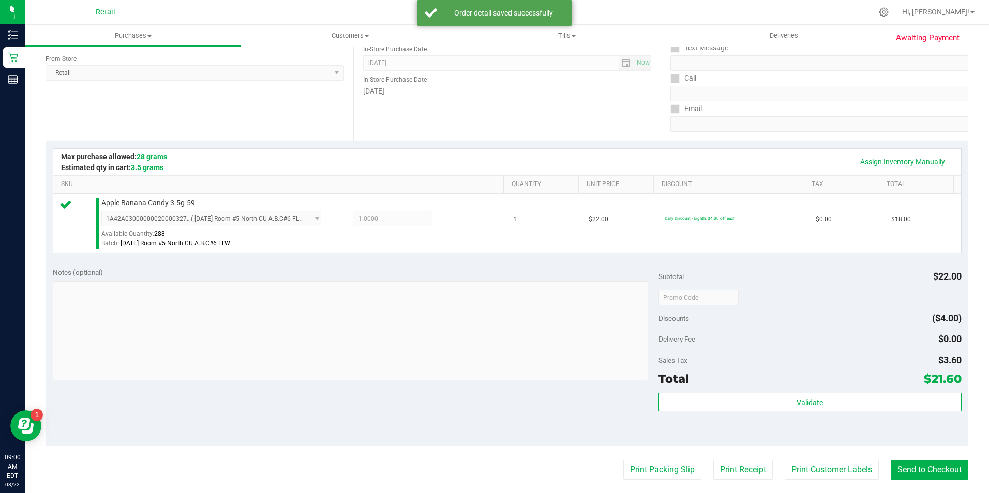
scroll to position [171, 0]
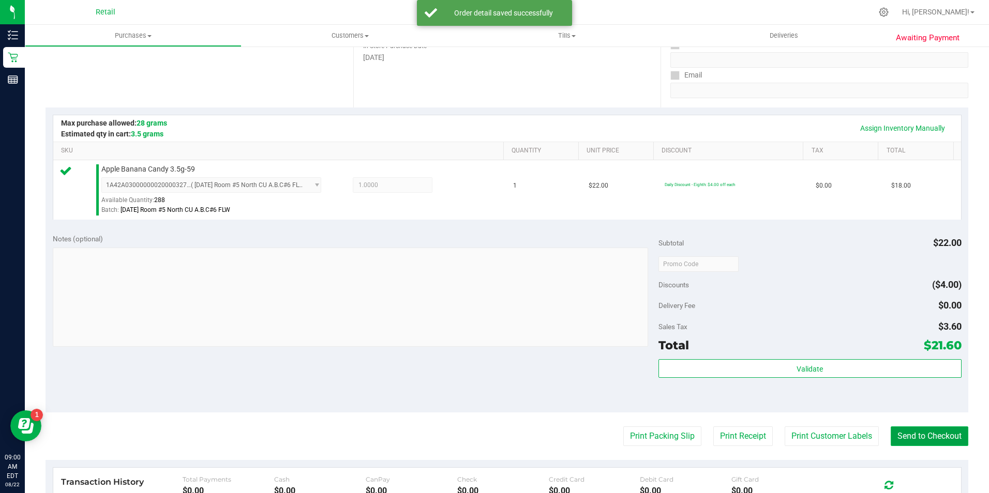
click at [908, 439] on button "Send to Checkout" at bounding box center [929, 437] width 78 height 20
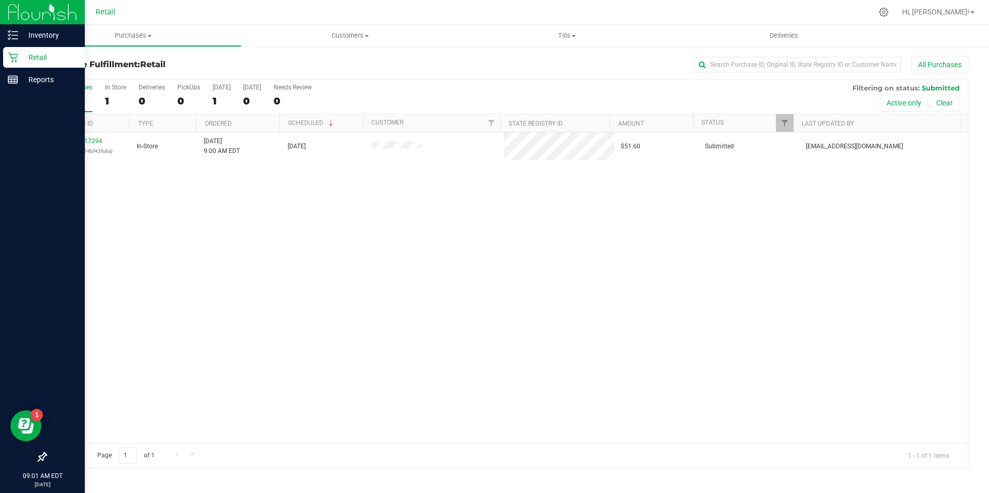
click at [10, 64] on div "Retail" at bounding box center [44, 57] width 82 height 21
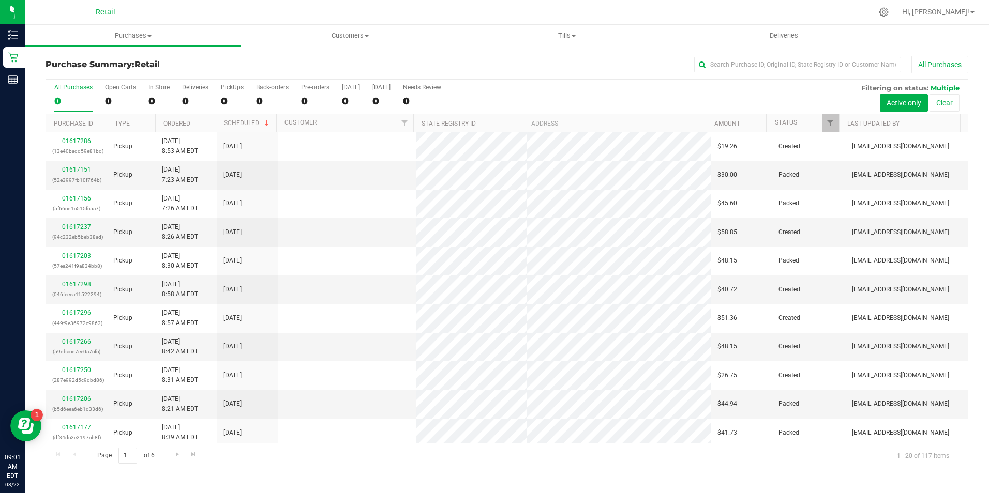
click at [145, 93] on div "All Purchases 0 Open Carts 0 In Store 0 Deliveries 0 PickUps 0 Back-orders 0 Pr…" at bounding box center [506, 97] width 921 height 35
click at [156, 108] on label "In Store 0" at bounding box center [158, 98] width 21 height 28
click at [0, 0] on input "In Store 0" at bounding box center [0, 0] width 0 height 0
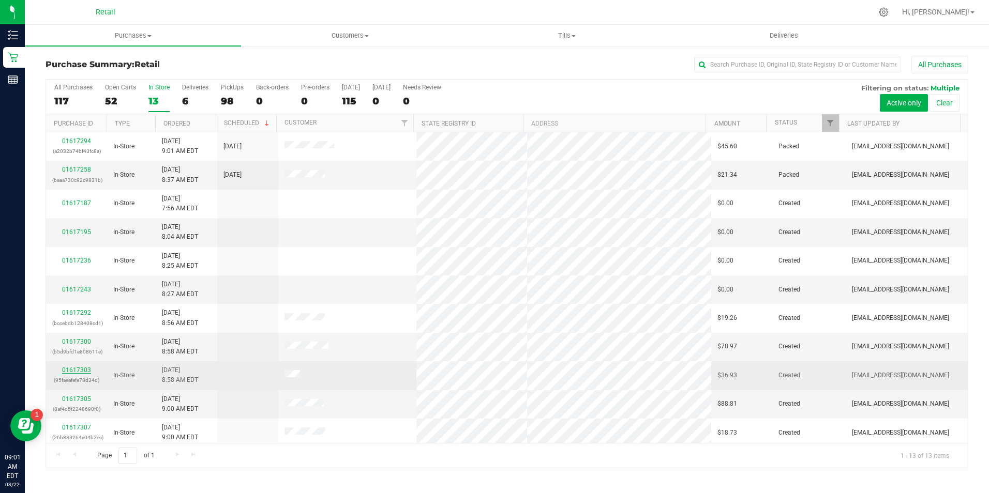
click at [86, 371] on link "01617303" at bounding box center [76, 370] width 29 height 7
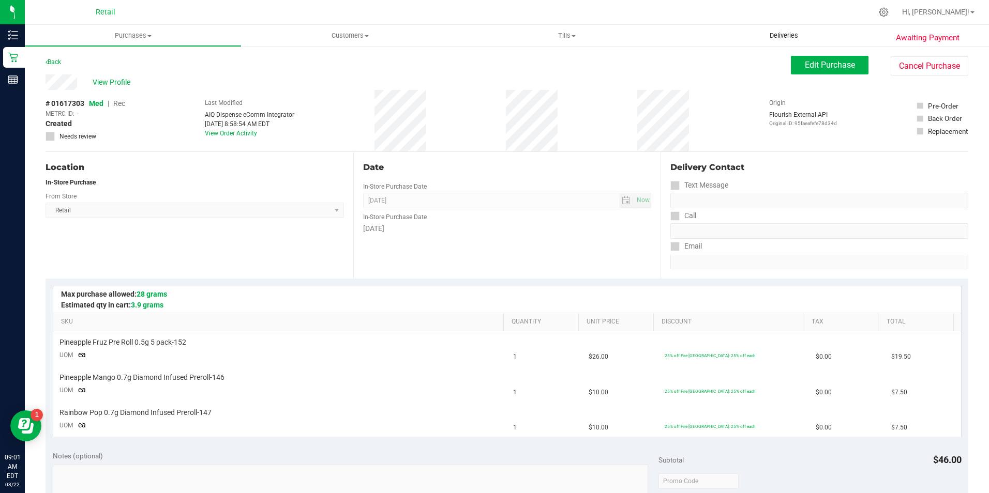
click at [857, 38] on uib-tab-heading "Deliveries" at bounding box center [784, 35] width 216 height 21
click at [804, 65] on span "Edit Purchase" at bounding box center [829, 65] width 50 height 10
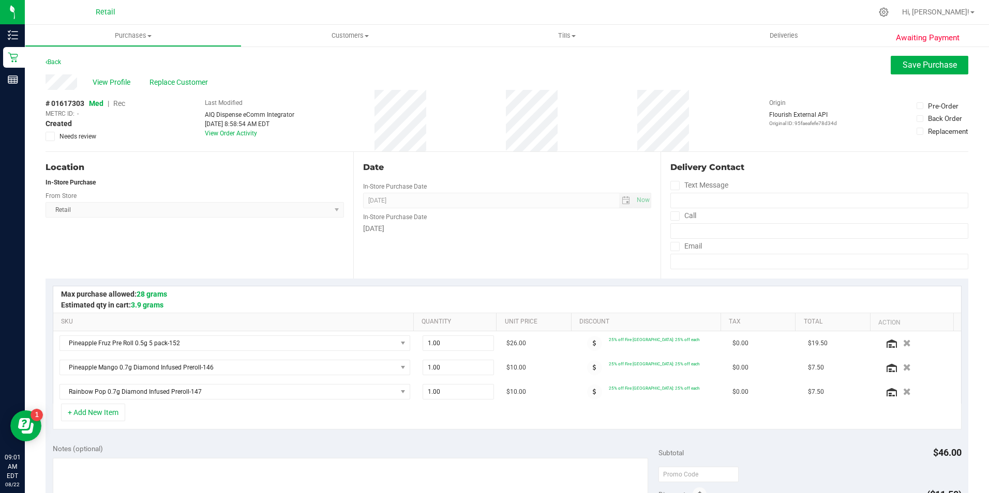
drag, startPoint x: 120, startPoint y: 101, endPoint x: 115, endPoint y: 105, distance: 7.0
click at [115, 105] on span "Rec" at bounding box center [119, 103] width 12 height 8
click at [902, 65] on span "Save Purchase" at bounding box center [929, 65] width 54 height 10
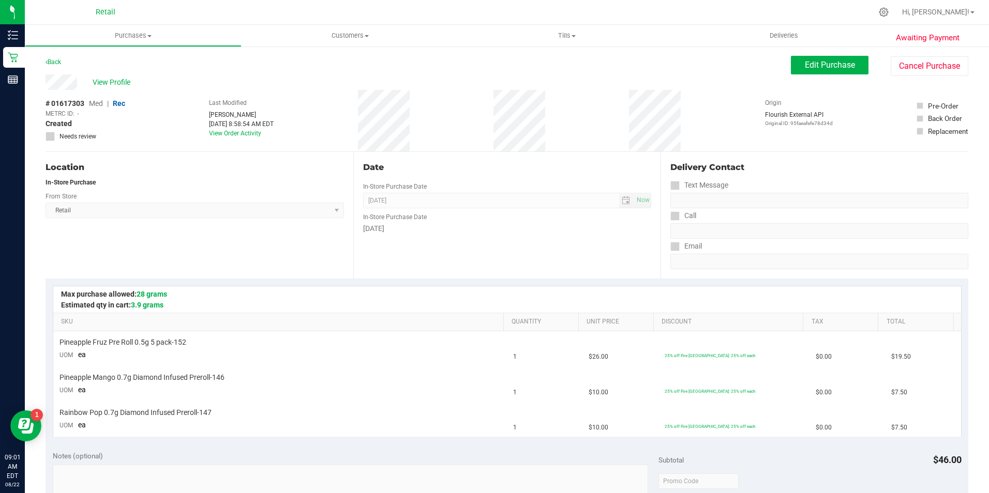
click at [123, 82] on span "View Profile" at bounding box center [113, 82] width 41 height 11
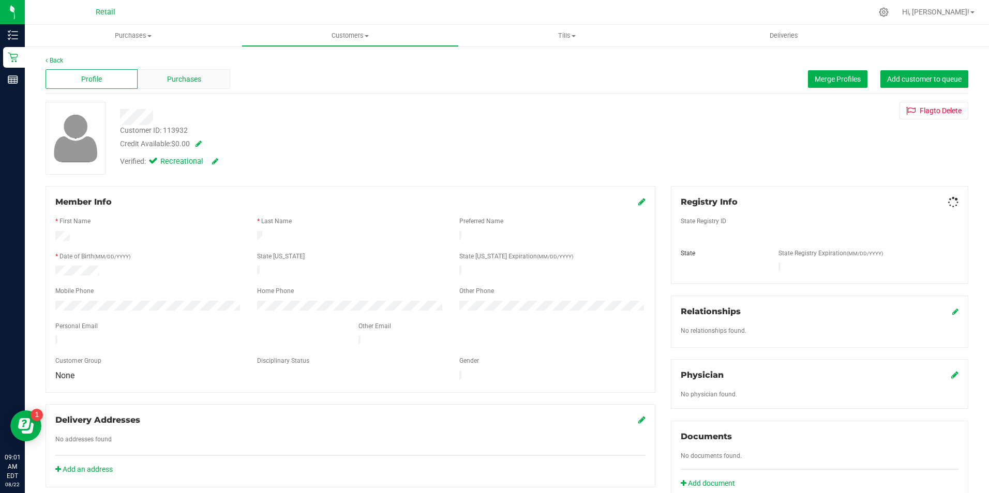
click at [204, 84] on div "Purchases" at bounding box center [184, 79] width 92 height 20
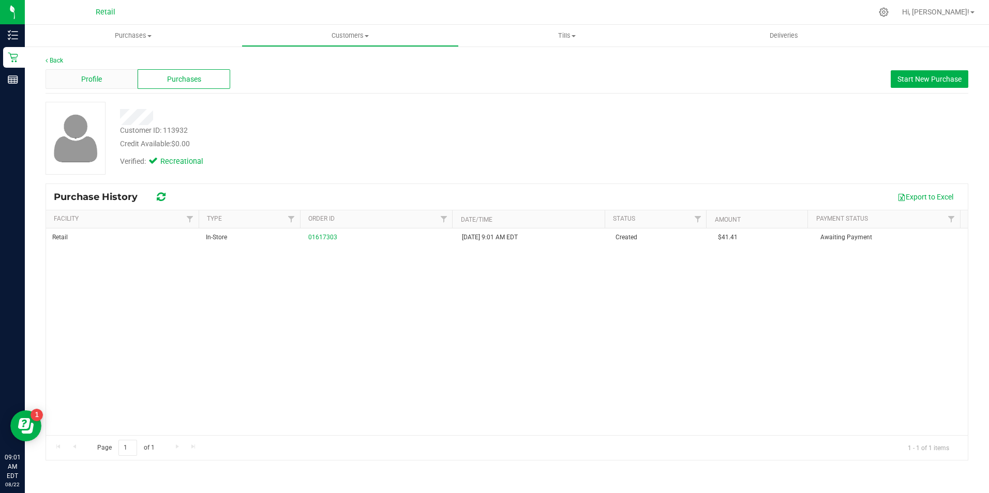
click at [104, 80] on div "Profile" at bounding box center [91, 79] width 92 height 20
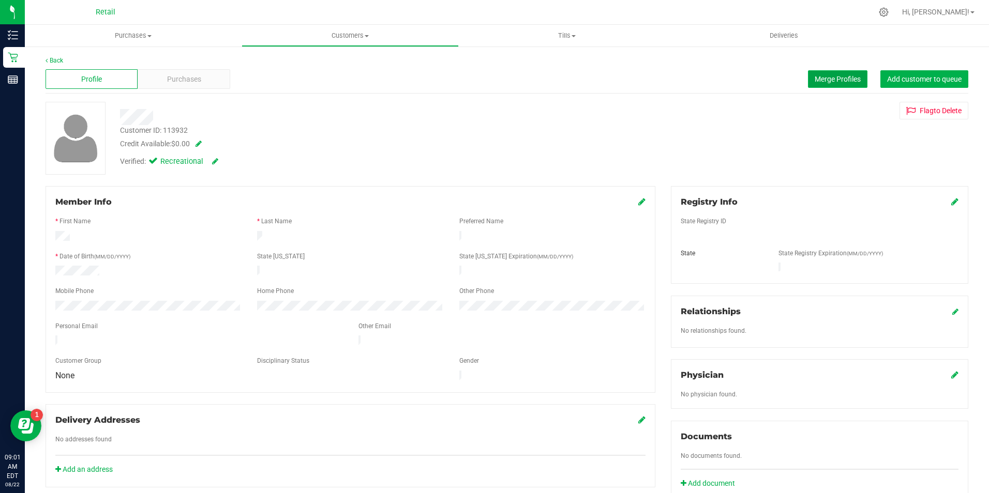
click at [826, 77] on span "Merge Profiles" at bounding box center [837, 79] width 46 height 8
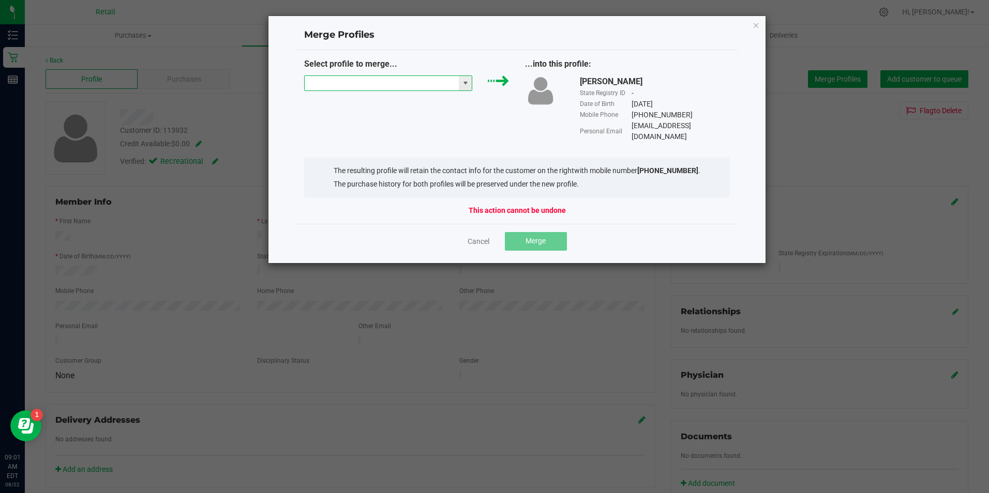
click at [418, 78] on input "NO DATA FOUND" at bounding box center [382, 83] width 155 height 14
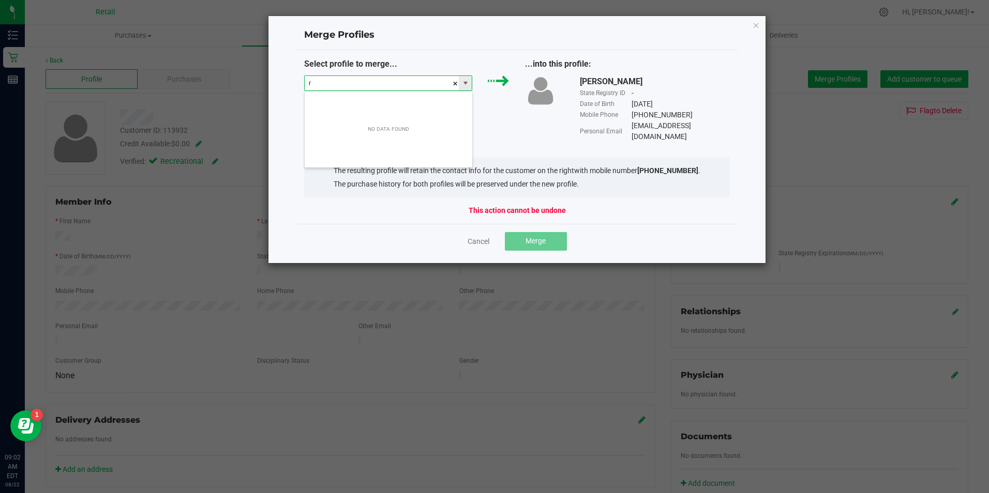
scroll to position [16, 168]
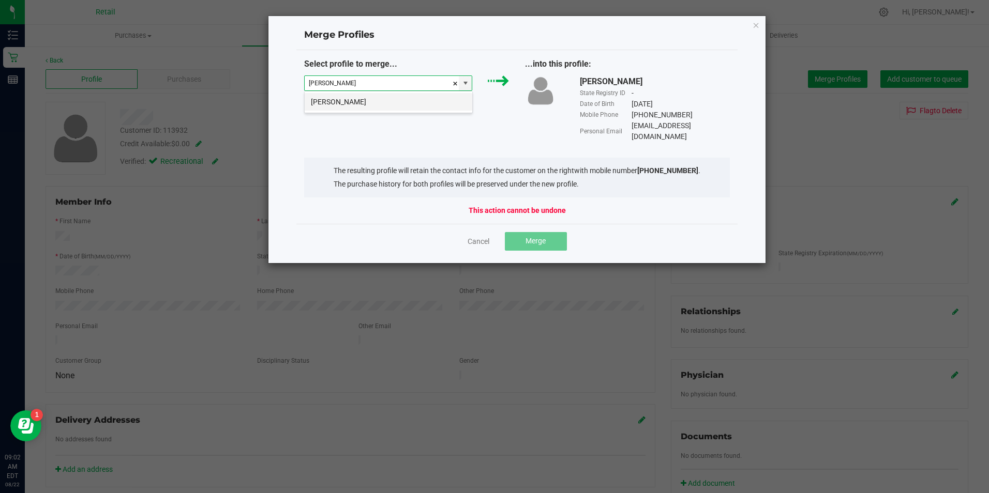
click at [396, 102] on li "robert tinaro" at bounding box center [389, 102] width 168 height 18
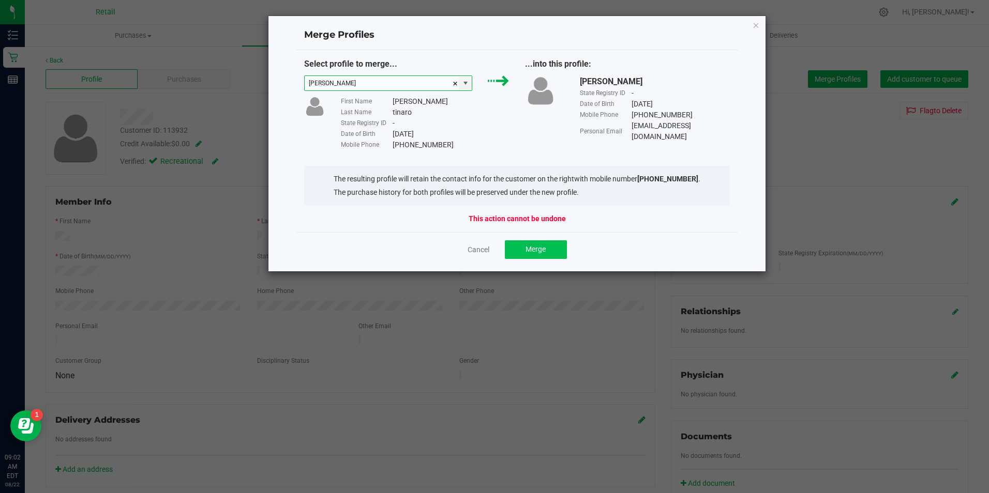
type input "robert tinaro"
click at [524, 251] on button "Merge" at bounding box center [536, 249] width 62 height 19
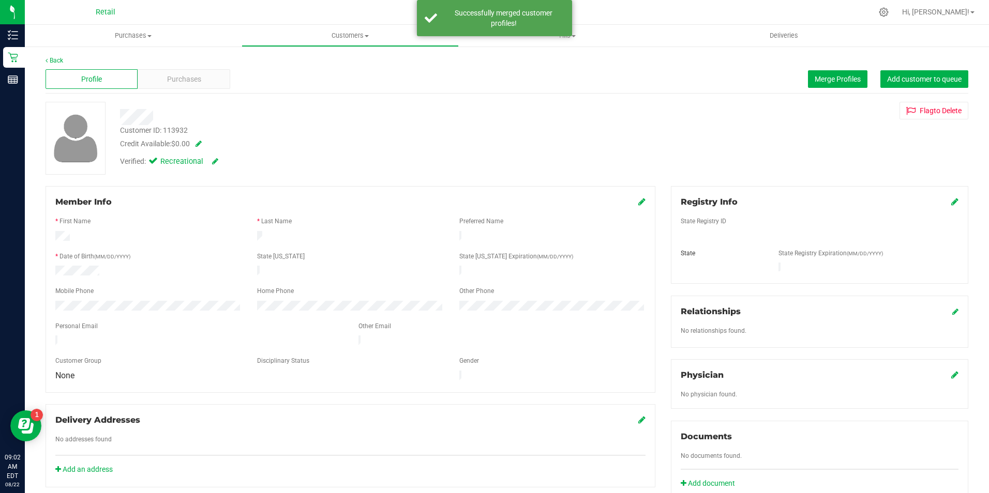
drag, startPoint x: 641, startPoint y: 206, endPoint x: 631, endPoint y: 201, distance: 10.4
click at [641, 205] on div "Member Info * First Name * Last Name Preferred Name * Date of Birth (MM/DD/YYYY…" at bounding box center [350, 289] width 610 height 207
click at [632, 201] on div "Member Info" at bounding box center [350, 202] width 590 height 12
click at [638, 204] on icon at bounding box center [641, 201] width 7 height 8
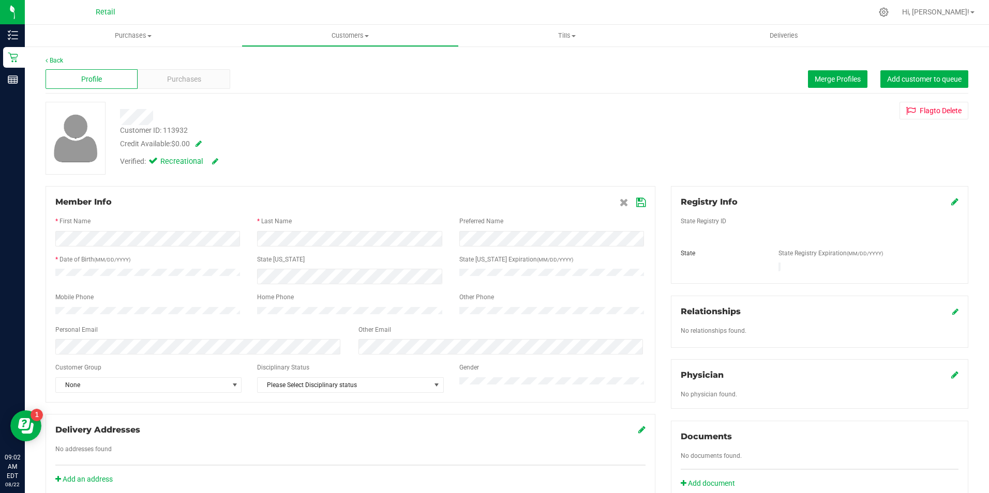
click at [640, 199] on icon at bounding box center [640, 203] width 9 height 8
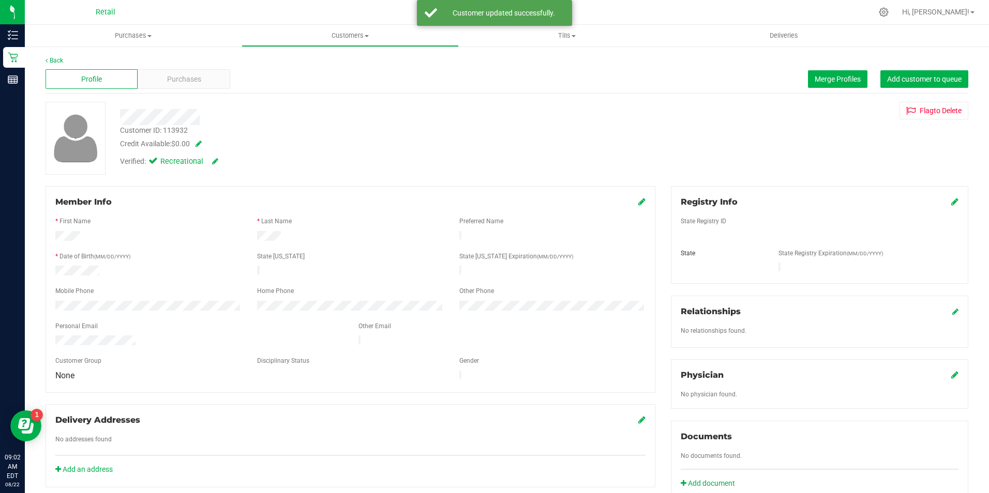
click at [189, 65] on div "Back" at bounding box center [506, 60] width 922 height 9
click at [190, 76] on span "Purchases" at bounding box center [184, 79] width 34 height 11
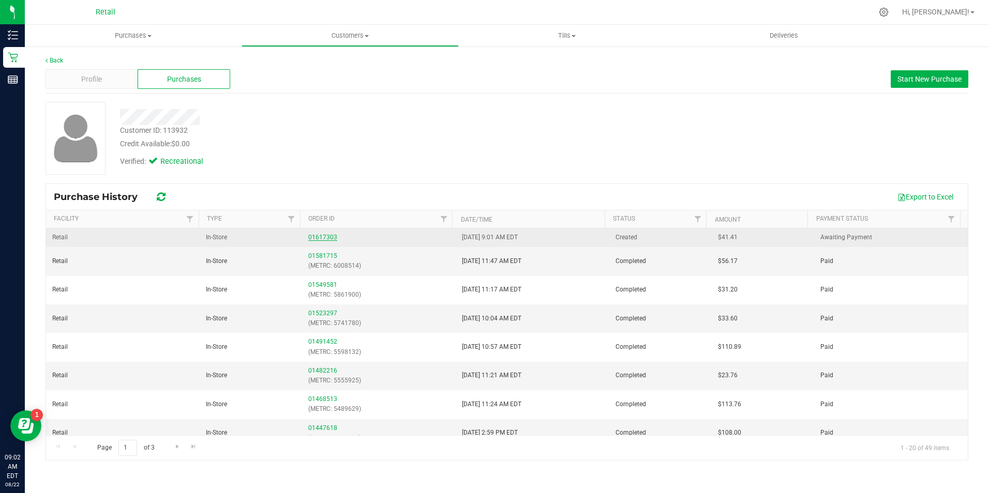
click at [311, 239] on link "01617303" at bounding box center [322, 237] width 29 height 7
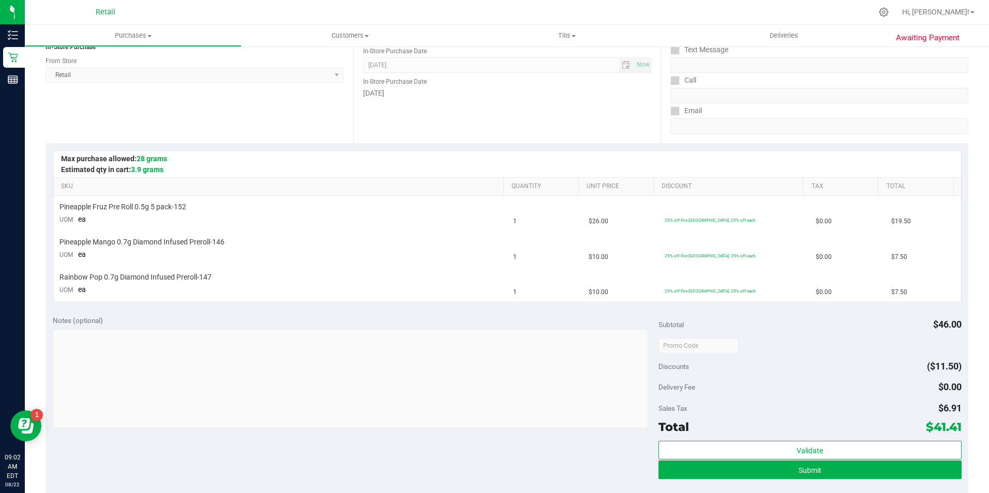
scroll to position [142, 0]
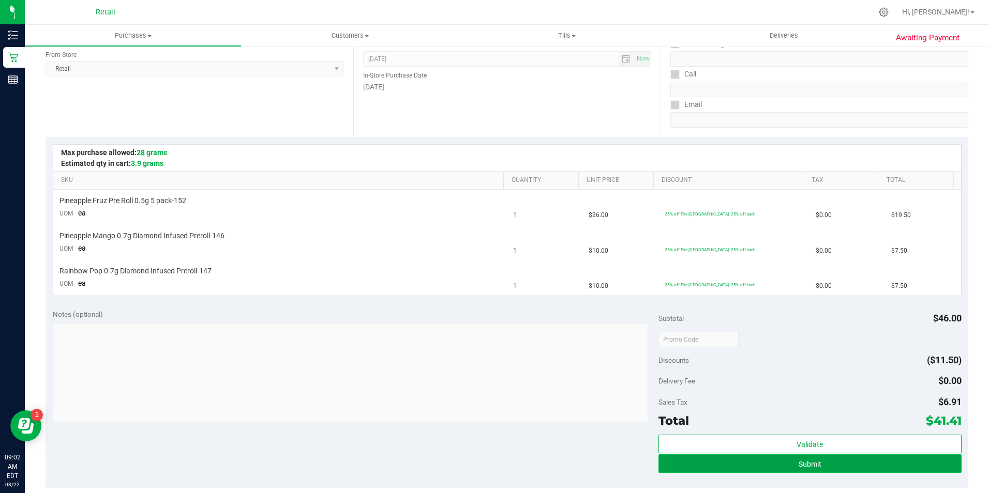
click at [776, 461] on button "Submit" at bounding box center [809, 463] width 303 height 19
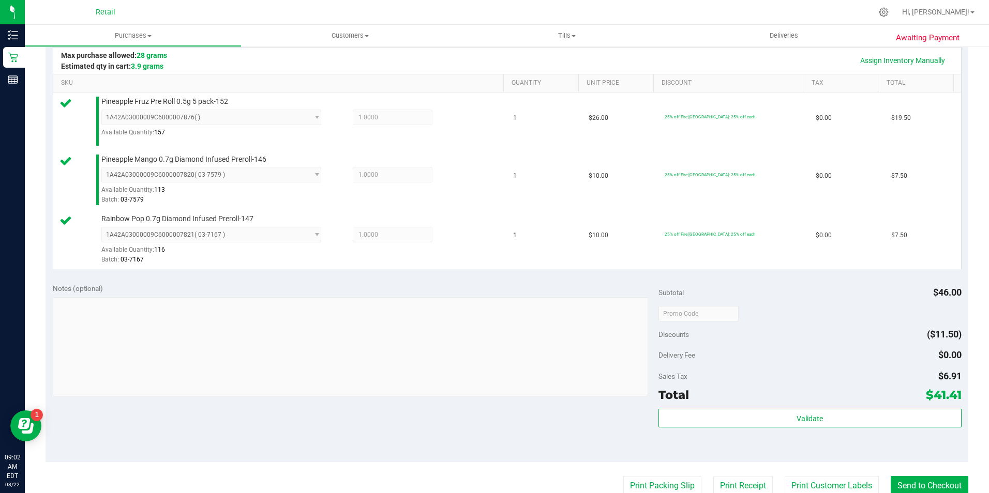
scroll to position [362, 0]
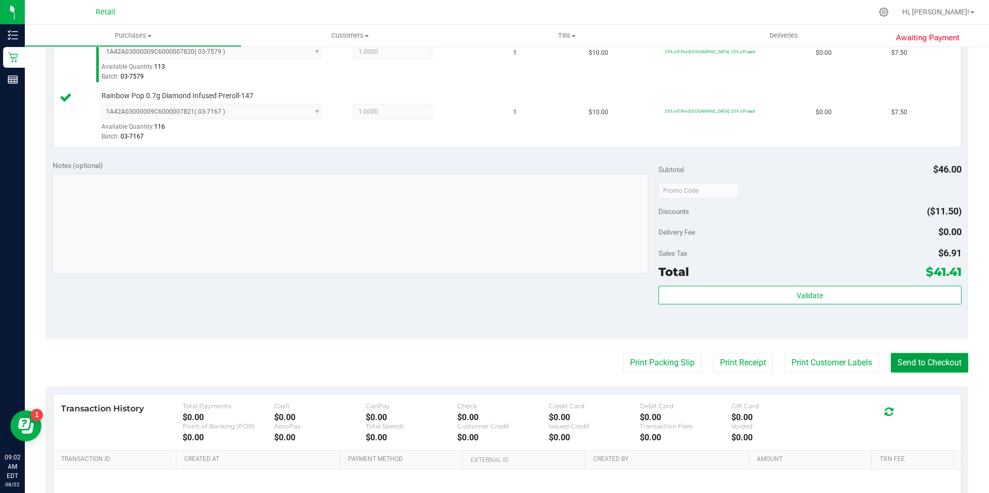
click at [897, 369] on button "Send to Checkout" at bounding box center [929, 363] width 78 height 20
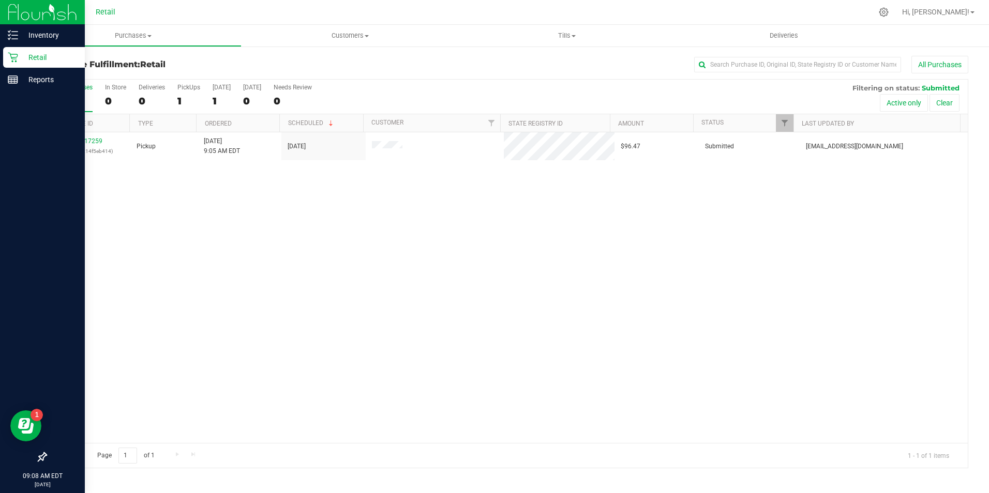
click at [18, 57] on icon at bounding box center [13, 57] width 10 height 10
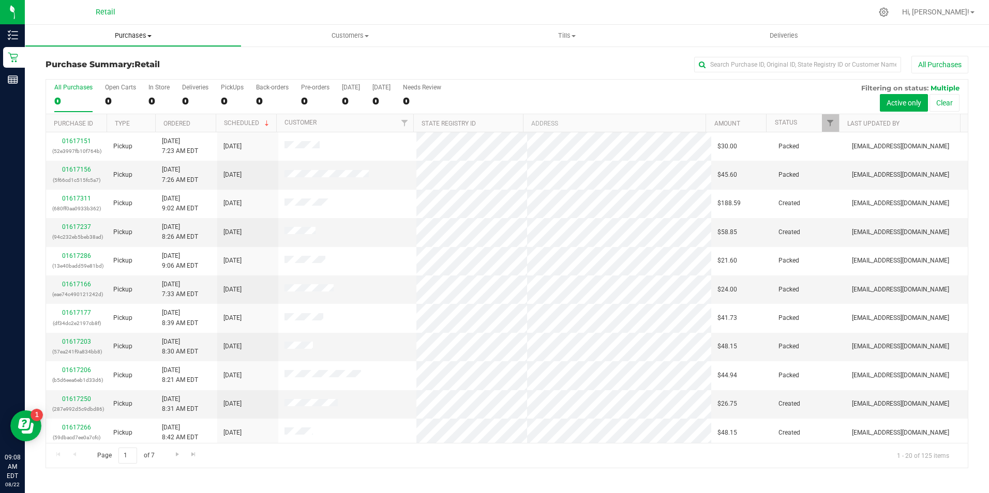
click at [140, 34] on span "Purchases" at bounding box center [133, 35] width 216 height 9
click at [107, 77] on li "Fulfillment" at bounding box center [133, 75] width 217 height 12
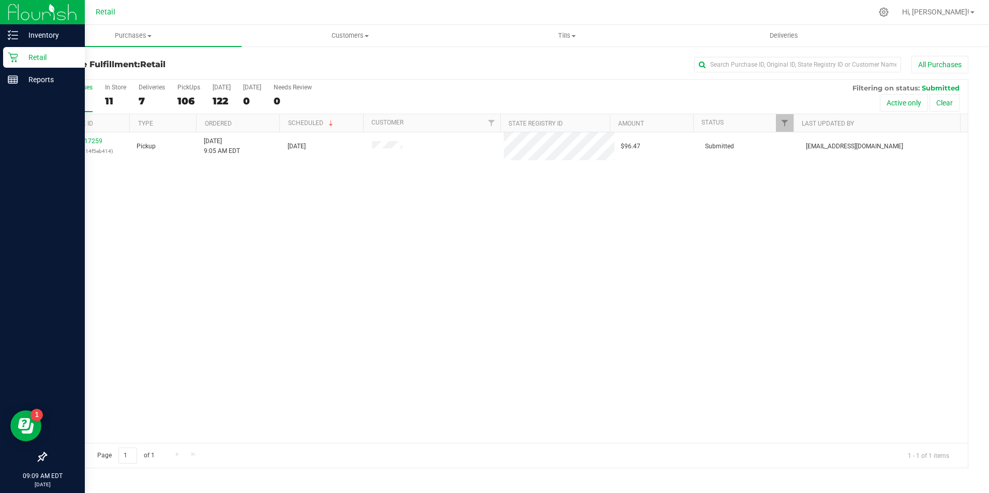
click at [9, 49] on div "Retail" at bounding box center [44, 57] width 82 height 21
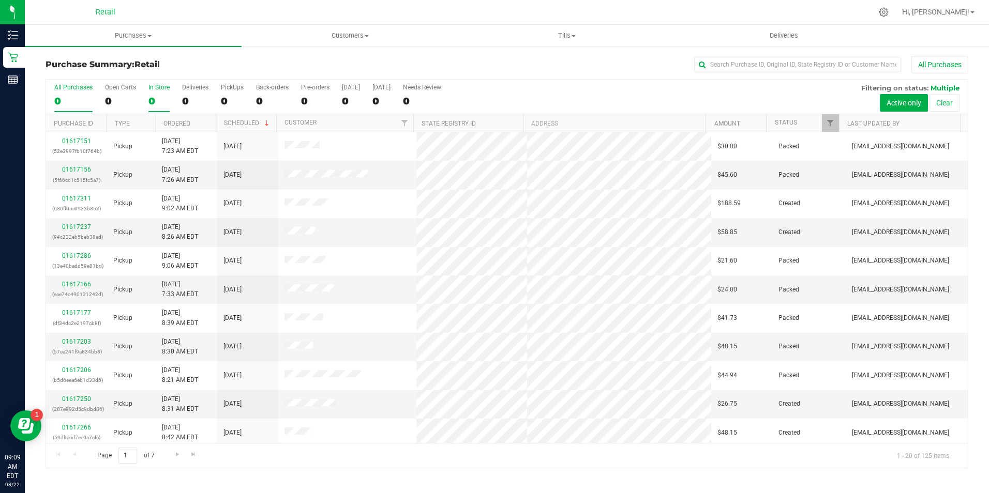
click at [160, 110] on label "In Store 0" at bounding box center [158, 98] width 21 height 28
click at [0, 0] on input "In Store 0" at bounding box center [0, 0] width 0 height 0
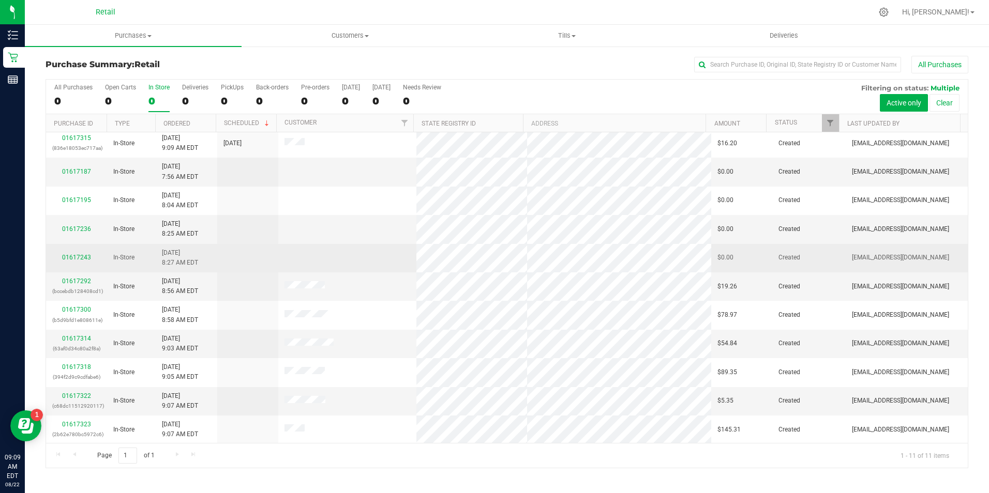
scroll to position [4, 0]
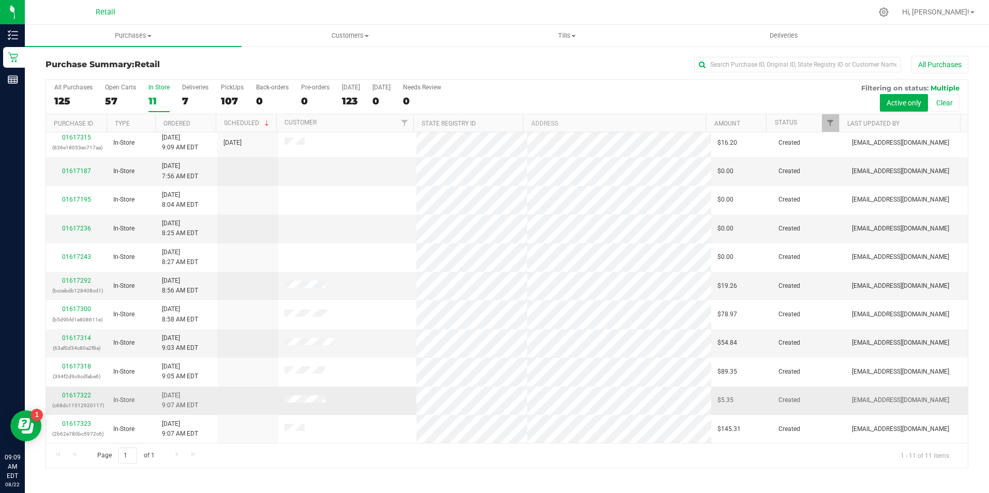
click at [82, 391] on div "01617322 (c68dc11512920117)" at bounding box center [76, 401] width 49 height 20
click at [75, 395] on link "01617322" at bounding box center [76, 395] width 29 height 7
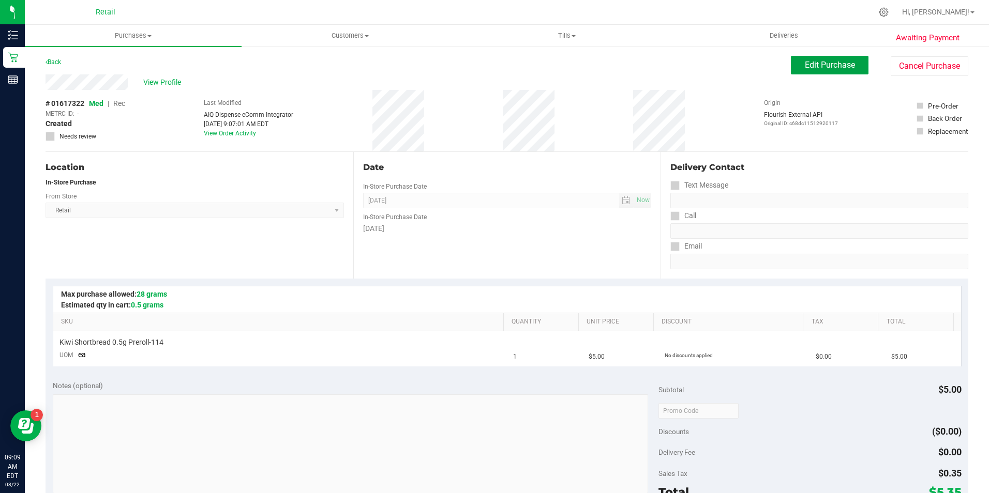
drag, startPoint x: 858, startPoint y: 64, endPoint x: 567, endPoint y: 73, distance: 290.7
click at [857, 66] on button "Edit Purchase" at bounding box center [830, 65] width 78 height 19
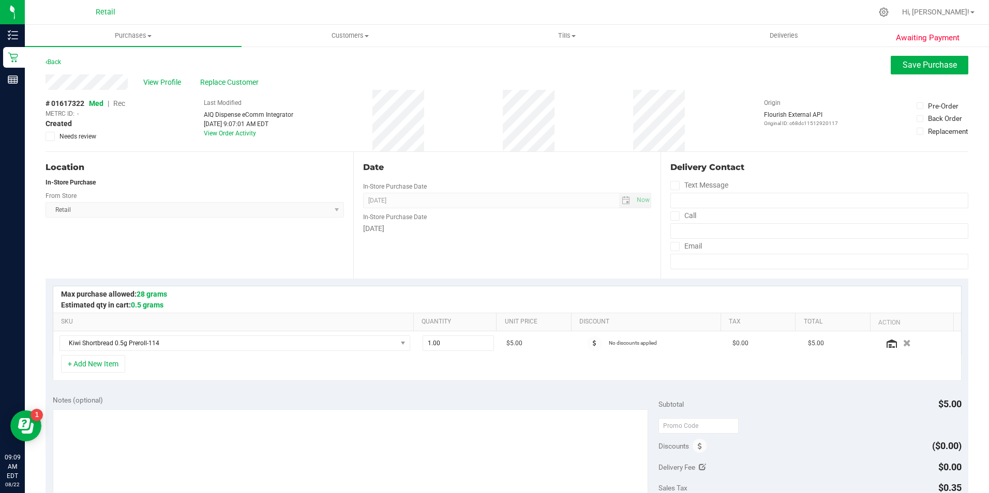
click at [115, 105] on span "Rec" at bounding box center [119, 103] width 12 height 8
click at [920, 62] on span "Save Purchase" at bounding box center [929, 65] width 54 height 10
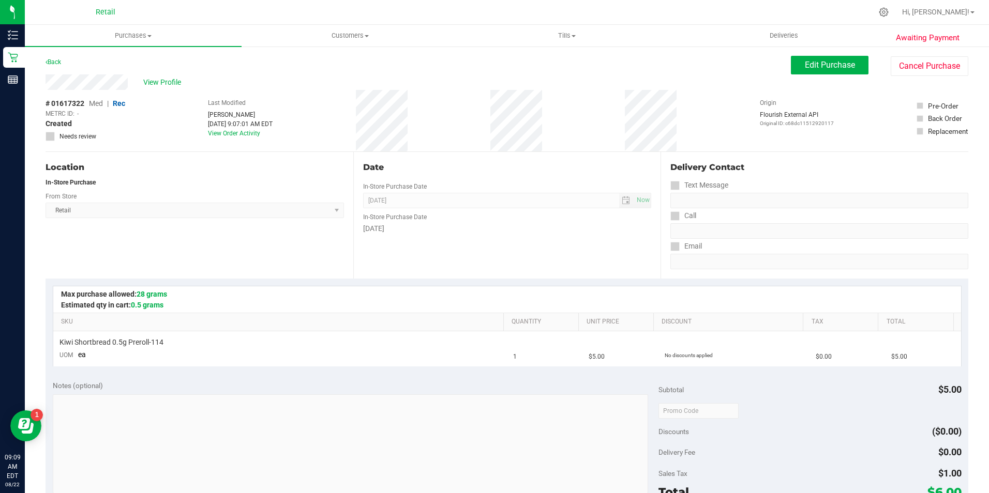
click at [166, 82] on span "View Profile" at bounding box center [163, 82] width 41 height 11
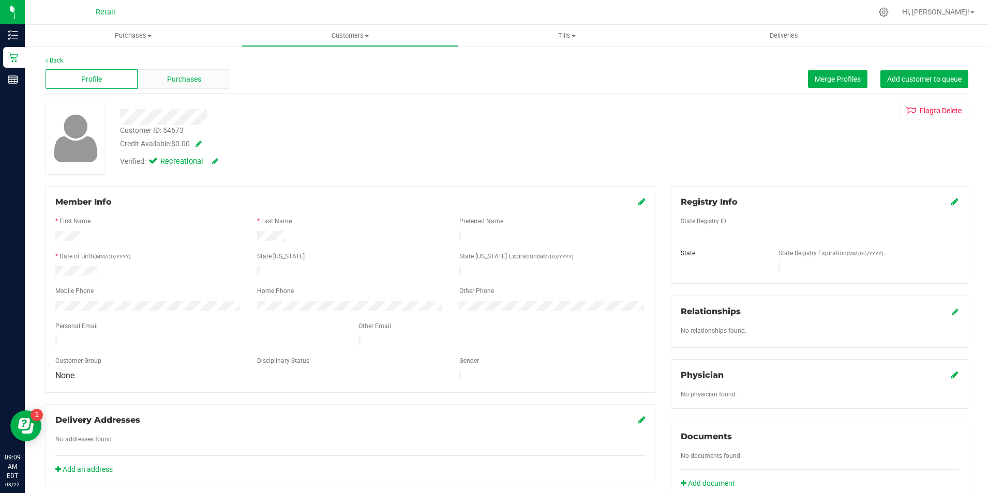
click at [198, 78] on span "Purchases" at bounding box center [184, 79] width 34 height 11
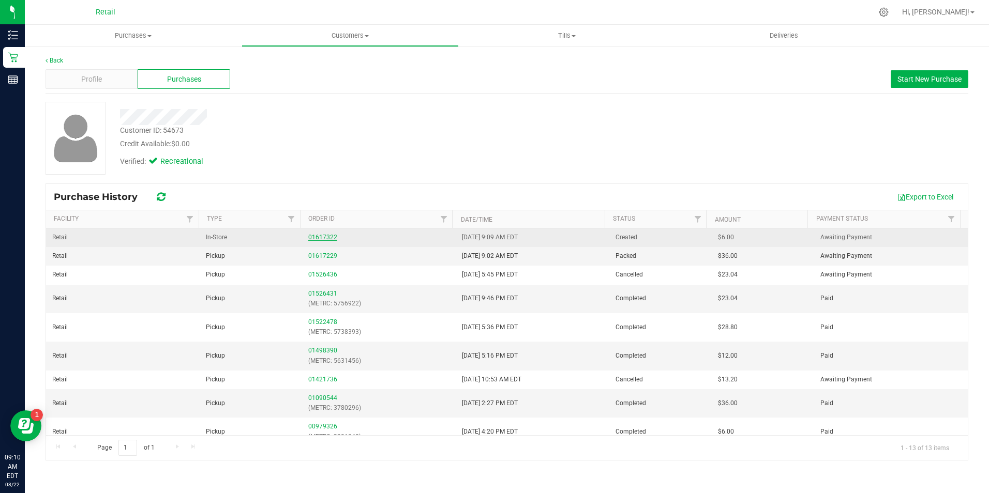
click at [319, 237] on link "01617322" at bounding box center [322, 237] width 29 height 7
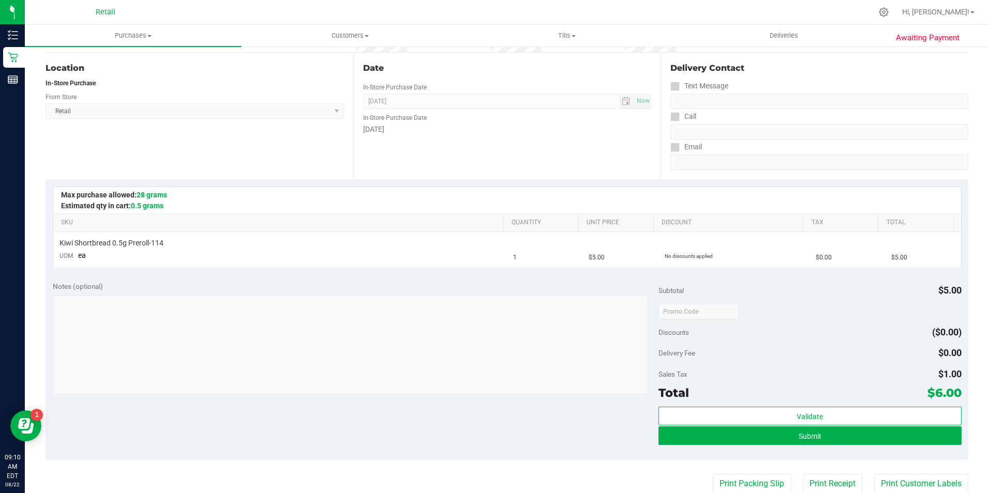
scroll to position [103, 0]
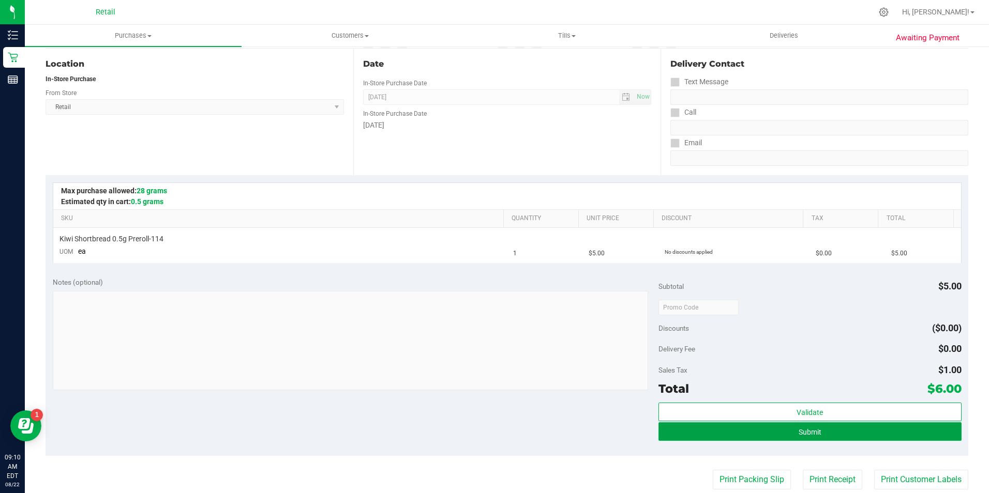
click at [749, 428] on button "Submit" at bounding box center [809, 431] width 303 height 19
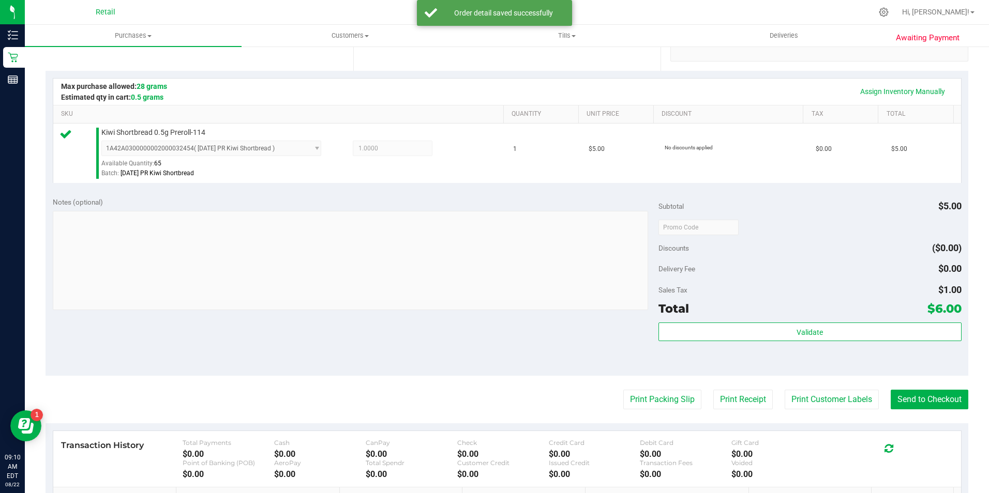
scroll to position [259, 0]
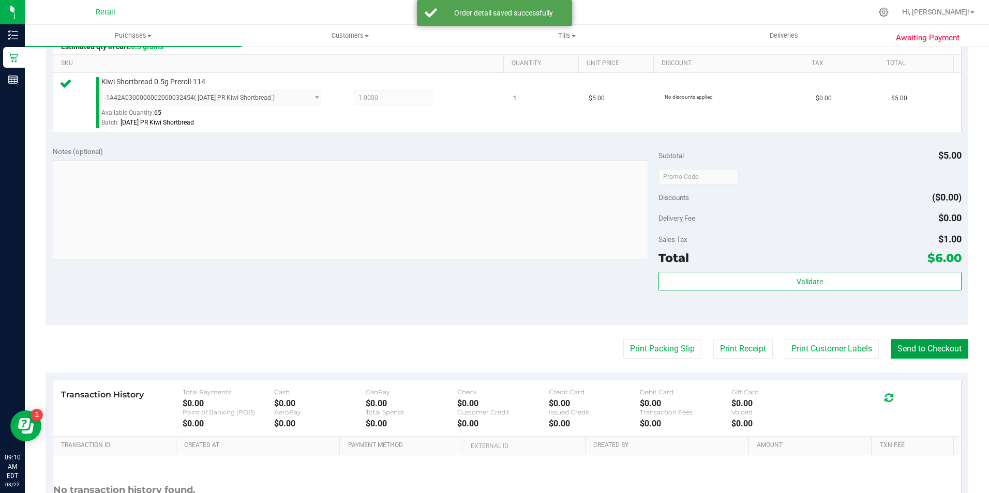
click at [916, 353] on button "Send to Checkout" at bounding box center [929, 349] width 78 height 20
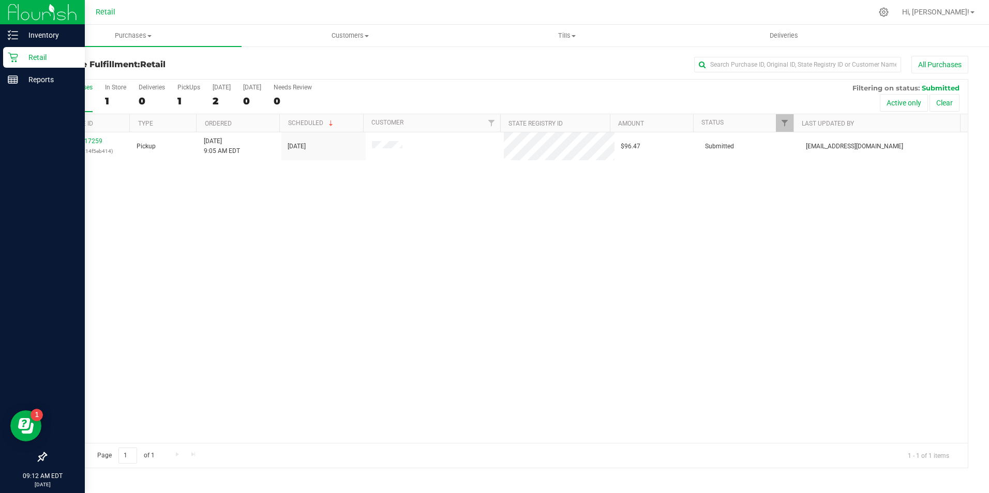
click at [25, 64] on div "Retail" at bounding box center [44, 57] width 82 height 21
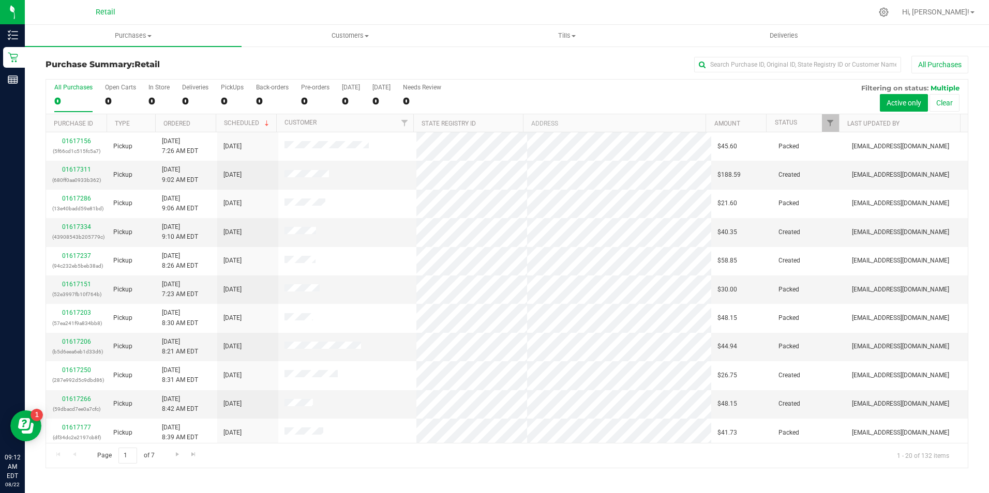
click at [145, 103] on div "All Purchases 0 Open Carts 0 In Store 0 Deliveries 0 PickUps 0 Back-orders 0 Pr…" at bounding box center [506, 97] width 921 height 35
click at [149, 100] on div "0" at bounding box center [158, 101] width 21 height 12
click at [0, 0] on input "In Store 0" at bounding box center [0, 0] width 0 height 0
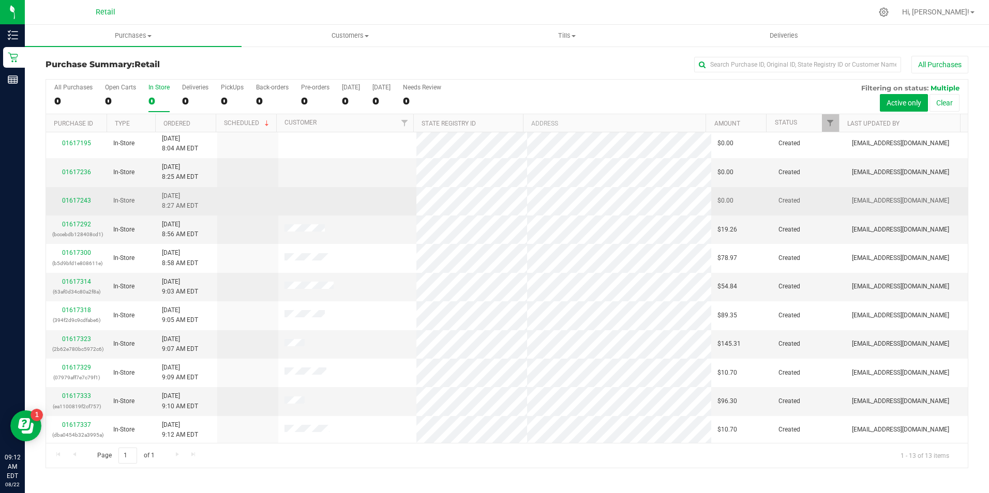
scroll to position [61, 0]
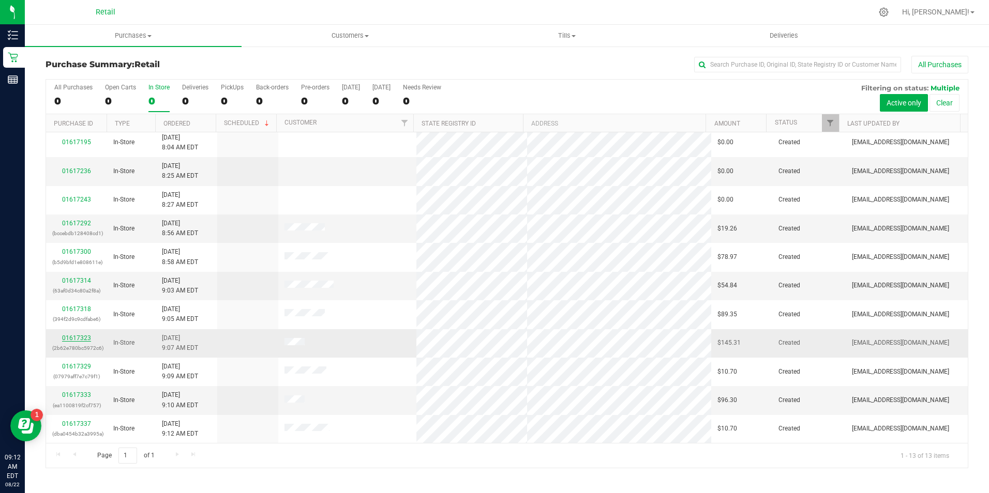
click at [73, 337] on link "01617323" at bounding box center [76, 338] width 29 height 7
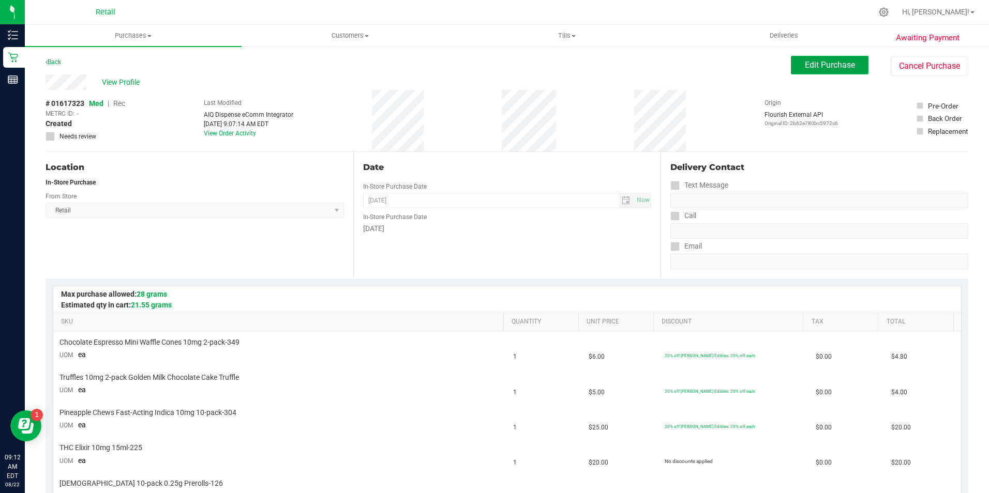
click at [807, 70] on button "Edit Purchase" at bounding box center [830, 65] width 78 height 19
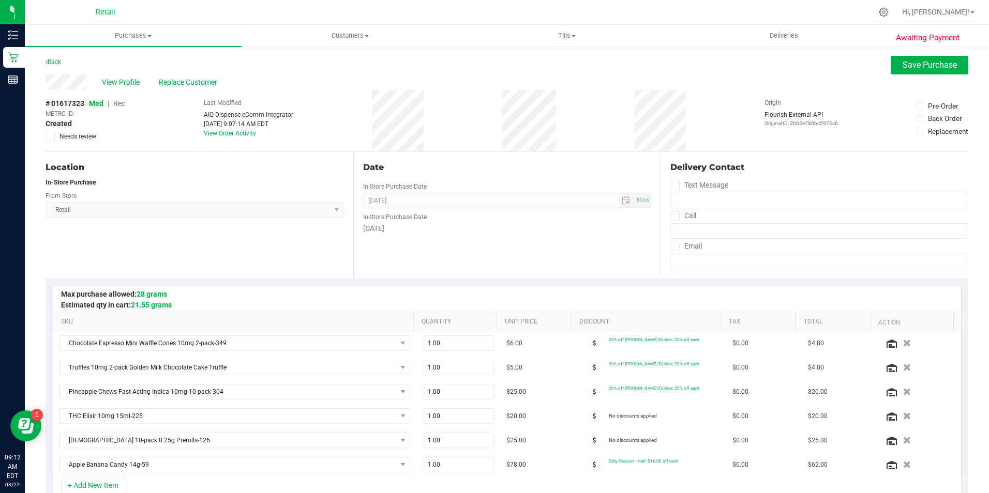
click at [120, 105] on span "Rec" at bounding box center [119, 103] width 12 height 8
click at [922, 64] on span "Save Purchase" at bounding box center [929, 65] width 54 height 10
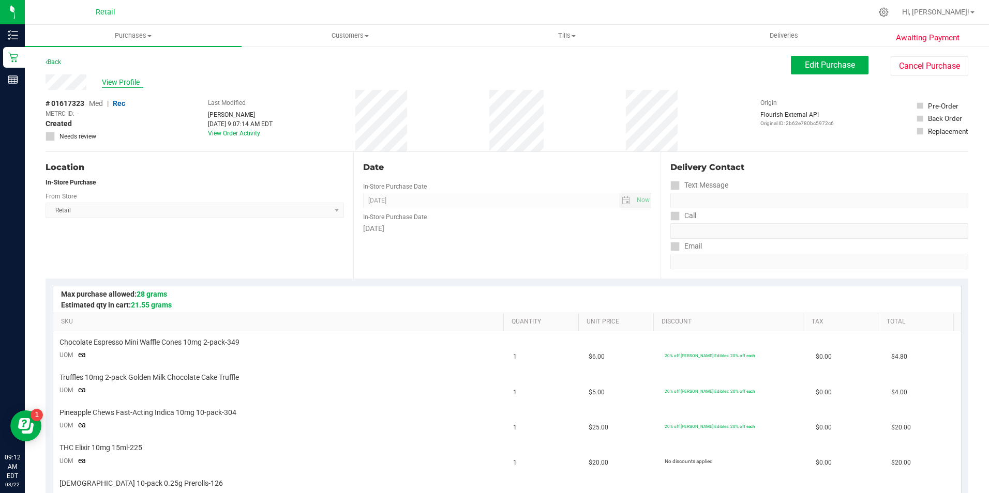
click at [118, 84] on span "View Profile" at bounding box center [122, 82] width 41 height 11
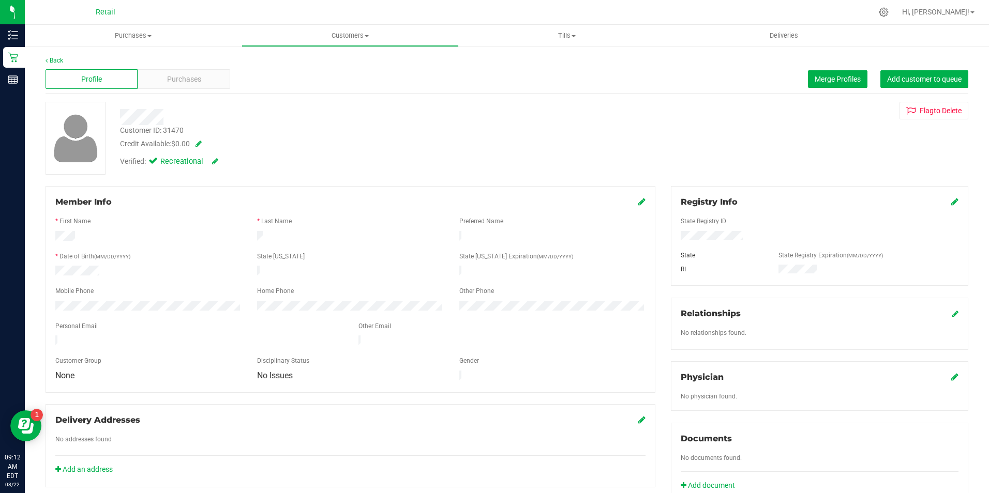
click at [638, 202] on icon at bounding box center [641, 201] width 7 height 8
click at [630, 209] on div at bounding box center [350, 212] width 590 height 8
click at [636, 206] on icon at bounding box center [640, 203] width 9 height 8
click at [167, 83] on span "Purchases" at bounding box center [184, 79] width 34 height 11
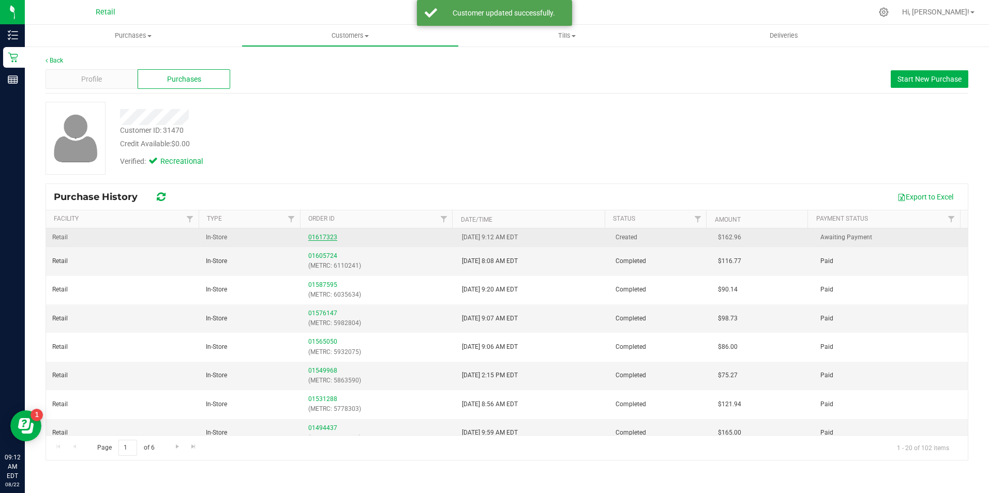
click at [327, 239] on link "01617323" at bounding box center [322, 237] width 29 height 7
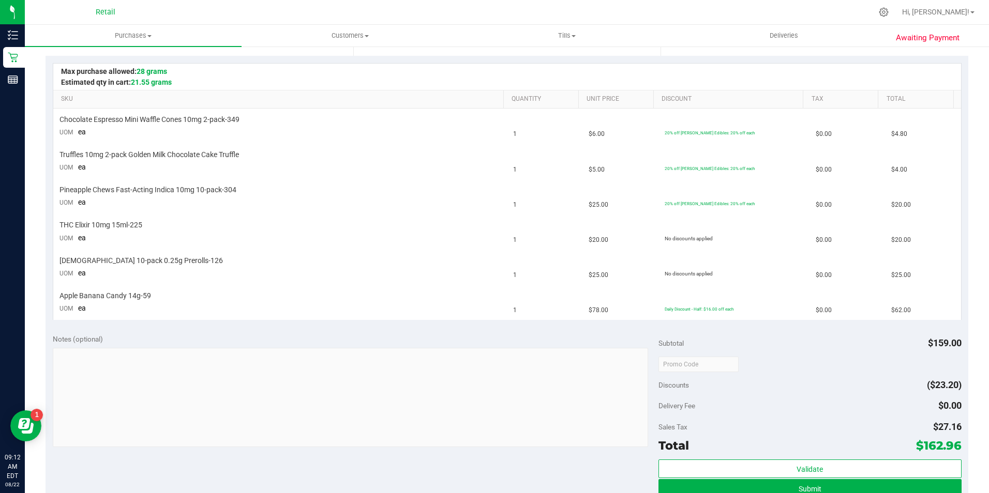
scroll to position [224, 0]
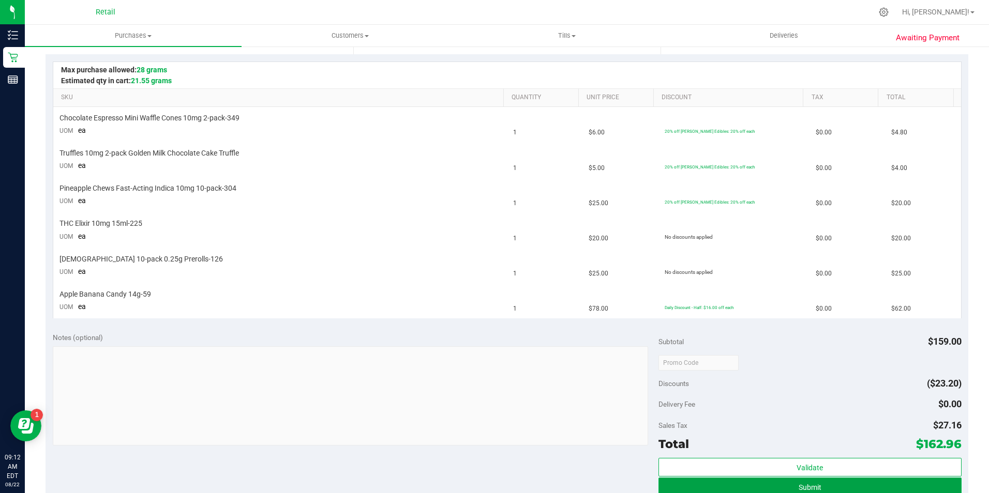
click at [860, 492] on button "Submit" at bounding box center [809, 487] width 303 height 19
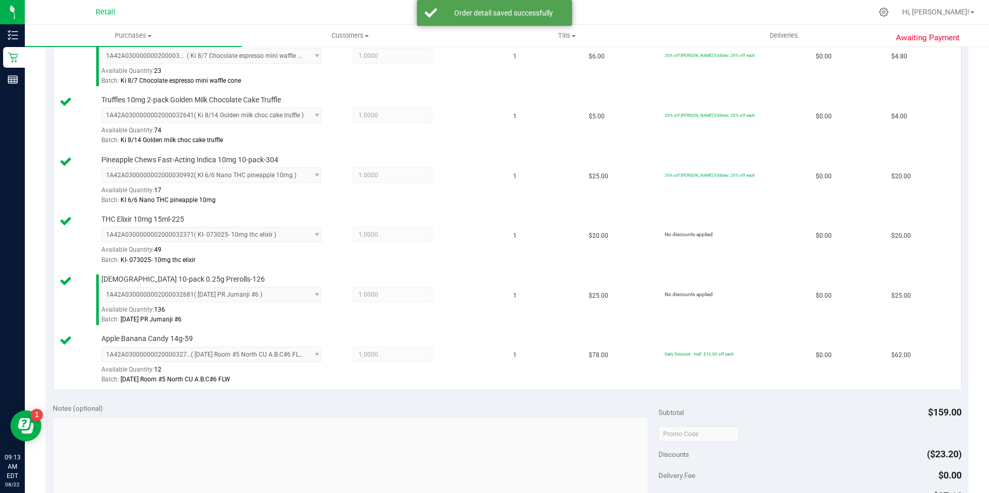
scroll to position [425, 0]
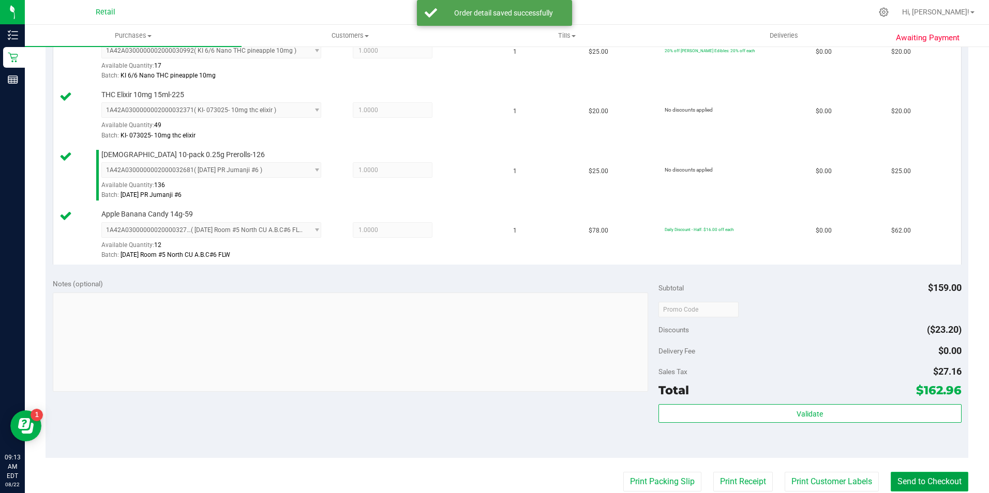
click at [932, 481] on button "Send to Checkout" at bounding box center [929, 482] width 78 height 20
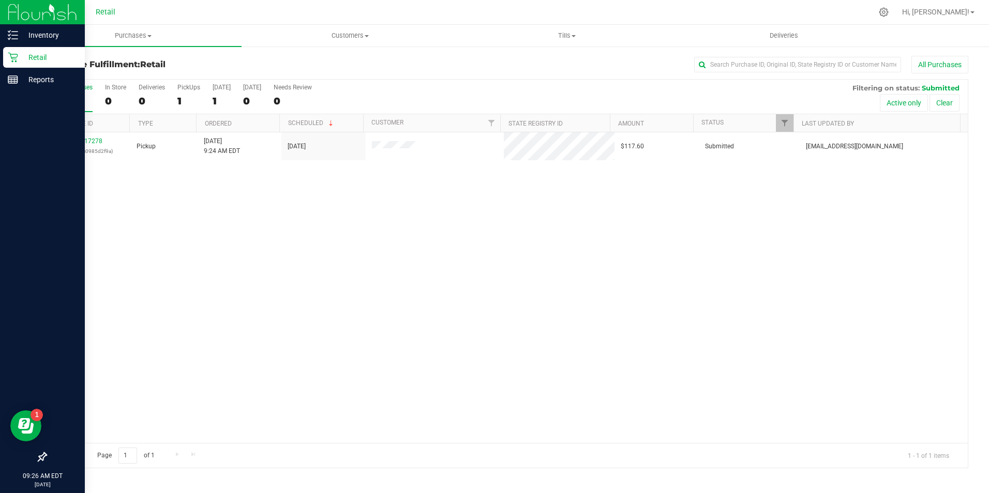
click at [10, 63] on div "Retail" at bounding box center [44, 57] width 82 height 21
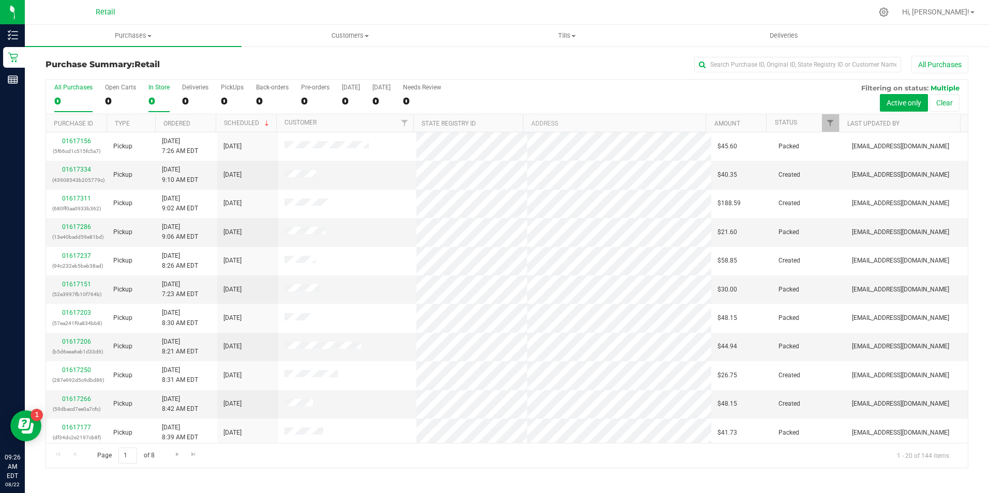
click at [151, 99] on div "0" at bounding box center [158, 101] width 21 height 12
click at [0, 0] on input "In Store 0" at bounding box center [0, 0] width 0 height 0
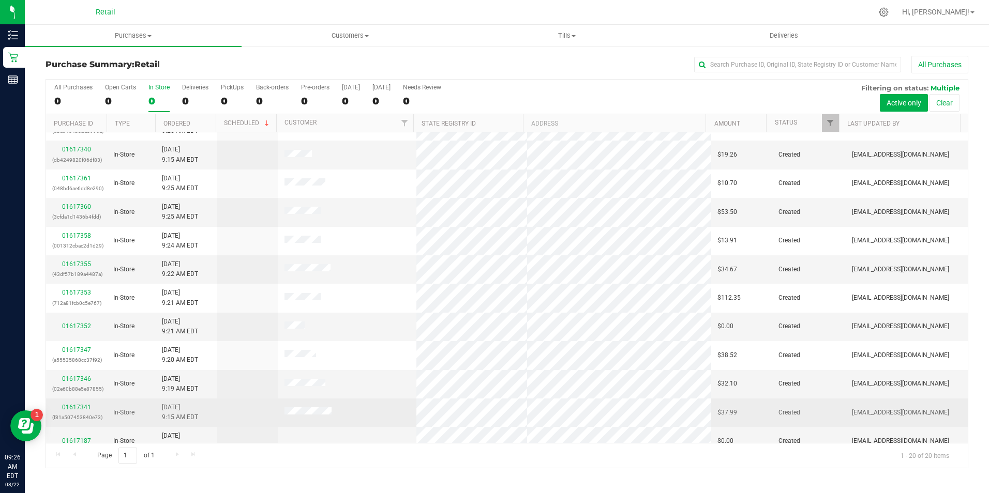
scroll to position [52, 0]
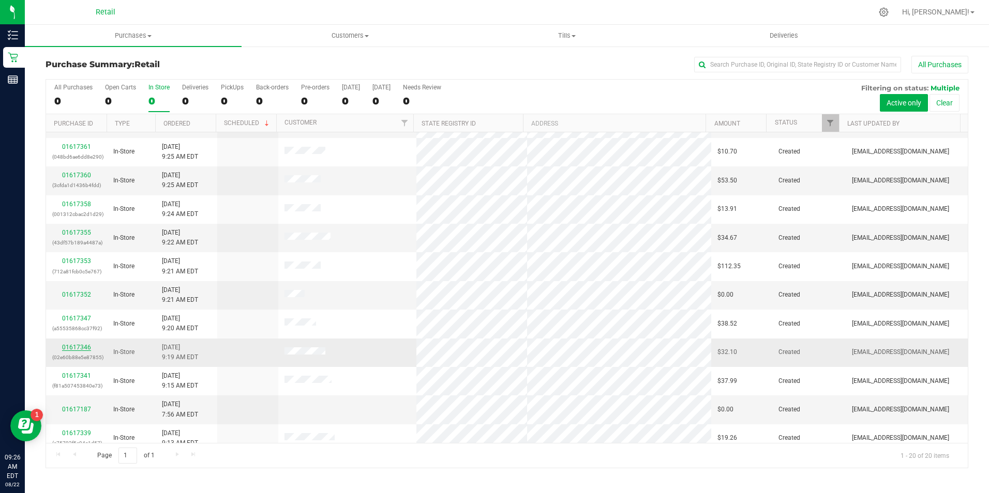
click at [82, 350] on link "01617346" at bounding box center [76, 347] width 29 height 7
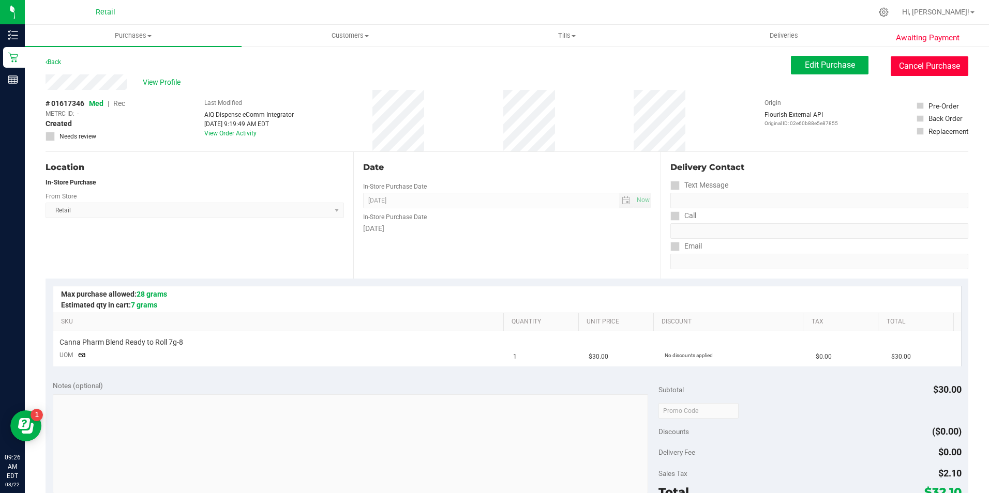
click at [938, 60] on button "Cancel Purchase" at bounding box center [929, 66] width 78 height 20
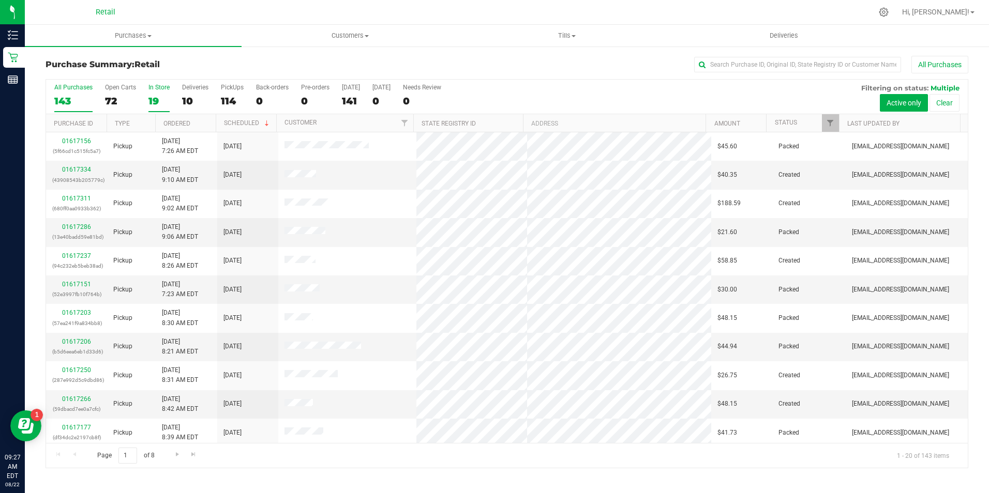
click at [150, 97] on div "19" at bounding box center [158, 101] width 21 height 12
click at [0, 0] on input "In Store 19" at bounding box center [0, 0] width 0 height 0
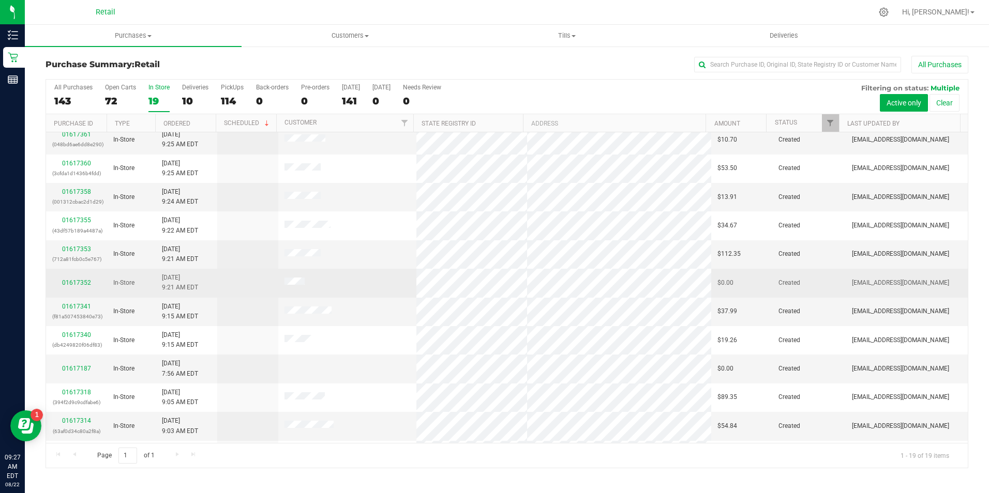
scroll to position [207, 0]
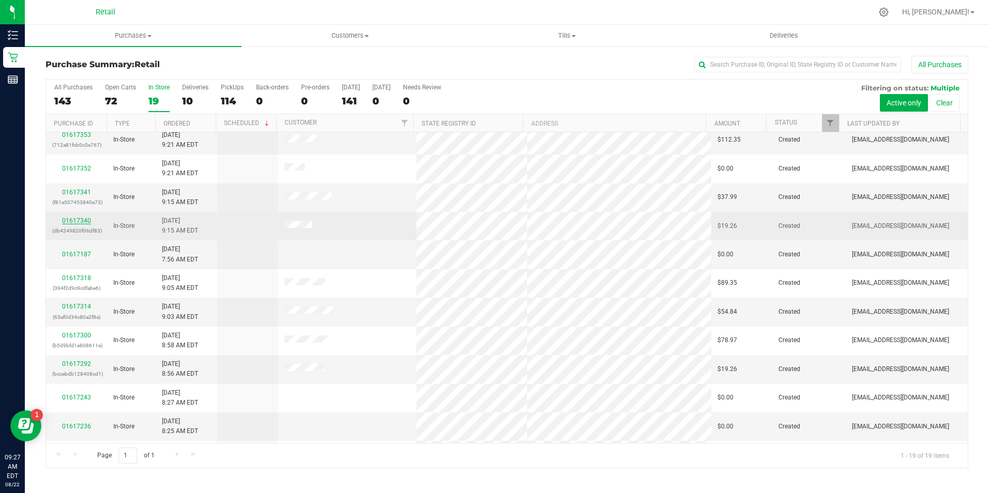
click at [80, 222] on link "01617340" at bounding box center [76, 220] width 29 height 7
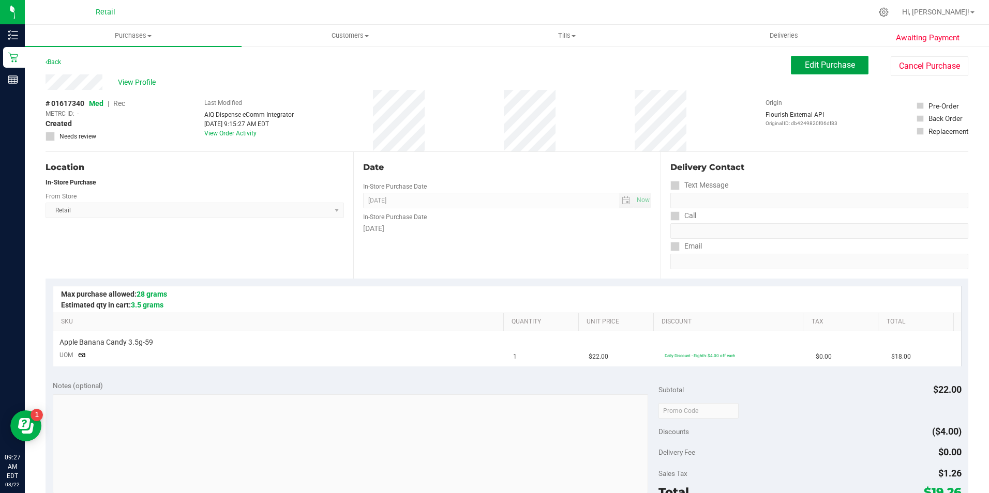
click at [824, 64] on span "Edit Purchase" at bounding box center [829, 65] width 50 height 10
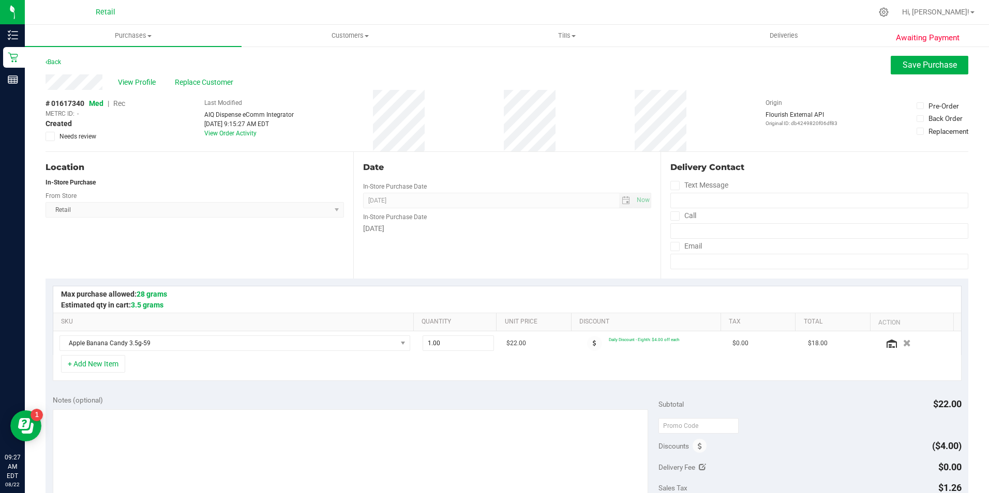
click at [119, 100] on span "Rec" at bounding box center [119, 103] width 12 height 8
click at [930, 63] on span "Save Purchase" at bounding box center [929, 65] width 54 height 10
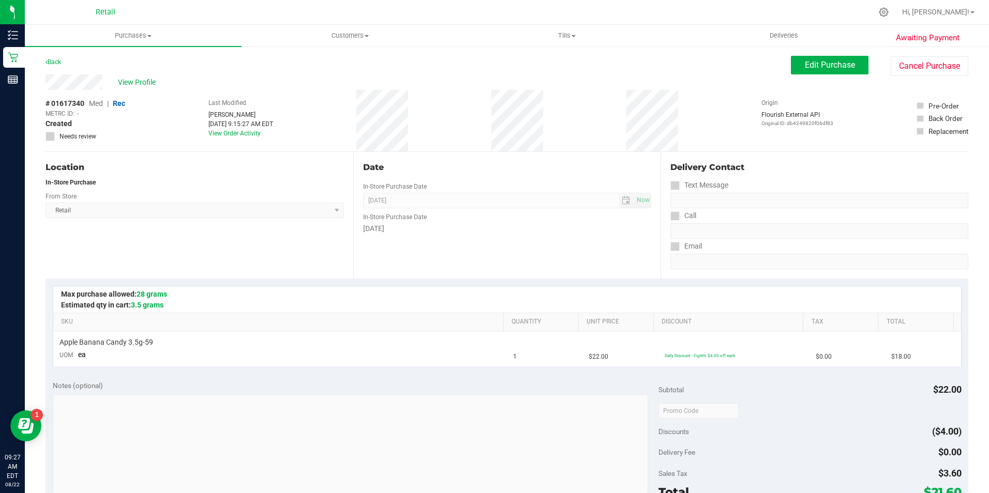
click at [150, 81] on span "View Profile" at bounding box center [138, 82] width 41 height 11
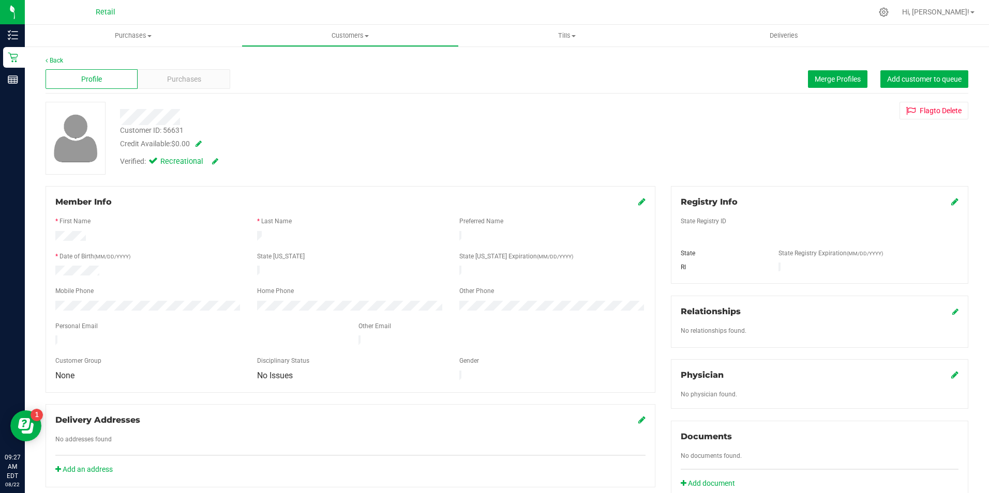
click at [194, 67] on div "Profile Purchases Merge Profiles Add customer to queue" at bounding box center [506, 79] width 922 height 28
click at [196, 72] on div "Purchases" at bounding box center [184, 79] width 92 height 20
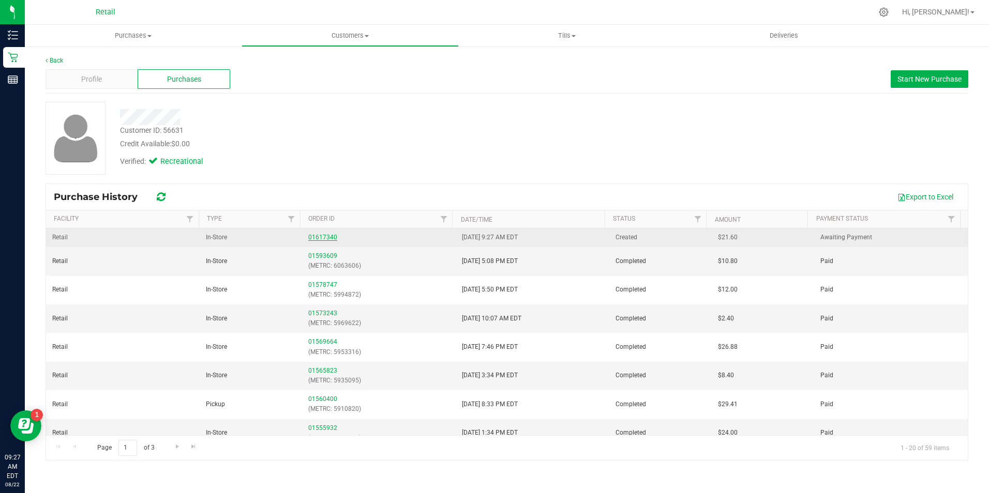
click at [324, 236] on link "01617340" at bounding box center [322, 237] width 29 height 7
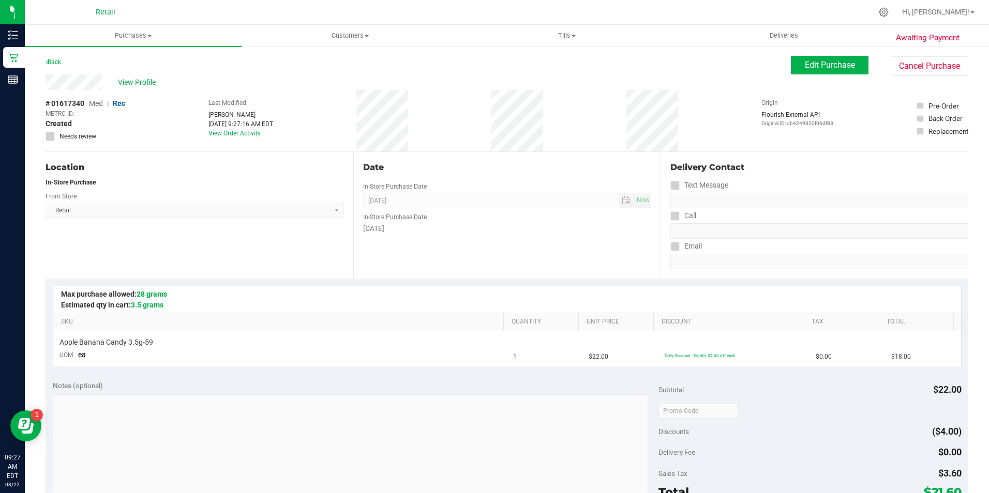
click at [144, 73] on div "Back Edit Purchase Cancel Purchase" at bounding box center [506, 65] width 922 height 19
click at [148, 81] on span "View Profile" at bounding box center [138, 82] width 41 height 11
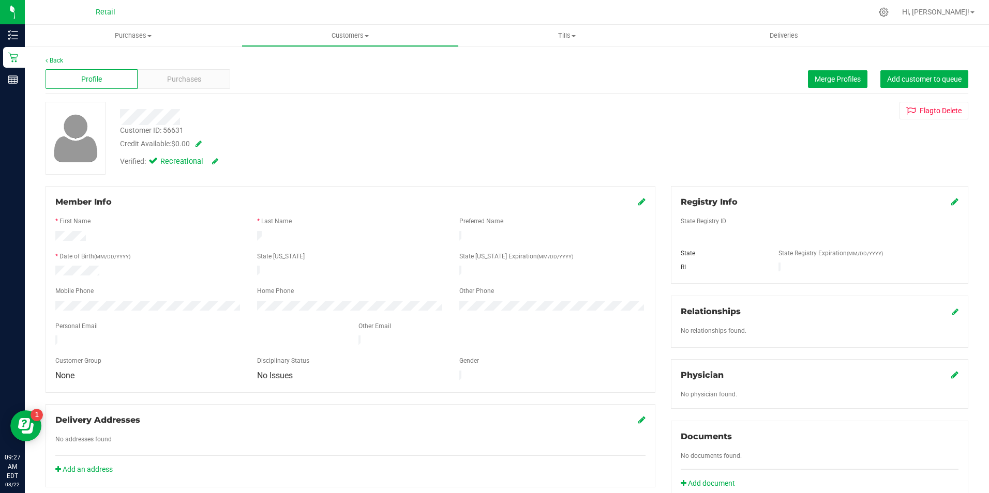
click at [638, 207] on span at bounding box center [641, 202] width 7 height 12
click at [638, 202] on icon at bounding box center [641, 201] width 7 height 8
click at [636, 204] on icon at bounding box center [640, 203] width 9 height 8
click at [205, 69] on div "Purchases" at bounding box center [184, 79] width 92 height 20
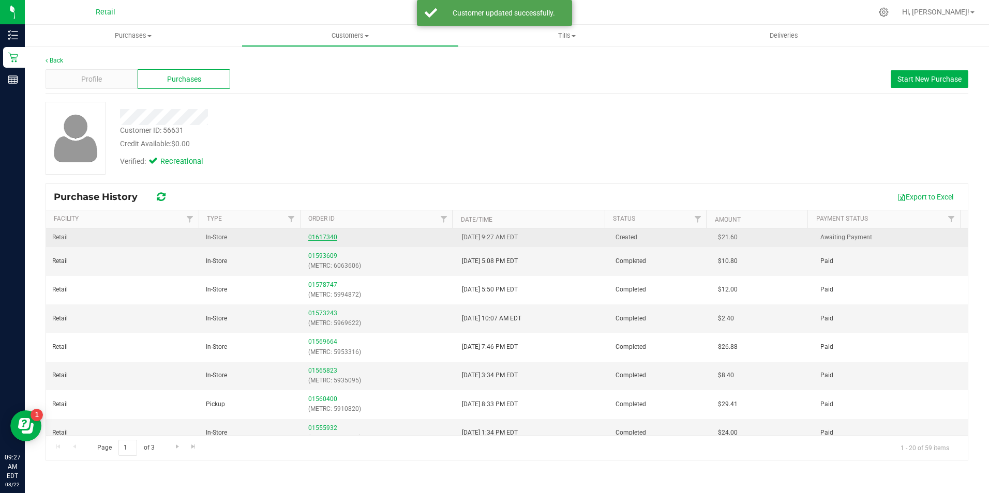
click at [324, 234] on link "01617340" at bounding box center [322, 237] width 29 height 7
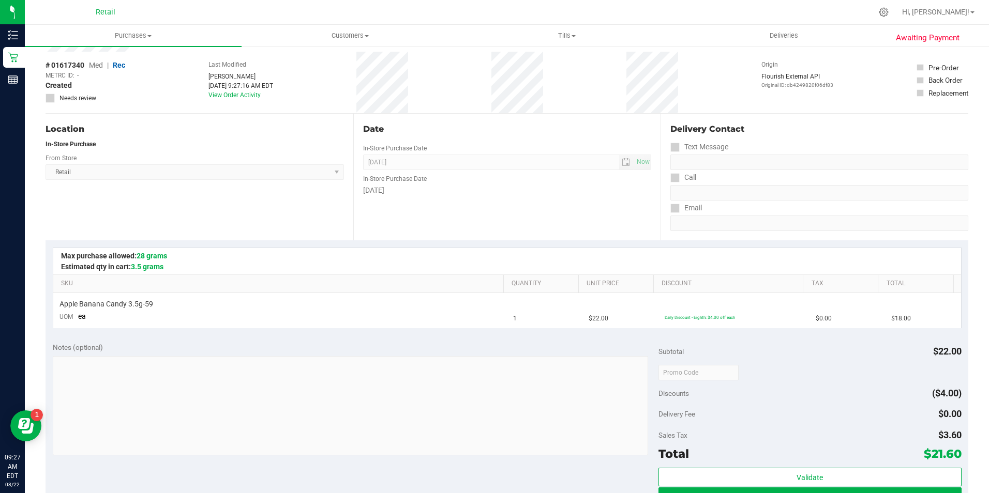
scroll to position [96, 0]
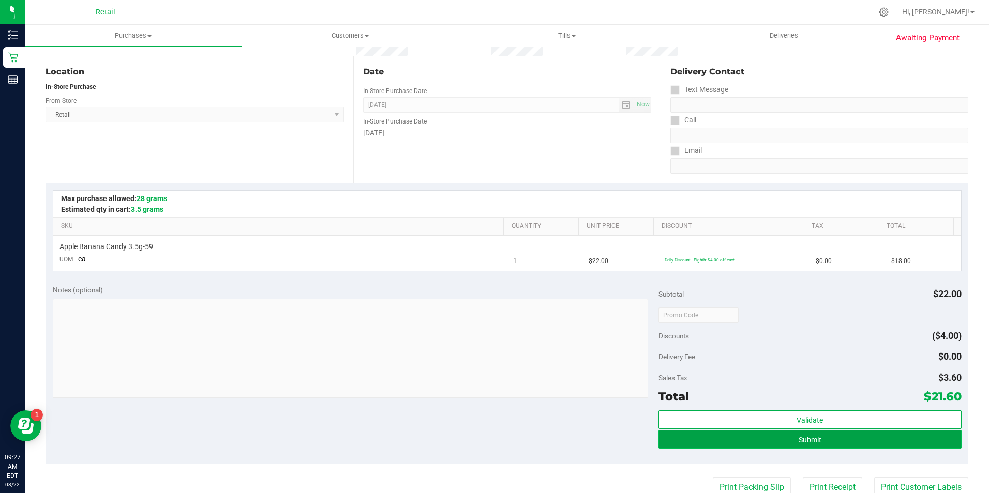
click at [847, 438] on button "Submit" at bounding box center [809, 439] width 303 height 19
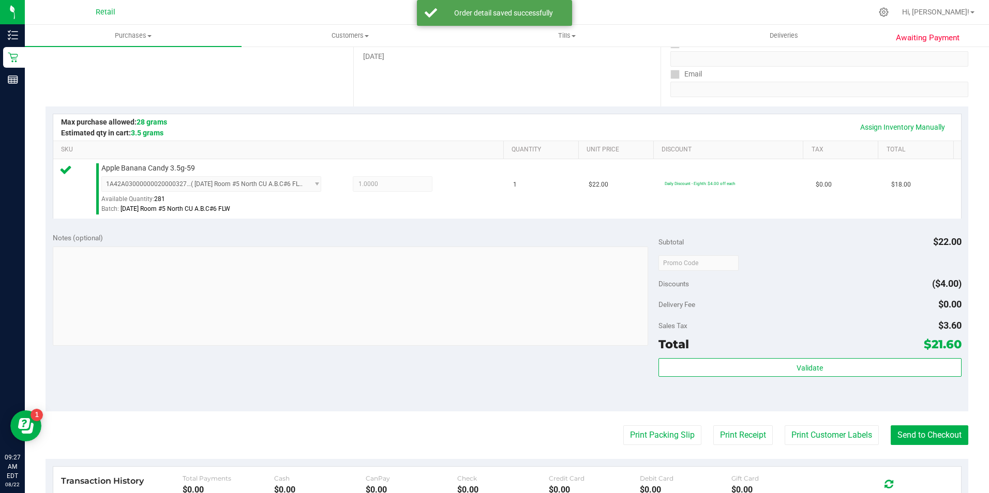
scroll to position [180, 0]
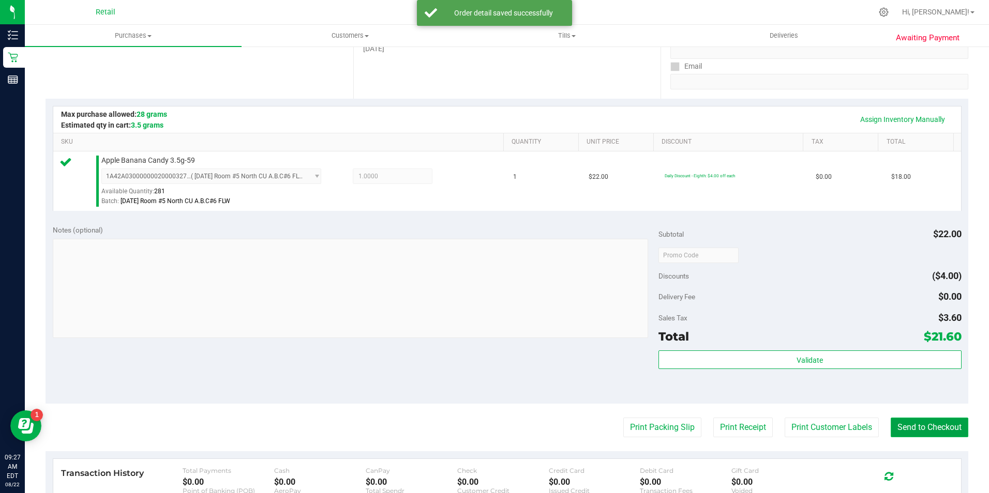
click at [915, 423] on button "Send to Checkout" at bounding box center [929, 428] width 78 height 20
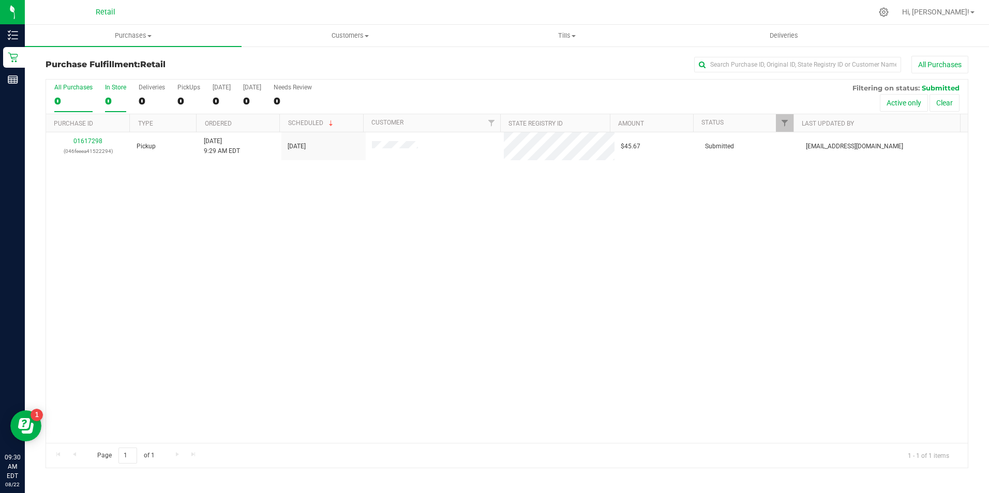
click at [113, 99] on div "0" at bounding box center [115, 101] width 21 height 12
click at [0, 0] on input "In Store 0" at bounding box center [0, 0] width 0 height 0
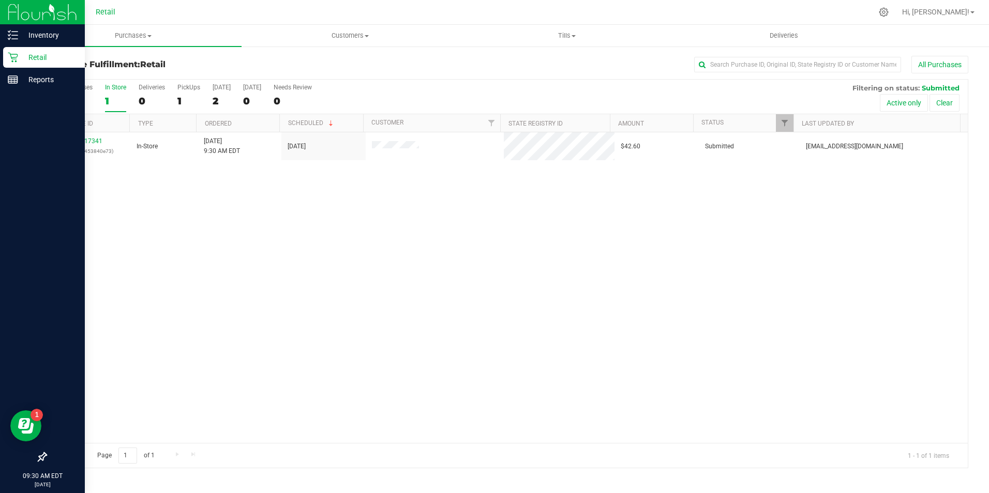
click at [15, 53] on icon at bounding box center [13, 57] width 10 height 10
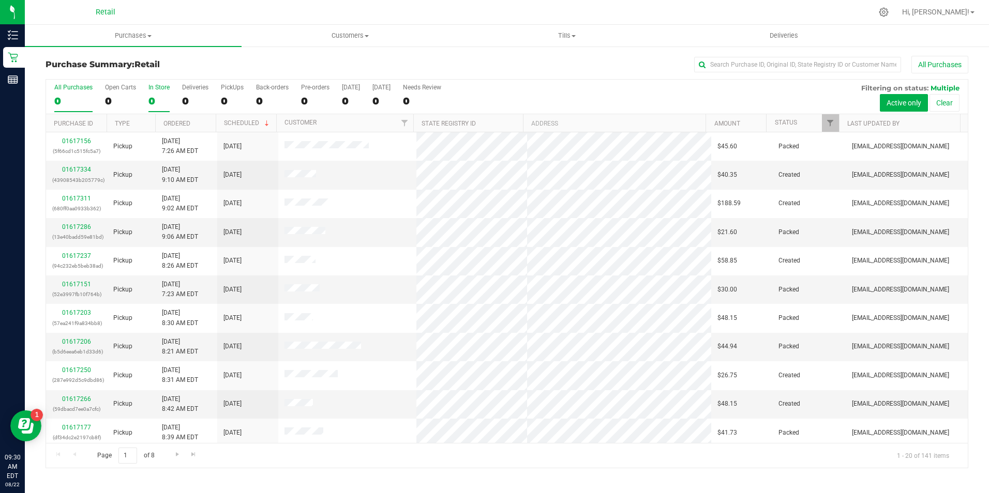
click at [159, 100] on div "0" at bounding box center [158, 101] width 21 height 12
click at [0, 0] on input "In Store 0" at bounding box center [0, 0] width 0 height 0
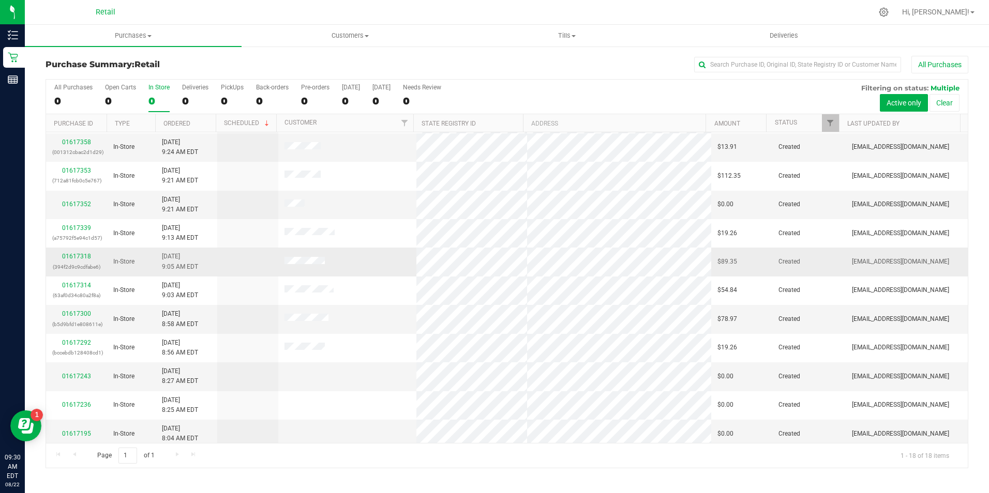
scroll to position [204, 0]
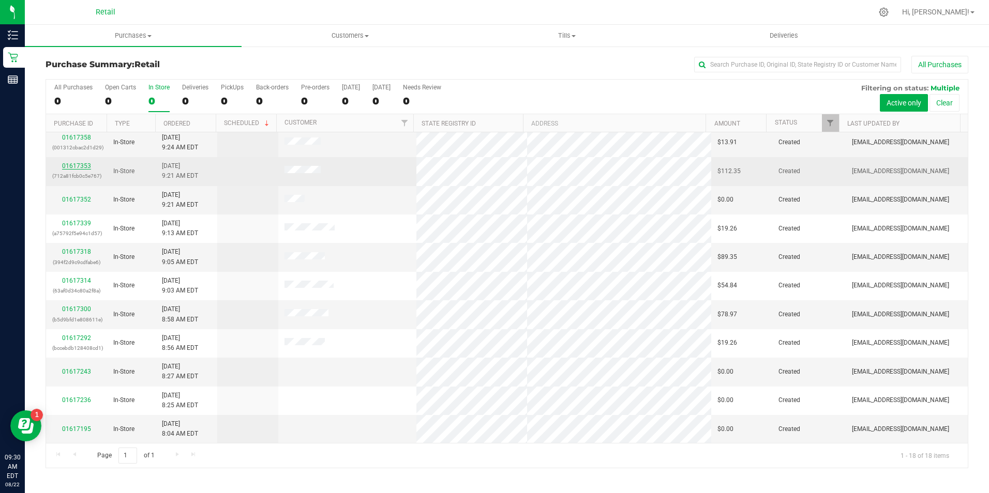
click at [82, 168] on link "01617353" at bounding box center [76, 165] width 29 height 7
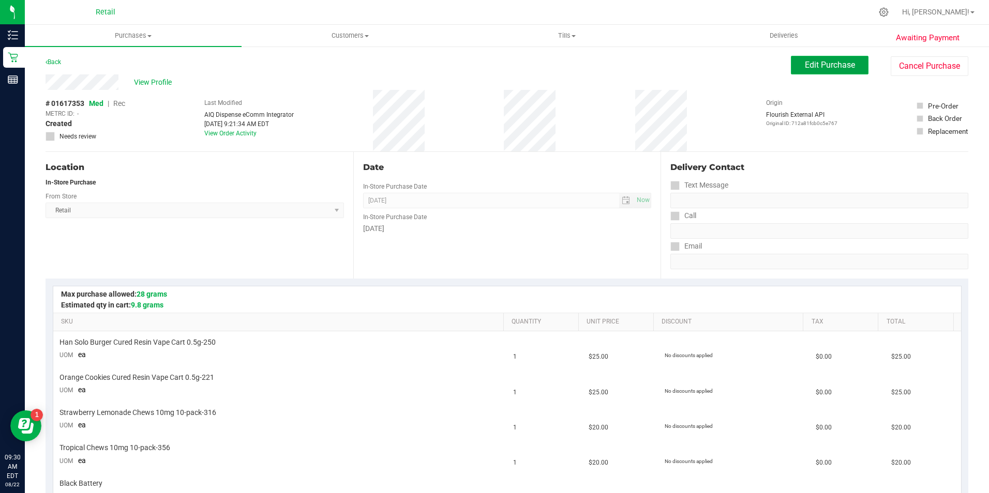
click at [841, 65] on span "Edit Purchase" at bounding box center [829, 65] width 50 height 10
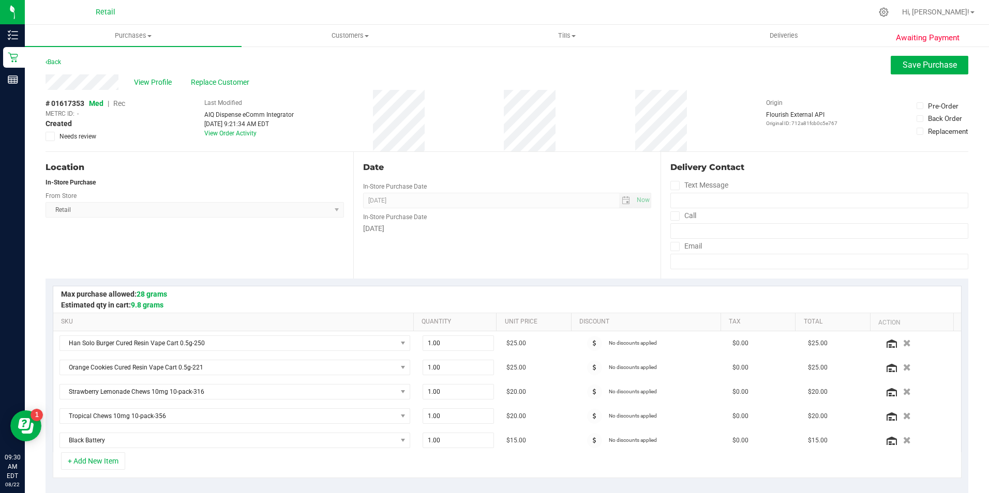
click at [124, 101] on span "Rec" at bounding box center [119, 103] width 12 height 8
click at [908, 70] on button "Save Purchase" at bounding box center [929, 65] width 78 height 19
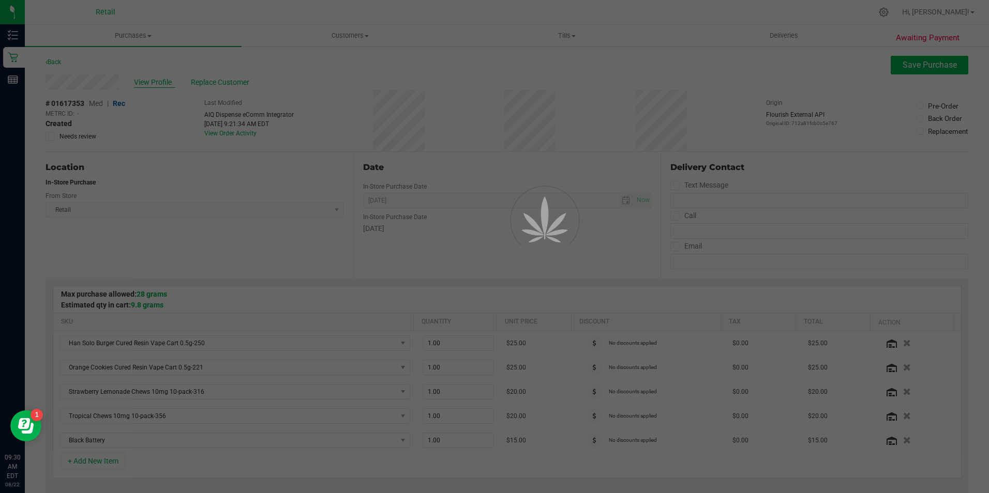
click at [160, 84] on div at bounding box center [494, 246] width 989 height 493
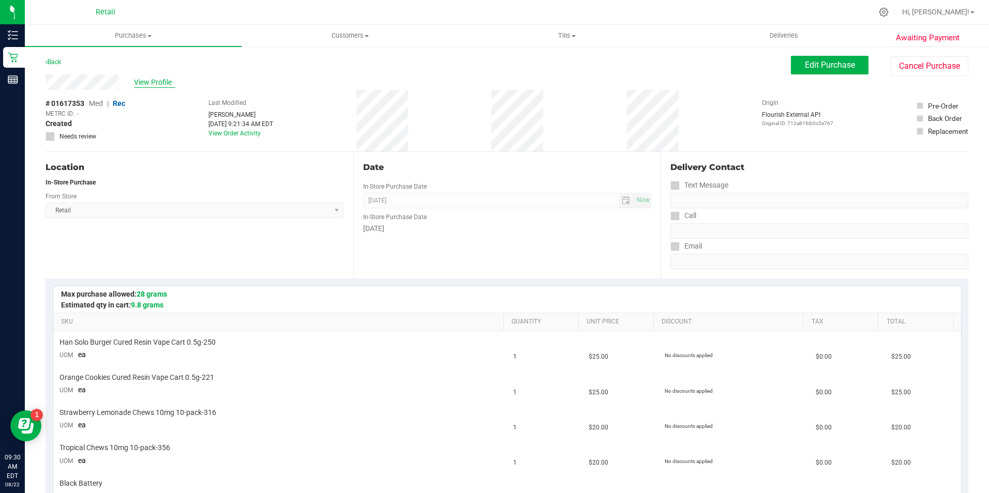
click at [156, 86] on span "View Profile" at bounding box center [154, 82] width 41 height 11
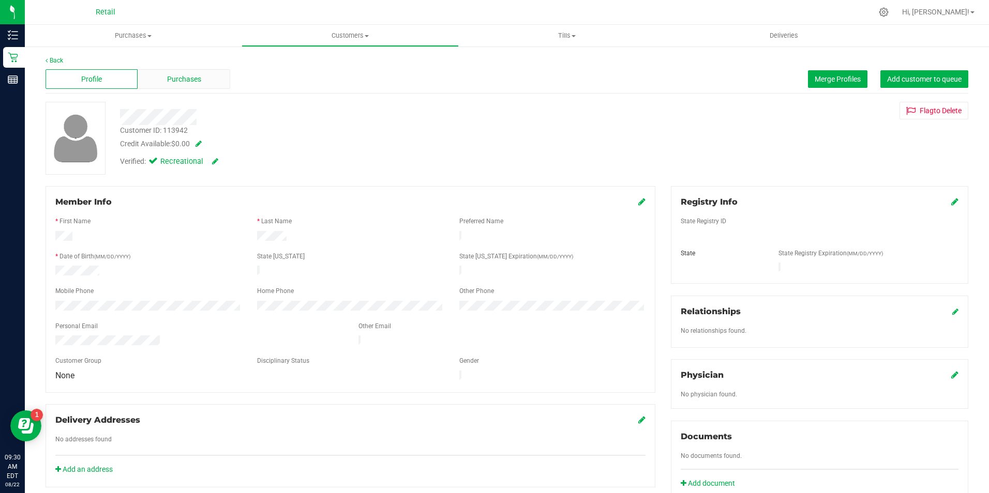
click at [171, 87] on div "Purchases" at bounding box center [184, 79] width 92 height 20
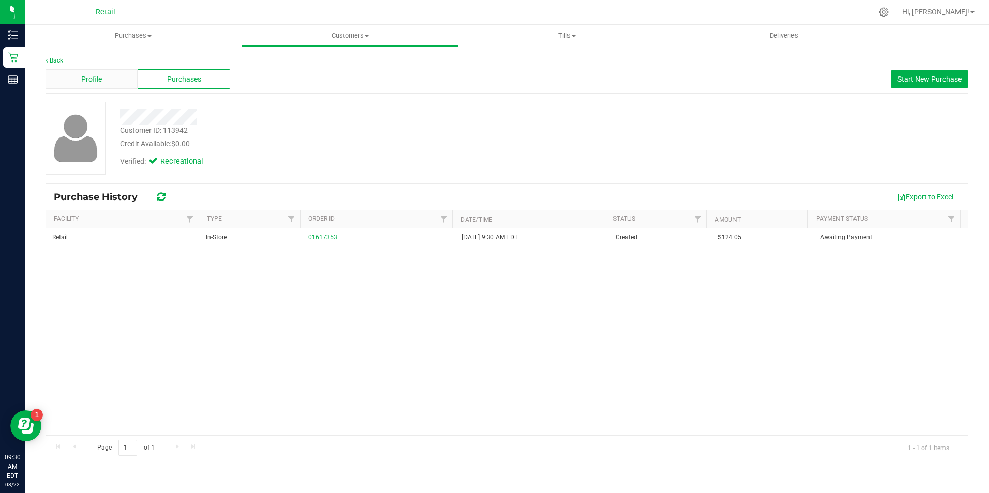
click at [102, 81] on div "Profile" at bounding box center [91, 79] width 92 height 20
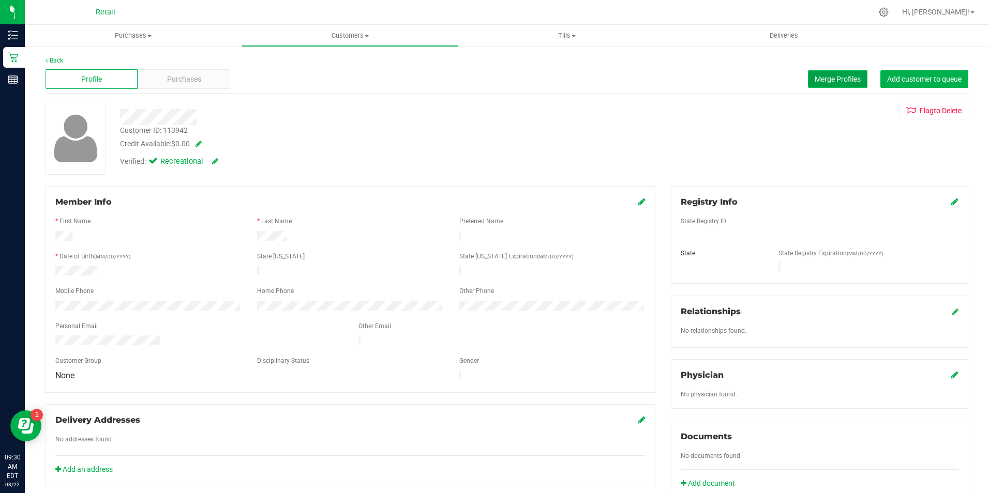
click at [832, 73] on button "Merge Profiles" at bounding box center [837, 79] width 59 height 18
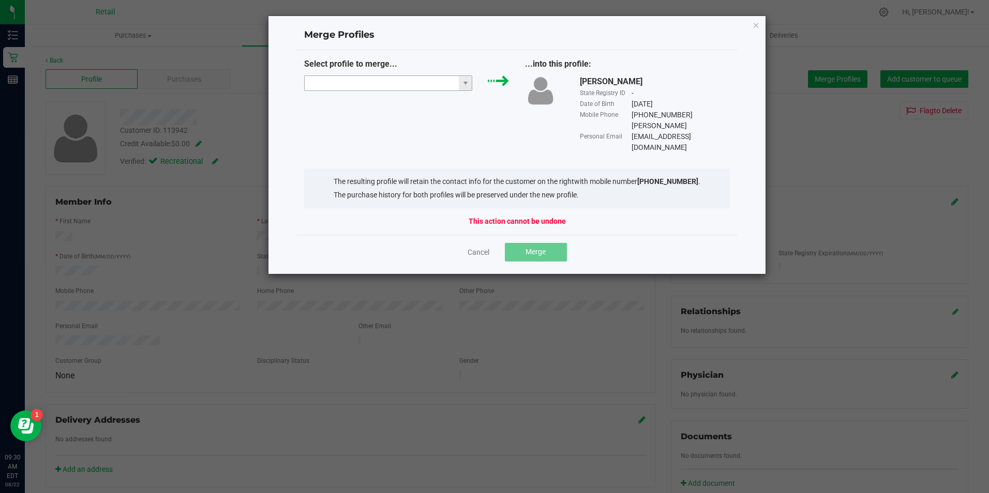
click at [325, 86] on input "NO DATA FOUND" at bounding box center [382, 83] width 155 height 14
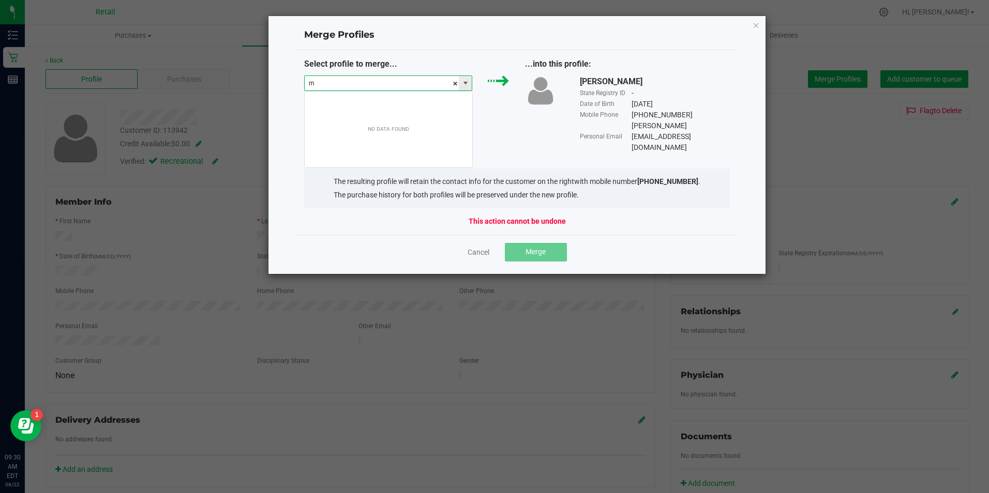
scroll to position [16, 168]
type input "matthew mitchell"
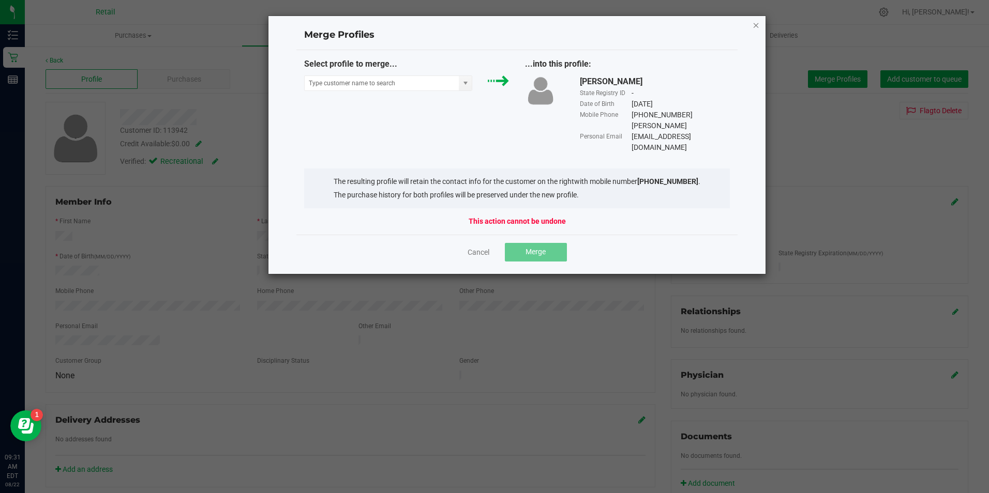
click at [757, 22] on div "Merge Profiles Select profile to merge... ...into this profile: Matt Mitchell S…" at bounding box center [517, 145] width 498 height 259
drag, startPoint x: 757, startPoint y: 22, endPoint x: 752, endPoint y: 25, distance: 6.7
click at [752, 25] on icon "Close" at bounding box center [755, 25] width 7 height 12
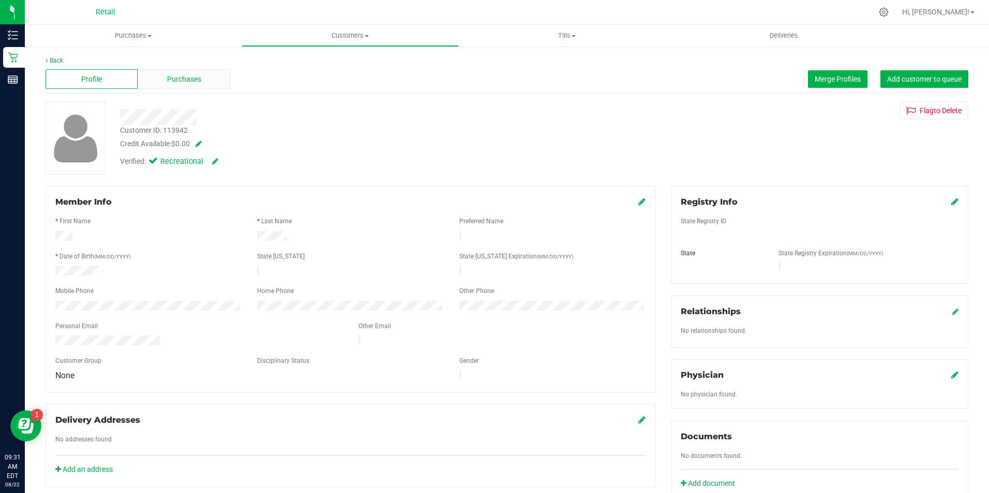
click at [188, 78] on span "Purchases" at bounding box center [184, 79] width 34 height 11
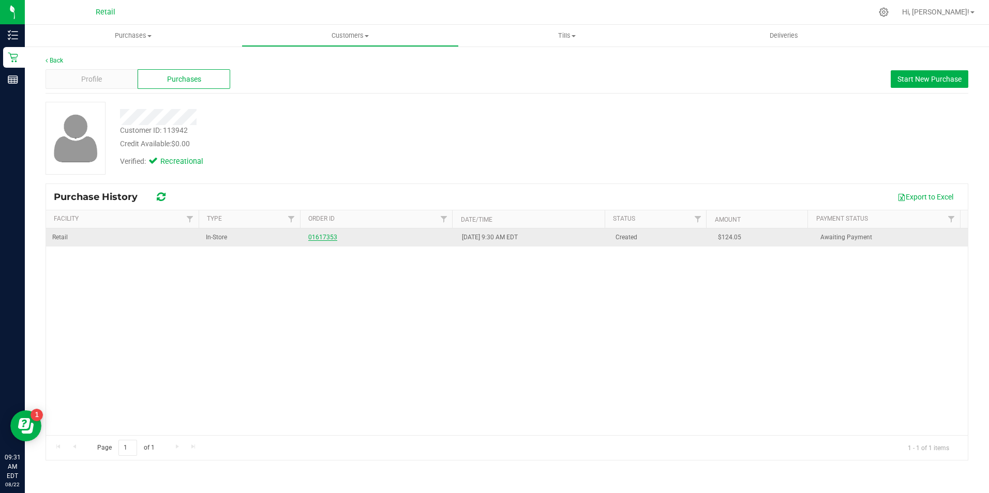
drag, startPoint x: 309, startPoint y: 233, endPoint x: 313, endPoint y: 235, distance: 5.3
click at [309, 233] on div "01617353" at bounding box center [378, 238] width 141 height 10
click at [313, 235] on link "01617353" at bounding box center [322, 237] width 29 height 7
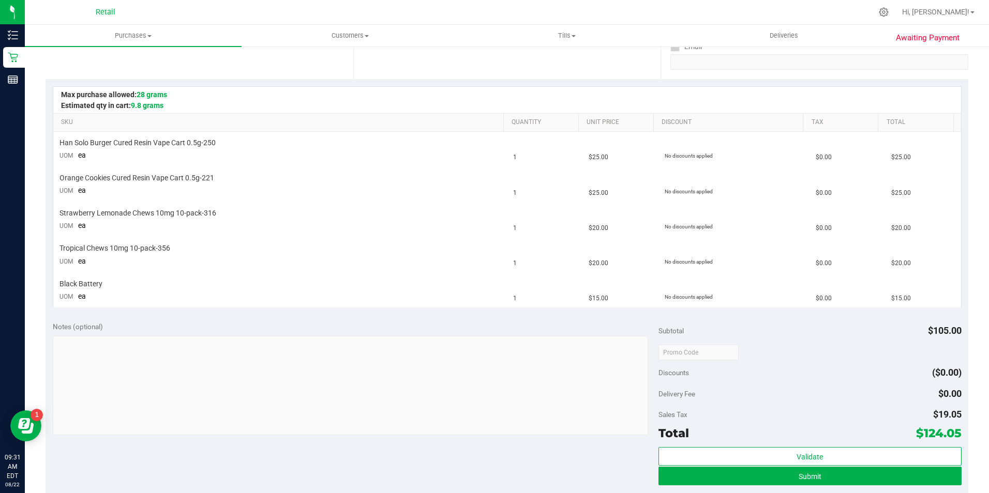
scroll to position [259, 0]
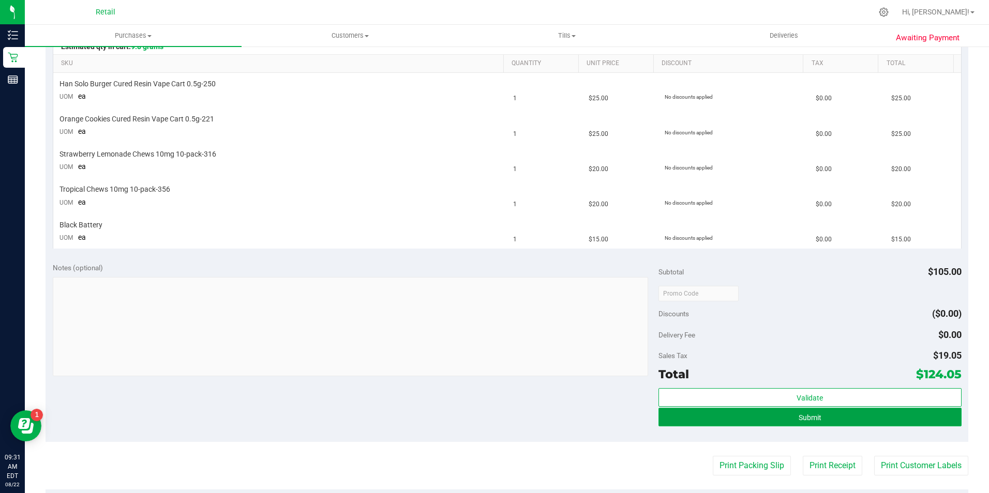
click at [891, 419] on button "Submit" at bounding box center [809, 417] width 303 height 19
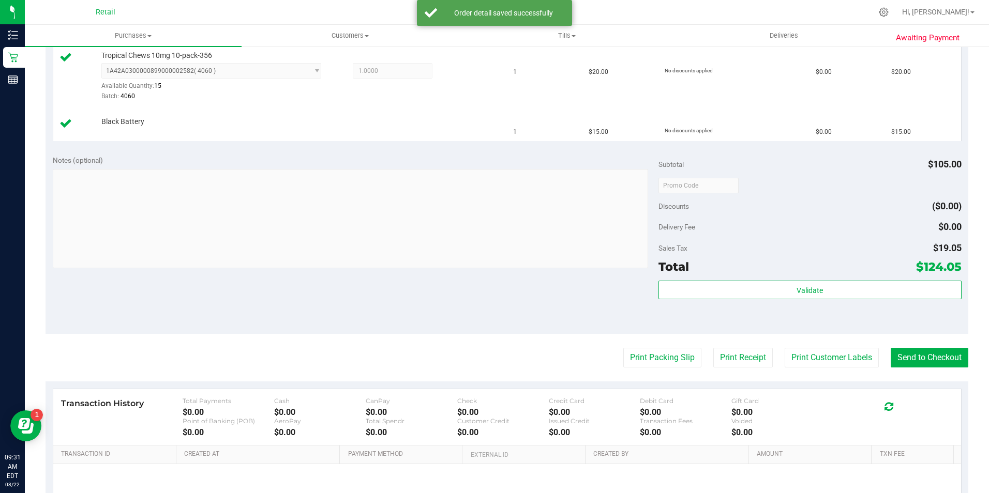
scroll to position [484, 0]
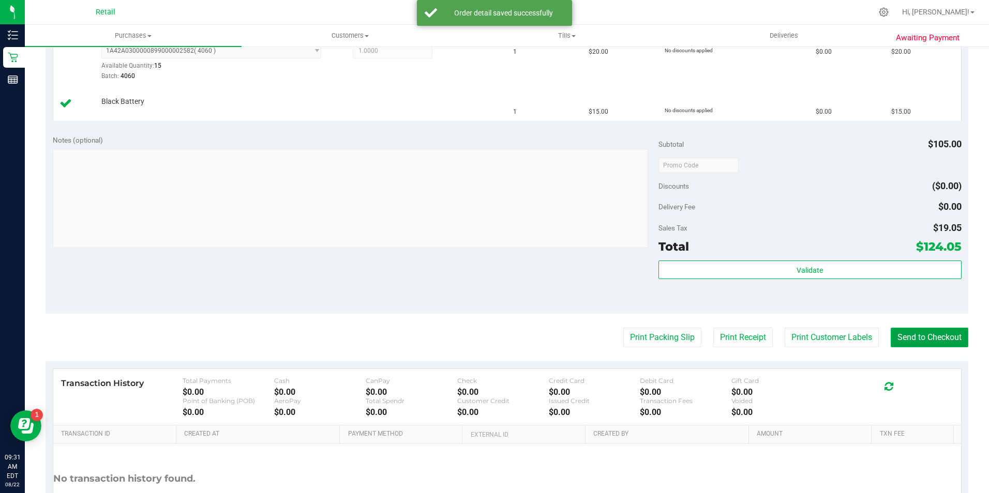
click at [921, 337] on button "Send to Checkout" at bounding box center [929, 338] width 78 height 20
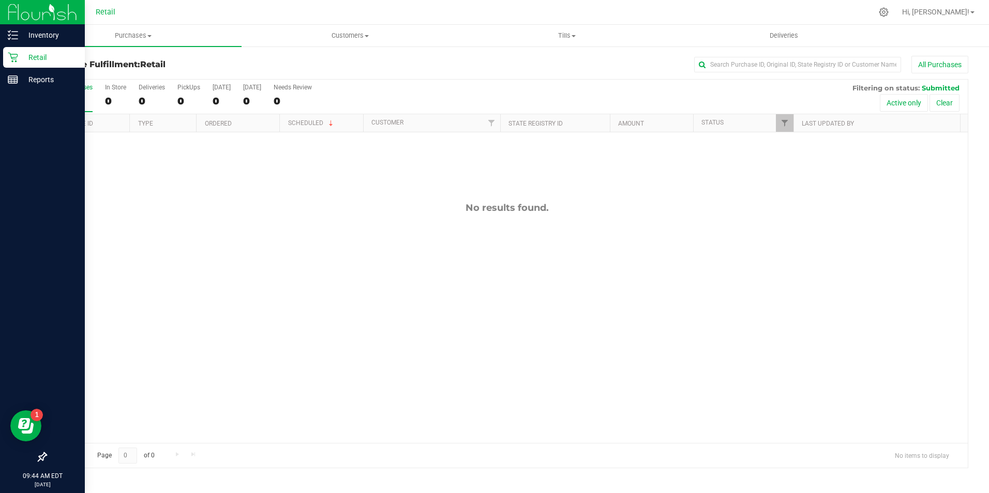
click at [4, 59] on div "Retail" at bounding box center [44, 57] width 82 height 21
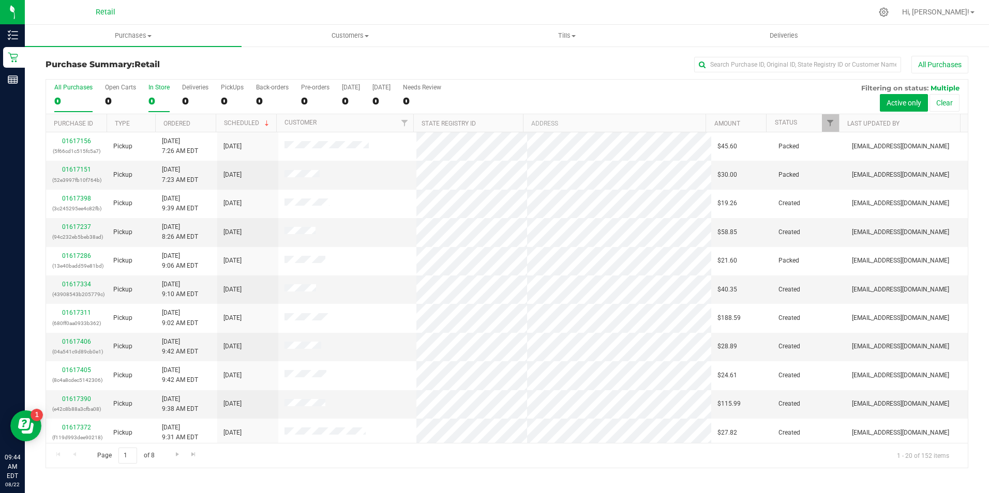
drag, startPoint x: 142, startPoint y: 102, endPoint x: 155, endPoint y: 102, distance: 12.4
click at [144, 102] on div "All Purchases 0 Open Carts 0 In Store 0 Deliveries 0 PickUps 0 Back-orders 0 Pr…" at bounding box center [506, 97] width 921 height 35
click at [156, 102] on div "0" at bounding box center [158, 101] width 21 height 12
click at [0, 0] on input "In Store 0" at bounding box center [0, 0] width 0 height 0
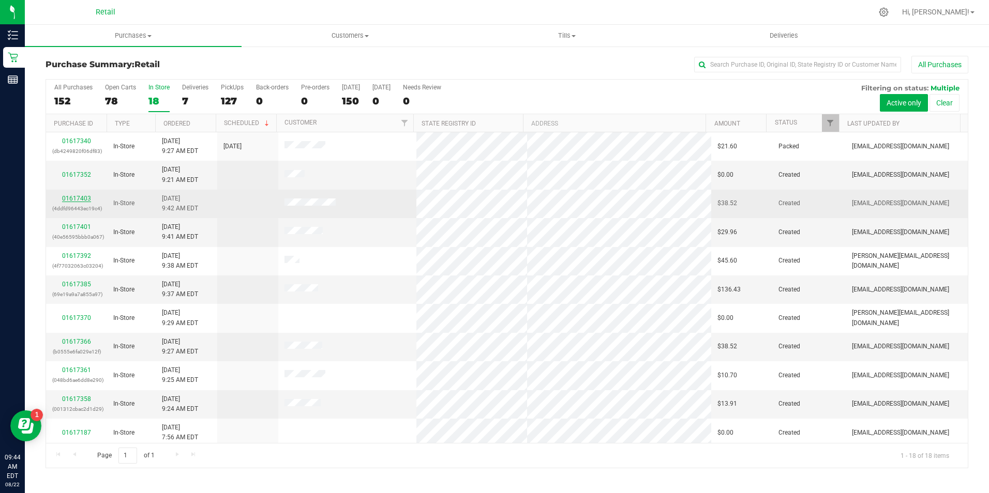
click at [88, 197] on link "01617403" at bounding box center [76, 198] width 29 height 7
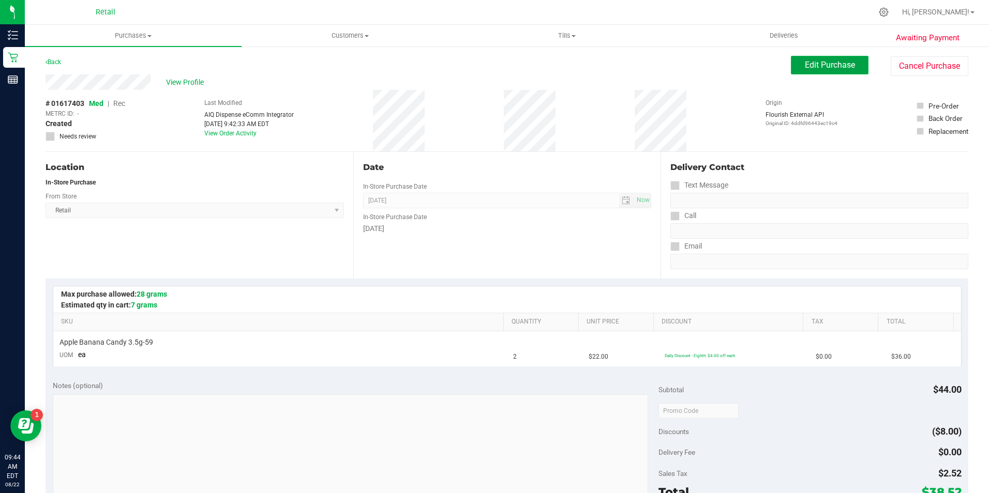
click at [804, 60] on span "Edit Purchase" at bounding box center [829, 65] width 50 height 10
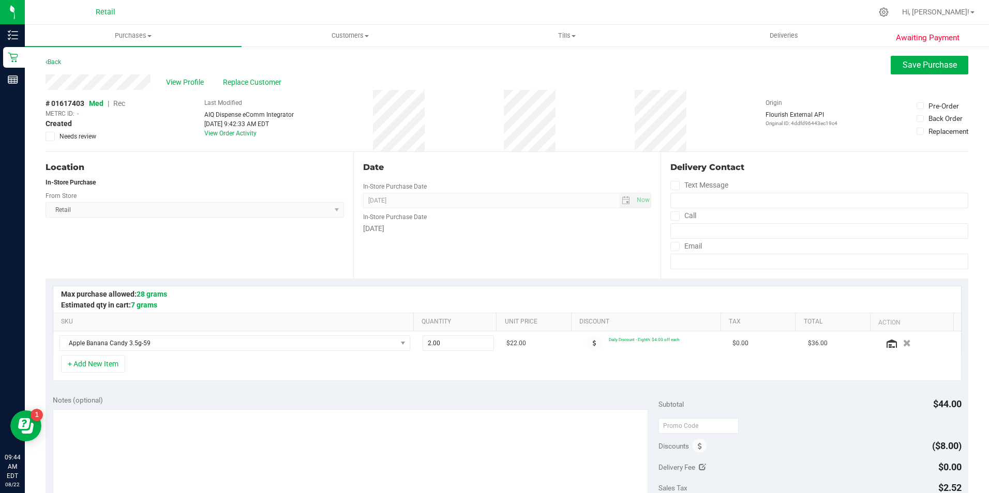
click at [109, 103] on span "|" at bounding box center [109, 103] width 2 height 8
click at [124, 103] on span "Rec" at bounding box center [119, 103] width 12 height 8
click at [902, 66] on span "Save Purchase" at bounding box center [929, 65] width 54 height 10
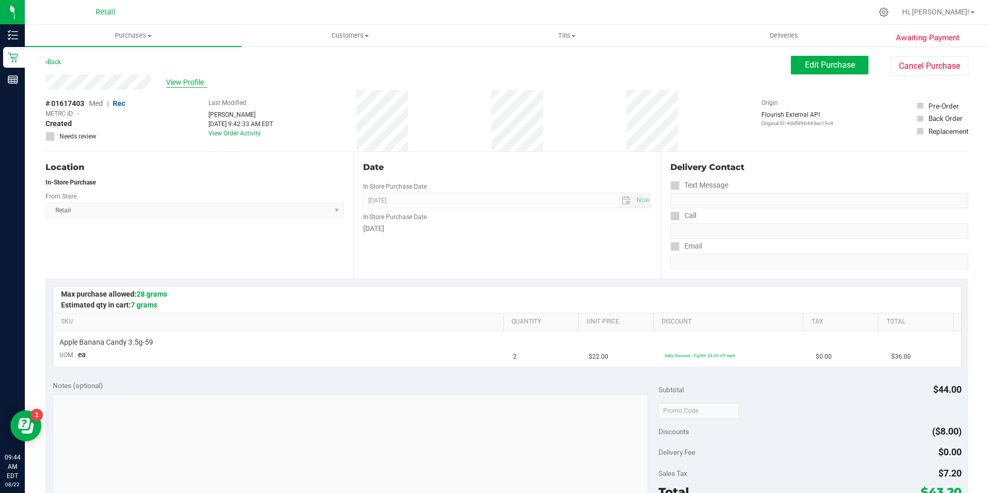
click at [189, 87] on span "View Profile" at bounding box center [186, 82] width 41 height 11
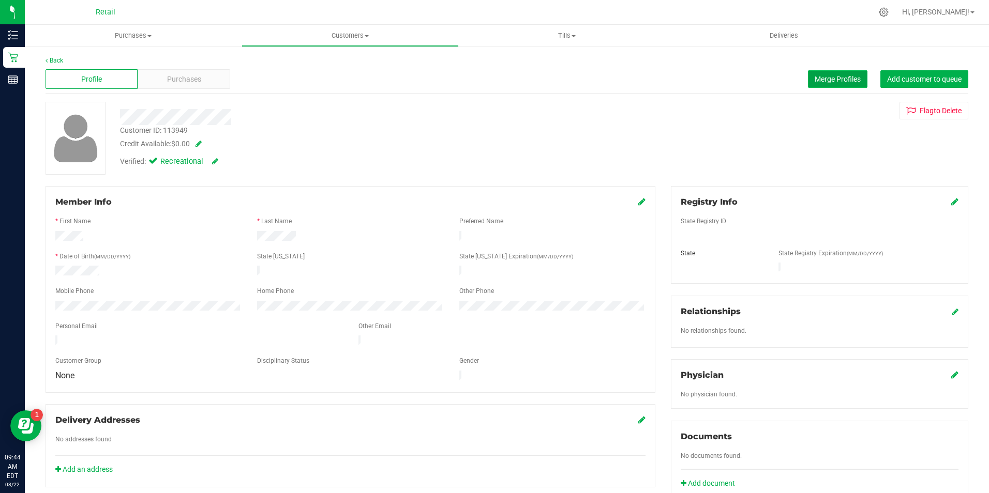
click at [811, 75] on button "Merge Profiles" at bounding box center [837, 79] width 59 height 18
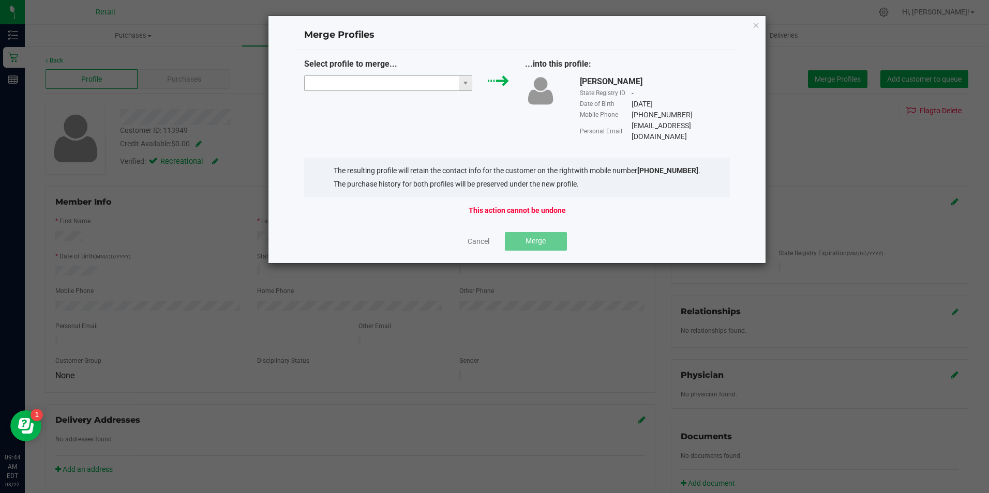
click at [365, 79] on input "NO DATA FOUND" at bounding box center [382, 83] width 155 height 14
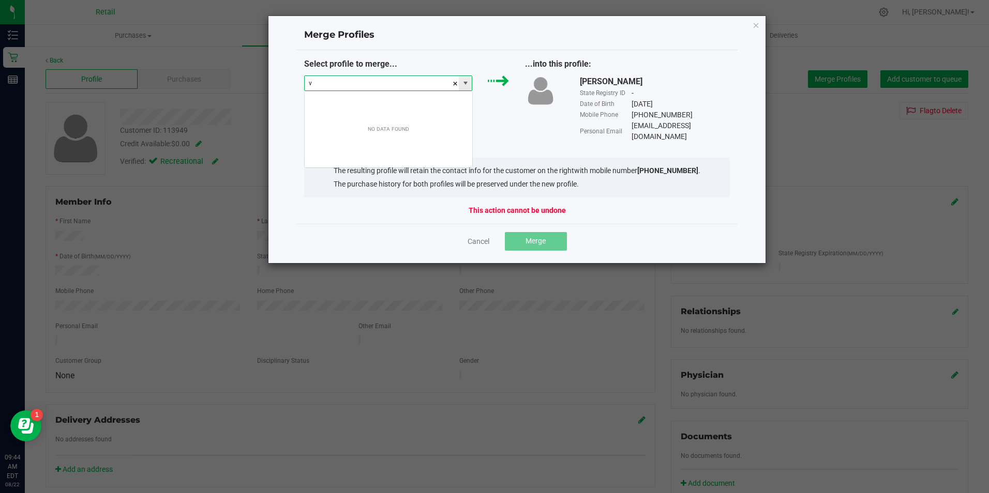
scroll to position [16, 168]
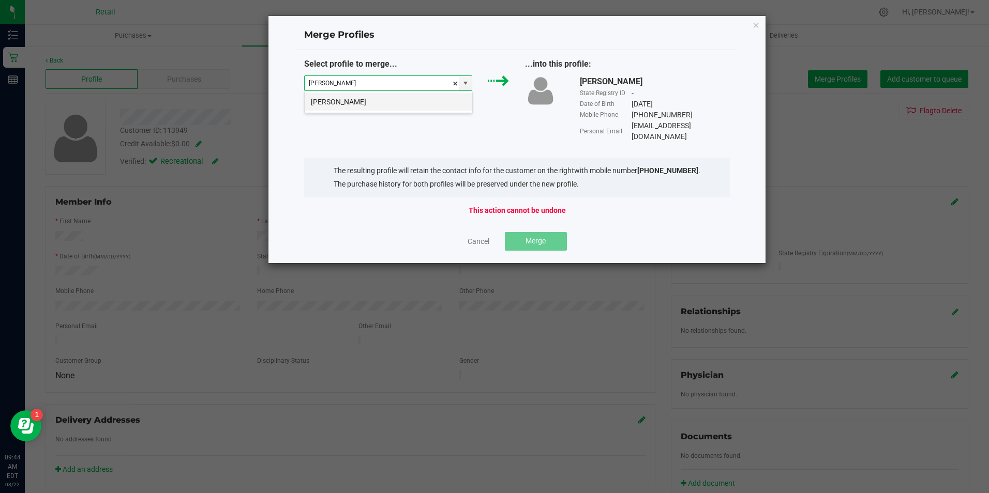
click at [385, 98] on li "Vincent Chirichella" at bounding box center [389, 102] width 168 height 18
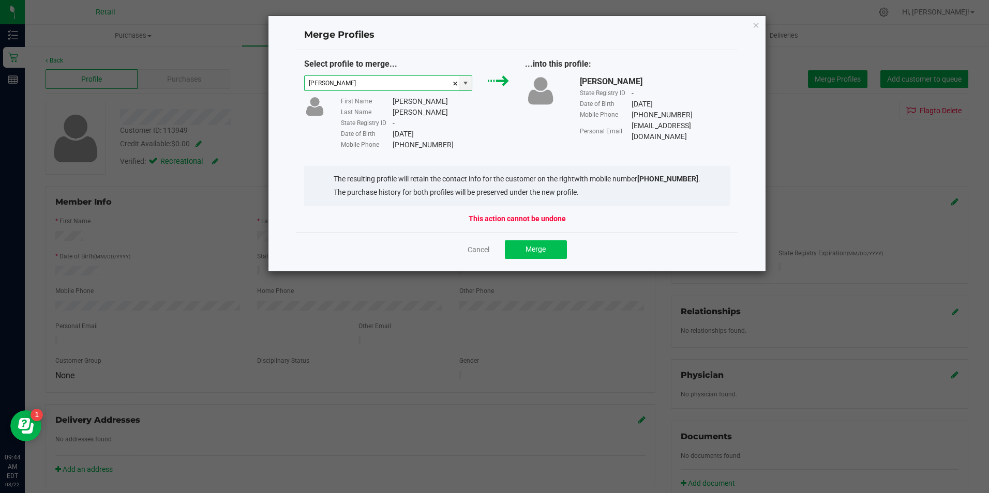
type input "Vincent Chirichella"
click at [531, 253] on span "Merge" at bounding box center [535, 249] width 20 height 8
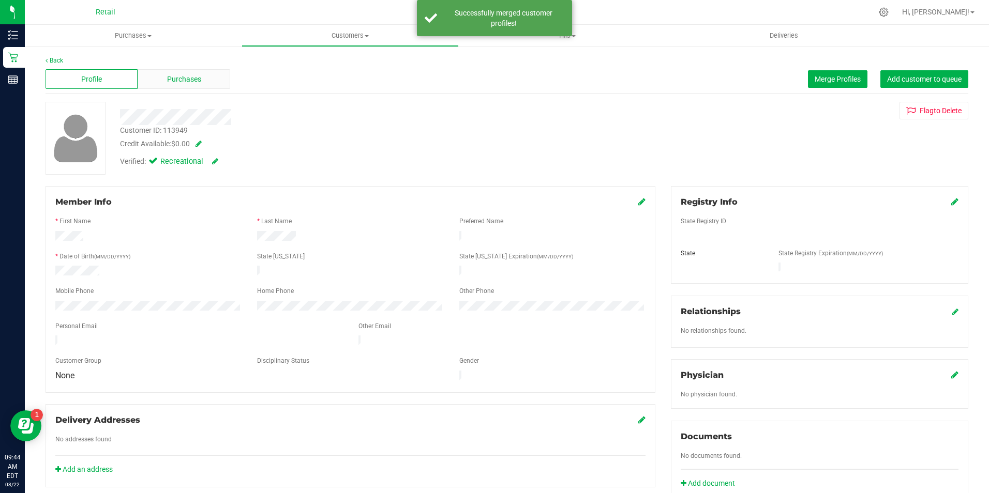
click at [205, 79] on div "Purchases" at bounding box center [184, 79] width 92 height 20
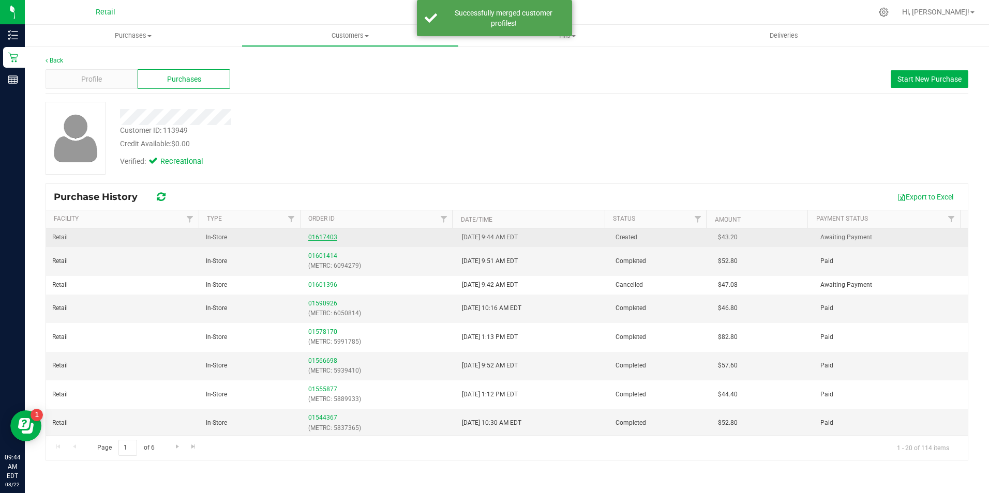
click at [318, 238] on link "01617403" at bounding box center [322, 237] width 29 height 7
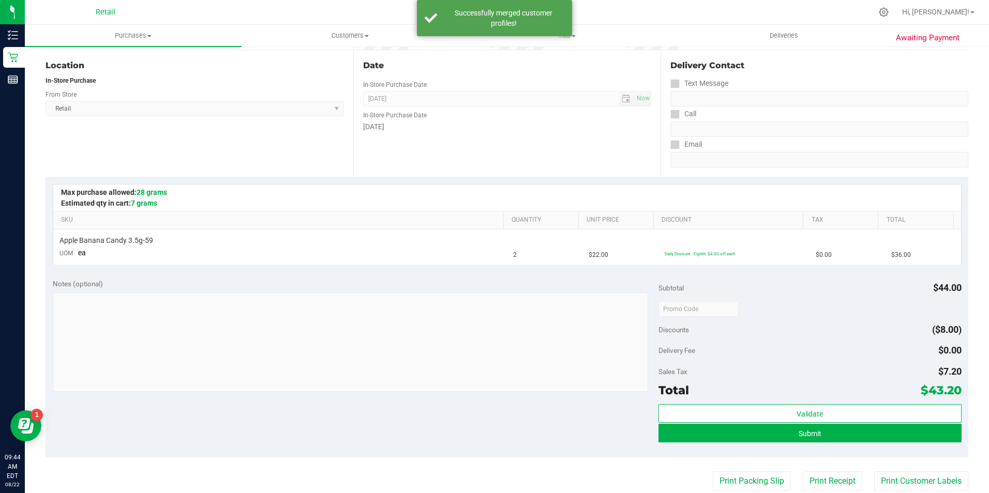
scroll to position [155, 0]
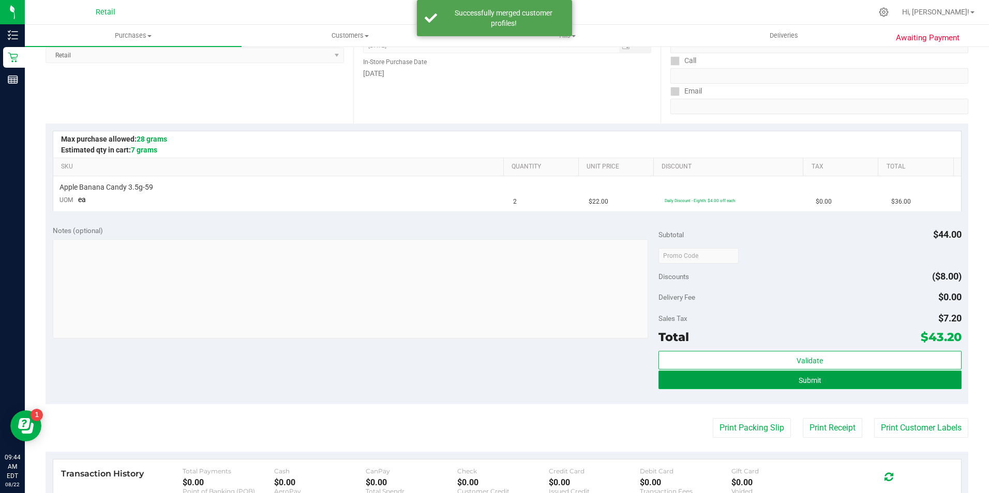
click at [746, 379] on button "Submit" at bounding box center [809, 380] width 303 height 19
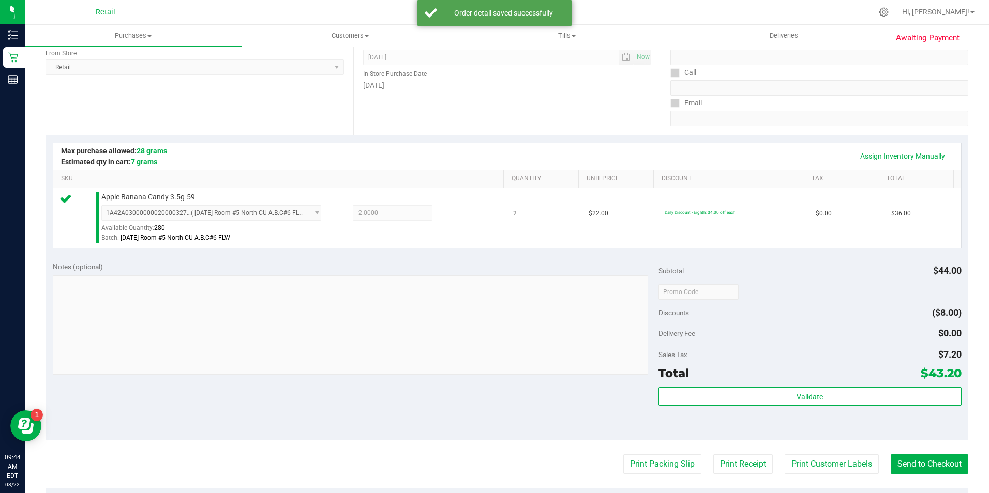
scroll to position [171, 0]
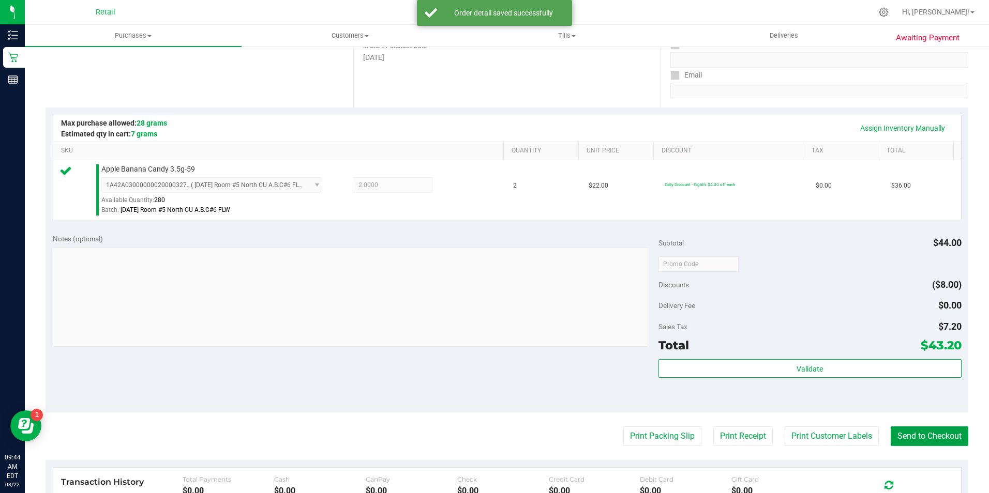
click at [942, 443] on button "Send to Checkout" at bounding box center [929, 437] width 78 height 20
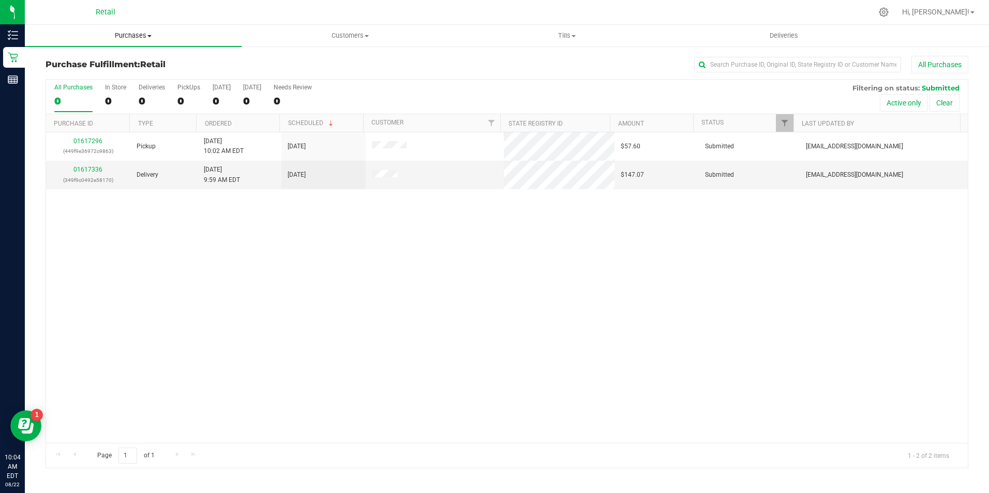
click at [139, 36] on span "Purchases" at bounding box center [133, 35] width 217 height 9
click at [322, 39] on span "Customers" at bounding box center [350, 35] width 216 height 9
click at [297, 60] on span "All customers" at bounding box center [278, 62] width 74 height 9
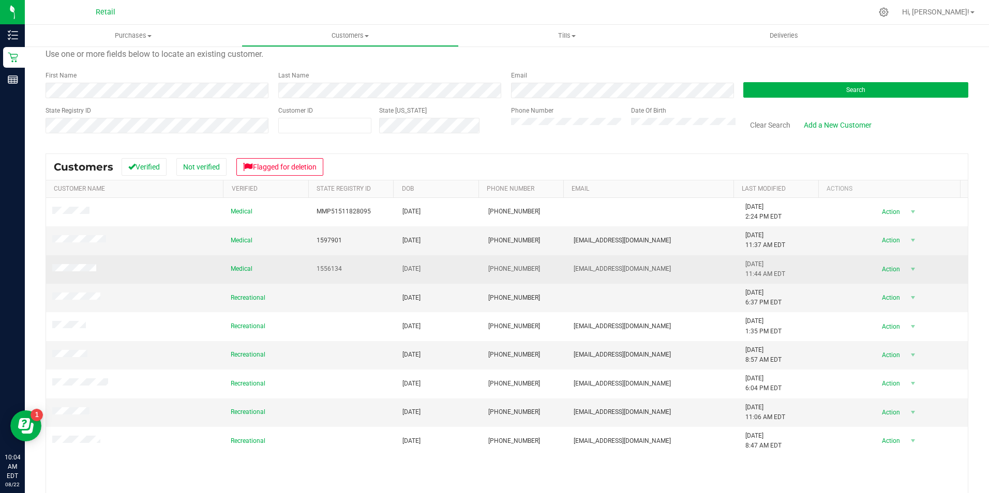
scroll to position [85, 0]
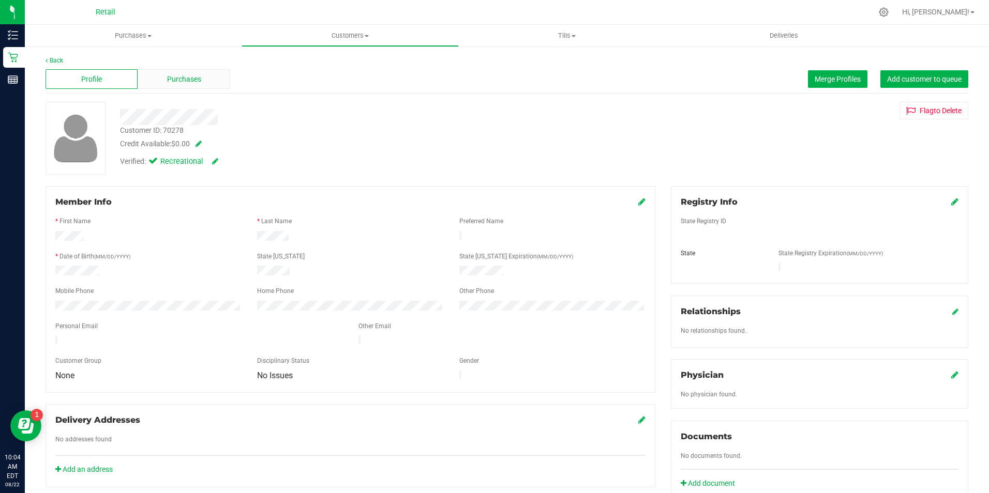
click at [187, 88] on div "Purchases" at bounding box center [184, 79] width 92 height 20
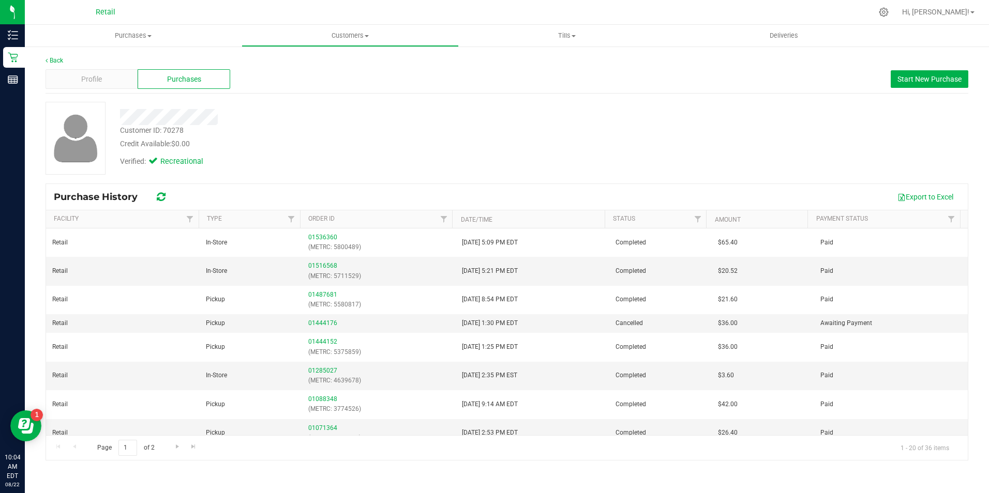
click at [64, 60] on div "Back" at bounding box center [506, 60] width 922 height 9
click at [48, 60] on icon at bounding box center [46, 60] width 2 height 6
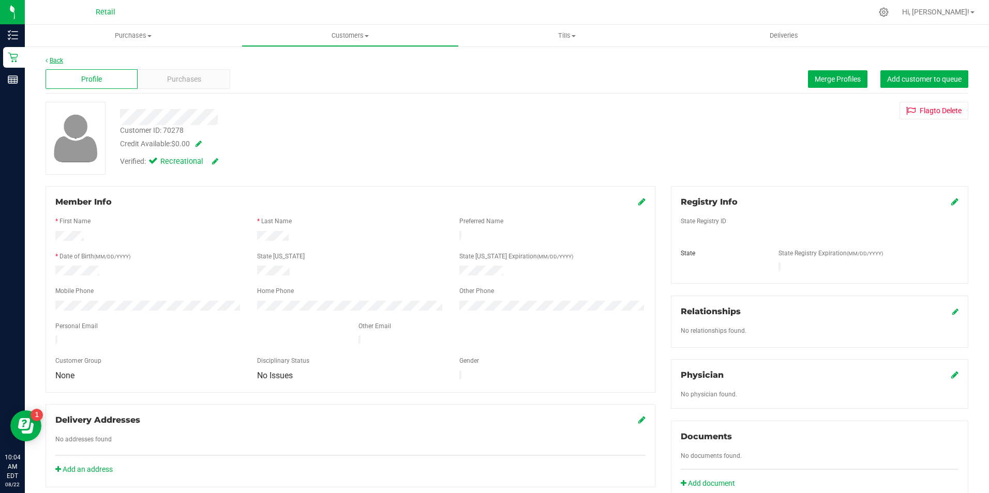
click at [51, 58] on link "Back" at bounding box center [54, 60] width 18 height 7
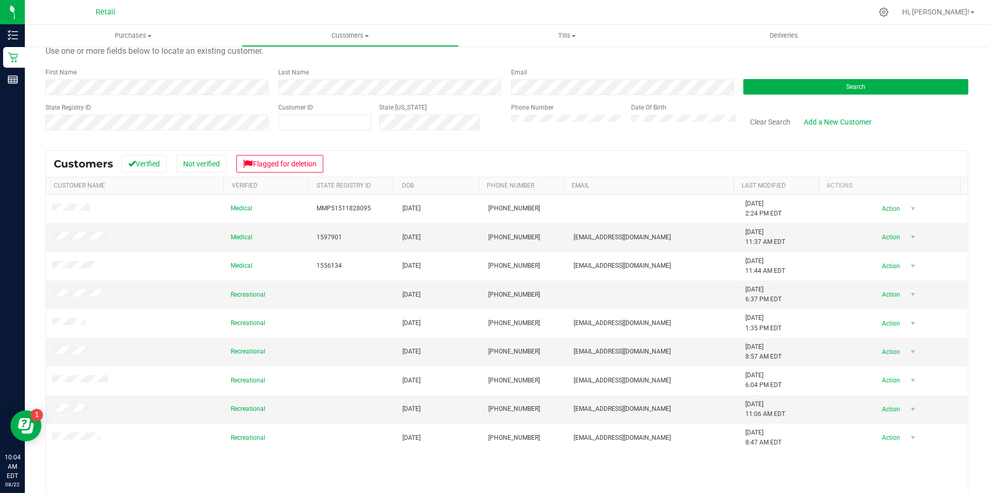
scroll to position [85, 0]
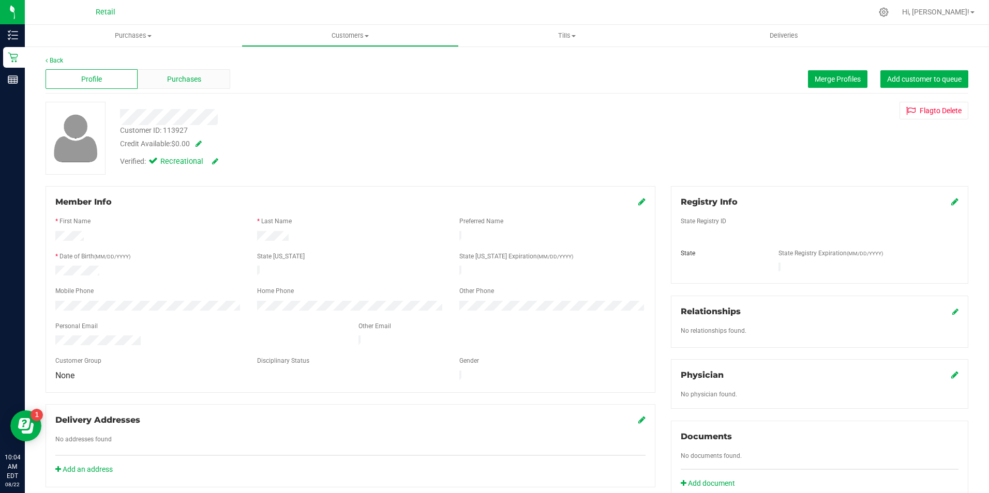
click at [186, 86] on div "Purchases" at bounding box center [184, 79] width 92 height 20
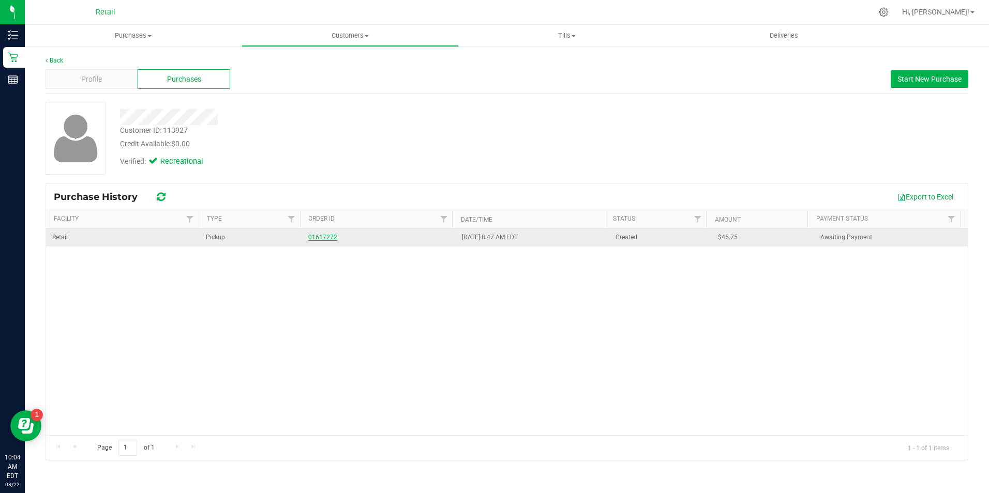
click at [317, 239] on link "01617272" at bounding box center [322, 237] width 29 height 7
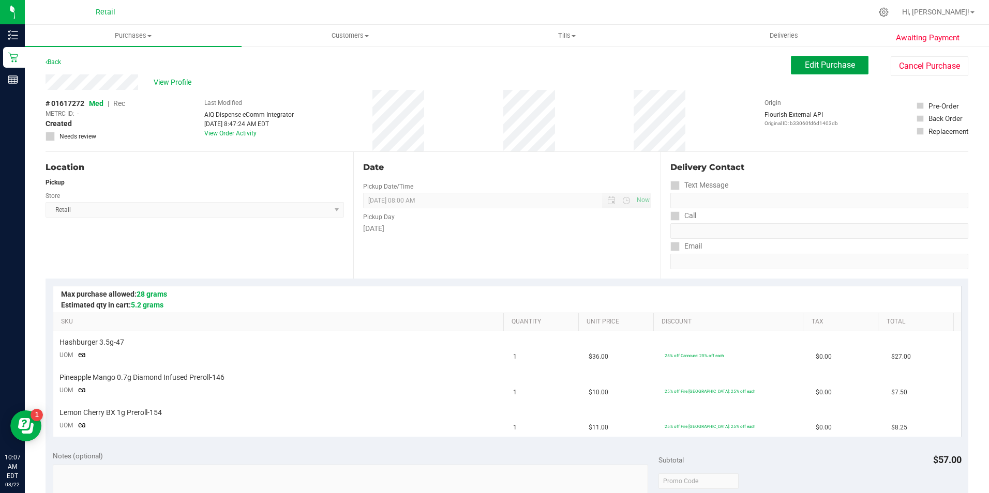
drag, startPoint x: 843, startPoint y: 60, endPoint x: 818, endPoint y: 62, distance: 24.8
click at [843, 60] on span "Edit Purchase" at bounding box center [829, 65] width 50 height 10
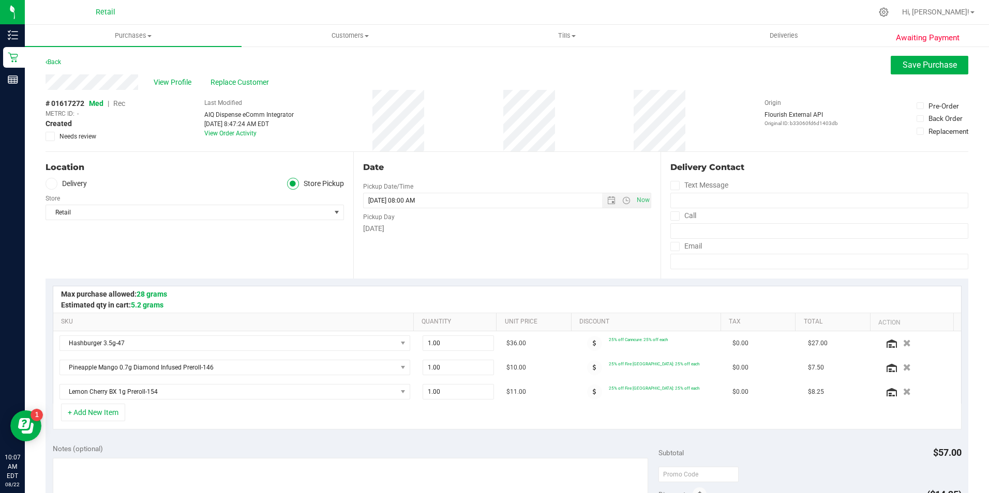
click at [114, 104] on span "Rec" at bounding box center [119, 103] width 12 height 8
click at [921, 73] on button "Save Purchase" at bounding box center [929, 65] width 78 height 19
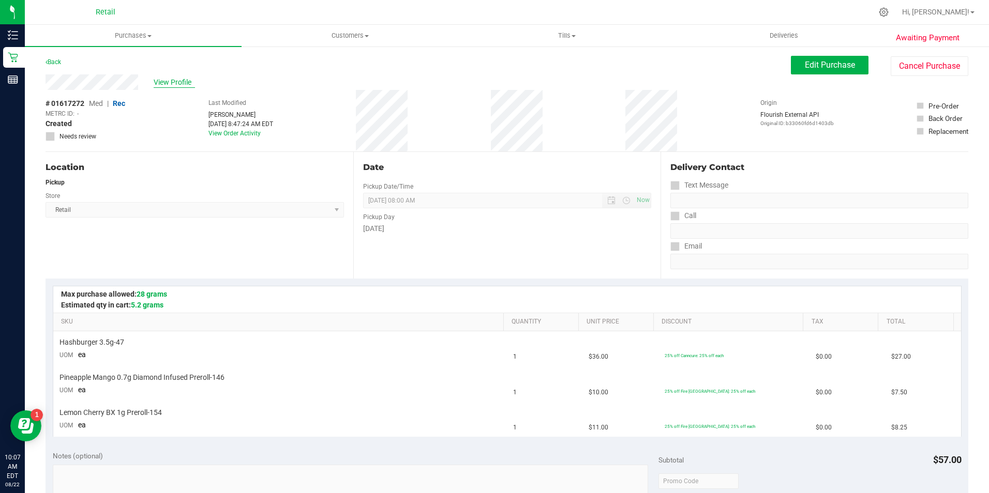
click at [166, 81] on span "View Profile" at bounding box center [174, 82] width 41 height 11
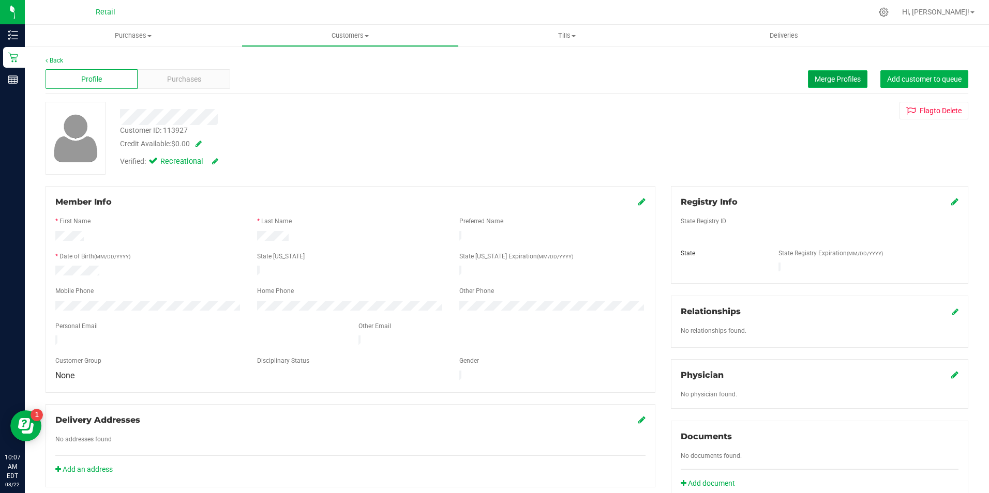
click at [815, 84] on button "Merge Profiles" at bounding box center [837, 79] width 59 height 18
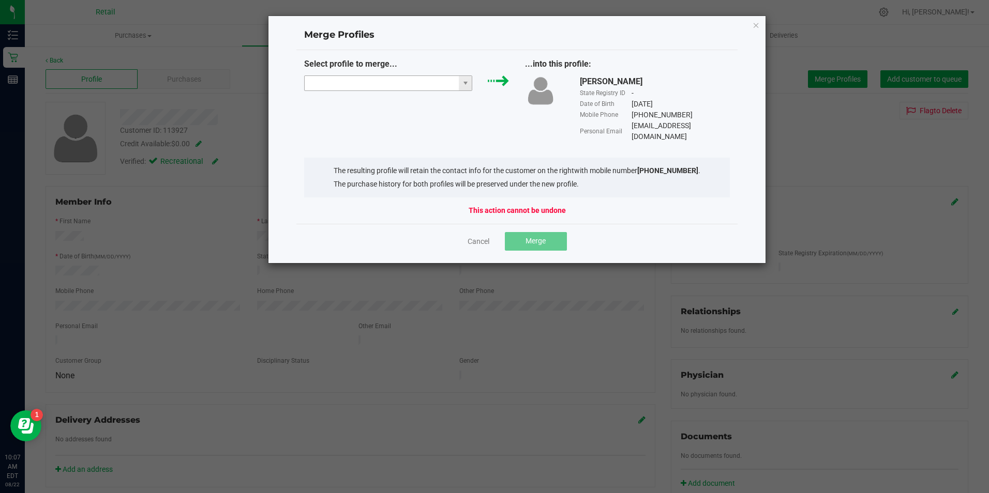
click at [393, 81] on input "NO DATA FOUND" at bounding box center [382, 83] width 155 height 14
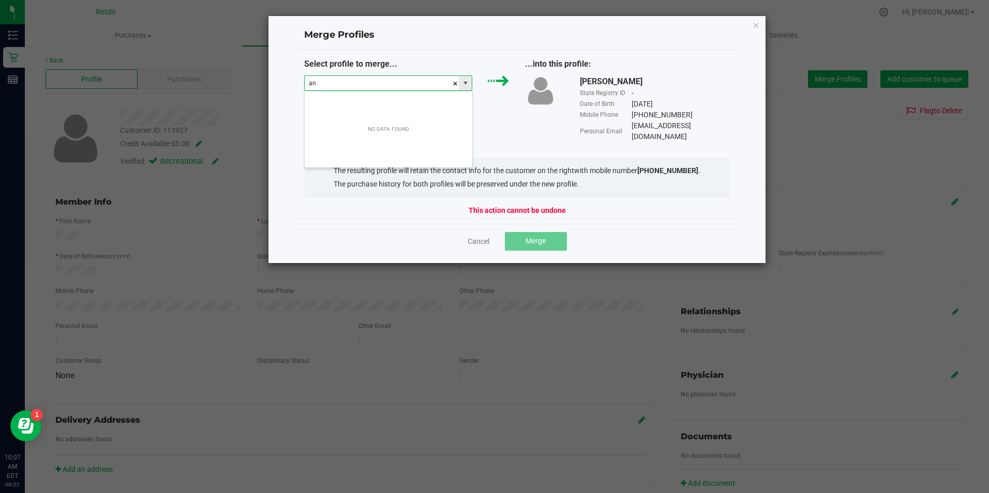
scroll to position [16, 168]
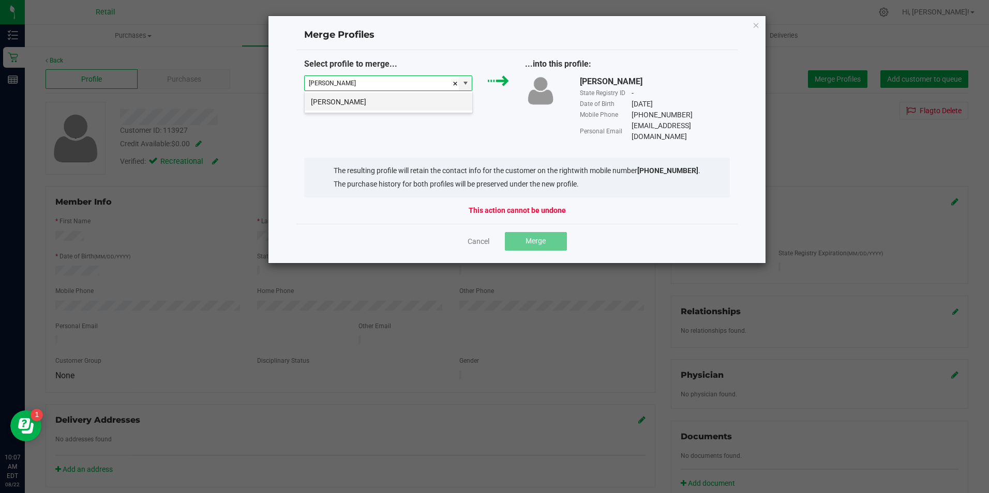
click at [382, 103] on li "[PERSON_NAME]" at bounding box center [389, 102] width 168 height 18
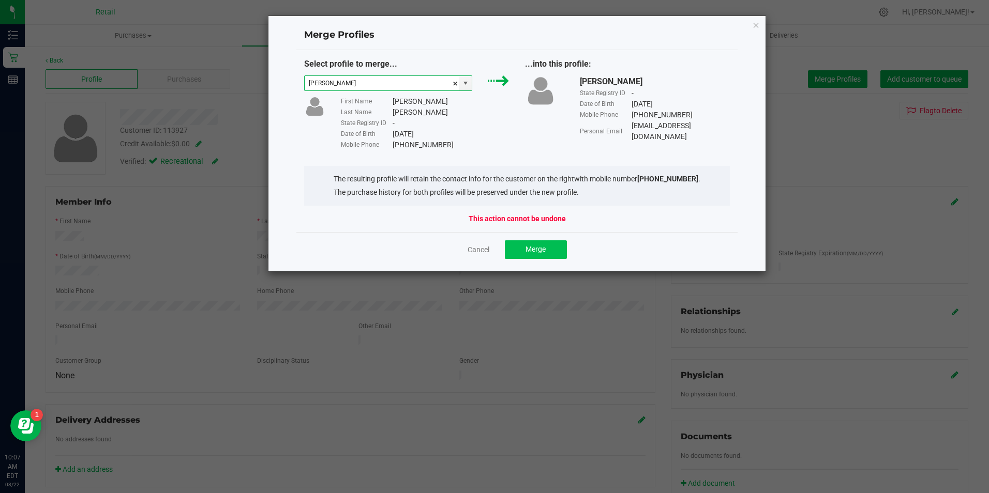
type input "[PERSON_NAME]"
click at [523, 244] on button "Merge" at bounding box center [536, 249] width 62 height 19
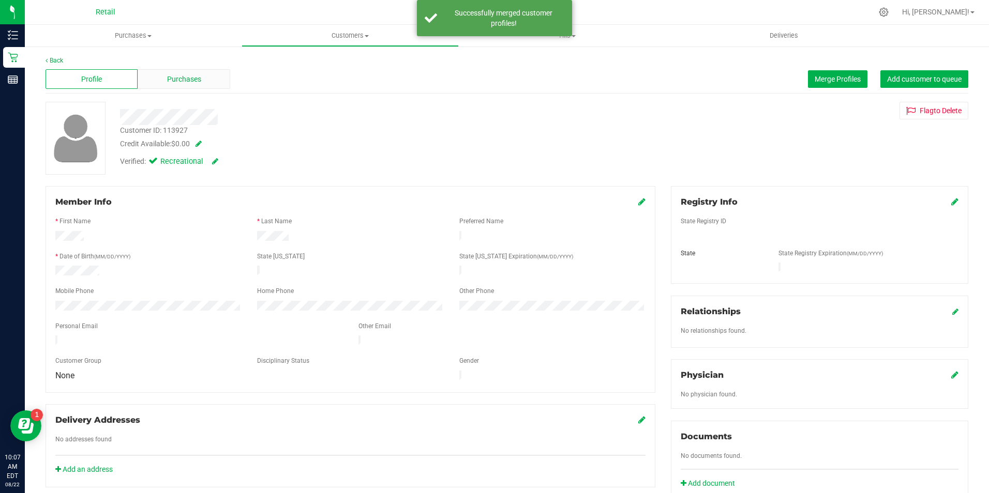
click at [170, 81] on span "Purchases" at bounding box center [184, 79] width 34 height 11
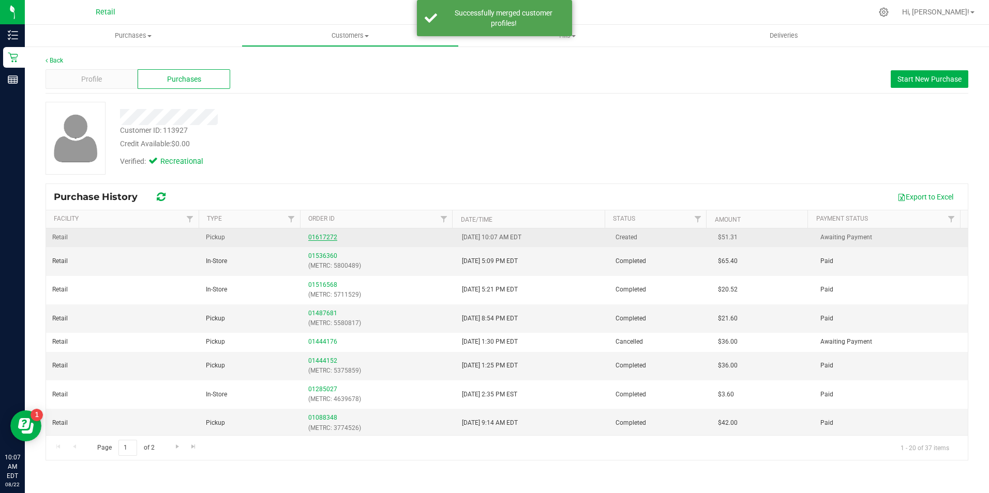
click at [330, 237] on link "01617272" at bounding box center [322, 237] width 29 height 7
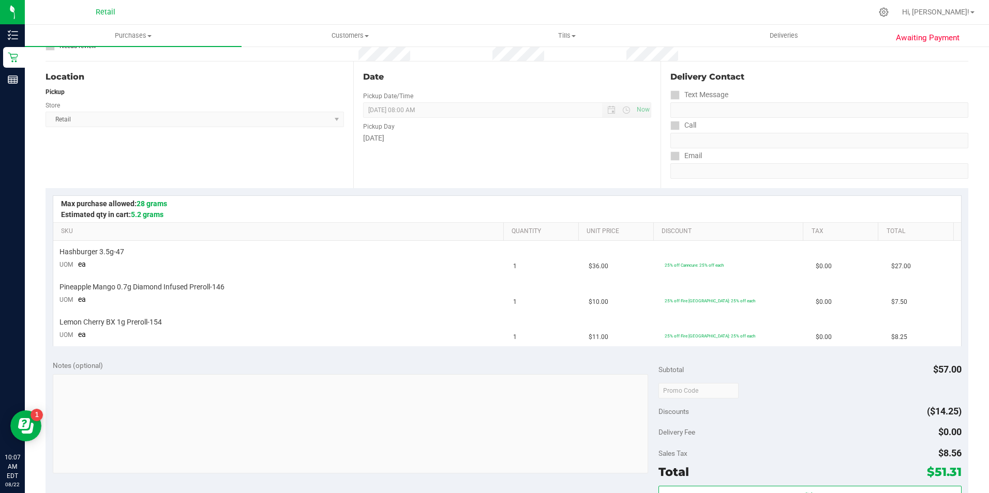
scroll to position [139, 0]
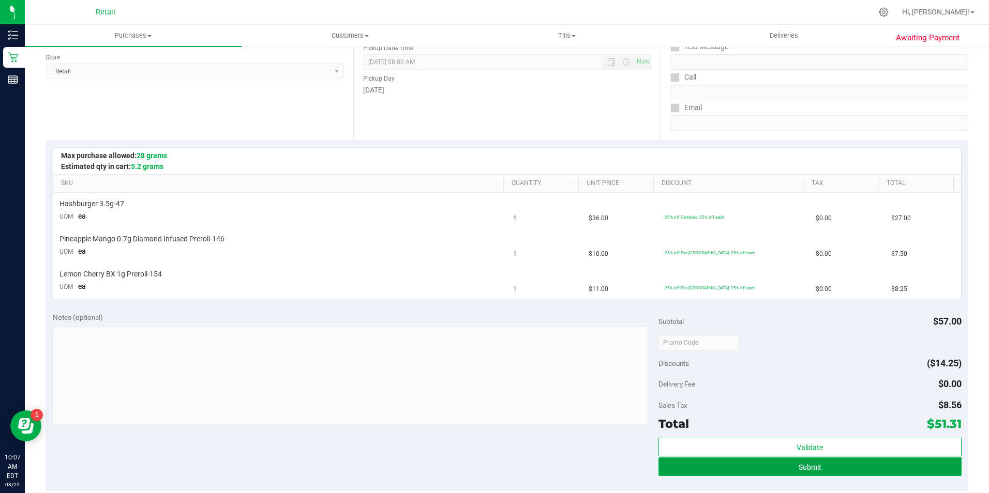
click at [871, 475] on button "Submit" at bounding box center [809, 467] width 303 height 19
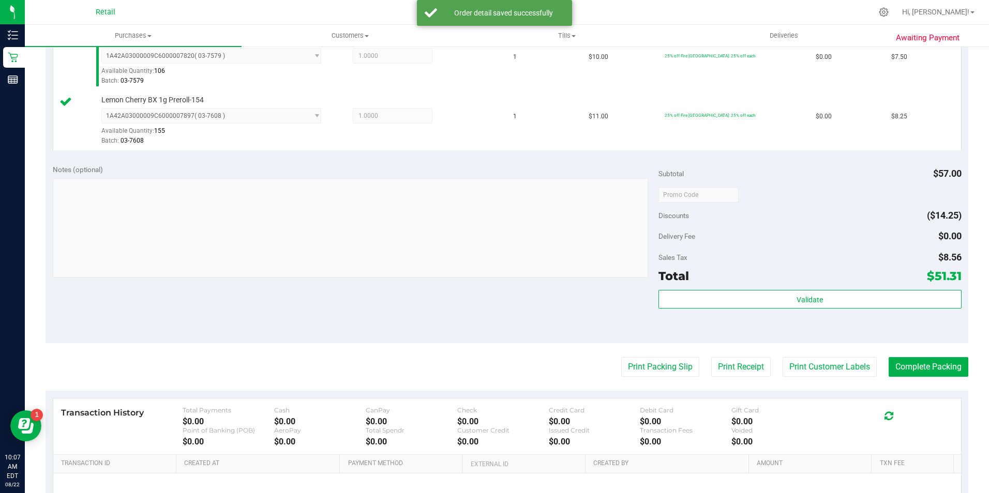
scroll to position [363, 0]
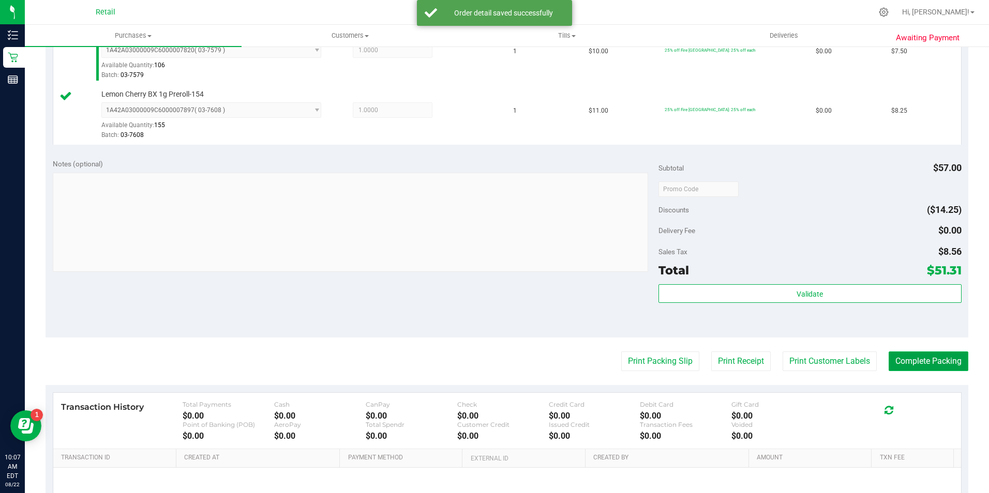
click at [922, 364] on button "Complete Packing" at bounding box center [928, 362] width 80 height 20
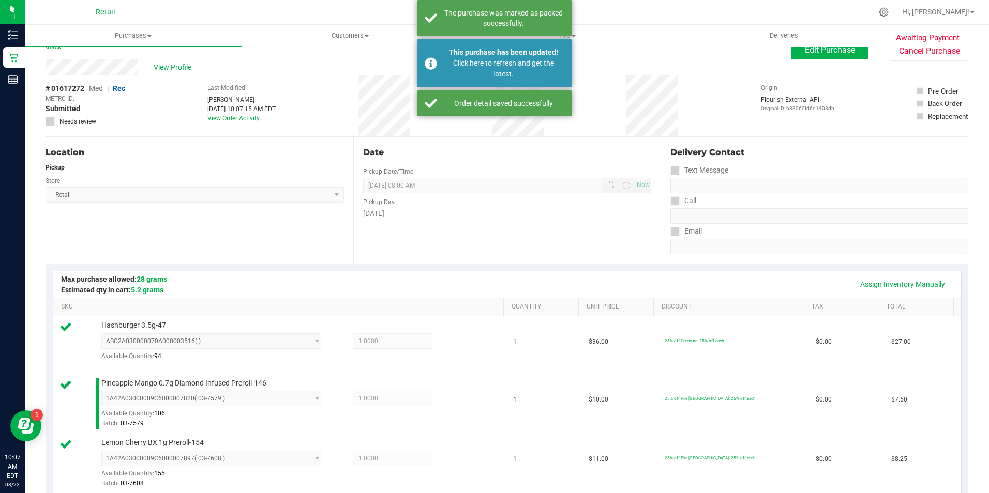
scroll to position [0, 0]
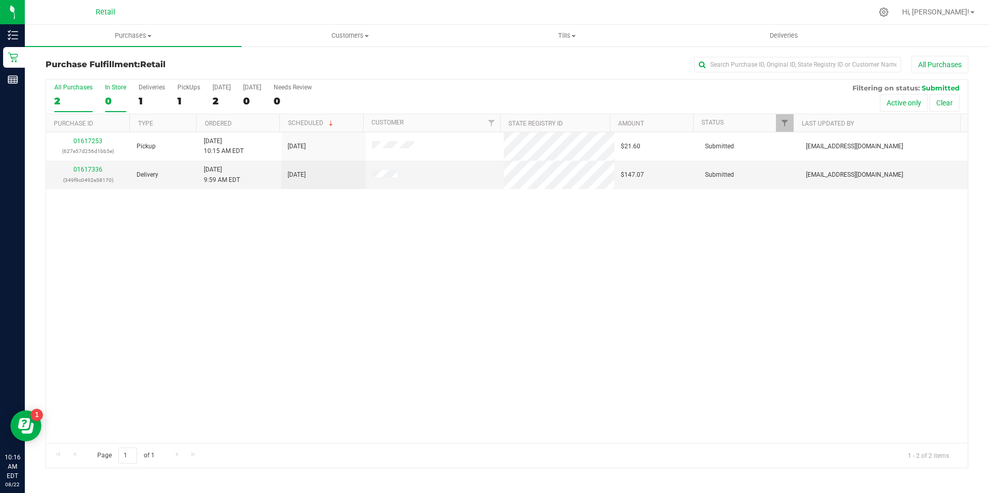
click at [108, 100] on div "0" at bounding box center [115, 101] width 21 height 12
click at [0, 0] on input "In Store 0" at bounding box center [0, 0] width 0 height 0
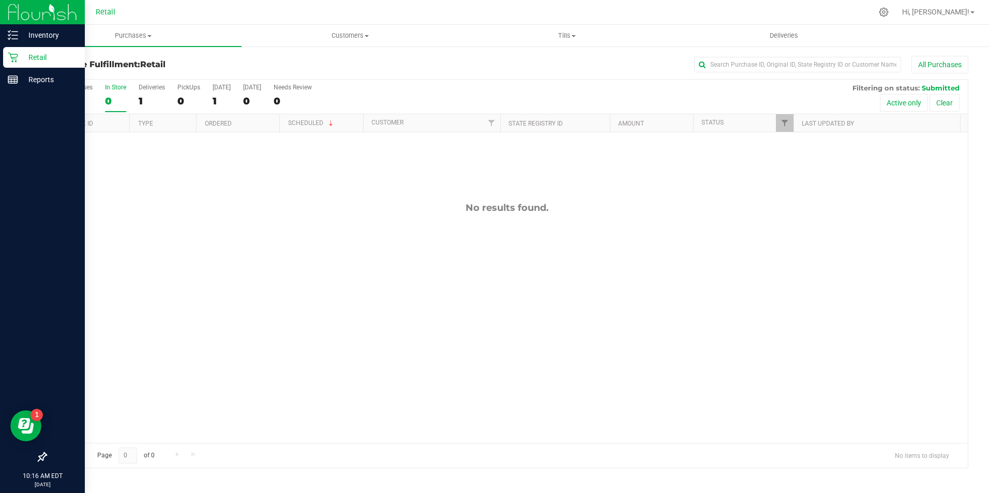
click at [21, 59] on p "Retail" at bounding box center [49, 57] width 62 height 12
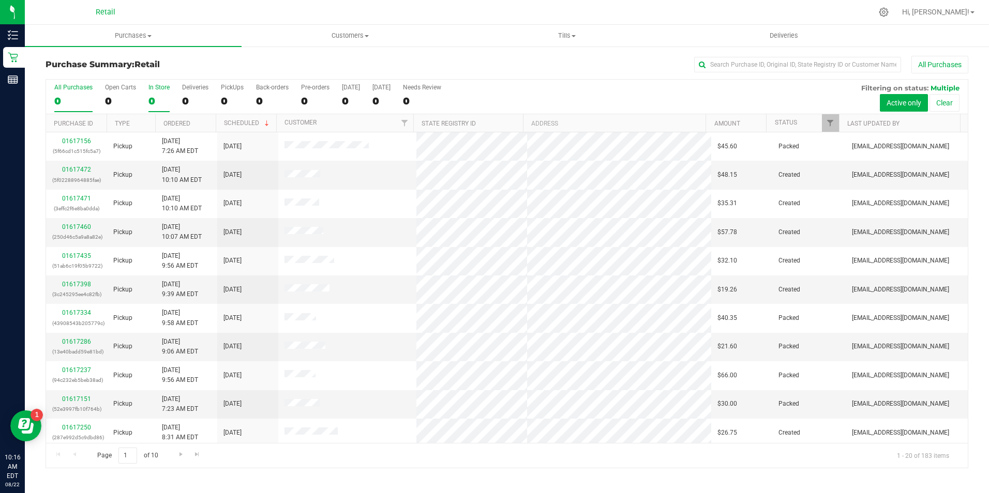
click at [161, 98] on div "0" at bounding box center [158, 101] width 21 height 12
click at [0, 0] on input "In Store 0" at bounding box center [0, 0] width 0 height 0
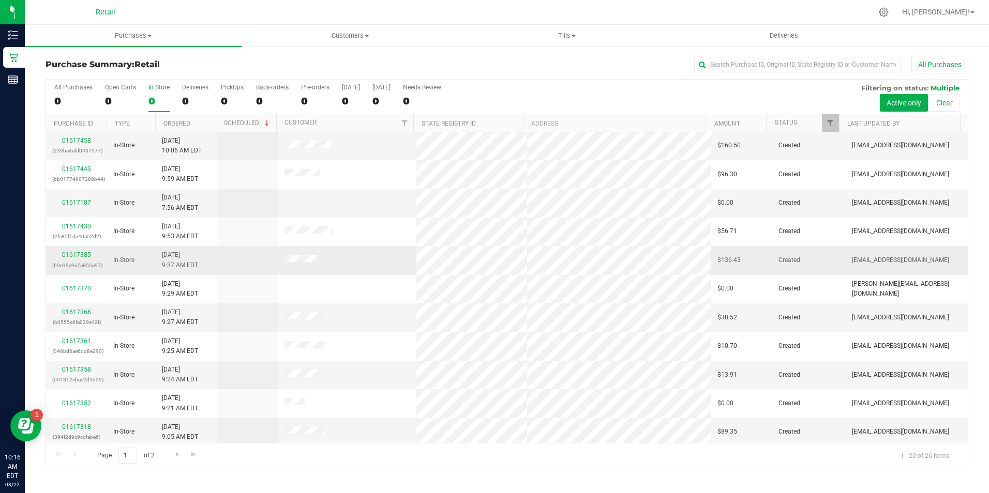
scroll to position [262, 0]
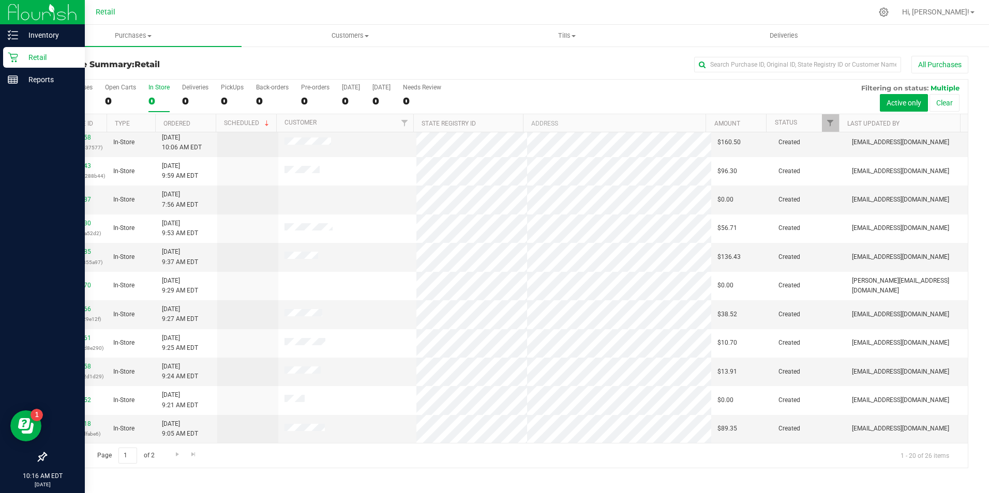
click at [17, 57] on icon at bounding box center [13, 58] width 10 height 10
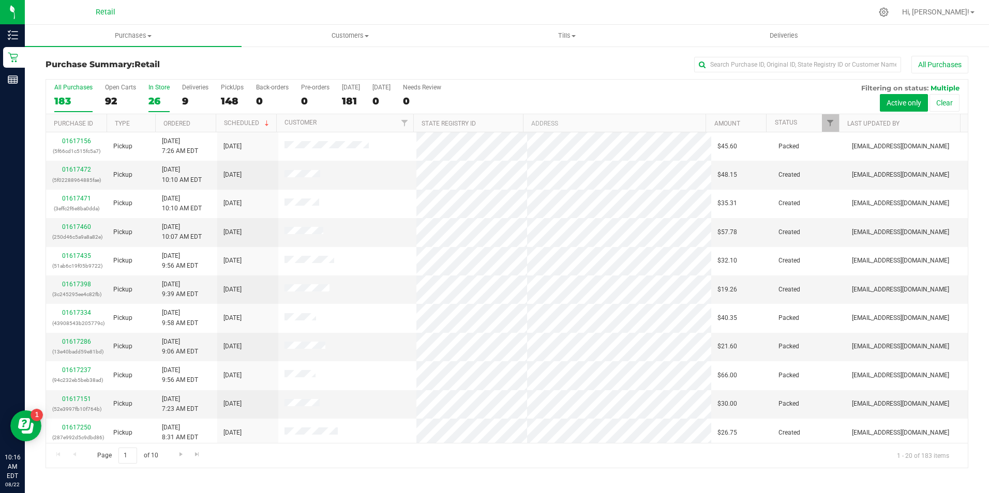
click at [164, 109] on label "In Store 26" at bounding box center [158, 98] width 21 height 28
click at [0, 0] on input "In Store 26" at bounding box center [0, 0] width 0 height 0
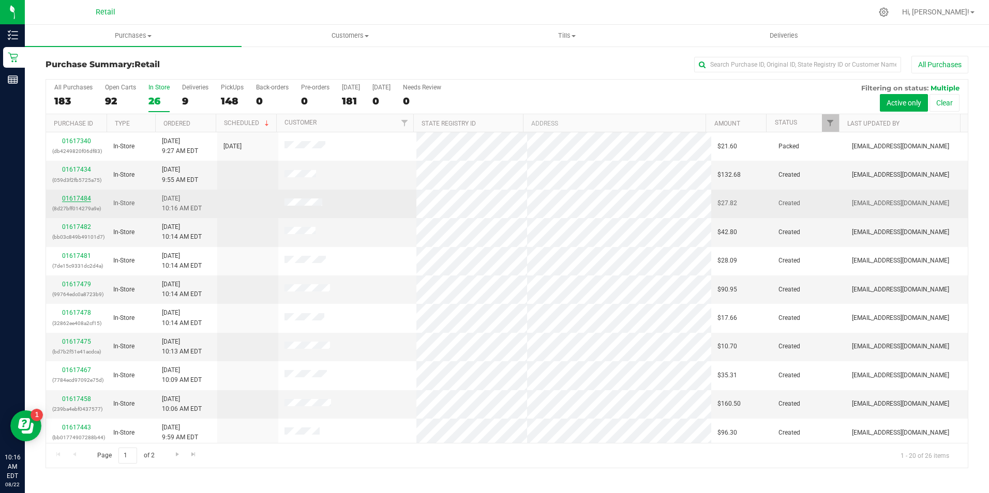
click at [67, 197] on link "01617484" at bounding box center [76, 198] width 29 height 7
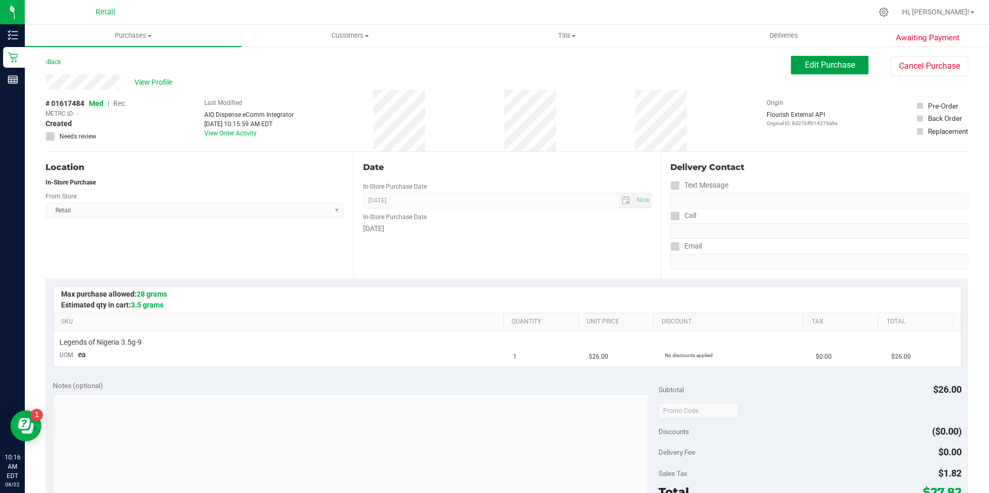
click at [804, 66] on span "Edit Purchase" at bounding box center [829, 65] width 50 height 10
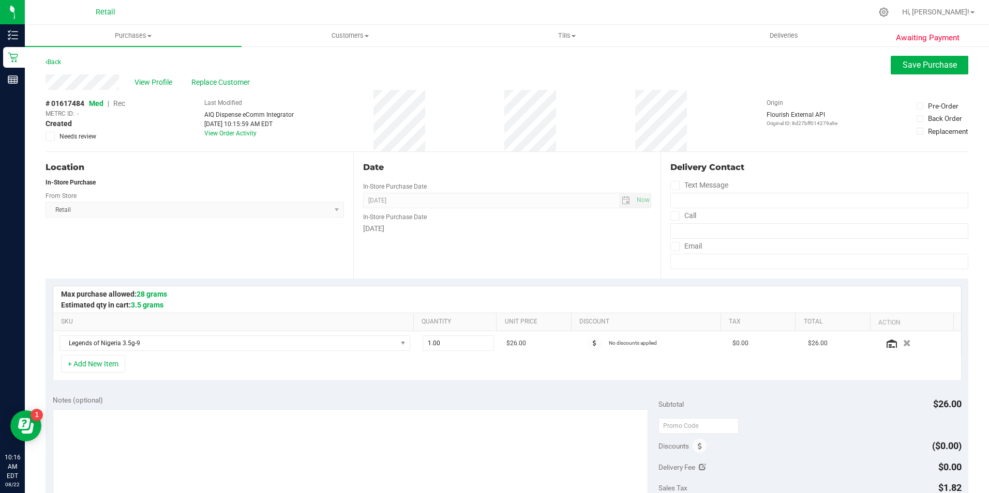
click at [125, 103] on span "Rec" at bounding box center [119, 103] width 12 height 8
click at [902, 62] on span "Save Purchase" at bounding box center [929, 65] width 54 height 10
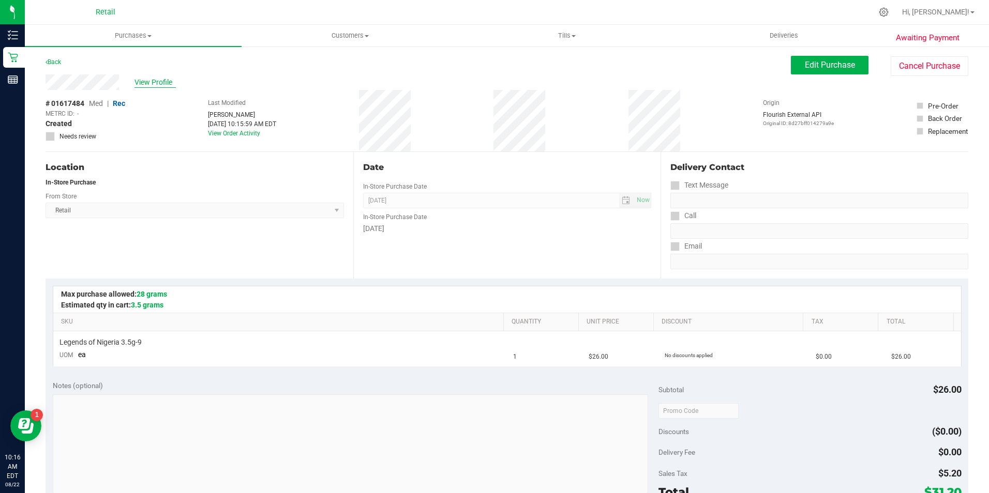
click at [164, 81] on span "View Profile" at bounding box center [154, 82] width 41 height 11
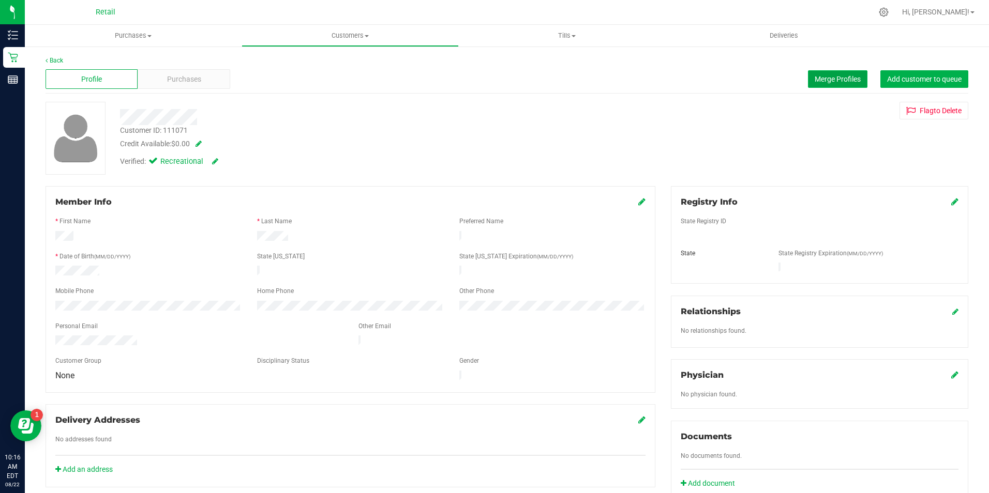
click at [819, 82] on span "Merge Profiles" at bounding box center [837, 79] width 46 height 8
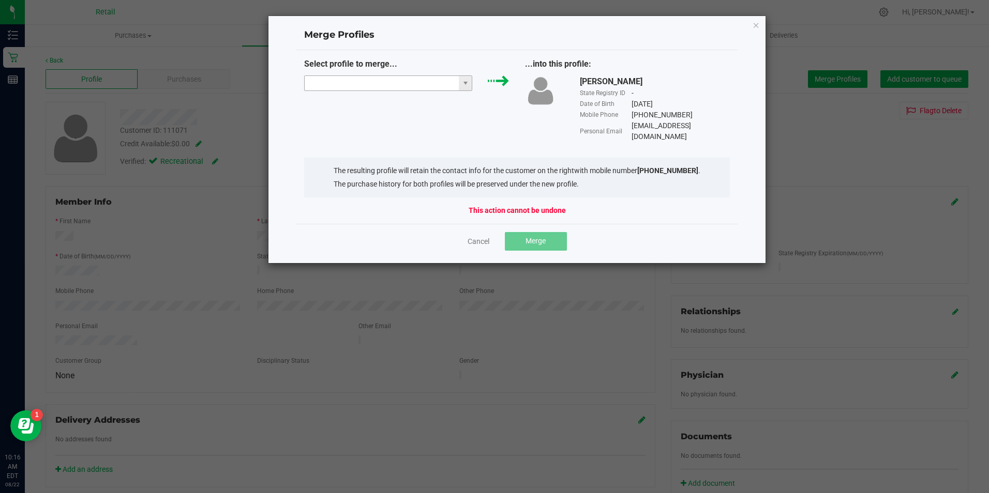
click at [381, 82] on input "NO DATA FOUND" at bounding box center [382, 83] width 155 height 14
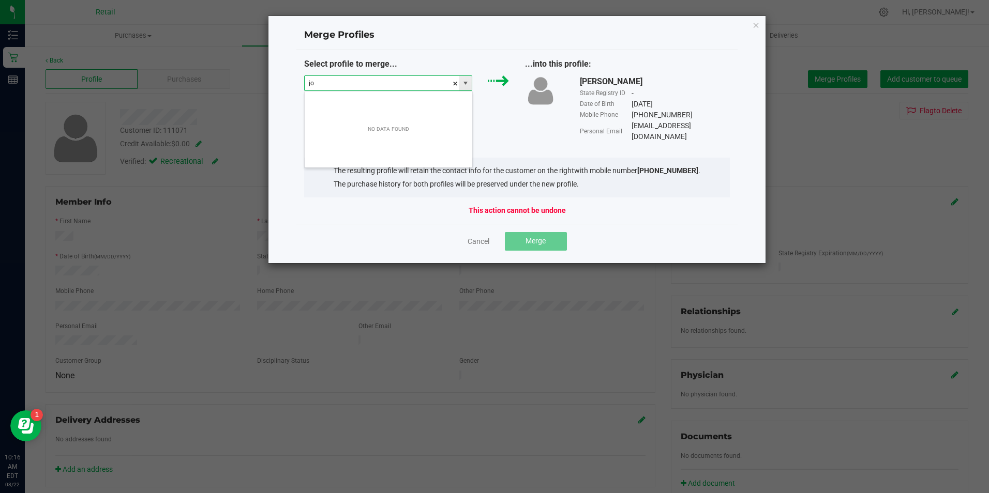
scroll to position [16, 168]
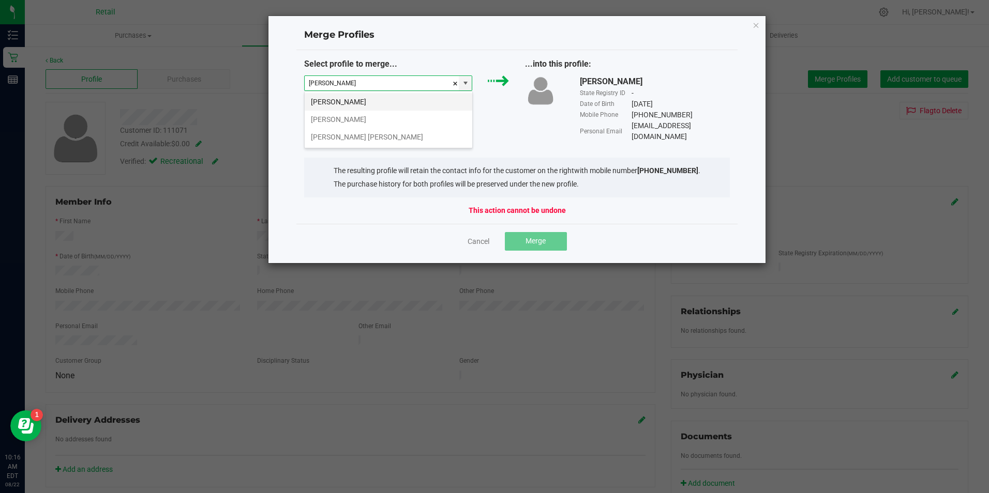
click at [355, 96] on li "Jose guzman" at bounding box center [389, 102] width 168 height 18
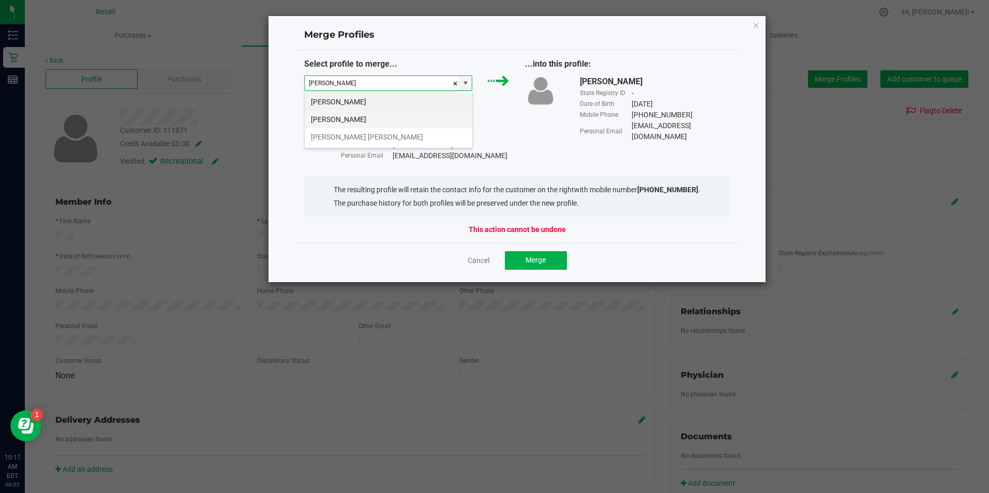
click at [379, 113] on li "jose guzman" at bounding box center [389, 120] width 168 height 18
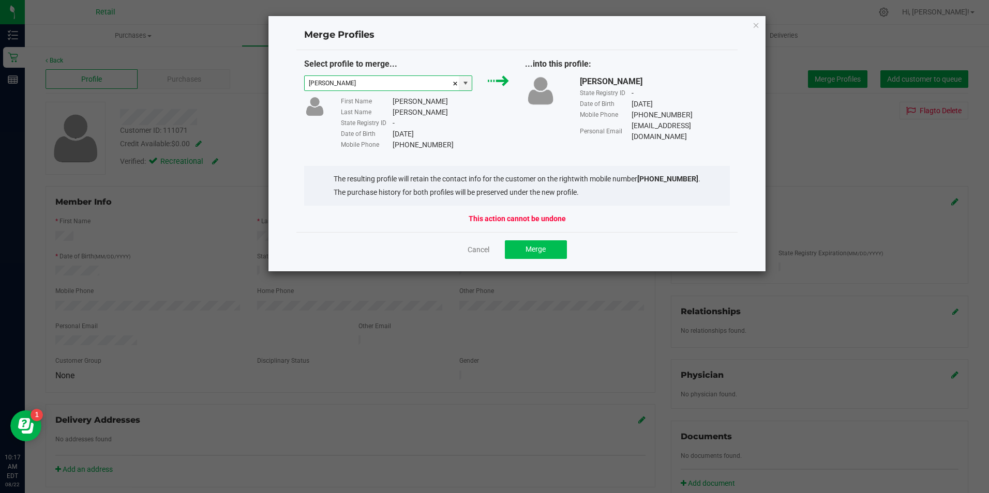
type input "jose guzman"
click at [546, 252] on button "Merge" at bounding box center [536, 249] width 62 height 19
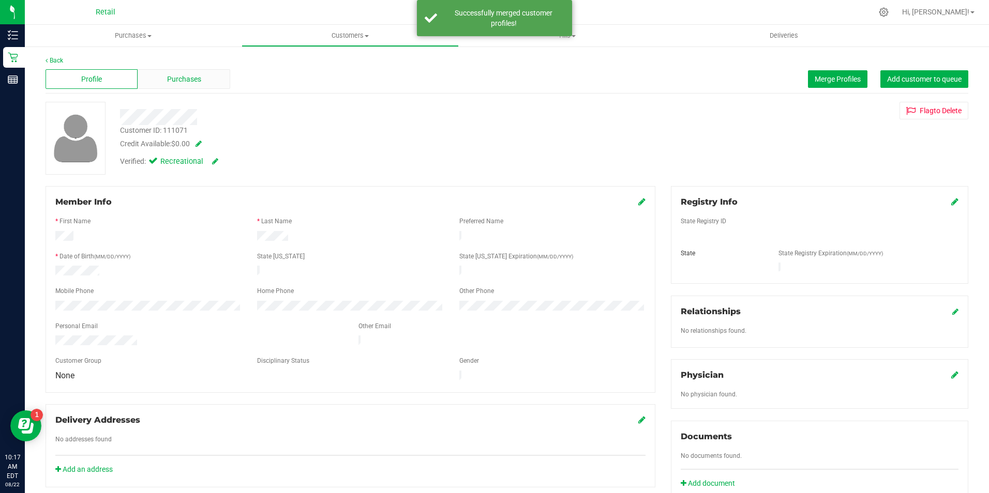
click at [194, 78] on span "Purchases" at bounding box center [184, 79] width 34 height 11
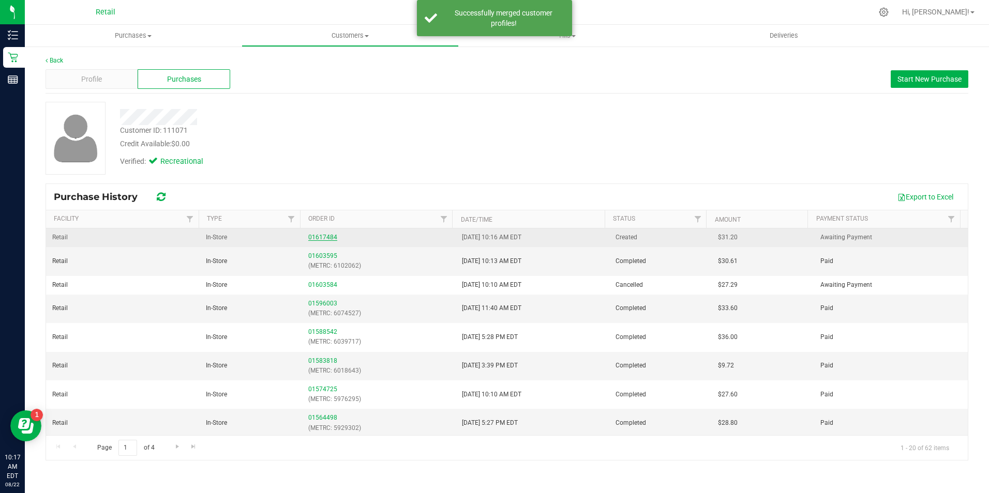
click at [331, 239] on link "01617484" at bounding box center [322, 237] width 29 height 7
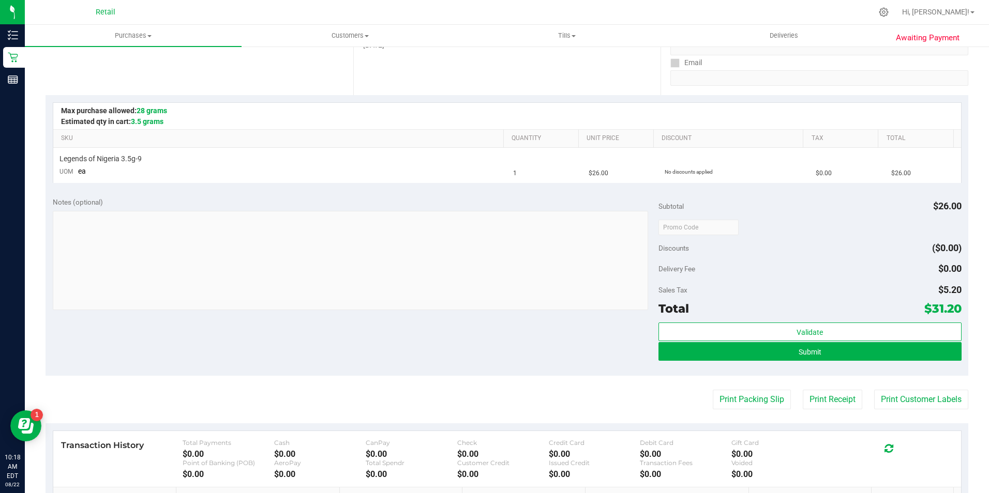
scroll to position [205, 0]
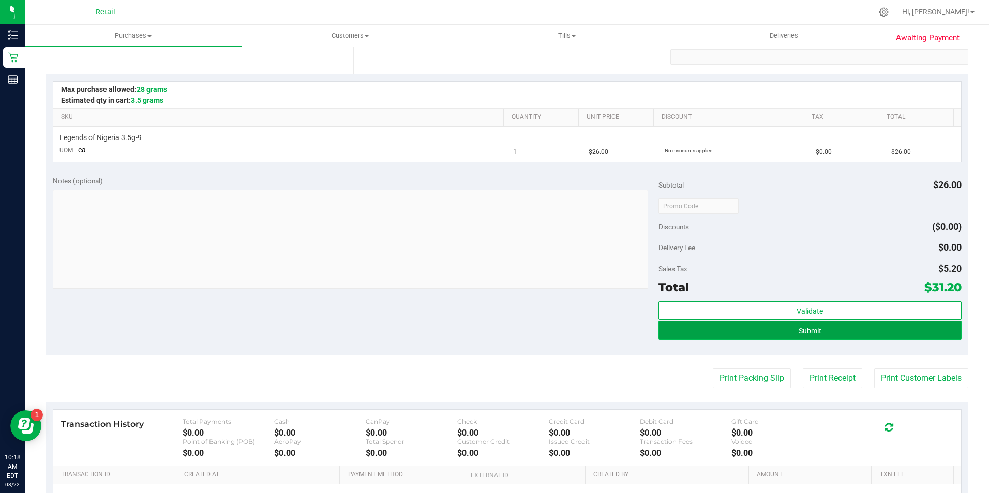
click at [781, 324] on button "Submit" at bounding box center [809, 330] width 303 height 19
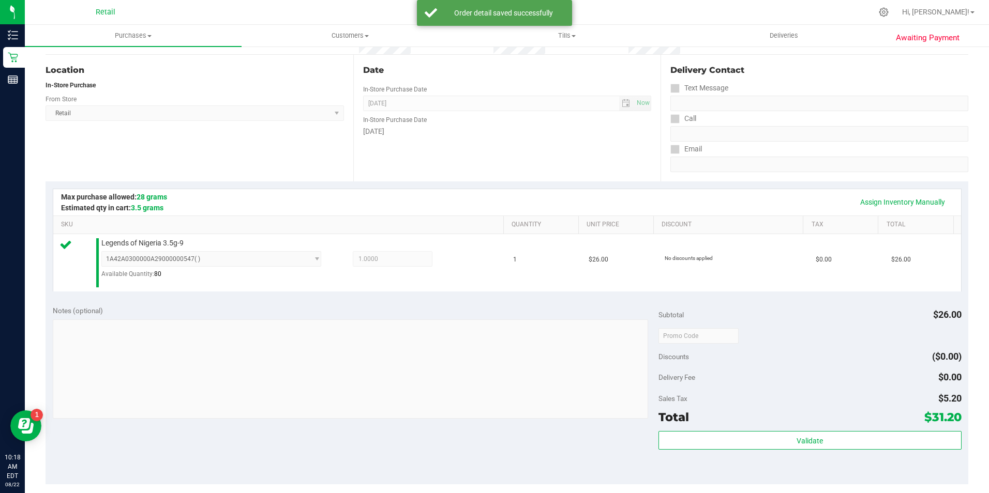
scroll to position [160, 0]
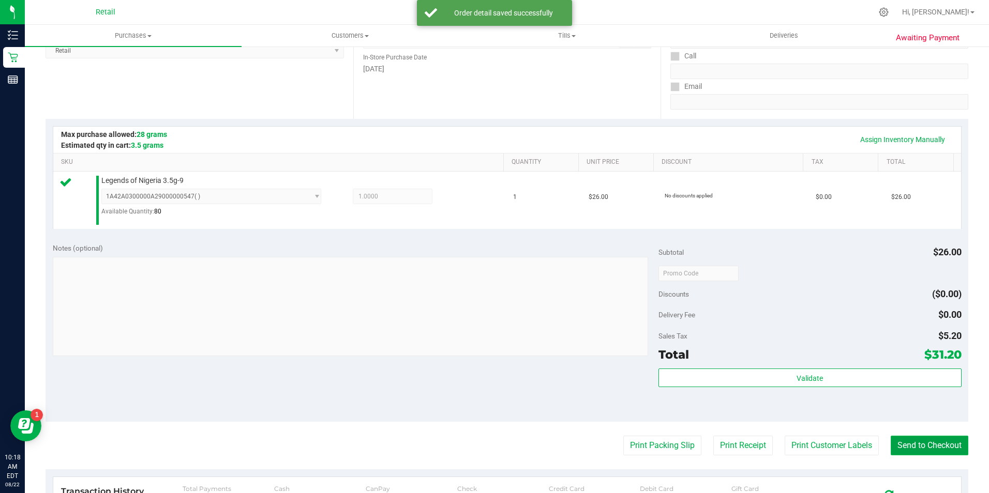
click at [911, 442] on button "Send to Checkout" at bounding box center [929, 446] width 78 height 20
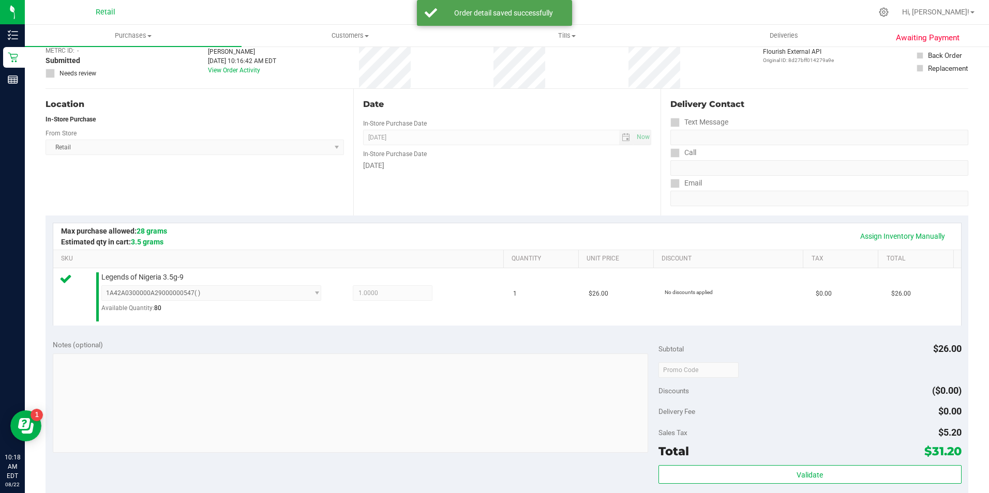
scroll to position [0, 0]
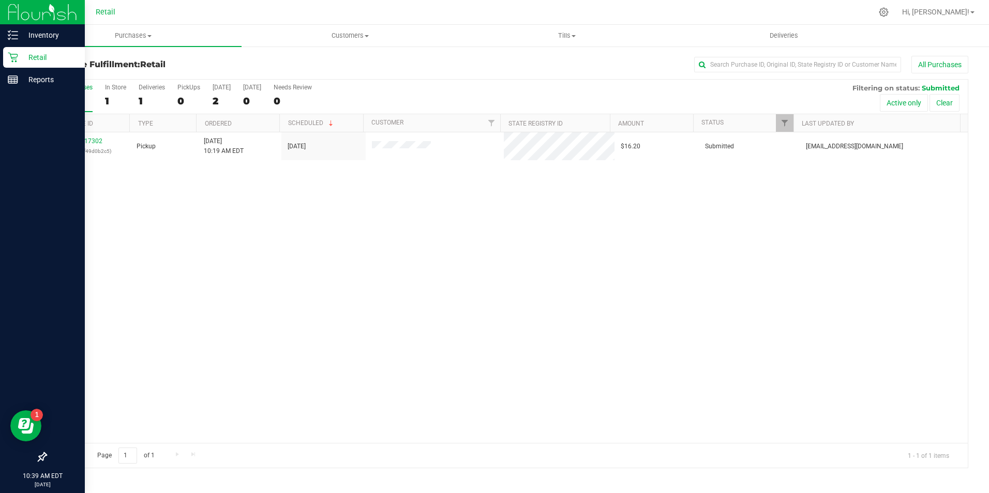
click at [13, 56] on icon at bounding box center [13, 57] width 10 height 10
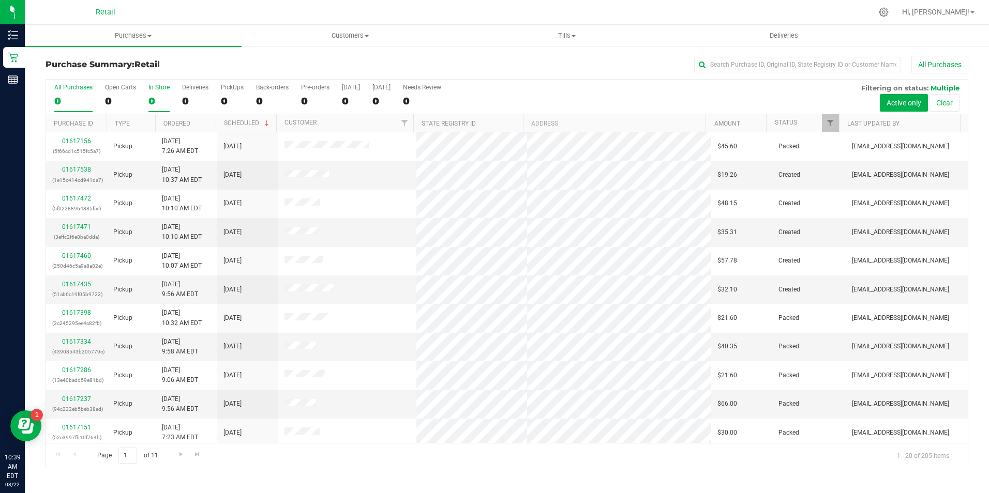
click at [157, 86] on div "In Store" at bounding box center [158, 87] width 21 height 7
click at [0, 0] on input "In Store 0" at bounding box center [0, 0] width 0 height 0
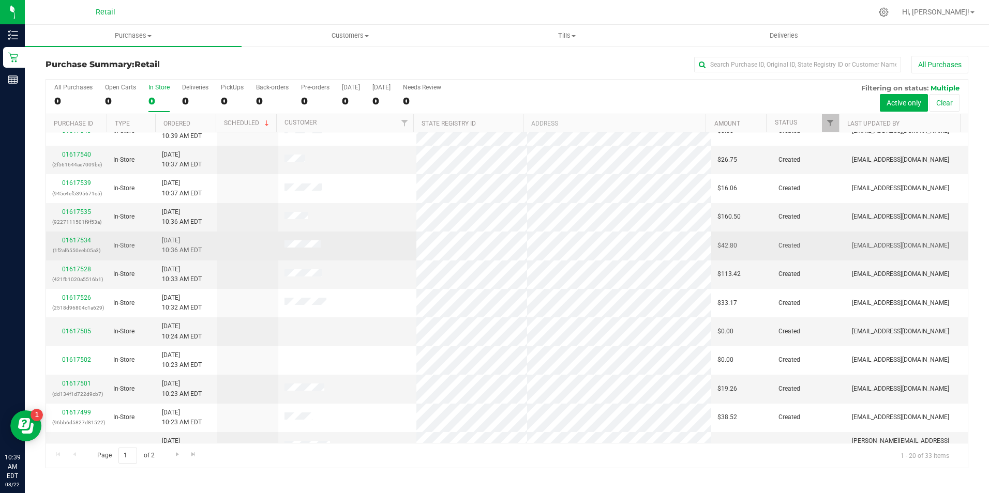
scroll to position [155, 0]
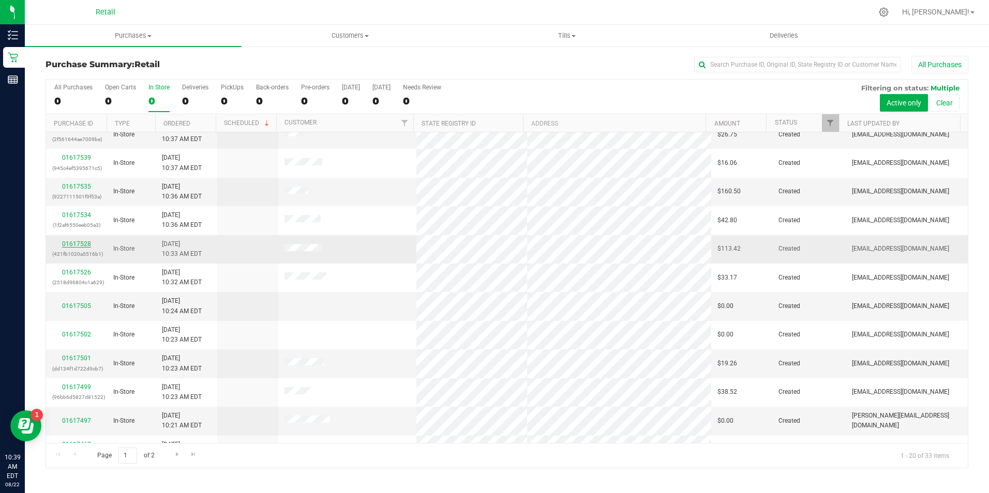
click at [77, 241] on link "01617528" at bounding box center [76, 243] width 29 height 7
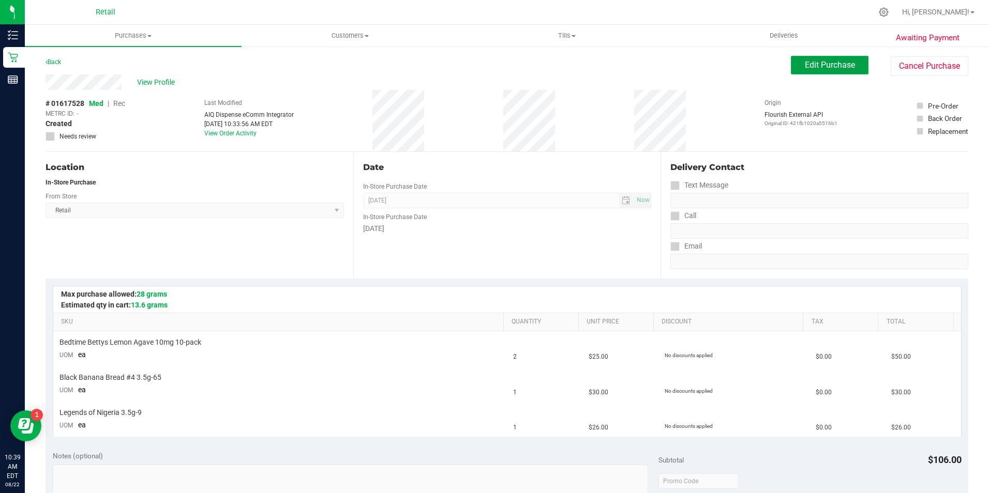
click at [804, 66] on span "Edit Purchase" at bounding box center [829, 65] width 50 height 10
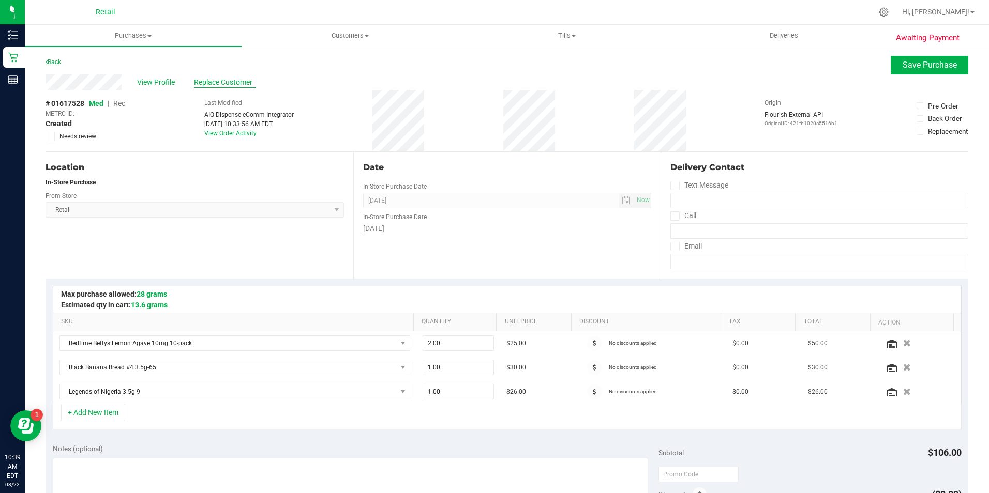
click at [225, 84] on span "Replace Customer" at bounding box center [225, 82] width 62 height 11
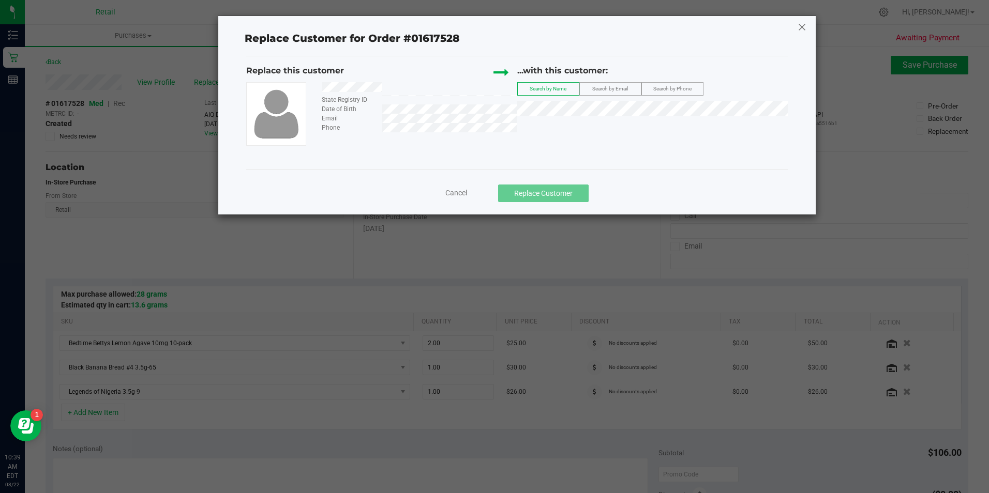
click at [797, 31] on icon at bounding box center [801, 27] width 9 height 17
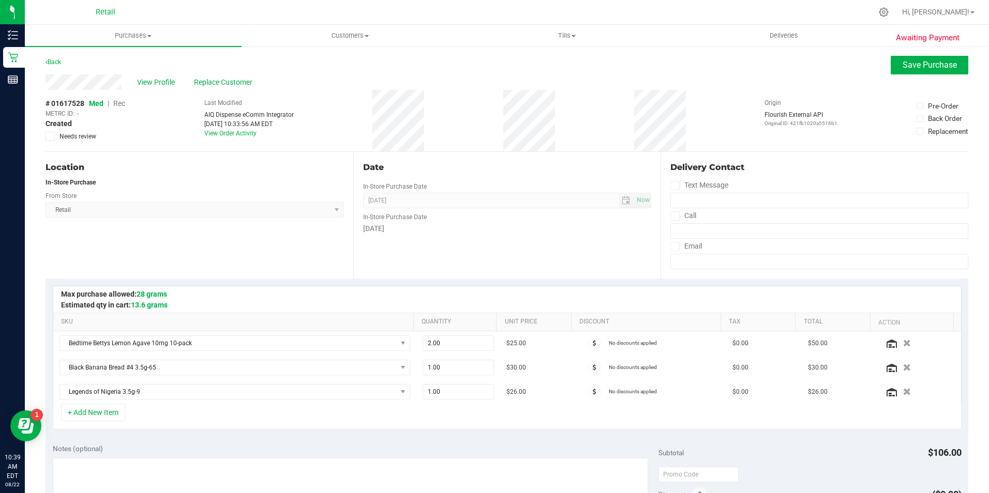
click at [124, 104] on span "Rec" at bounding box center [119, 103] width 12 height 8
click at [166, 80] on span "View Profile" at bounding box center [157, 82] width 41 height 11
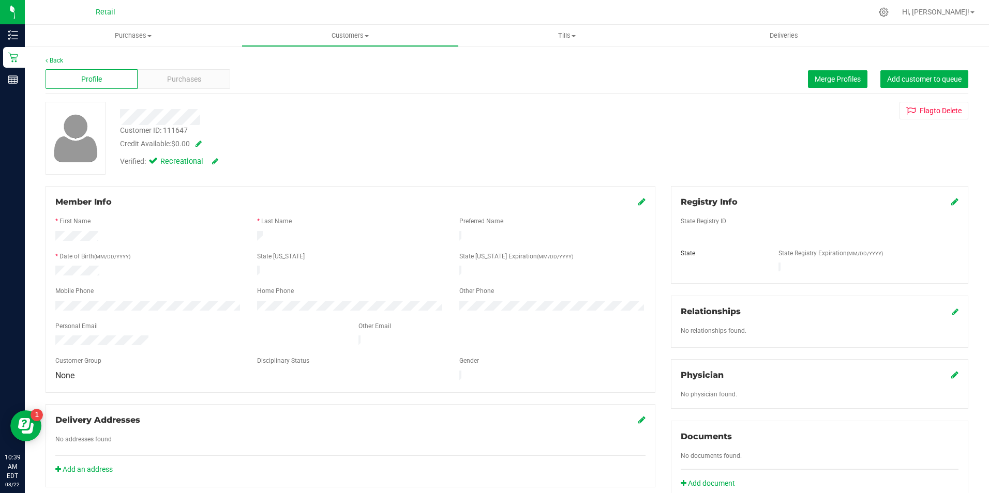
click at [797, 75] on div "Profile Purchases Merge Profiles Add customer to queue" at bounding box center [506, 79] width 922 height 28
click at [808, 77] on button "Merge Profiles" at bounding box center [837, 79] width 59 height 18
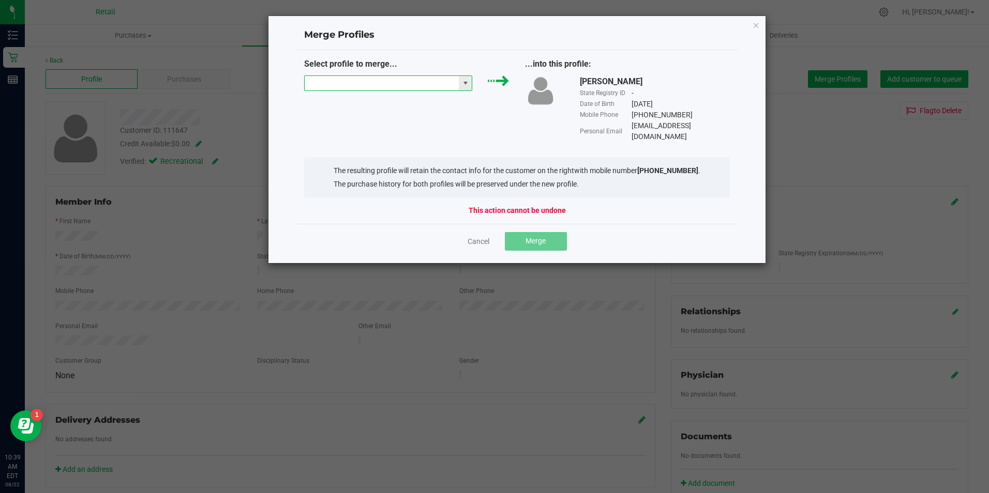
click at [347, 83] on input "NO DATA FOUND" at bounding box center [382, 83] width 155 height 14
click at [758, 28] on icon "Close" at bounding box center [755, 25] width 7 height 12
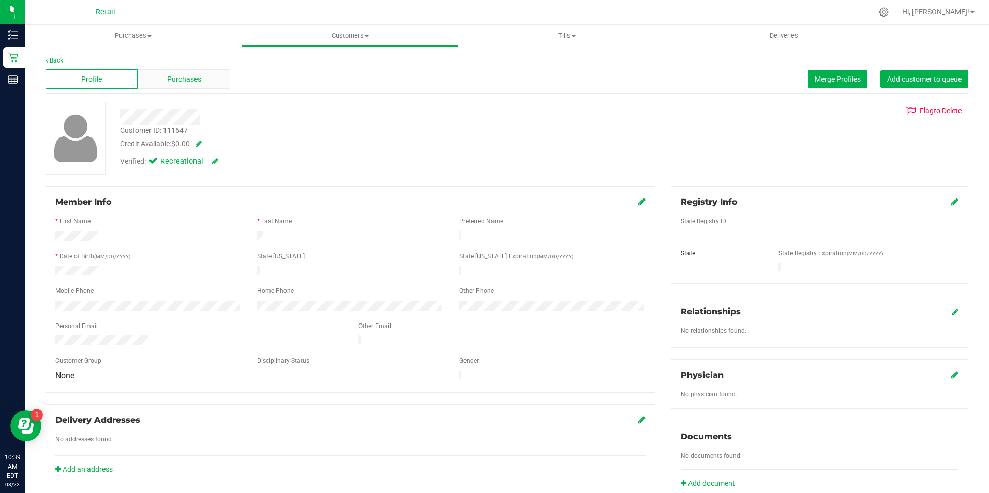
click at [182, 78] on span "Purchases" at bounding box center [184, 79] width 34 height 11
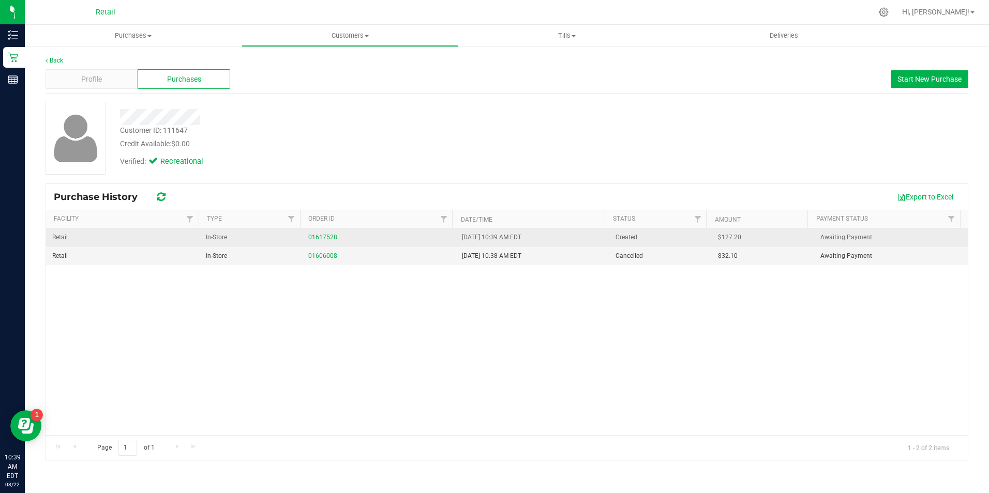
click at [308, 233] on div "01617528" at bounding box center [378, 238] width 141 height 10
click at [320, 233] on div "01617528" at bounding box center [378, 238] width 141 height 10
drag, startPoint x: 320, startPoint y: 233, endPoint x: 314, endPoint y: 236, distance: 6.0
click at [314, 236] on link "01617528" at bounding box center [322, 237] width 29 height 7
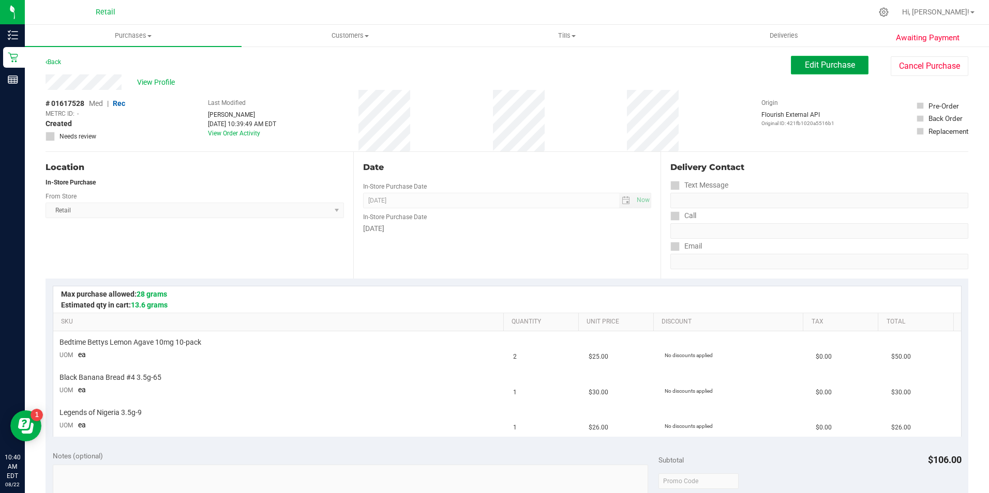
click at [804, 65] on span "Edit Purchase" at bounding box center [829, 65] width 50 height 10
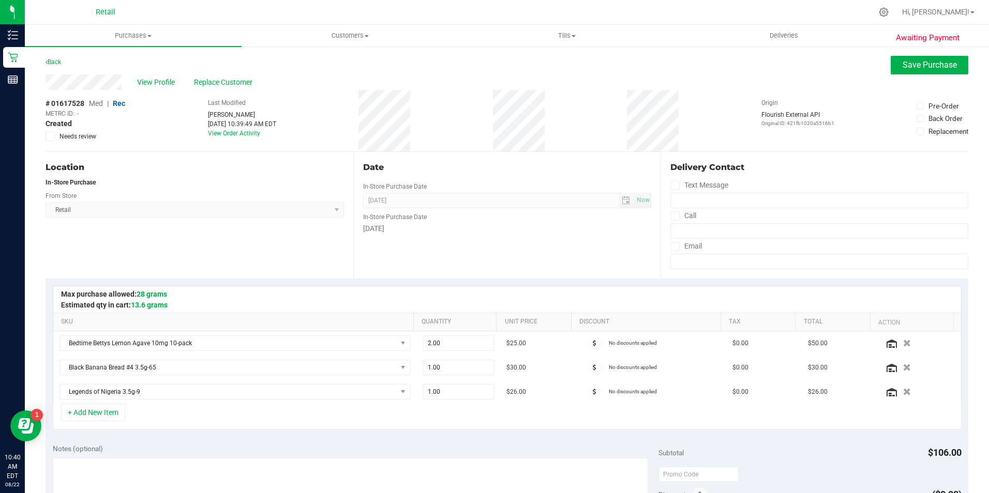
click at [100, 102] on span "Med" at bounding box center [96, 103] width 14 height 8
click at [123, 97] on div "# 01617528 Med | Rec METRC ID: - Created Needs review" at bounding box center [85, 121] width 80 height 62
click at [96, 107] on span "Med" at bounding box center [96, 103] width 14 height 8
click at [95, 103] on span "Med" at bounding box center [96, 103] width 14 height 8
drag, startPoint x: 939, startPoint y: 65, endPoint x: 759, endPoint y: 18, distance: 185.5
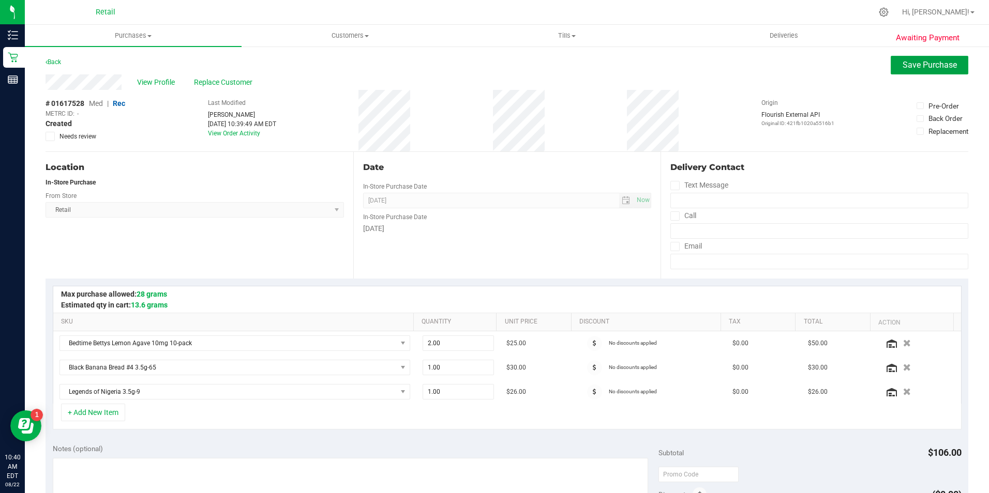
click at [935, 66] on span "Save Purchase" at bounding box center [929, 65] width 54 height 10
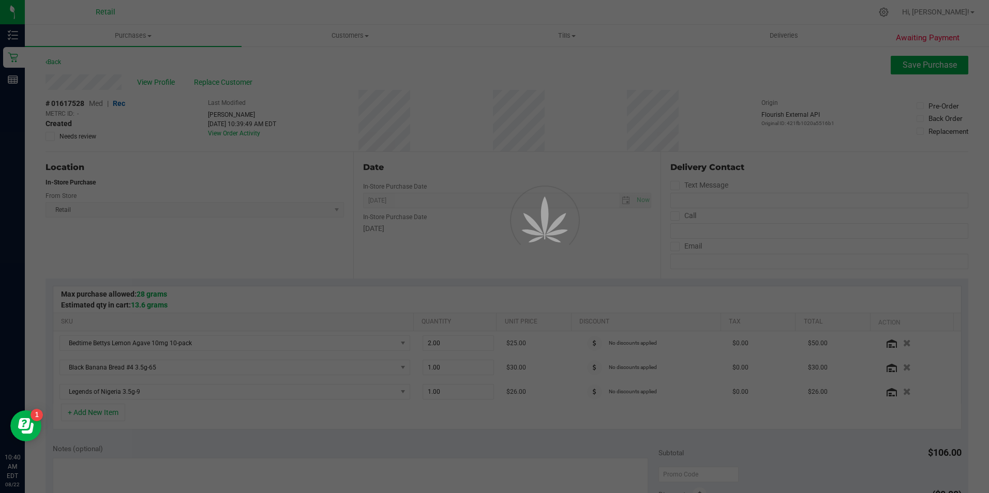
click at [160, 86] on div at bounding box center [494, 246] width 989 height 493
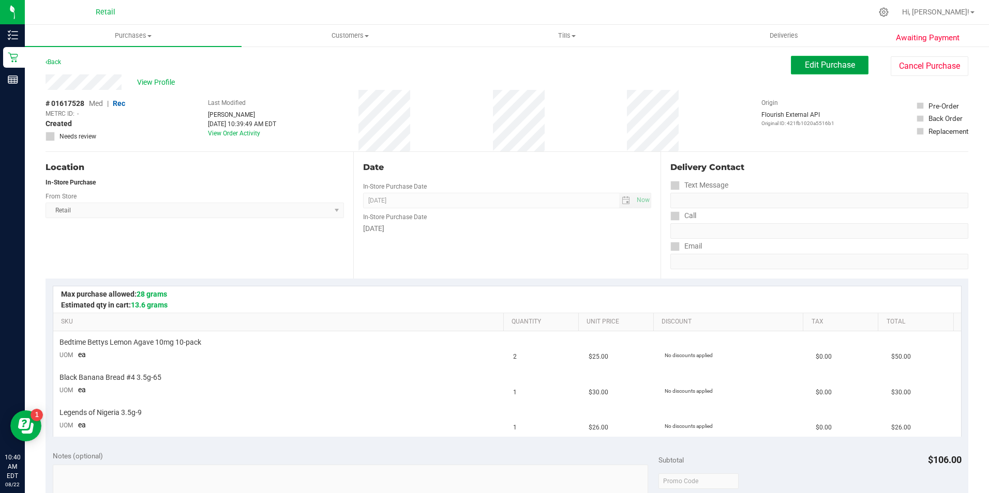
click at [808, 69] on span "Edit Purchase" at bounding box center [829, 65] width 50 height 10
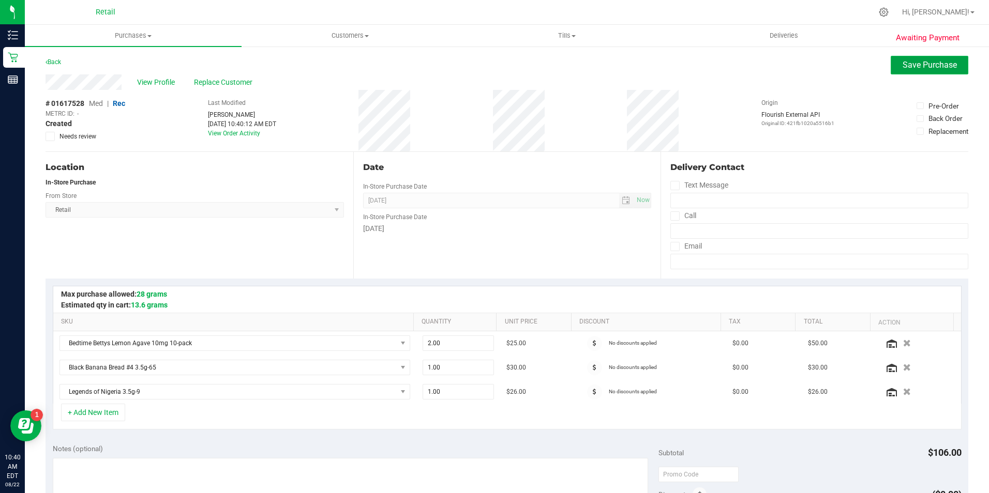
click at [929, 66] on span "Save Purchase" at bounding box center [929, 65] width 54 height 10
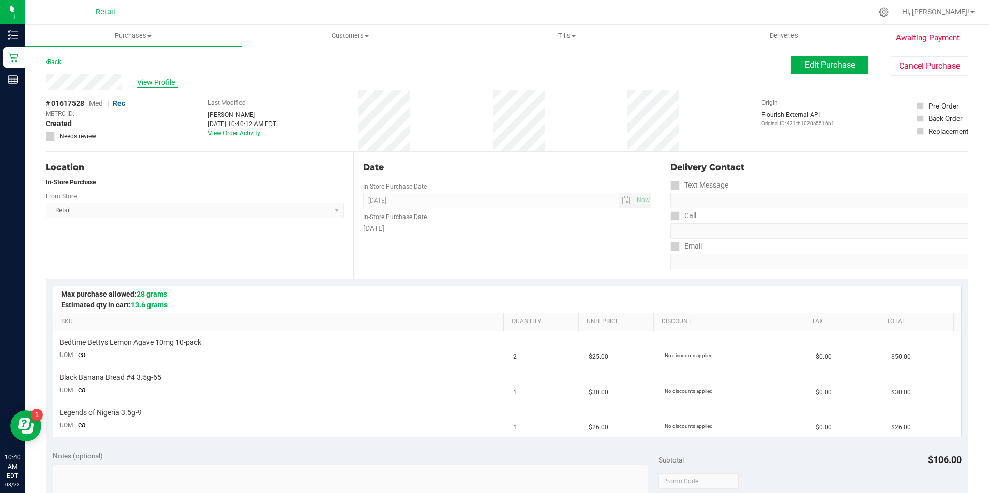
click at [152, 86] on span "View Profile" at bounding box center [157, 82] width 41 height 11
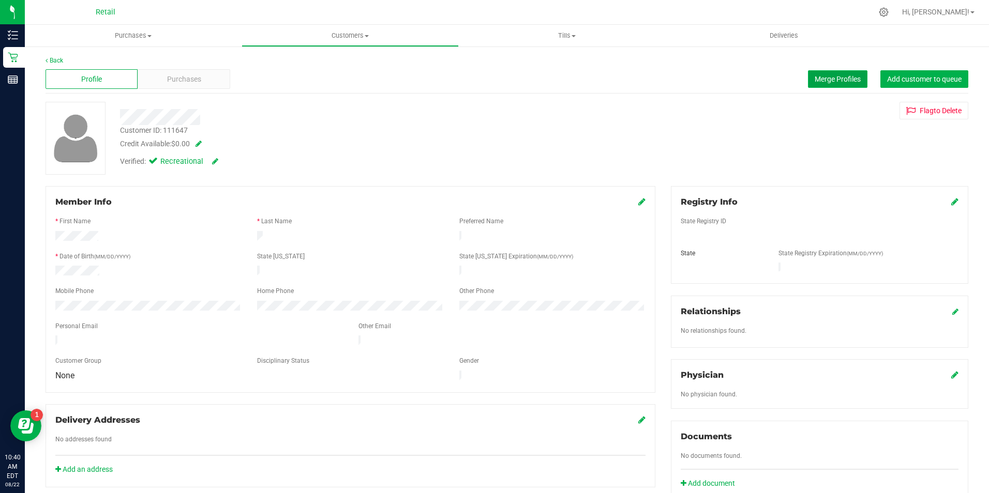
click at [811, 85] on button "Merge Profiles" at bounding box center [837, 79] width 59 height 18
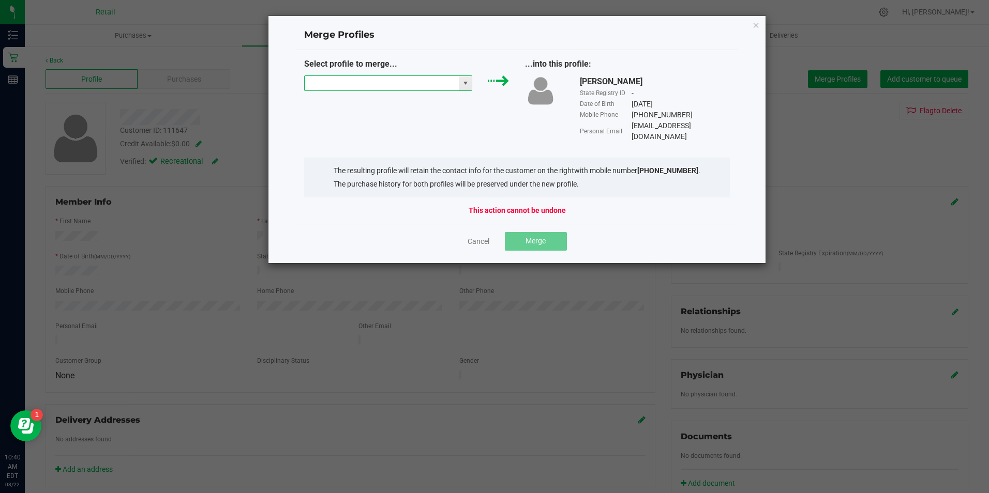
click at [431, 86] on input "NO DATA FOUND" at bounding box center [382, 83] width 155 height 14
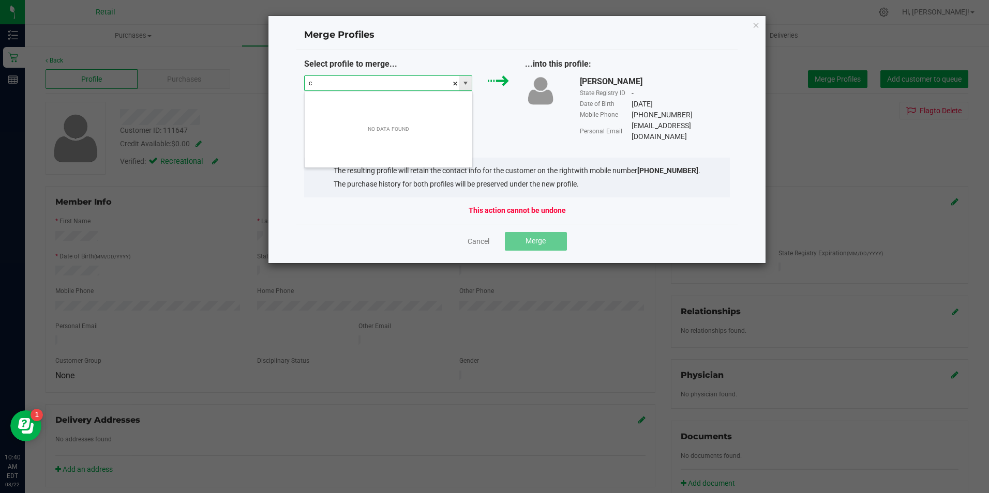
scroll to position [16, 168]
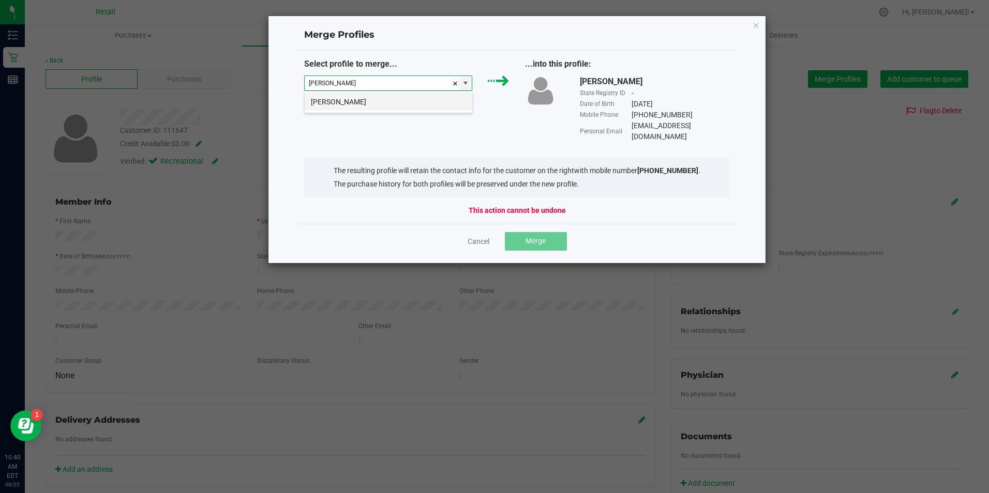
click at [404, 102] on li "Christopher Pono" at bounding box center [389, 102] width 168 height 18
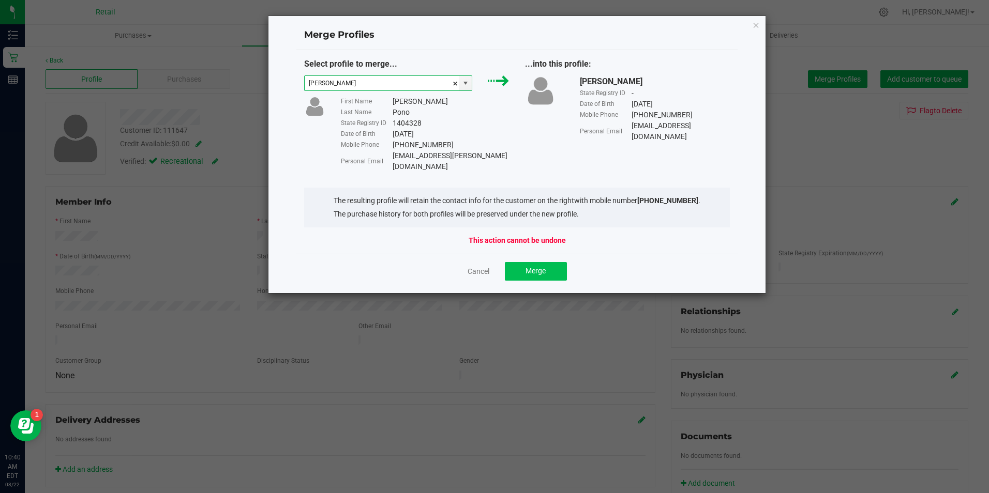
type input "Christopher Pono"
click at [523, 262] on button "Merge" at bounding box center [536, 271] width 62 height 19
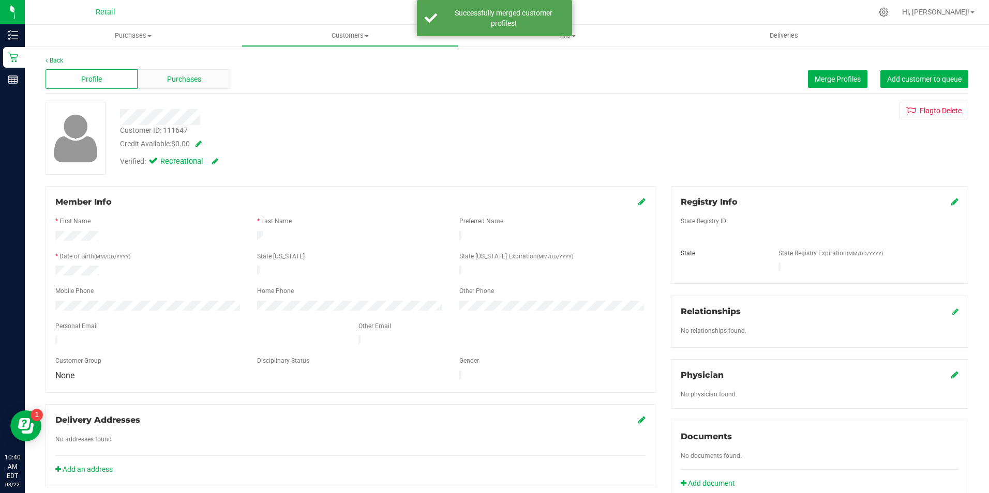
click at [184, 80] on span "Purchases" at bounding box center [184, 79] width 34 height 11
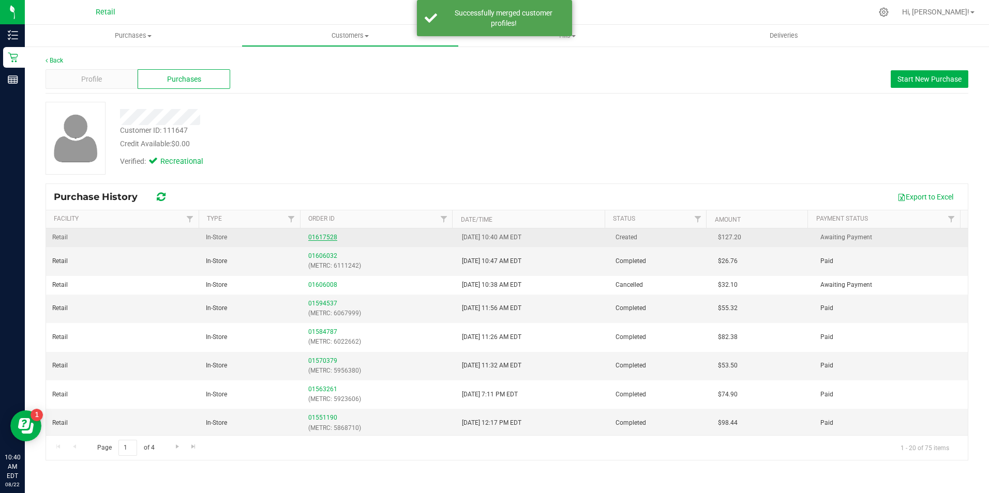
click at [315, 237] on link "01617528" at bounding box center [322, 237] width 29 height 7
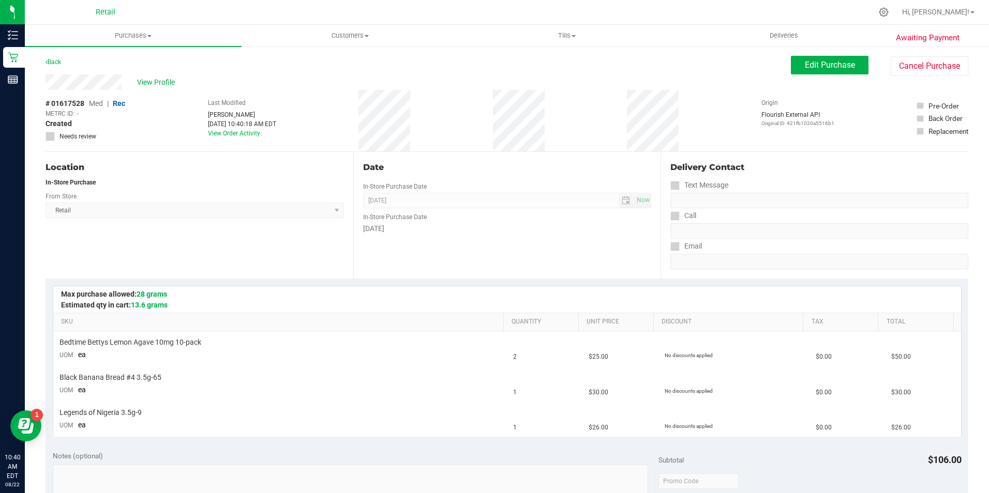
click at [99, 107] on span "Med" at bounding box center [96, 103] width 14 height 8
click at [95, 107] on span "Med" at bounding box center [96, 103] width 14 height 8
click at [98, 106] on span "Med" at bounding box center [96, 103] width 14 height 8
click at [146, 83] on span "View Profile" at bounding box center [157, 82] width 41 height 11
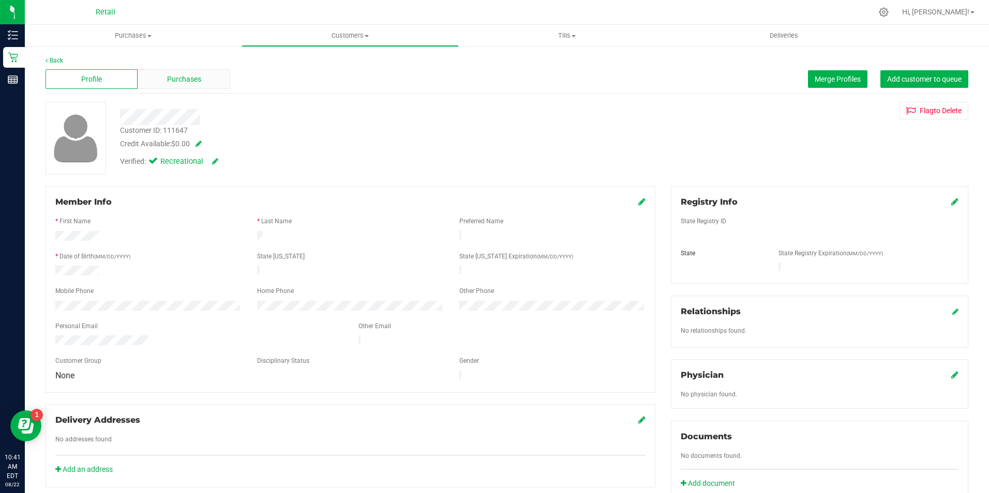
click at [178, 86] on div "Purchases" at bounding box center [184, 79] width 92 height 20
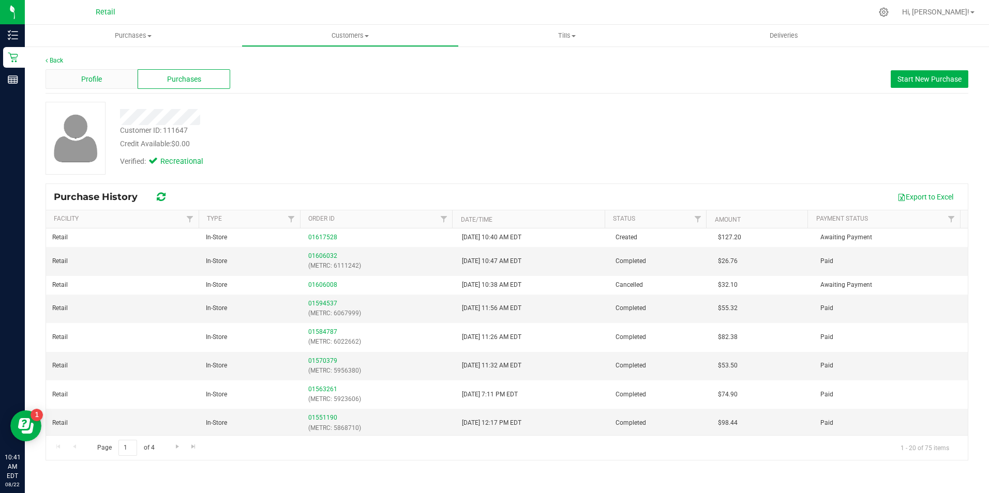
click at [112, 77] on div "Profile" at bounding box center [91, 79] width 92 height 20
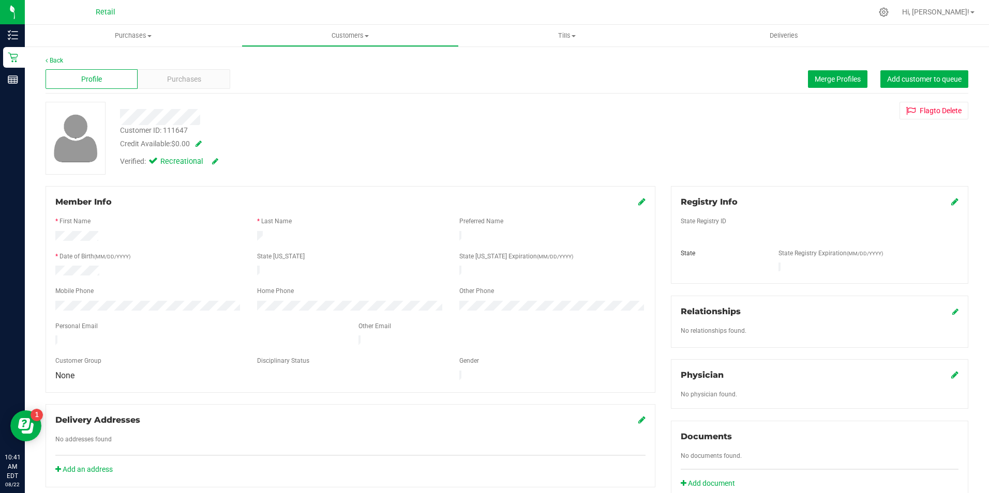
click at [216, 160] on icon at bounding box center [215, 161] width 6 height 7
click at [149, 165] on span "Verified:" at bounding box center [135, 162] width 31 height 13
click at [157, 163] on icon at bounding box center [155, 163] width 7 height 0
click at [0, 0] on input "Medical" at bounding box center [0, 0] width 0 height 0
click at [226, 159] on icon at bounding box center [227, 161] width 8 height 7
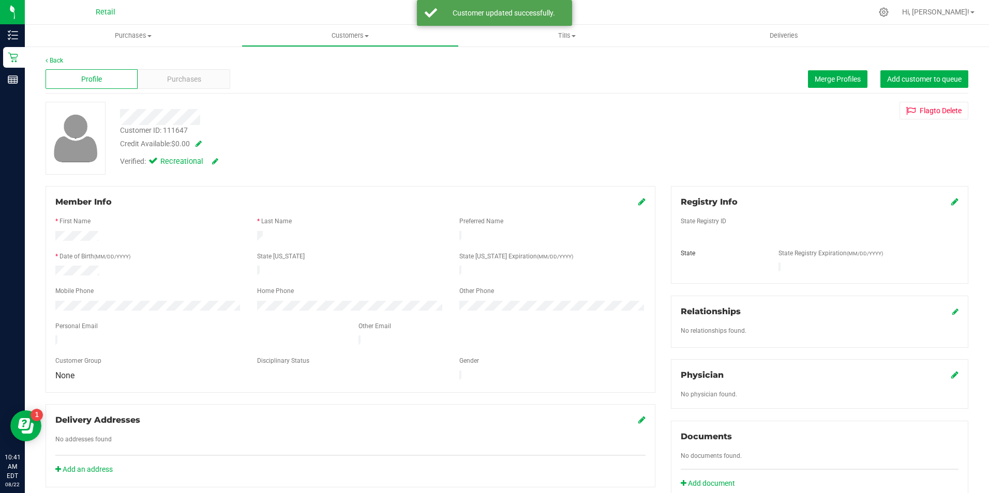
click at [184, 90] on div "Profile Purchases Merge Profiles Add customer to queue" at bounding box center [506, 79] width 922 height 28
click at [185, 82] on span "Purchases" at bounding box center [184, 79] width 34 height 11
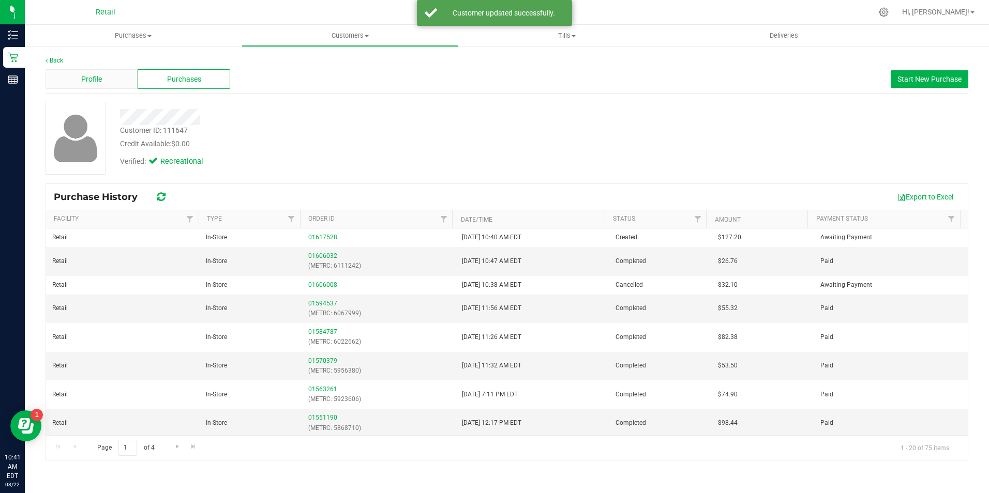
click at [118, 84] on div "Profile" at bounding box center [91, 79] width 92 height 20
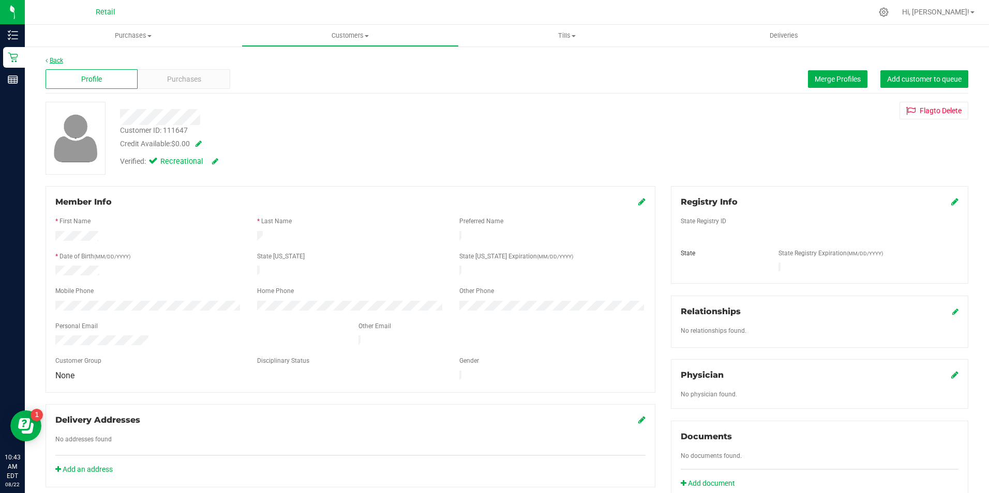
click at [50, 58] on link "Back" at bounding box center [54, 60] width 18 height 7
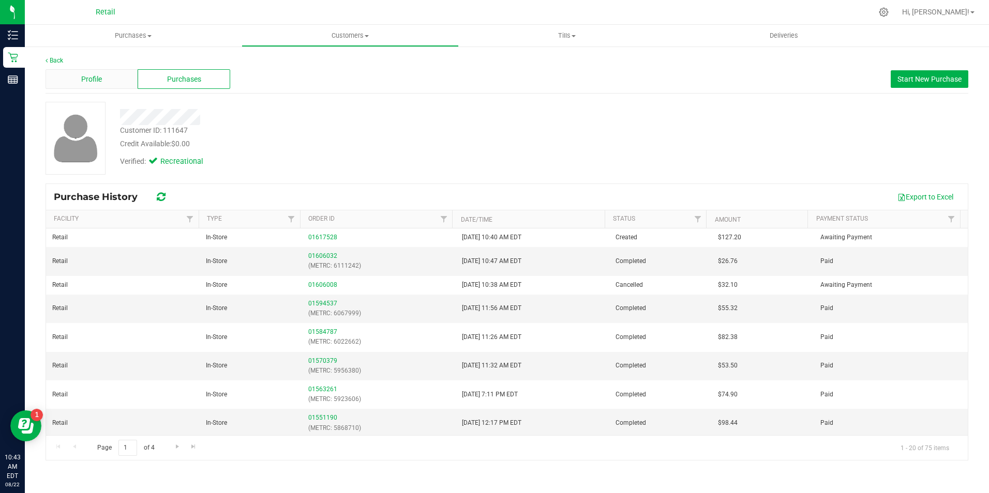
click at [87, 81] on span "Profile" at bounding box center [91, 79] width 21 height 11
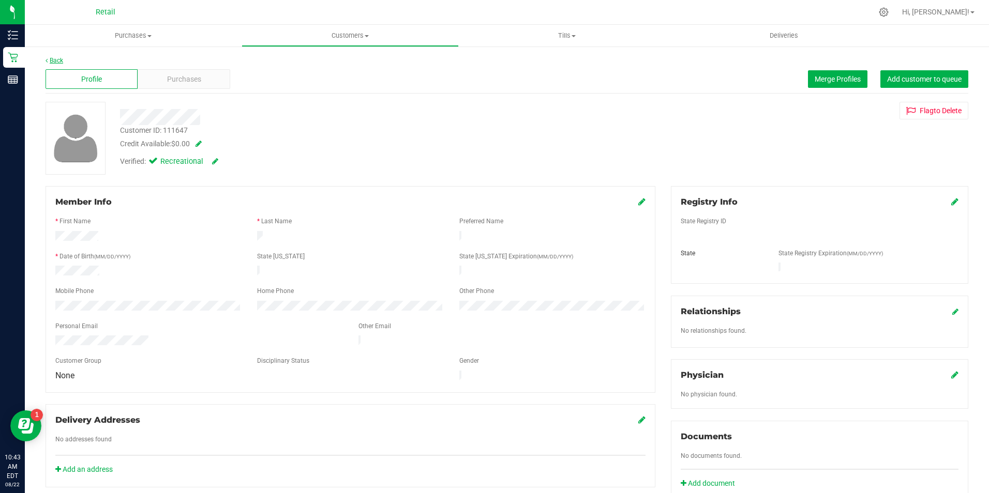
click at [58, 63] on link "Back" at bounding box center [54, 60] width 18 height 7
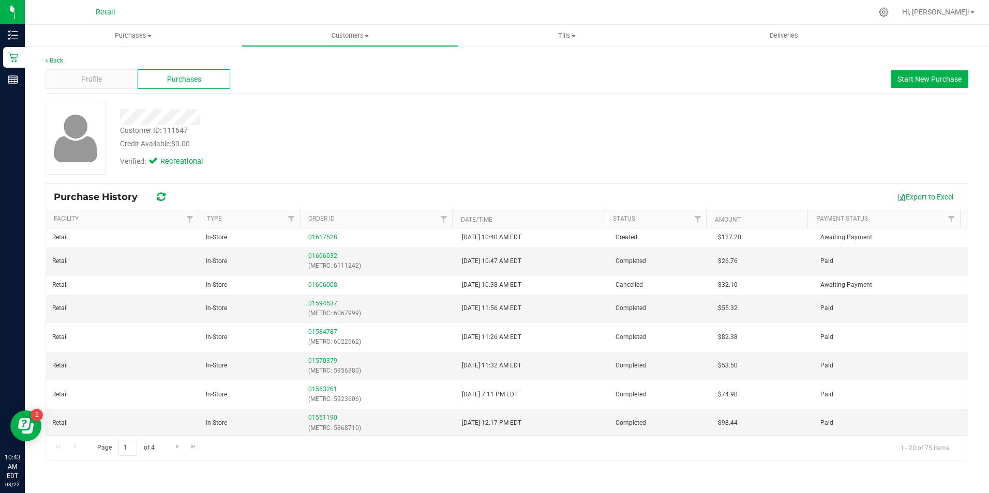
click at [60, 54] on div "Back Profile Purchases Start New Purchase Customer ID: 111647 Credit Available:…" at bounding box center [507, 258] width 964 height 426
click at [44, 64] on div "Back Profile Purchases Start New Purchase Customer ID: 111647 Credit Available:…" at bounding box center [507, 258] width 964 height 426
click at [48, 61] on link "Back" at bounding box center [54, 60] width 18 height 7
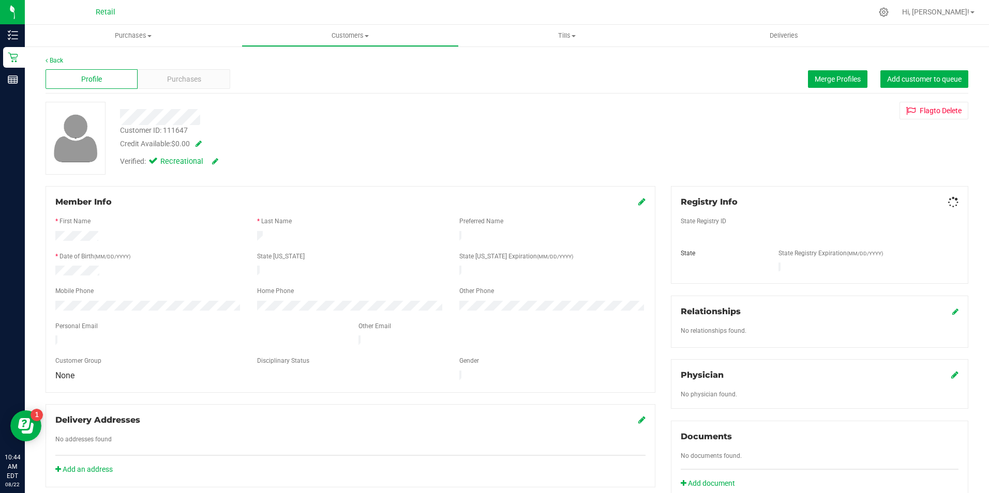
click at [75, 79] on div "Profile" at bounding box center [91, 79] width 92 height 20
